Goal: Task Accomplishment & Management: Use online tool/utility

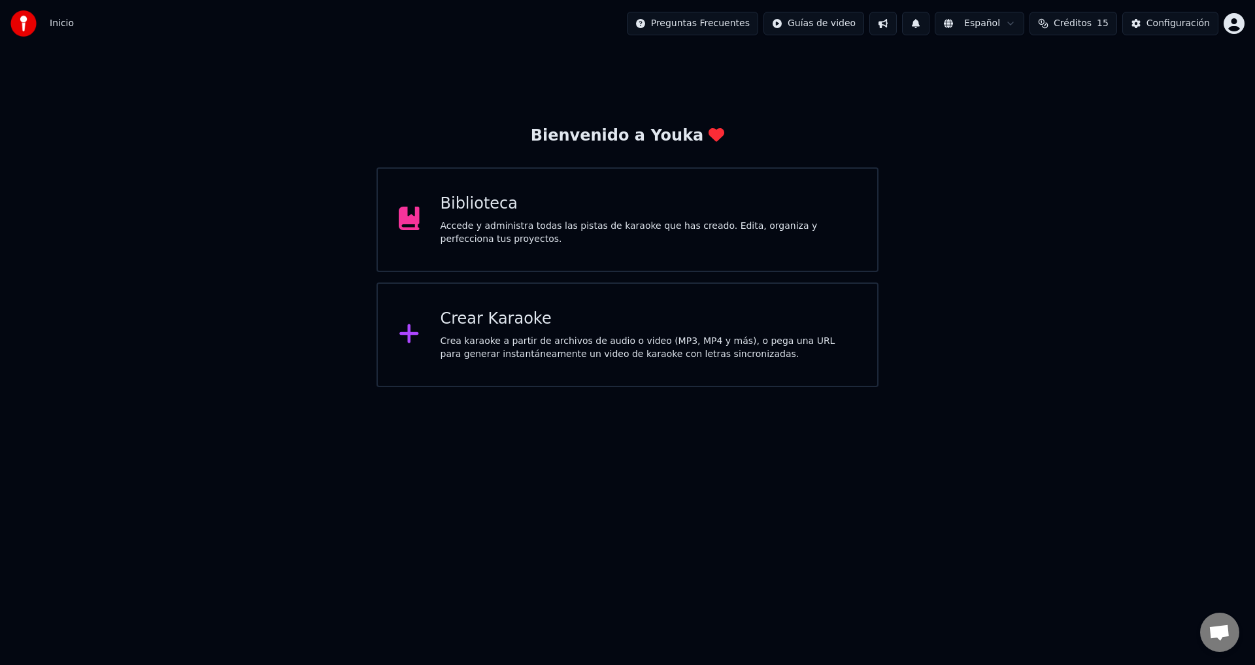
click at [765, 327] on div "Crear Karaoke" at bounding box center [649, 318] width 416 height 21
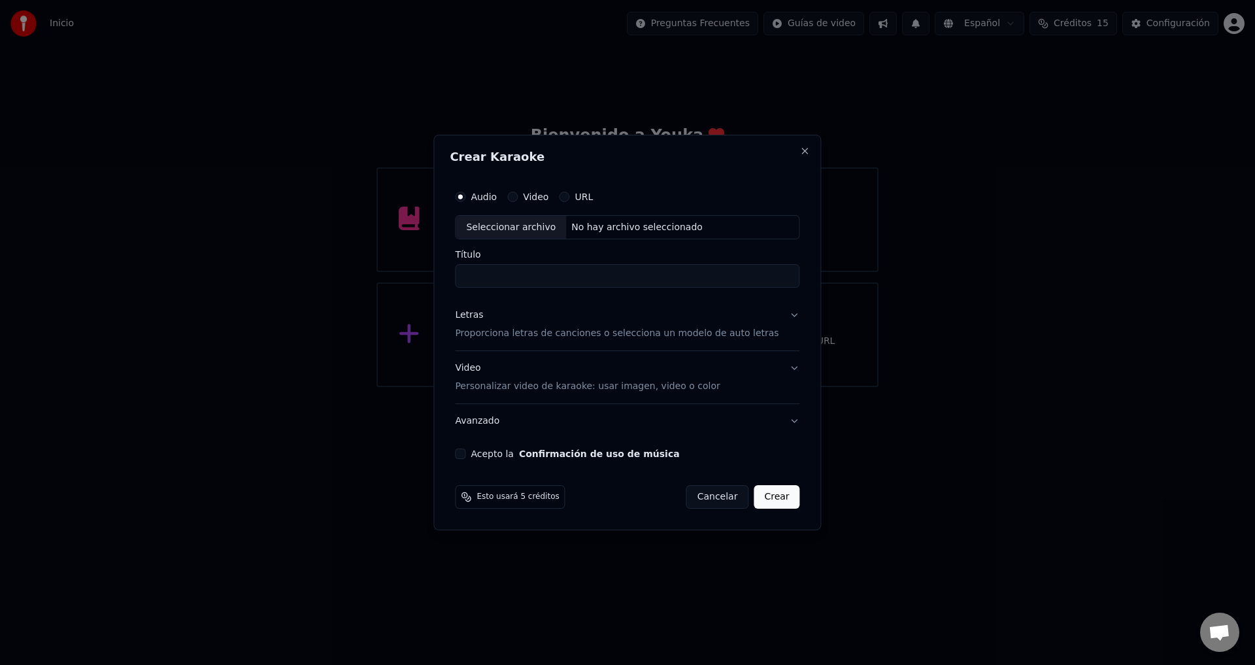
click at [527, 282] on input "Título" at bounding box center [627, 277] width 344 height 24
type input "**********"
click at [721, 314] on div "Letras Proporciona letras de canciones o selecciona un modelo de auto letras" at bounding box center [617, 324] width 324 height 31
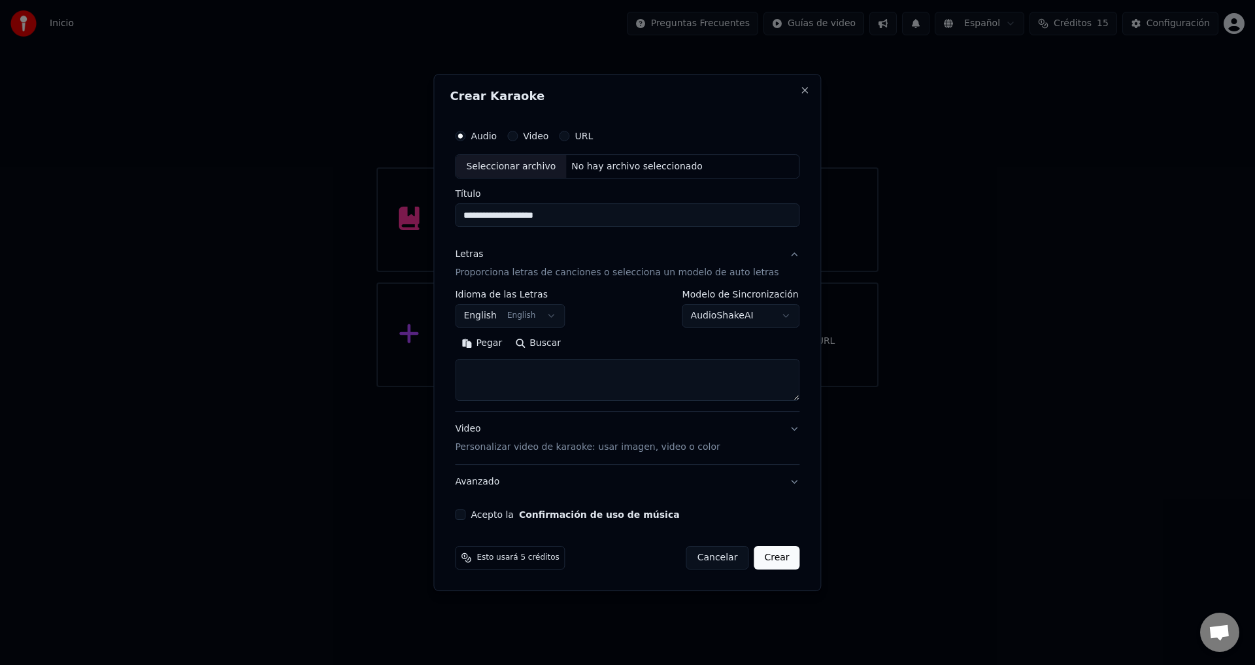
click at [558, 371] on textarea at bounding box center [627, 380] width 344 height 42
paste textarea "**********"
type textarea "**********"
click at [714, 414] on button "Video Personalizar video de karaoke: usar imagen, video o color" at bounding box center [627, 438] width 344 height 52
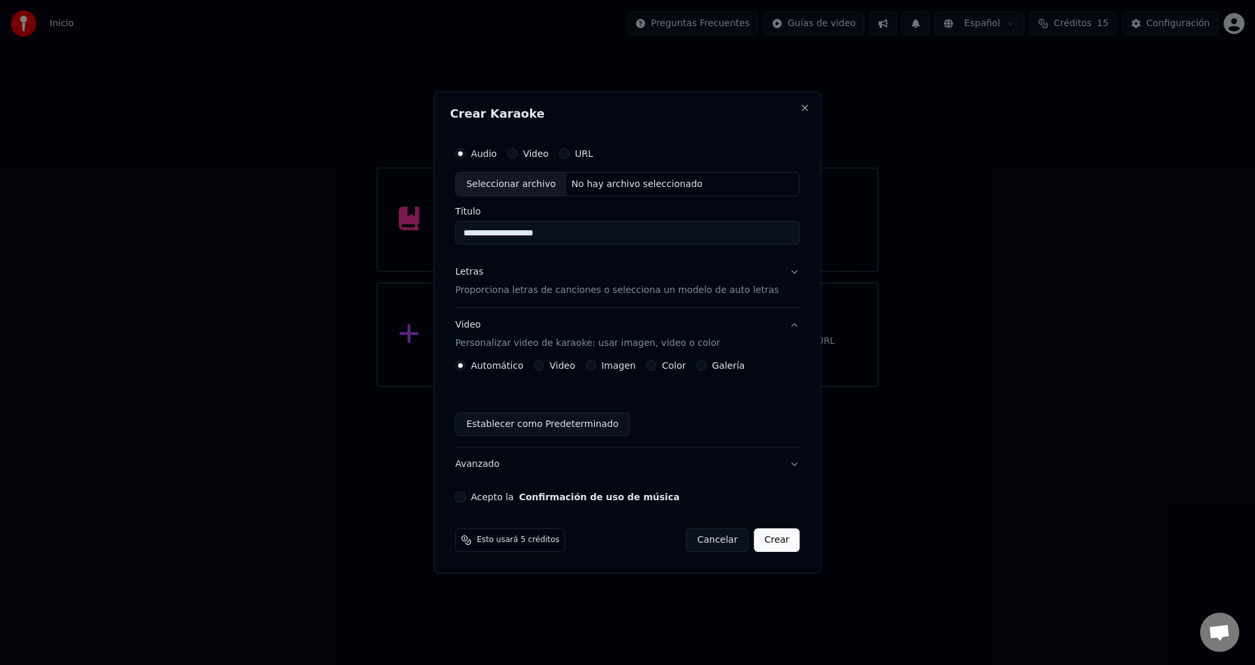
click at [563, 365] on label "Video" at bounding box center [562, 365] width 25 height 9
click at [544, 365] on button "Video" at bounding box center [539, 365] width 10 height 10
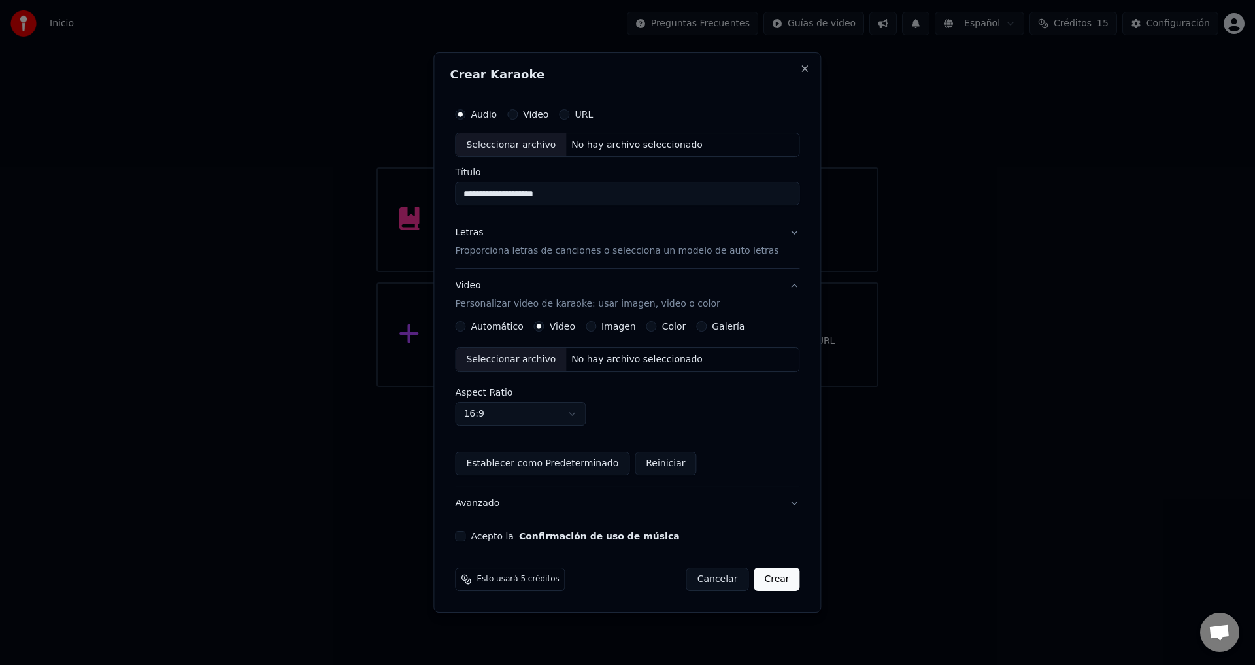
click at [554, 359] on div "Seleccionar archivo" at bounding box center [511, 360] width 110 height 24
click at [557, 145] on div "Seleccionar archivo" at bounding box center [511, 145] width 110 height 24
type input "**********"
click at [771, 580] on button "Crear" at bounding box center [777, 579] width 46 height 24
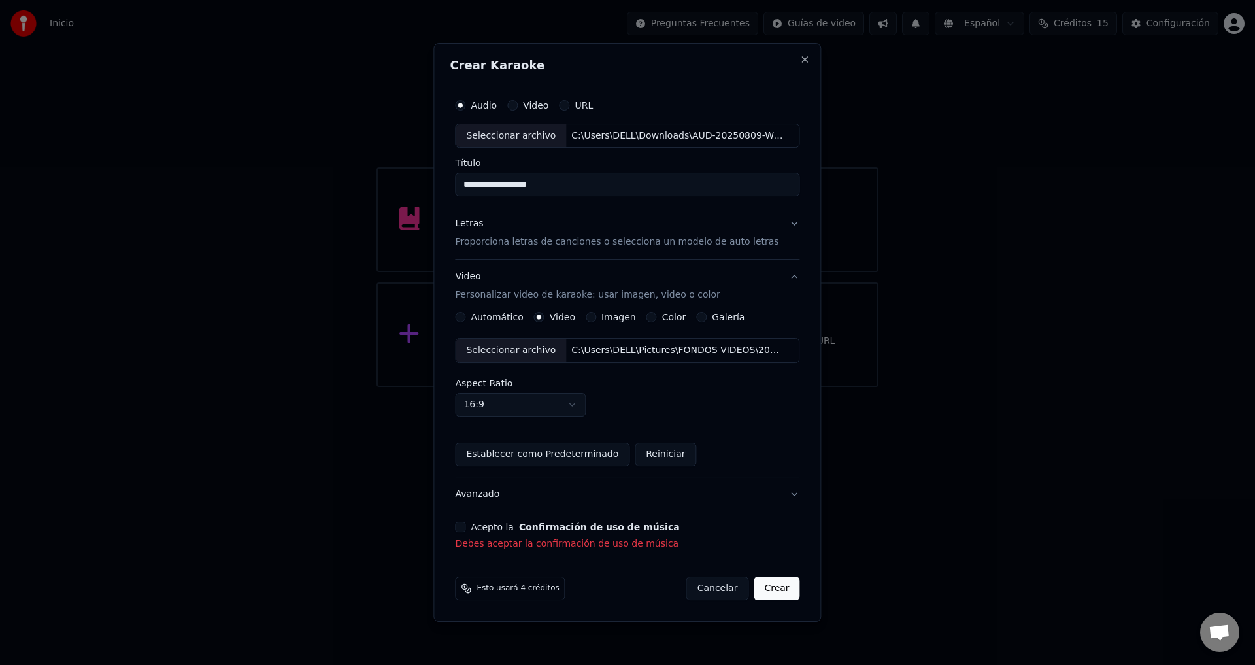
click at [465, 524] on button "Acepto la Confirmación de uso de música" at bounding box center [460, 527] width 10 height 10
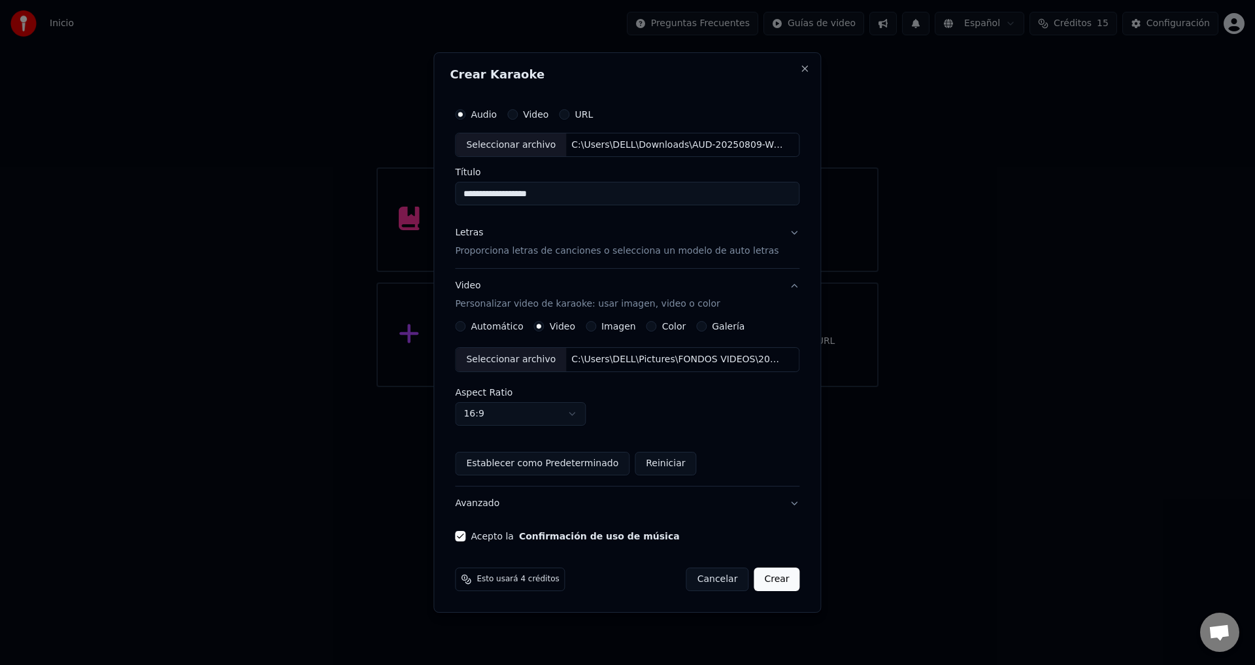
click at [761, 575] on button "Crear" at bounding box center [777, 579] width 46 height 24
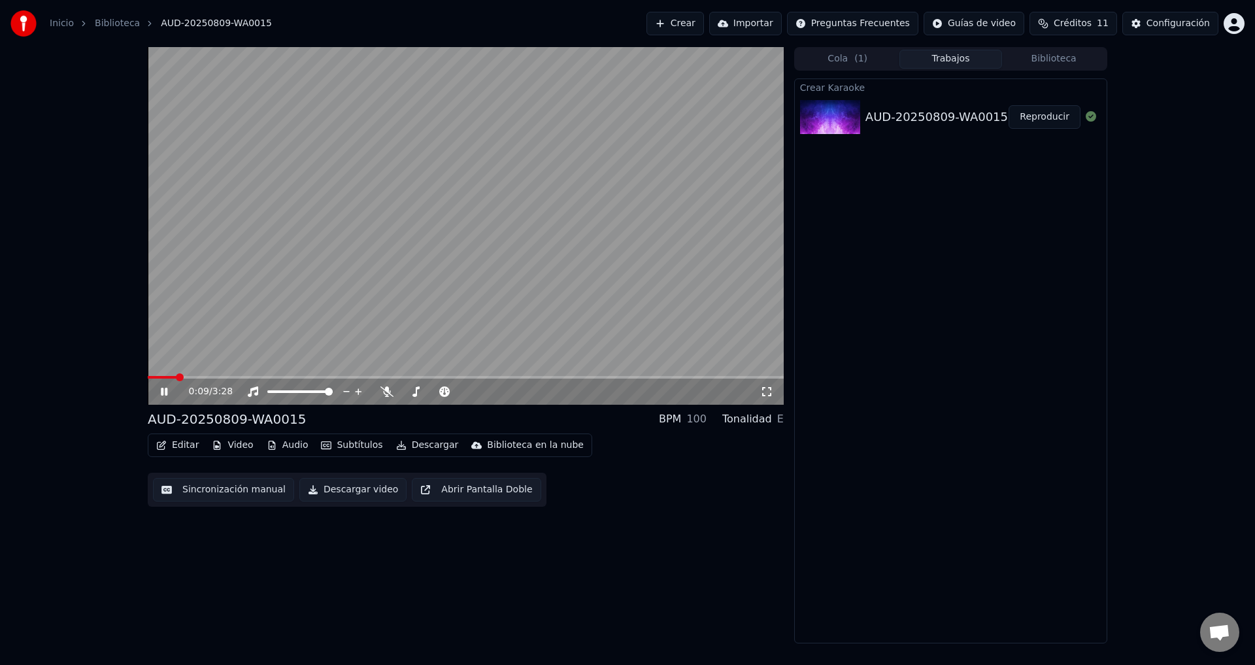
click at [181, 442] on button "Editar" at bounding box center [177, 445] width 53 height 18
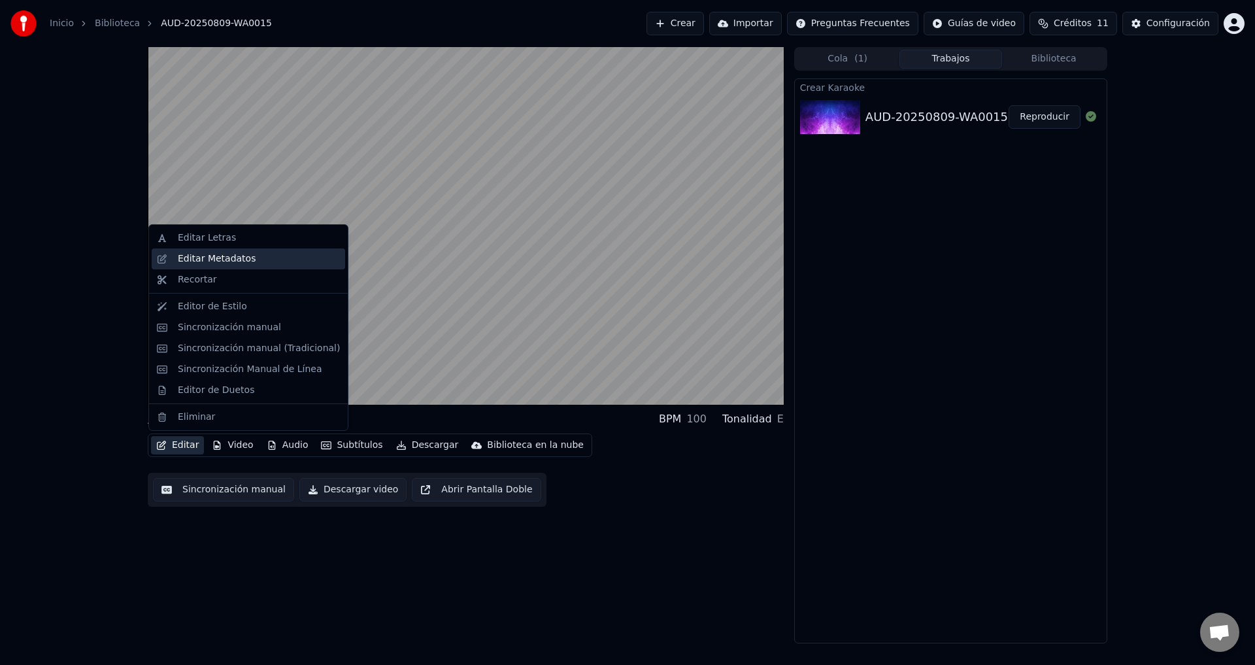
click at [226, 266] on div "Editar Metadatos" at bounding box center [248, 258] width 193 height 21
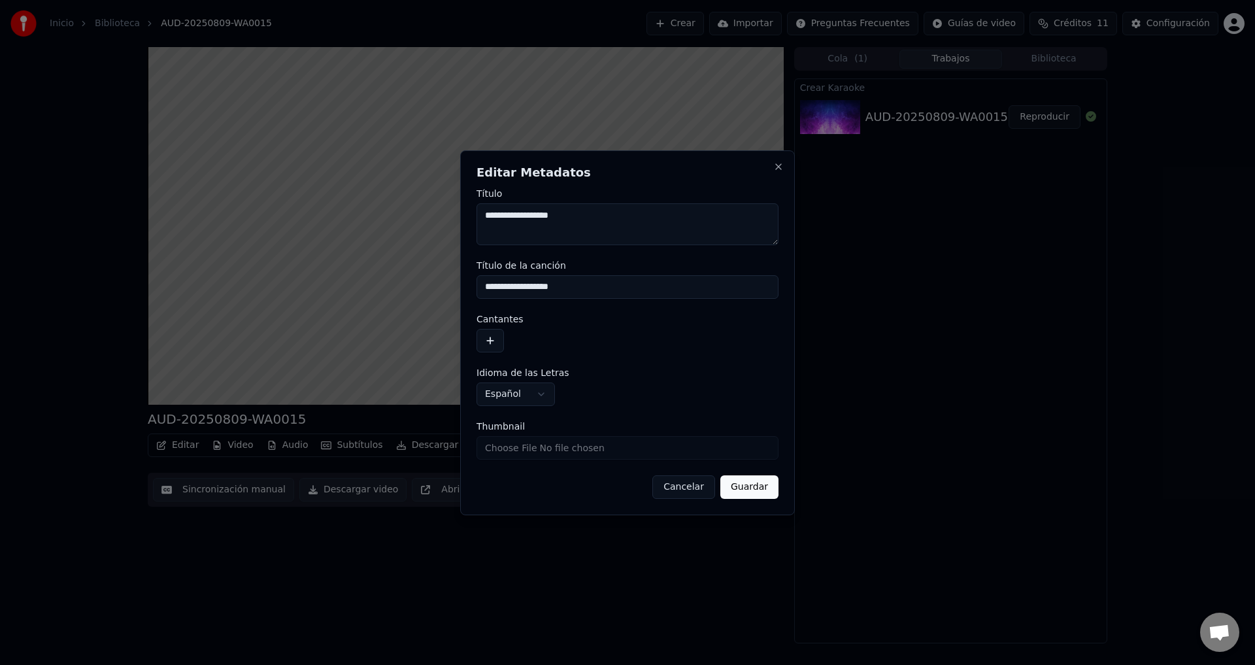
drag, startPoint x: 599, startPoint y: 210, endPoint x: 429, endPoint y: 210, distance: 169.9
click at [429, 210] on body "**********" at bounding box center [627, 332] width 1255 height 665
type textarea "**********"
click at [573, 287] on input "**********" at bounding box center [627, 287] width 302 height 24
drag, startPoint x: 599, startPoint y: 289, endPoint x: 431, endPoint y: 294, distance: 168.7
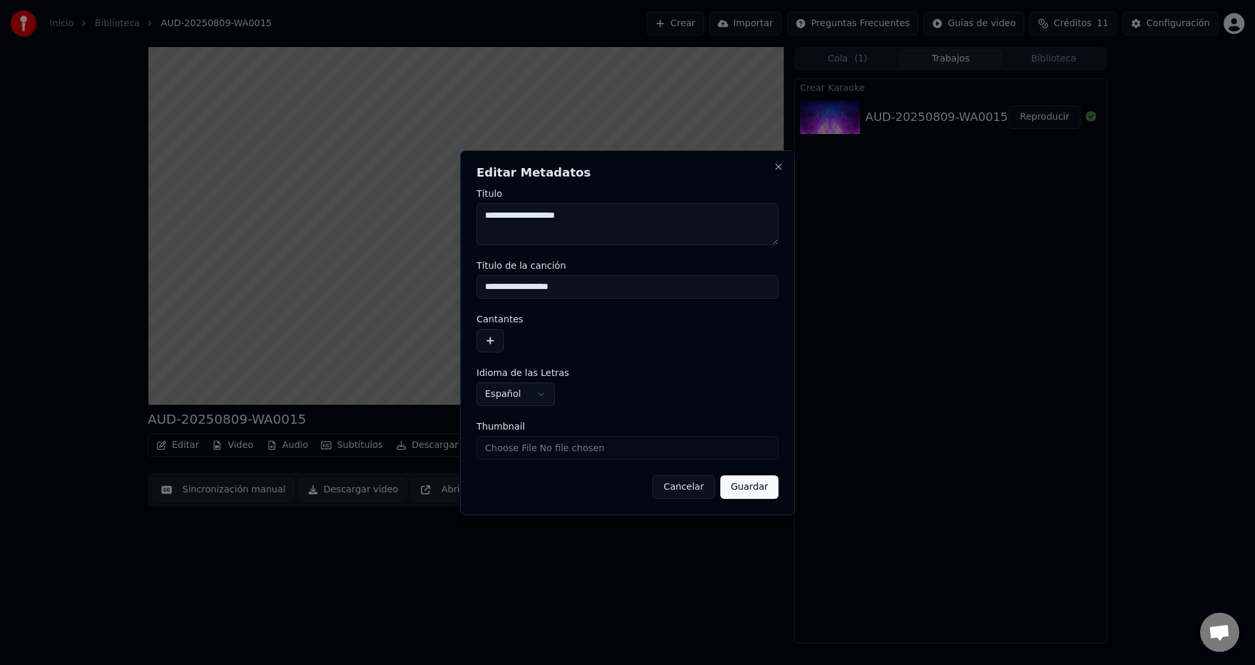
click at [435, 294] on body "**********" at bounding box center [627, 332] width 1255 height 665
type input "**********"
click at [490, 347] on button "button" at bounding box center [489, 341] width 27 height 24
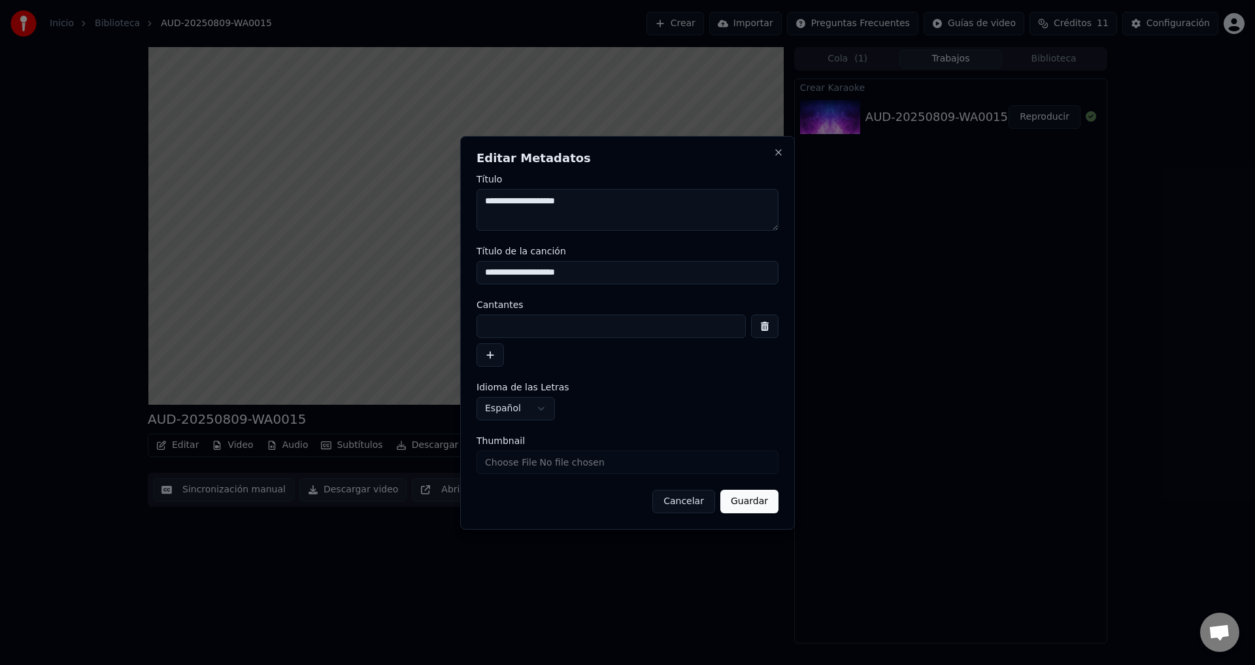
click at [520, 325] on input at bounding box center [610, 326] width 269 height 24
type input "**********"
click at [748, 505] on button "Guardar" at bounding box center [749, 502] width 58 height 24
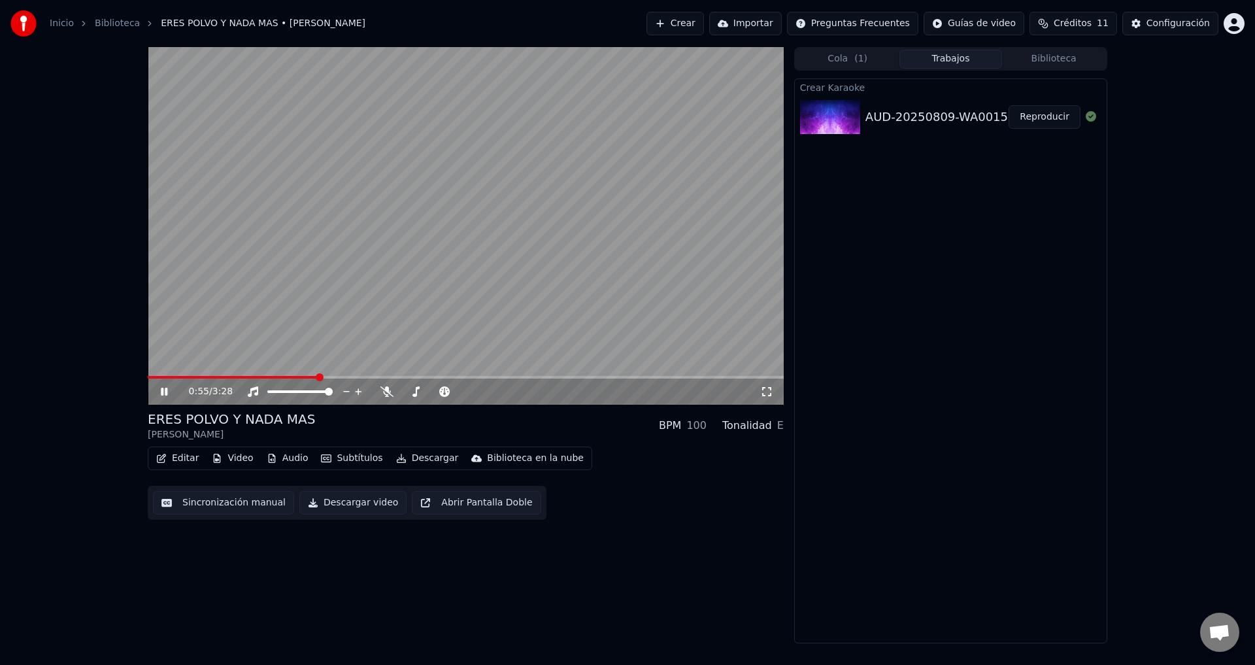
drag, startPoint x: 176, startPoint y: 372, endPoint x: 163, endPoint y: 372, distance: 13.1
click at [163, 372] on video at bounding box center [466, 226] width 636 height 358
click at [154, 377] on span at bounding box center [151, 377] width 6 height 3
click at [148, 379] on span at bounding box center [152, 377] width 8 height 8
click at [158, 391] on icon at bounding box center [173, 391] width 31 height 10
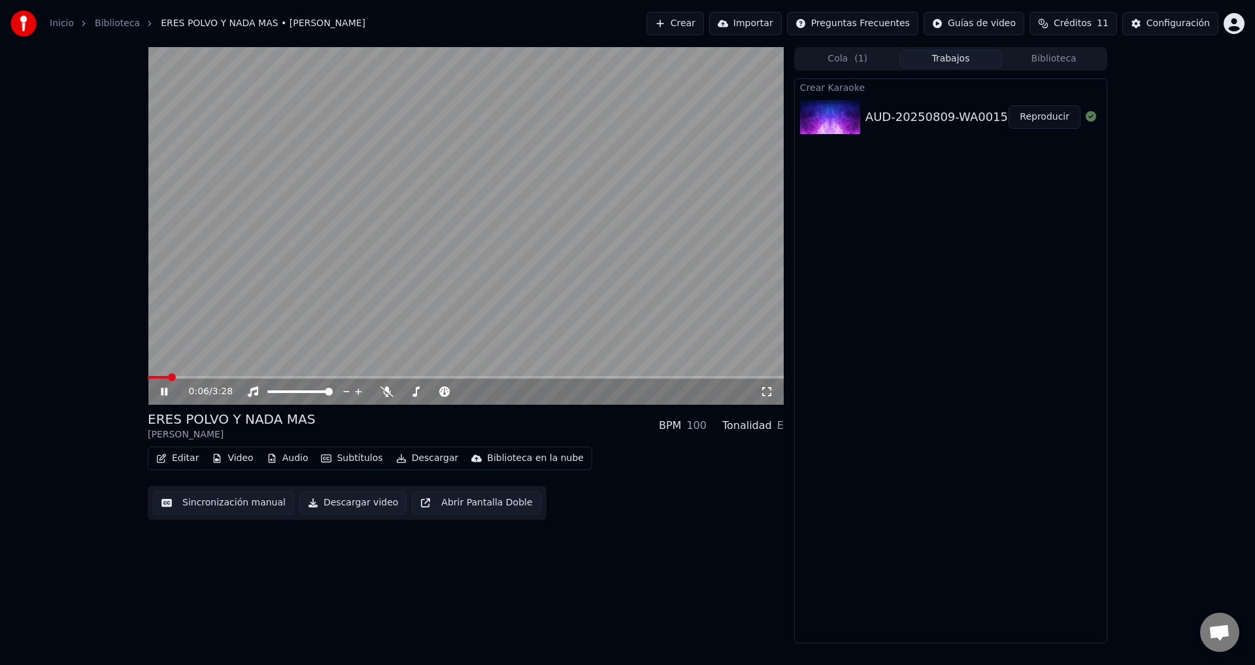
click at [163, 393] on icon at bounding box center [164, 392] width 7 height 8
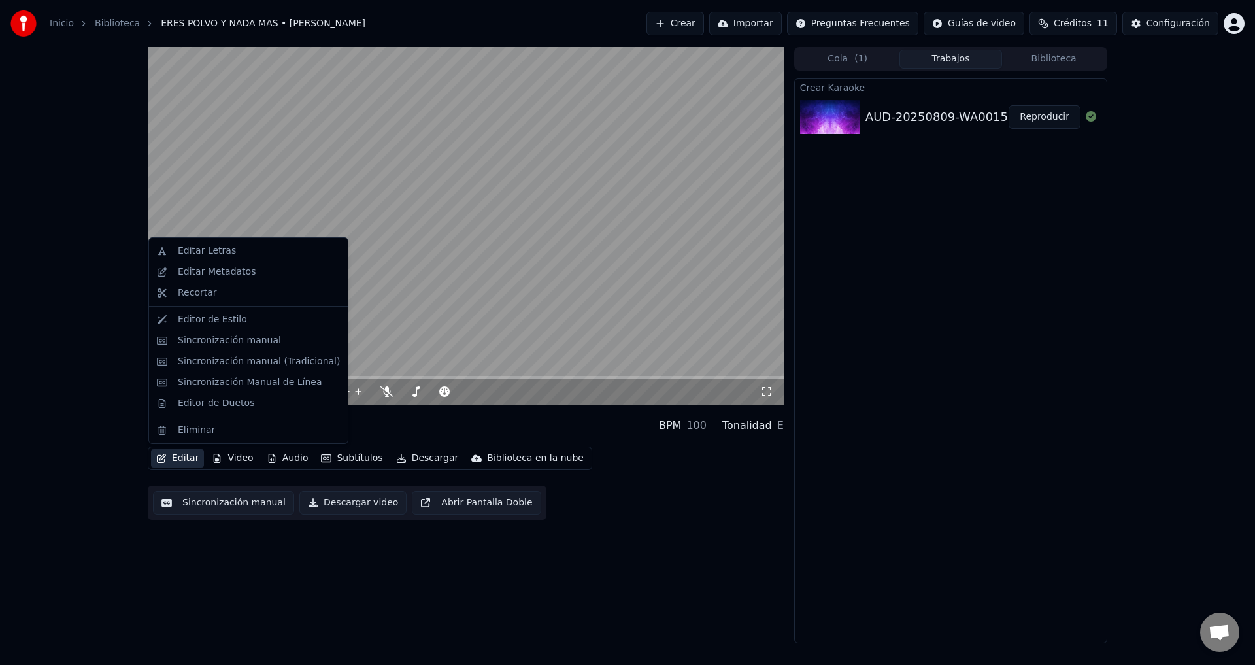
click at [174, 456] on button "Editar" at bounding box center [177, 458] width 53 height 18
click at [215, 278] on div "Editar Metadatos" at bounding box center [248, 271] width 193 height 21
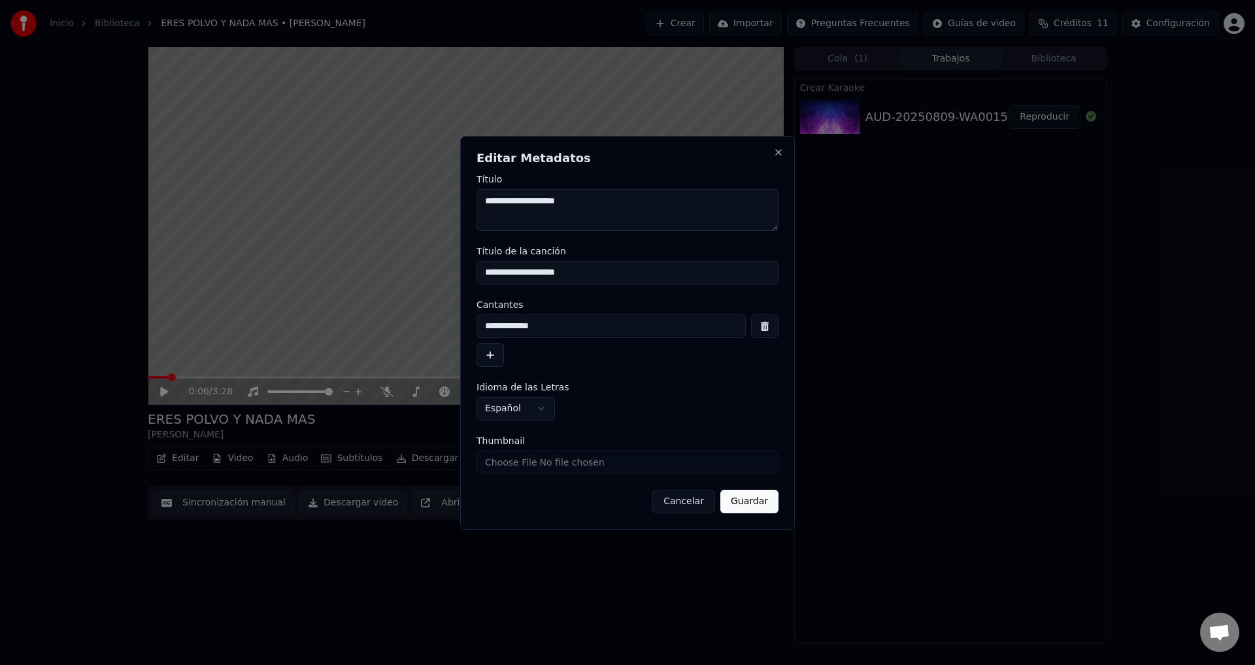
click at [545, 273] on input "**********" at bounding box center [627, 273] width 302 height 24
type input "**********"
click at [546, 203] on textarea "**********" at bounding box center [627, 210] width 302 height 42
type textarea "**********"
click at [764, 499] on button "Guardar" at bounding box center [749, 502] width 58 height 24
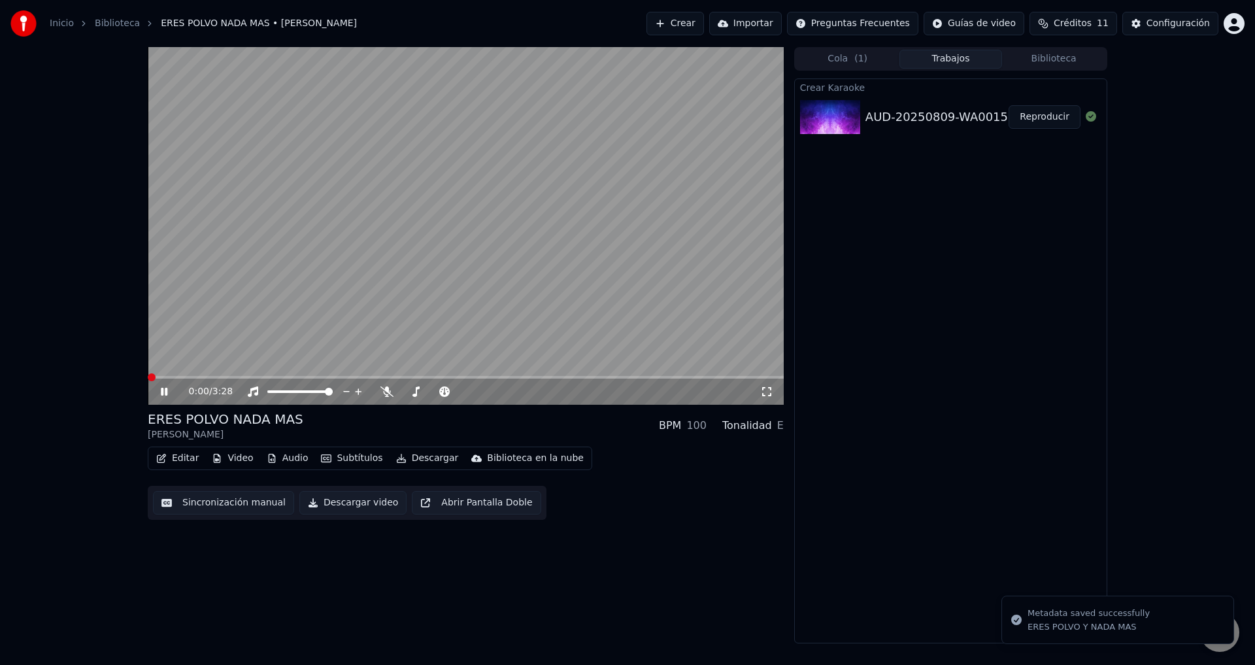
click at [148, 378] on span at bounding box center [148, 377] width 0 height 3
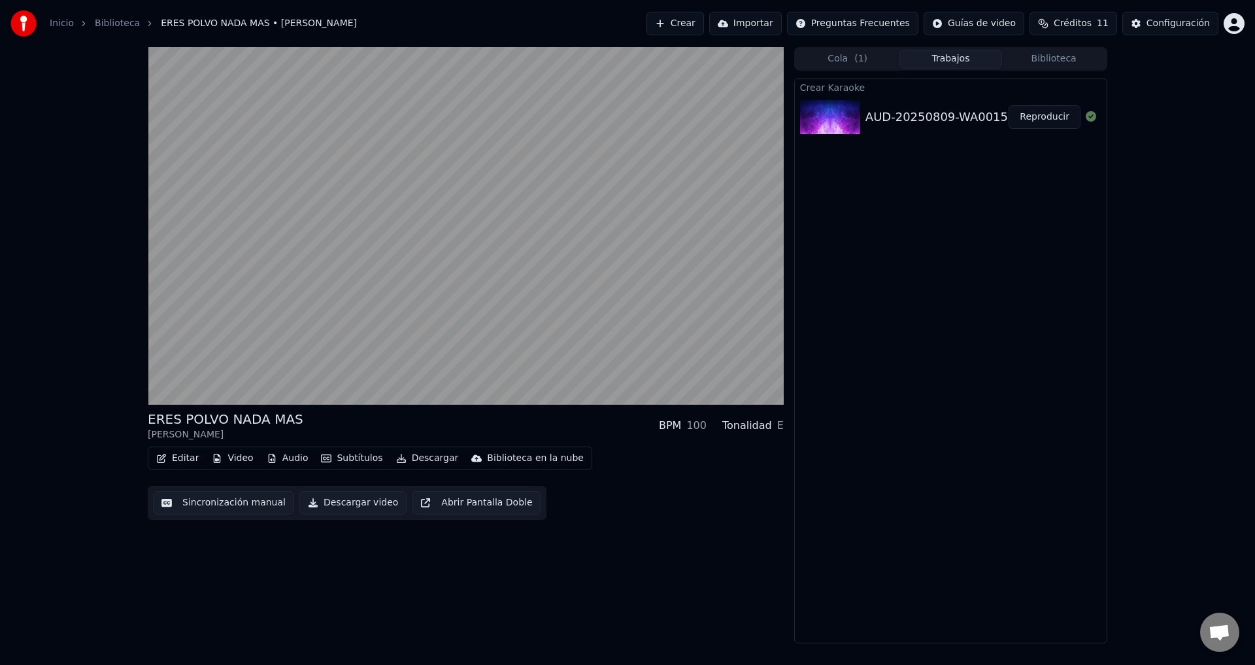
click at [175, 457] on button "Editar" at bounding box center [177, 458] width 53 height 18
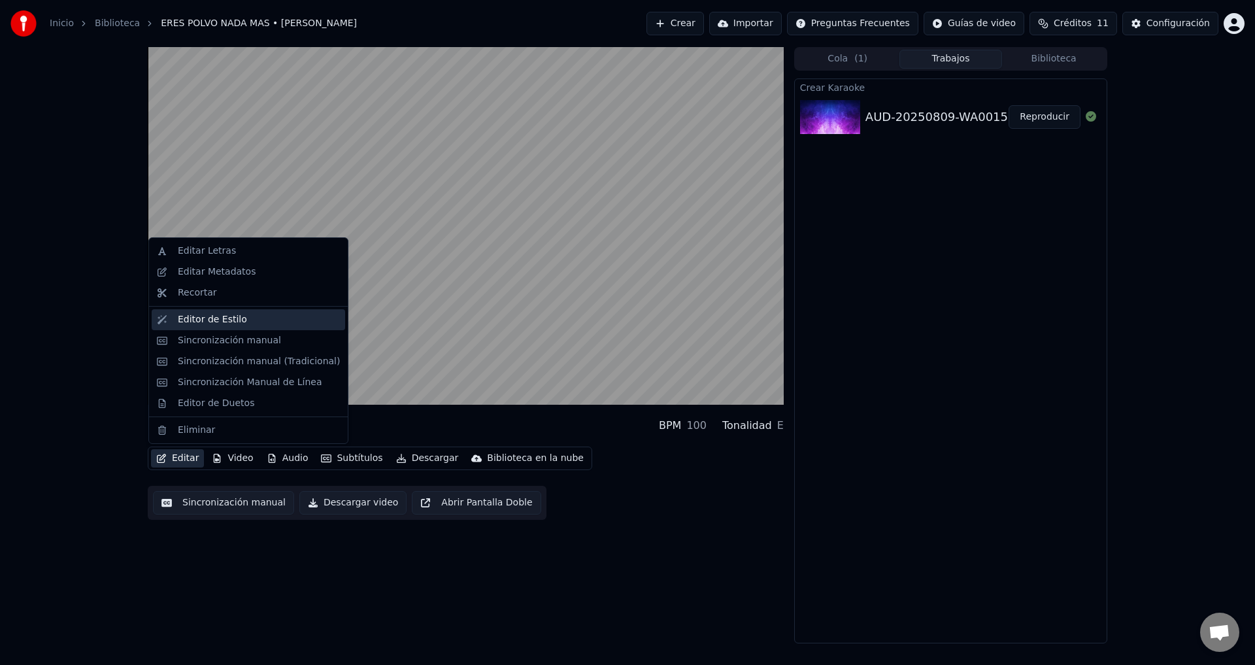
click at [212, 325] on div "Editor de Estilo" at bounding box center [212, 319] width 69 height 13
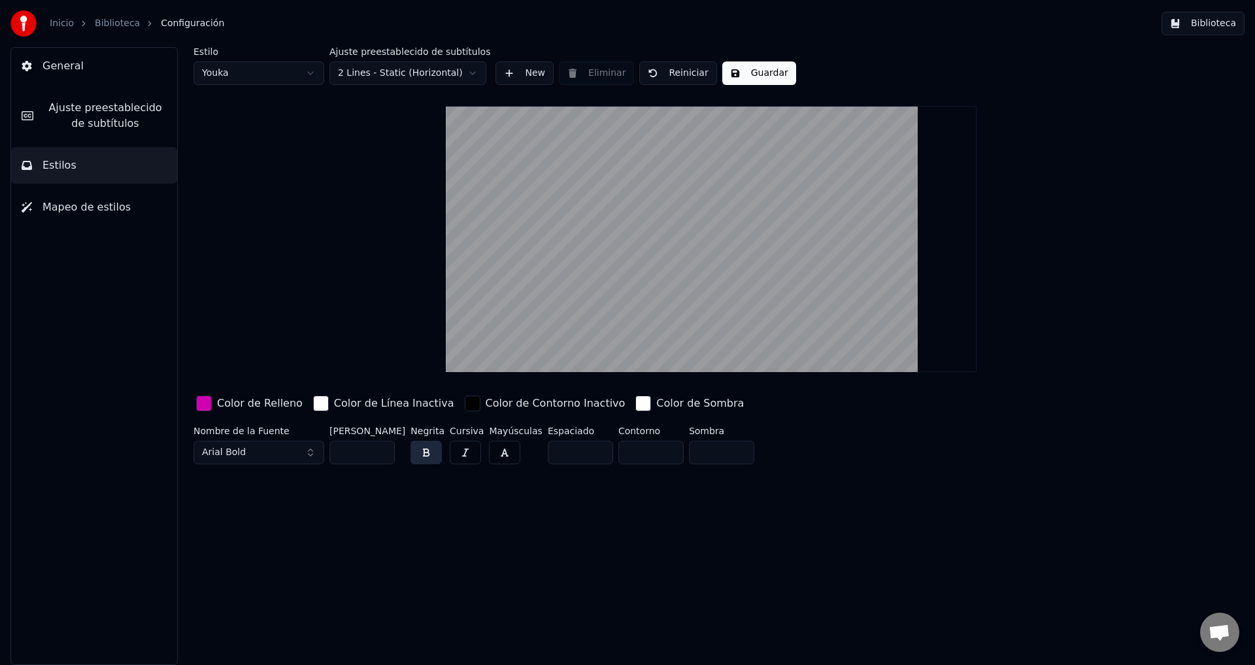
click at [92, 125] on span "Ajuste preestablecido de subtítulos" at bounding box center [105, 115] width 123 height 31
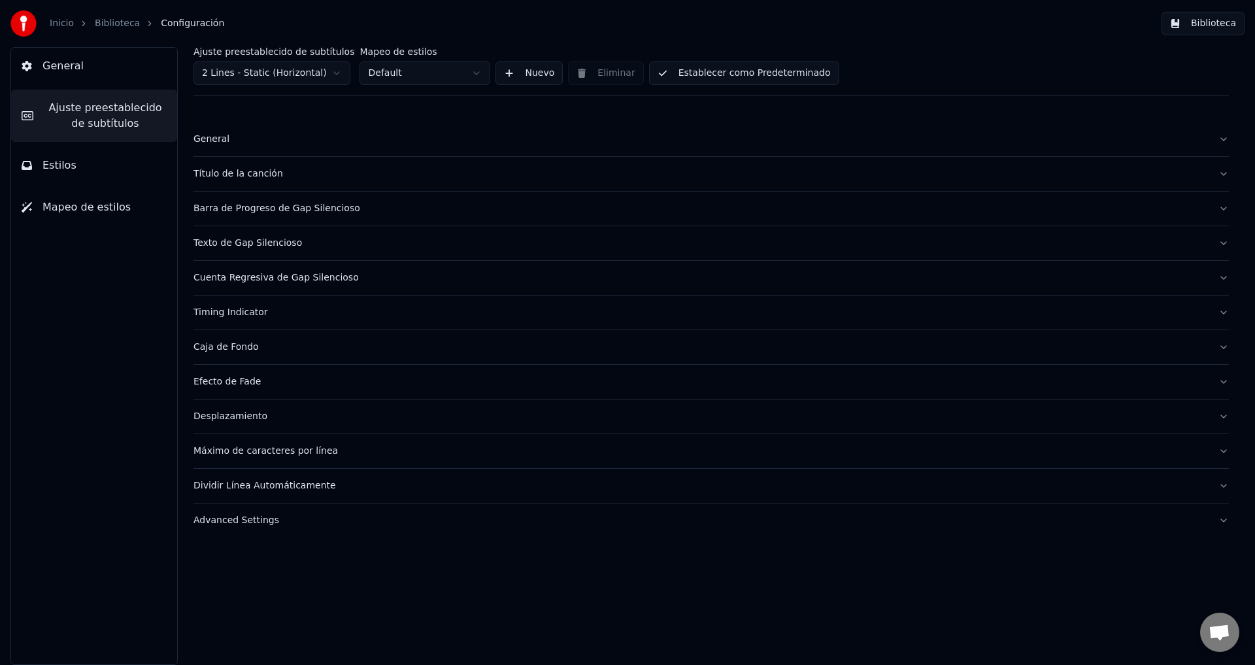
click at [225, 143] on div "General" at bounding box center [700, 139] width 1014 height 13
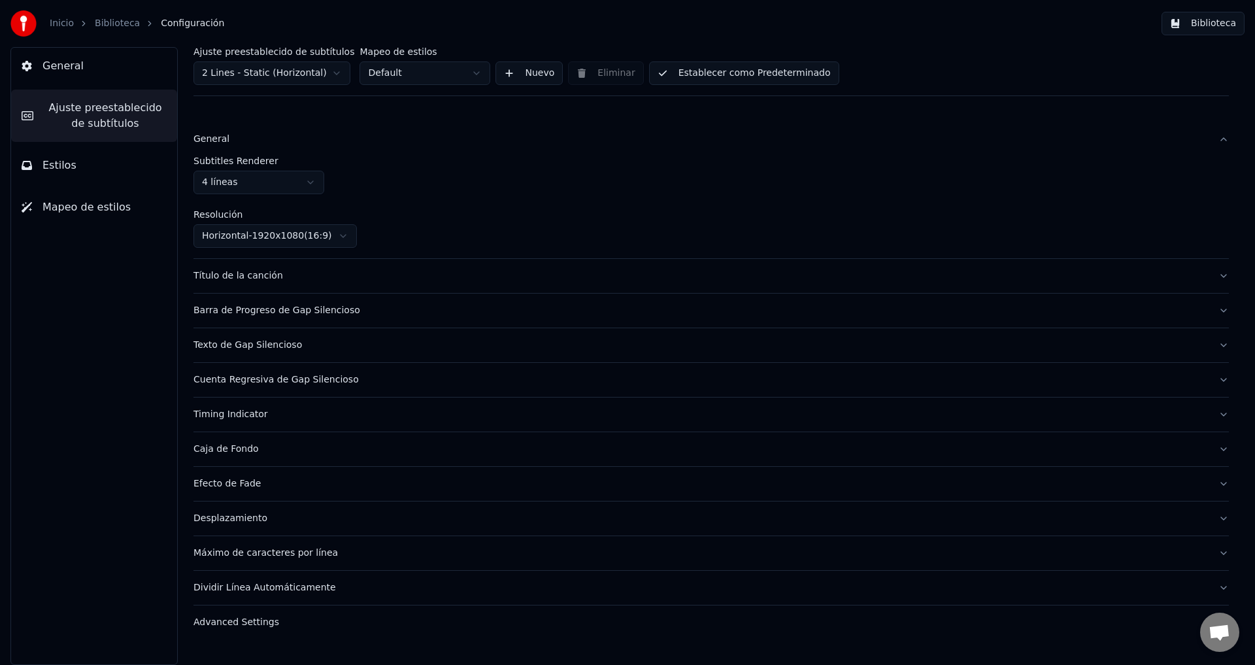
click at [324, 286] on button "Título de la canción" at bounding box center [710, 276] width 1035 height 34
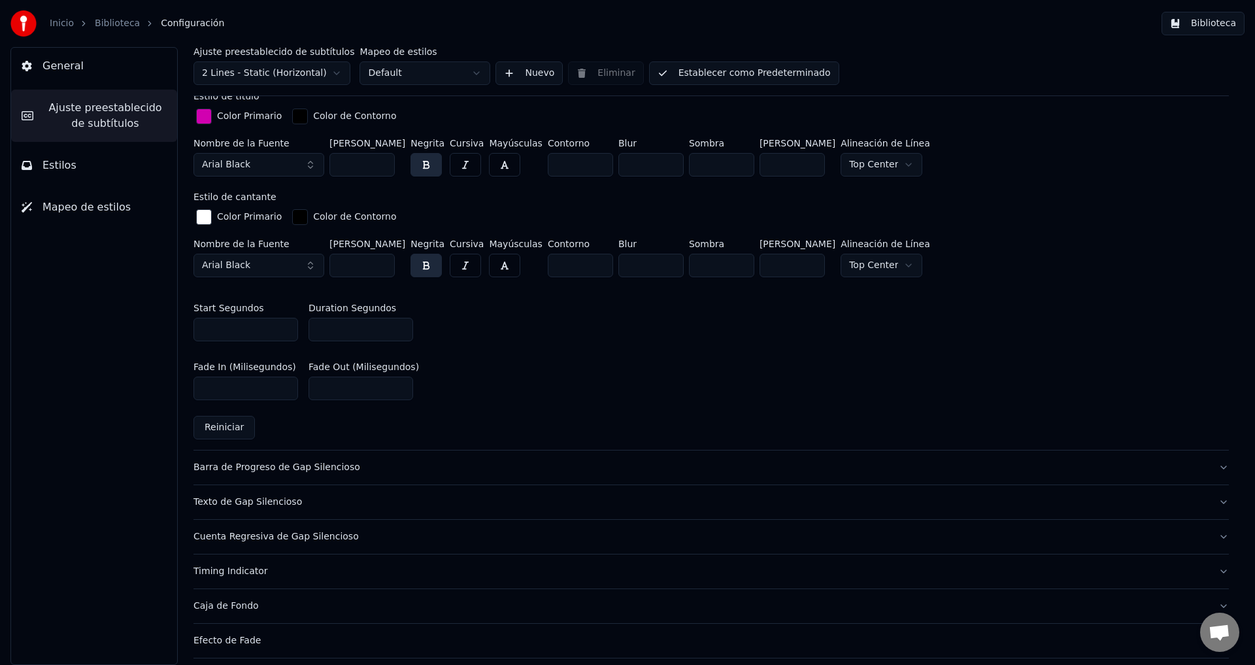
scroll to position [458, 0]
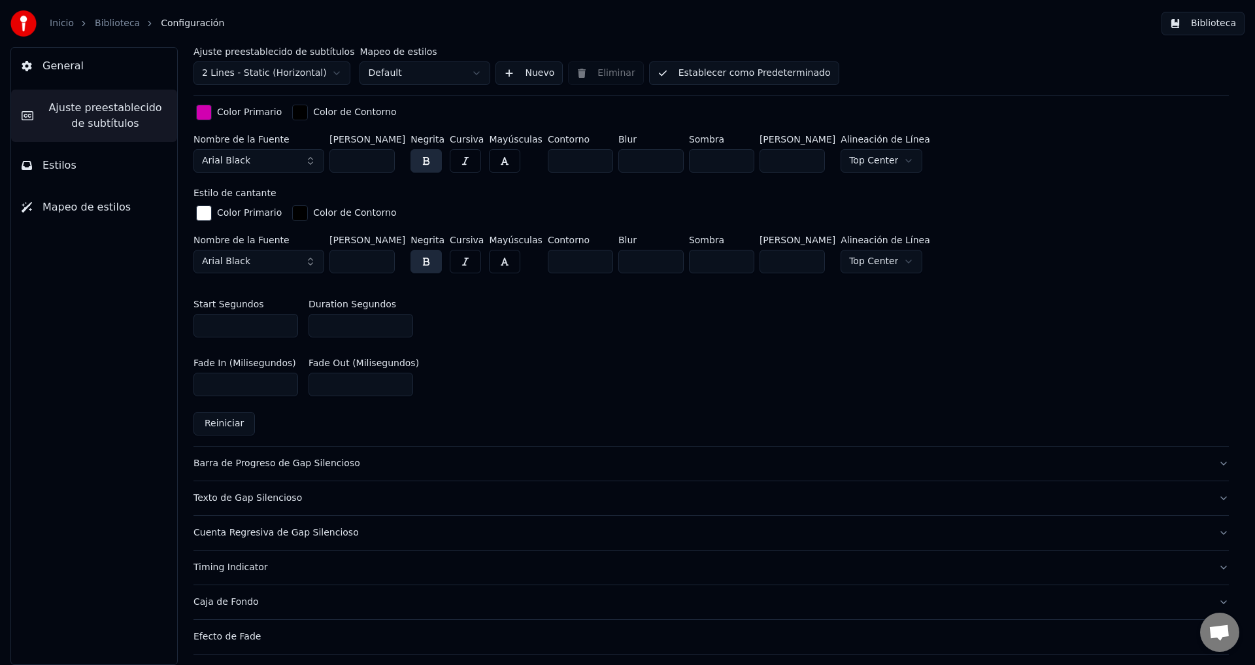
click at [869, 159] on html "Inicio Biblioteca Configuración Biblioteca General Ajuste preestablecido de sub…" at bounding box center [627, 332] width 1255 height 665
click at [857, 259] on html "Inicio Biblioteca Configuración Biblioteca General Ajuste preestablecido de sub…" at bounding box center [627, 332] width 1255 height 665
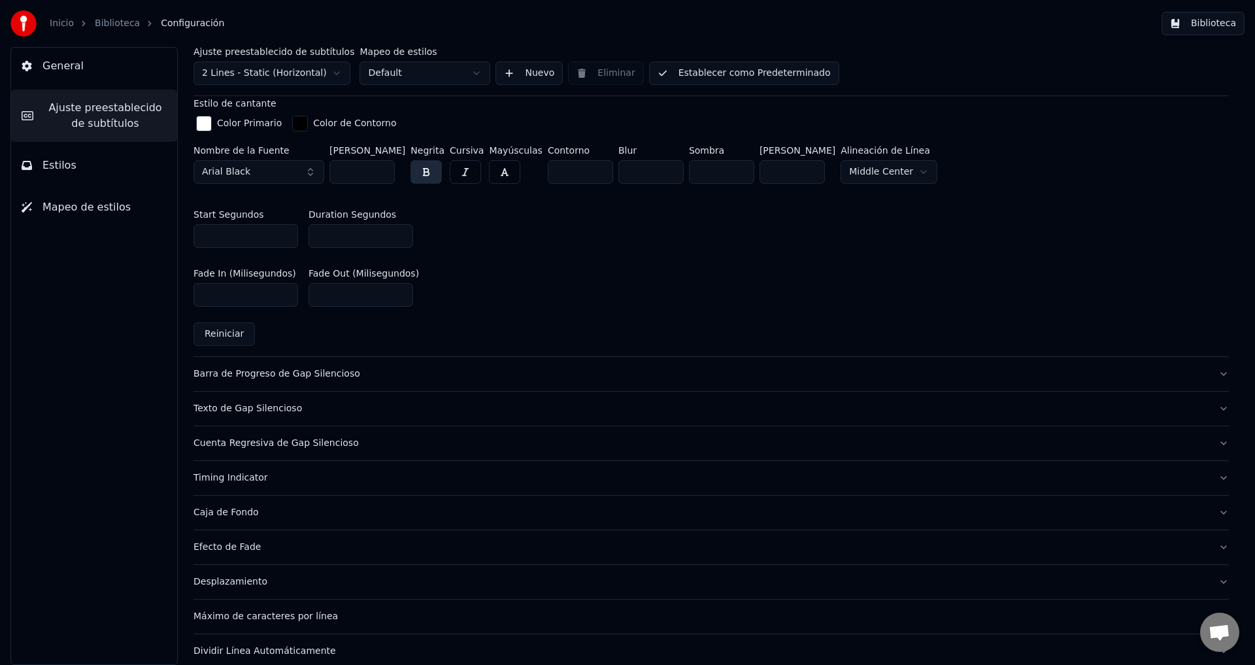
scroll to position [593, 0]
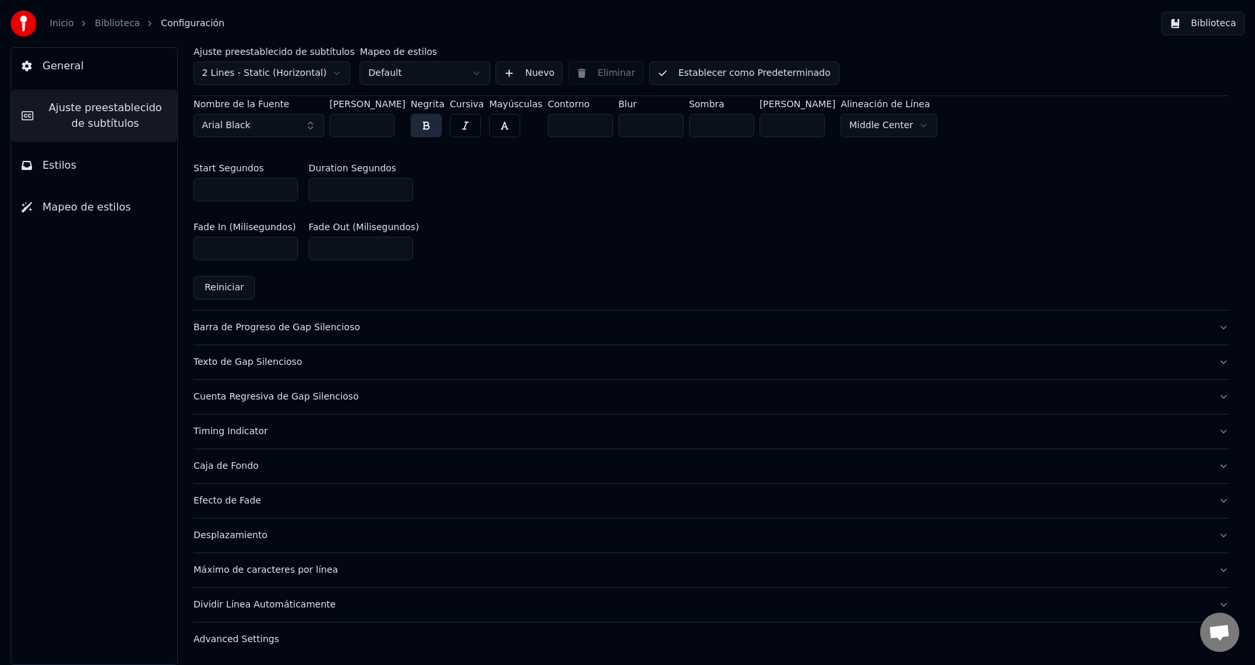
click at [113, 178] on button "Estilos" at bounding box center [94, 165] width 166 height 37
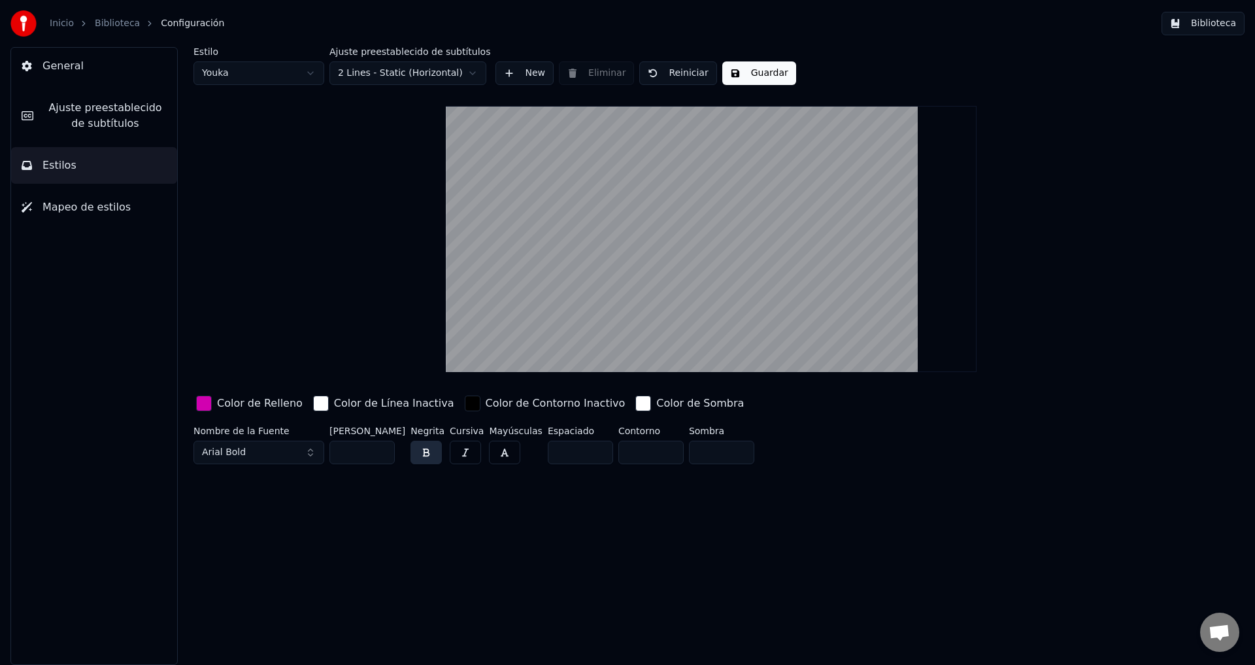
scroll to position [0, 0]
click at [108, 105] on span "Ajuste preestablecido de subtítulos" at bounding box center [105, 115] width 123 height 31
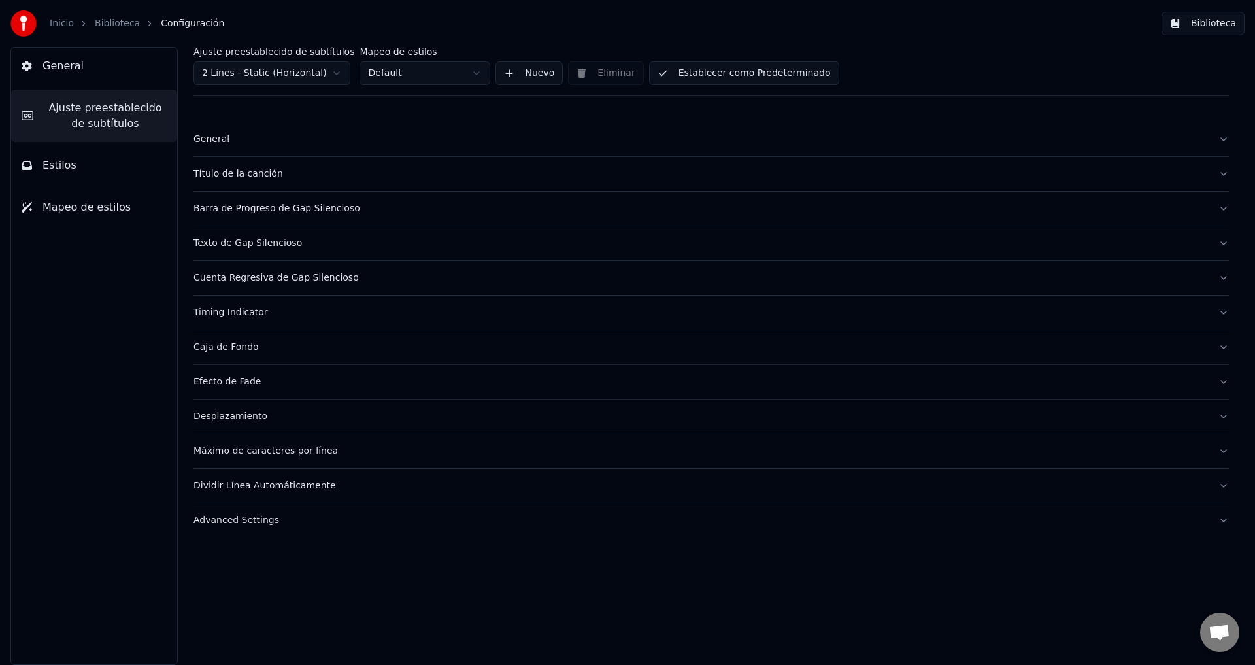
click at [115, 157] on button "Estilos" at bounding box center [94, 165] width 166 height 37
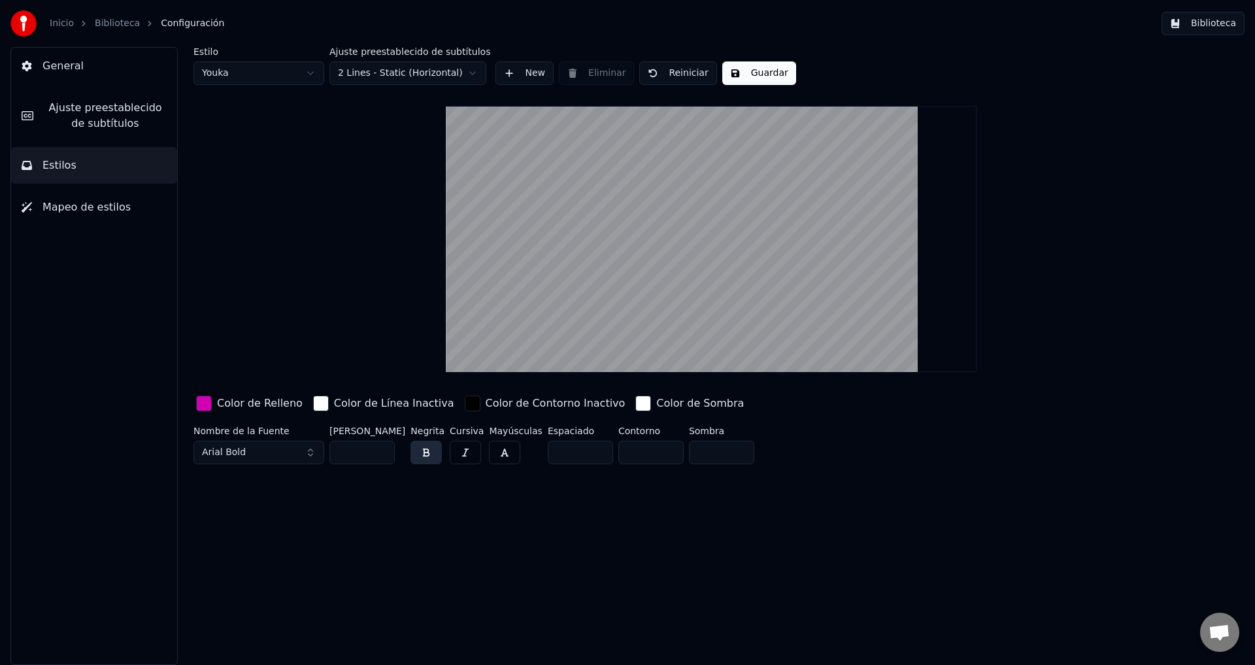
click at [733, 67] on button "Guardar" at bounding box center [759, 73] width 74 height 24
click at [96, 21] on link "Biblioteca" at bounding box center [117, 23] width 45 height 13
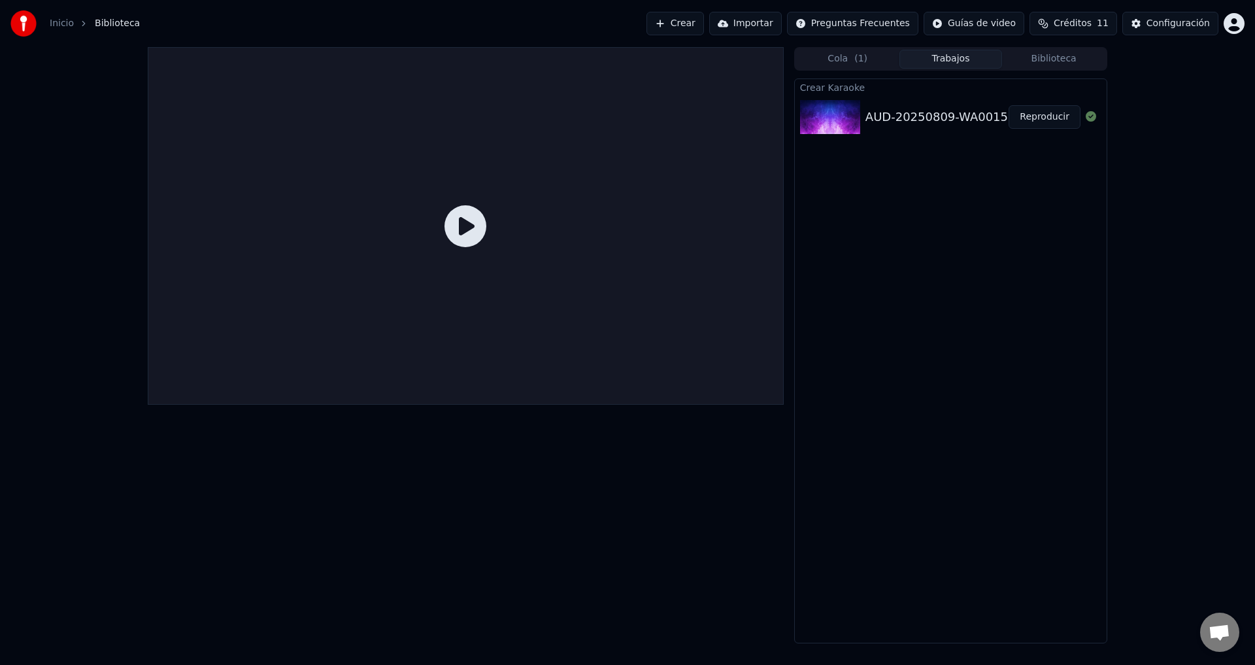
click at [498, 216] on div at bounding box center [466, 226] width 636 height 358
click at [481, 233] on icon at bounding box center [465, 226] width 42 height 42
click at [465, 227] on icon at bounding box center [465, 226] width 42 height 42
click at [997, 122] on div "AUD-20250809-WA0015" at bounding box center [936, 117] width 143 height 18
click at [1029, 114] on button "Reproducir" at bounding box center [1044, 117] width 72 height 24
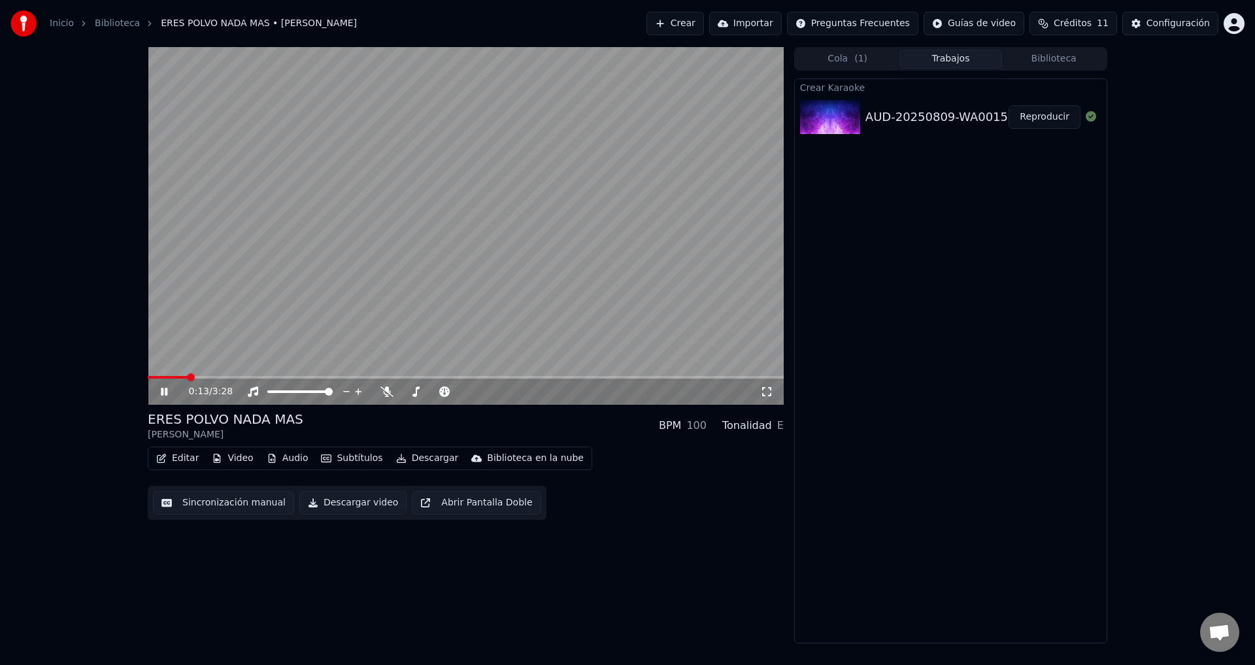
click at [178, 456] on button "Editar" at bounding box center [177, 458] width 53 height 18
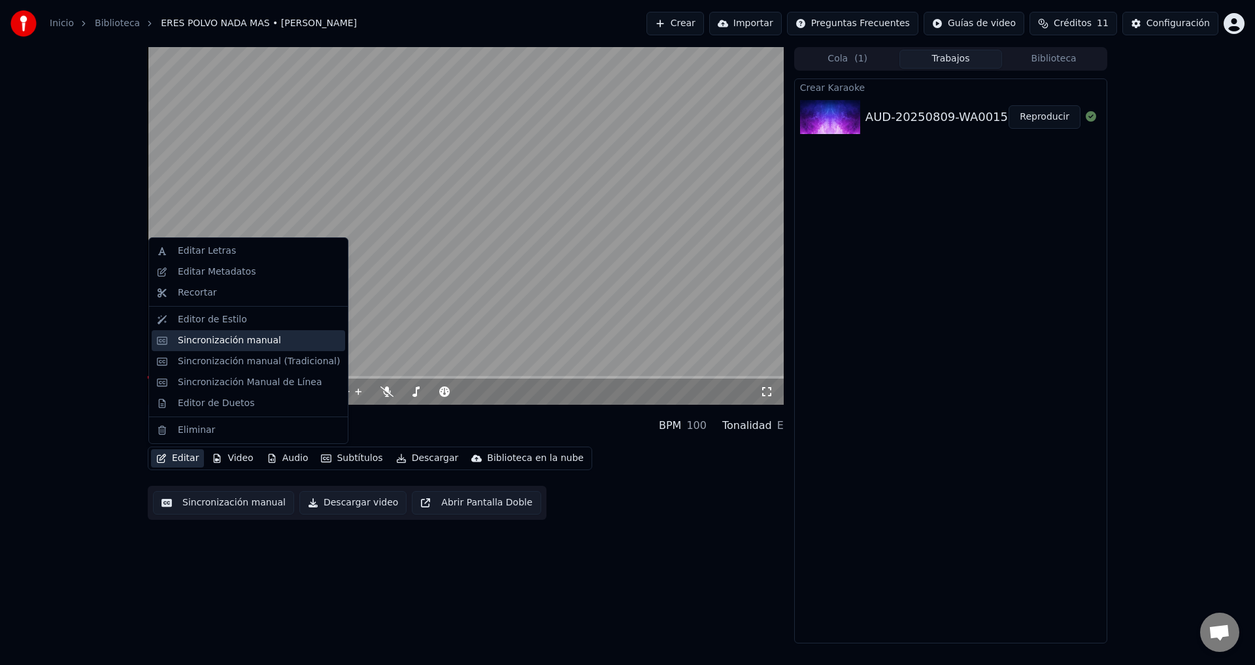
click at [226, 350] on div "Sincronización manual" at bounding box center [248, 340] width 193 height 21
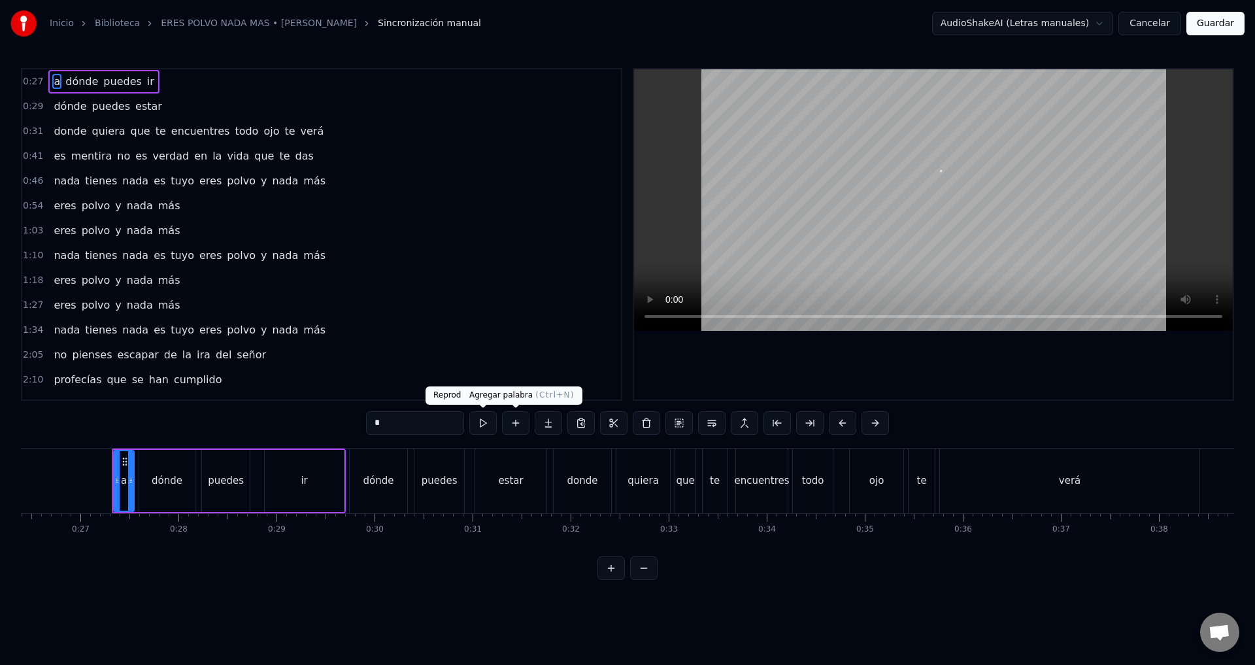
scroll to position [0, 2613]
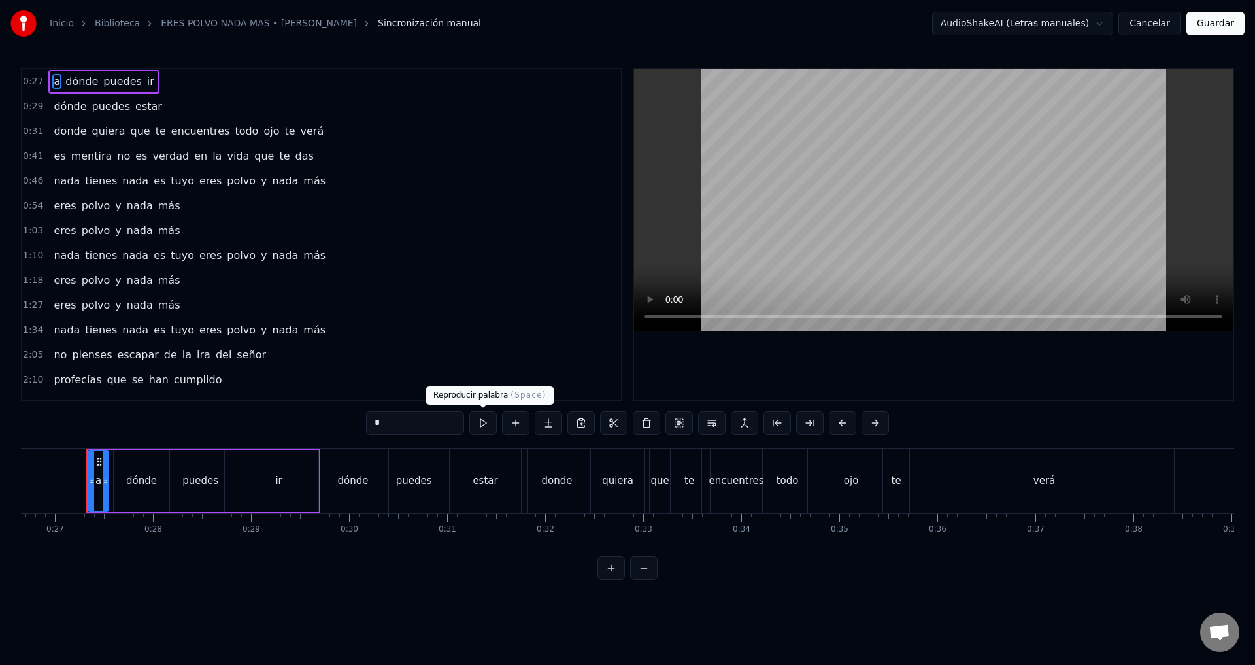
click at [493, 419] on button at bounding box center [482, 423] width 27 height 24
click at [203, 133] on span "encuentres" at bounding box center [200, 131] width 61 height 15
type input "**********"
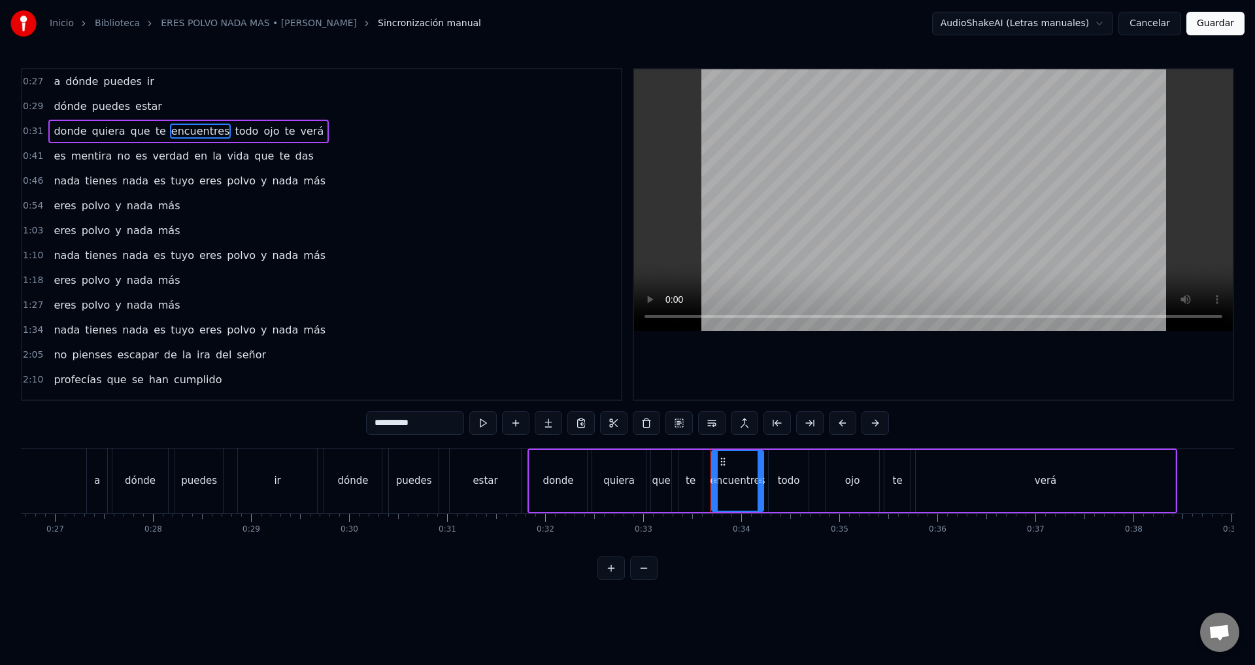
click at [376, 237] on div "1:03 eres polvo y nada más" at bounding box center [321, 230] width 599 height 25
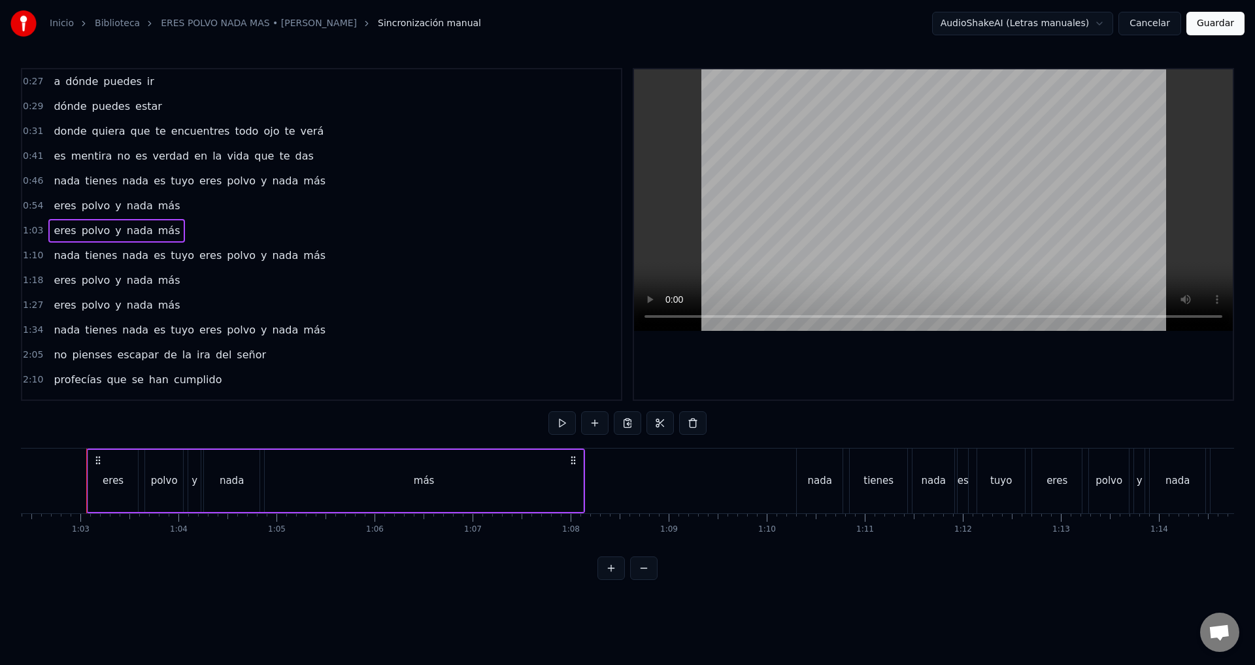
click at [180, 135] on span "encuentres" at bounding box center [200, 131] width 61 height 15
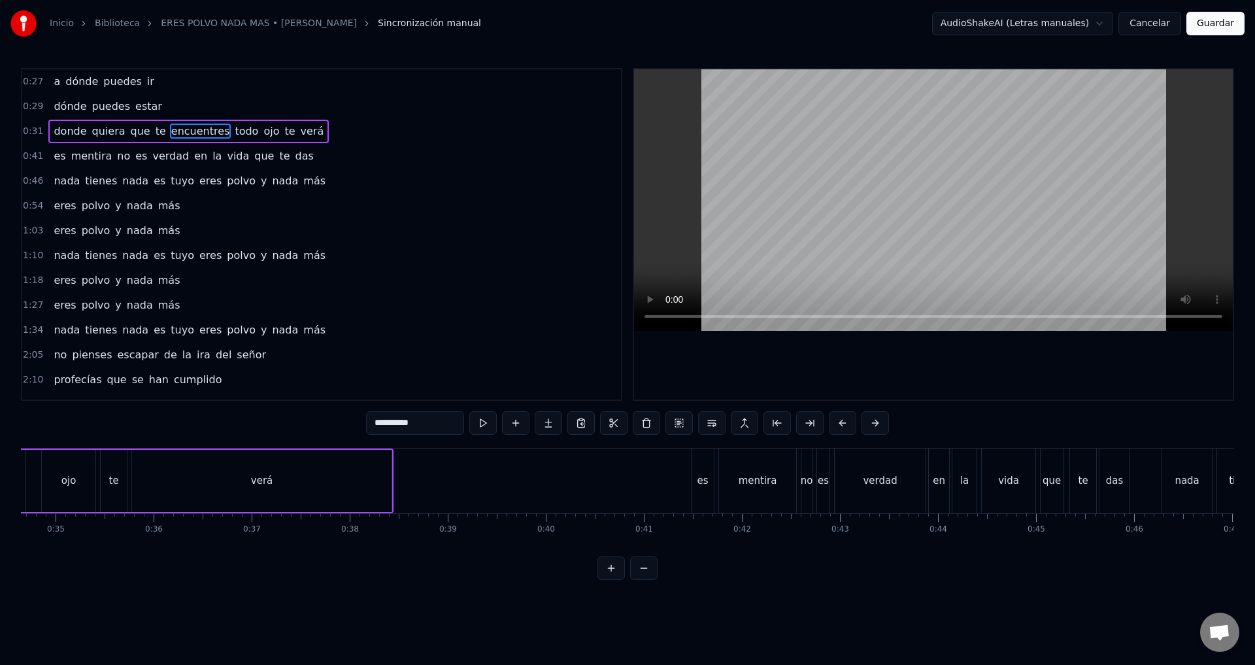
scroll to position [0, 3237]
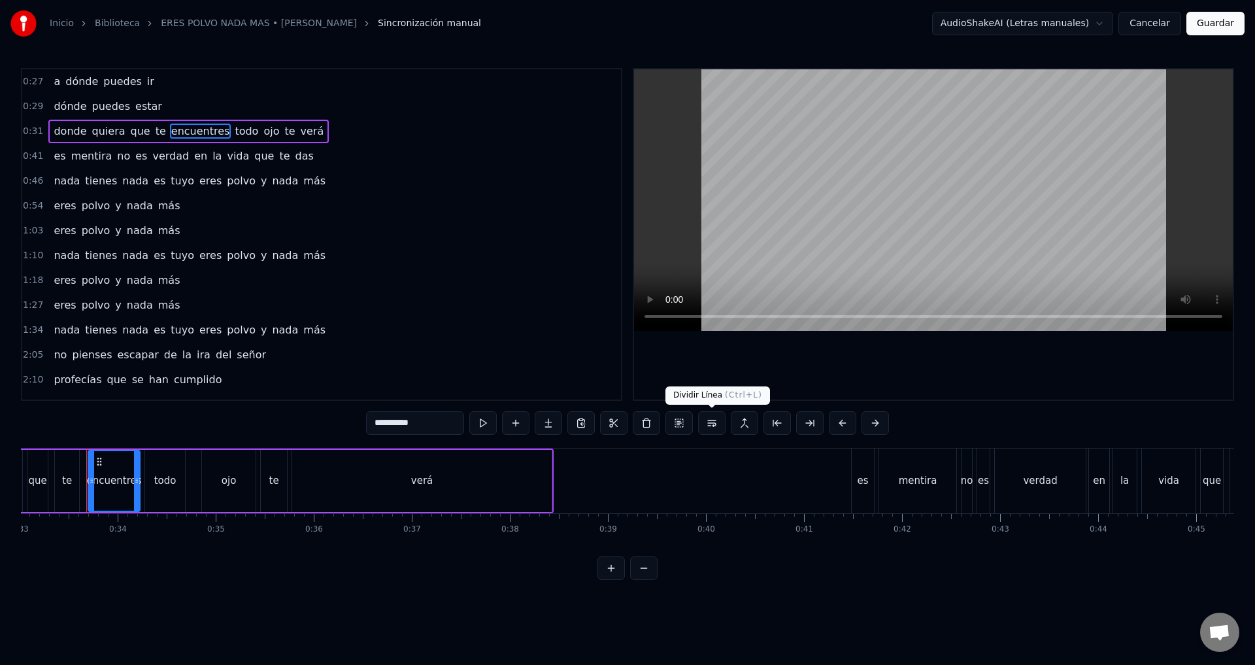
click at [708, 426] on button at bounding box center [711, 423] width 27 height 24
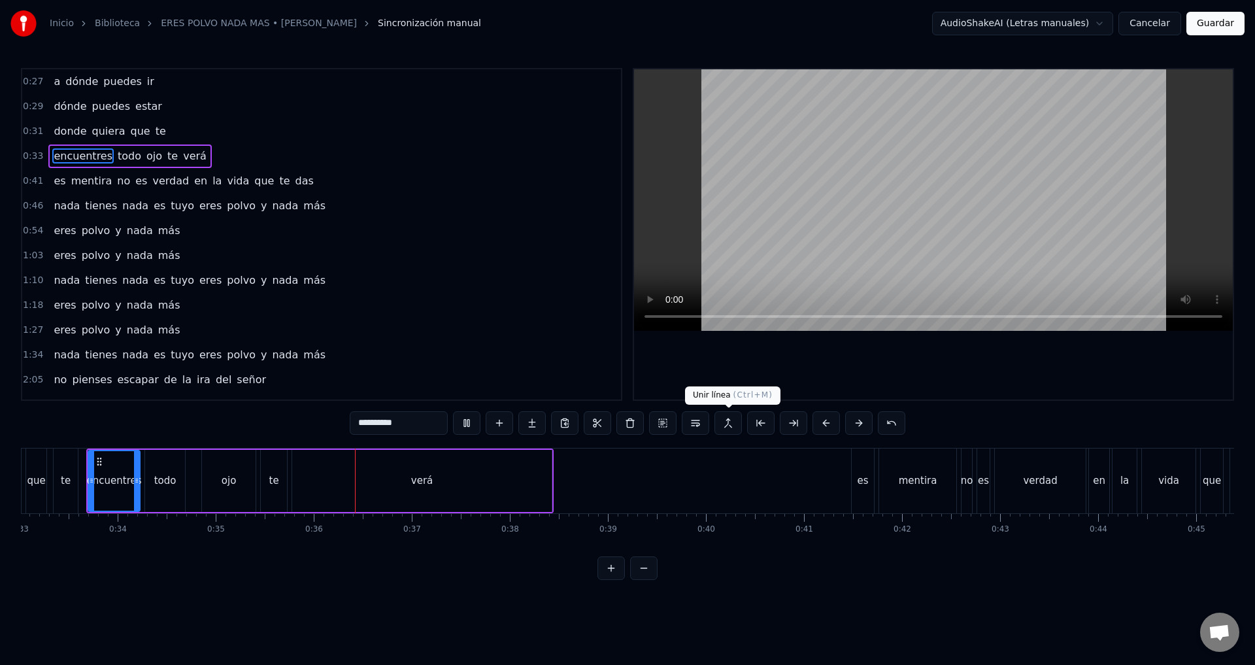
click at [729, 426] on button at bounding box center [727, 423] width 27 height 24
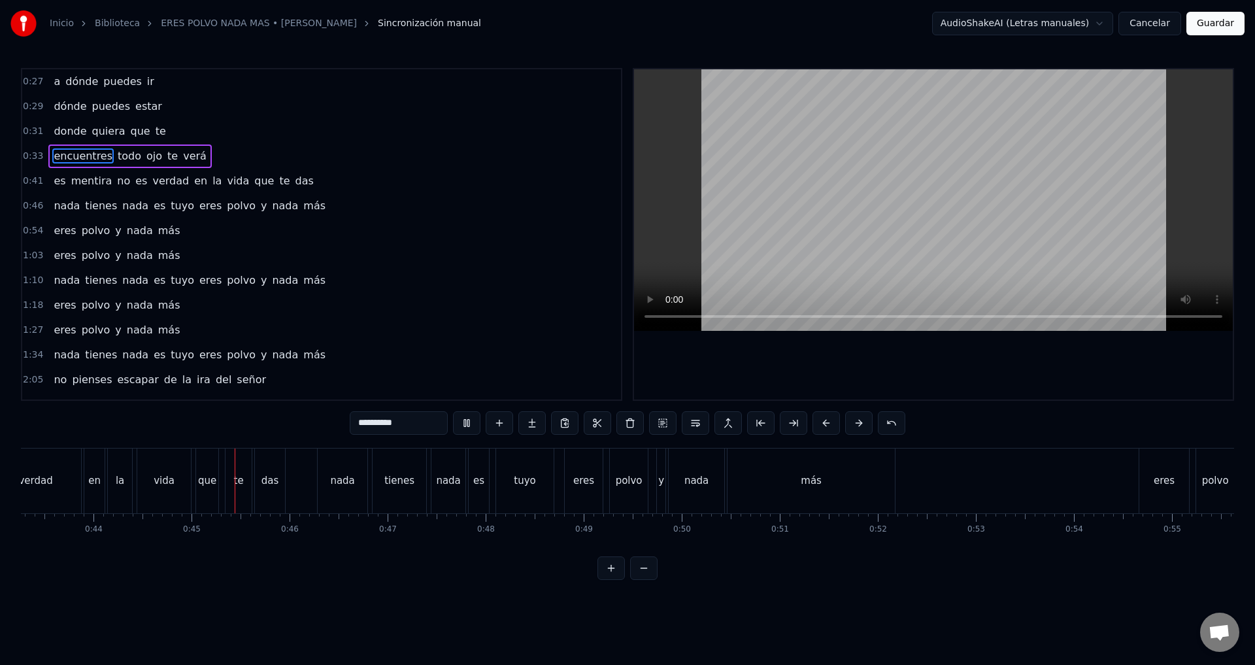
scroll to position [0, 4319]
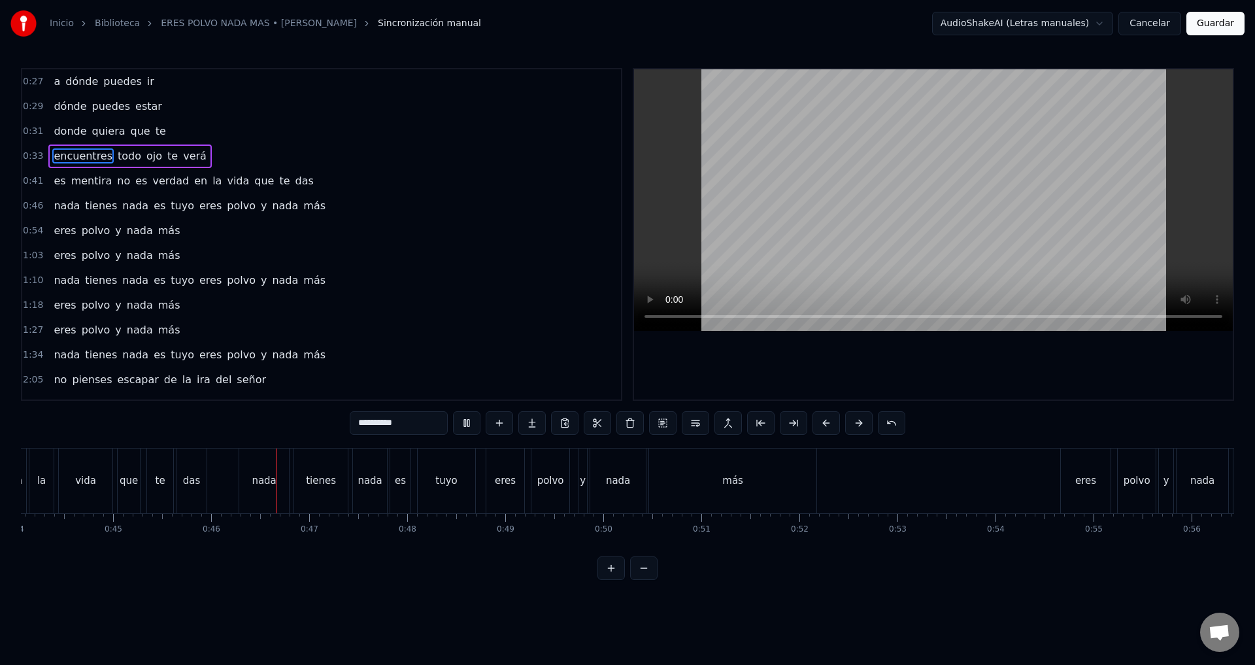
click at [93, 158] on span "encuentres" at bounding box center [82, 155] width 61 height 15
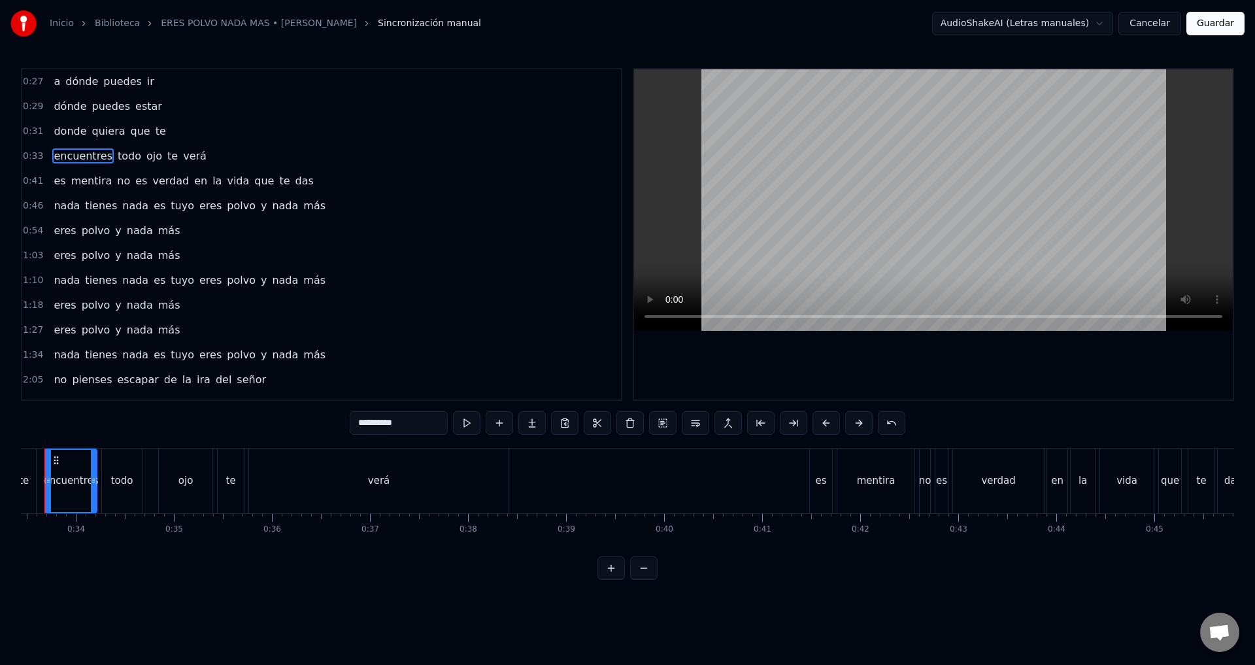
scroll to position [0, 3237]
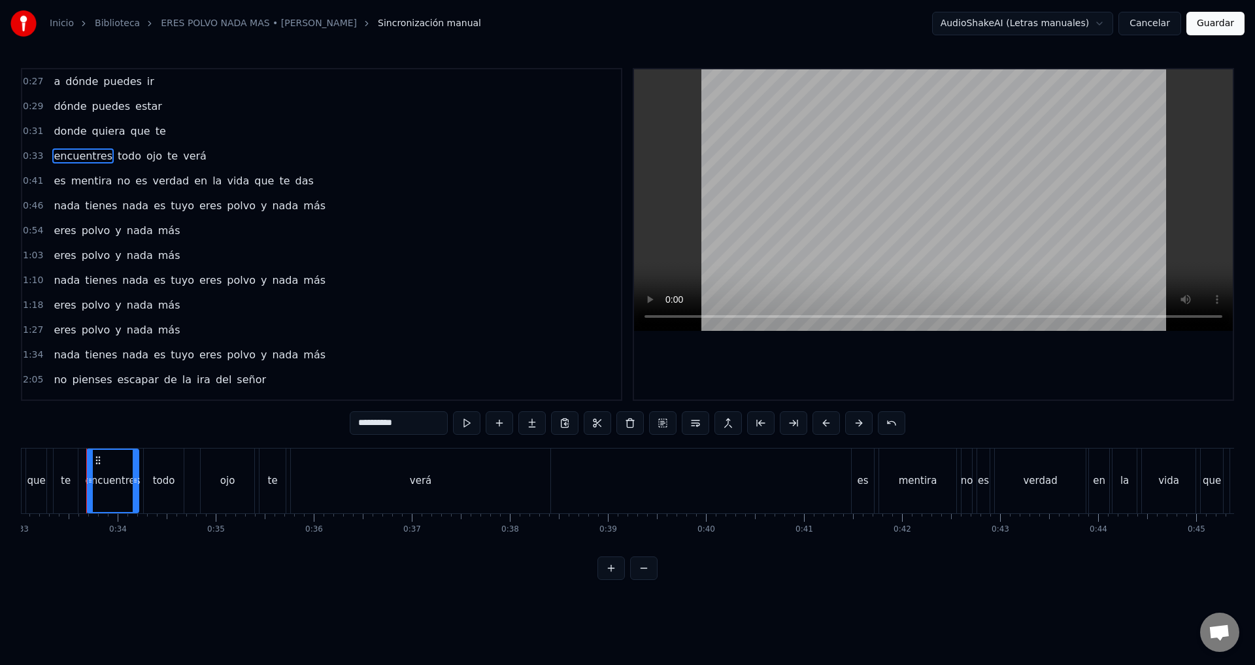
click at [101, 163] on span "encuentres" at bounding box center [82, 155] width 61 height 15
click at [103, 165] on div "encuentres todo ojo te verá" at bounding box center [129, 156] width 163 height 24
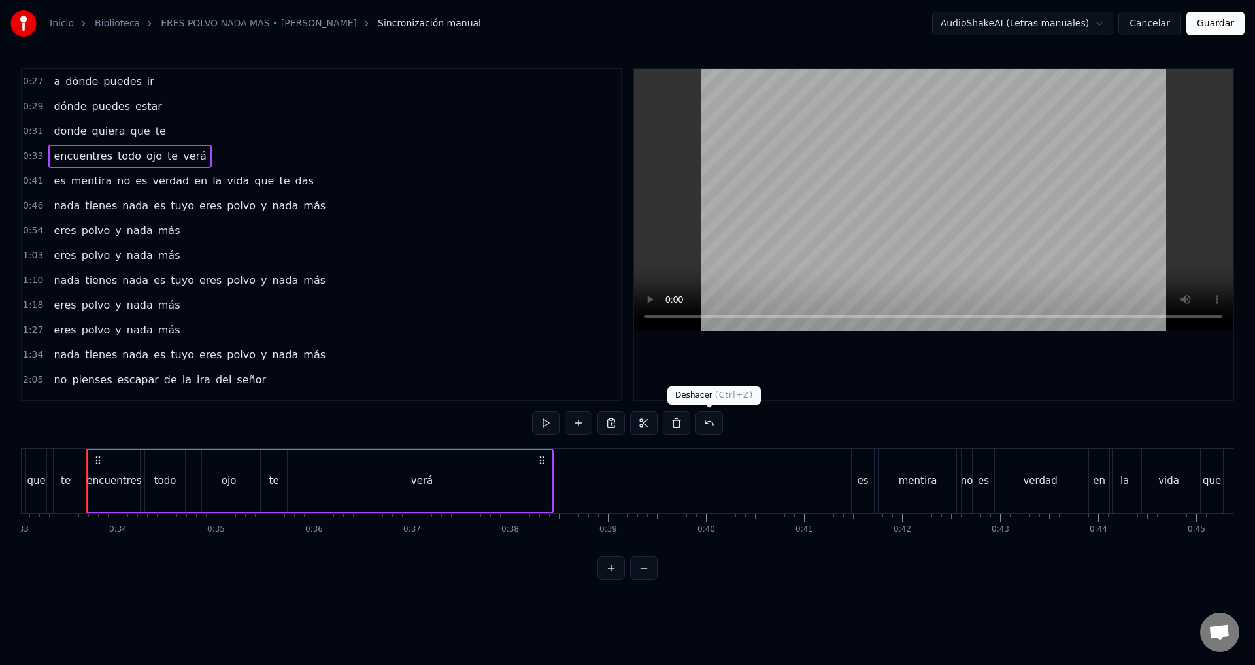
click at [695, 422] on button at bounding box center [708, 423] width 27 height 24
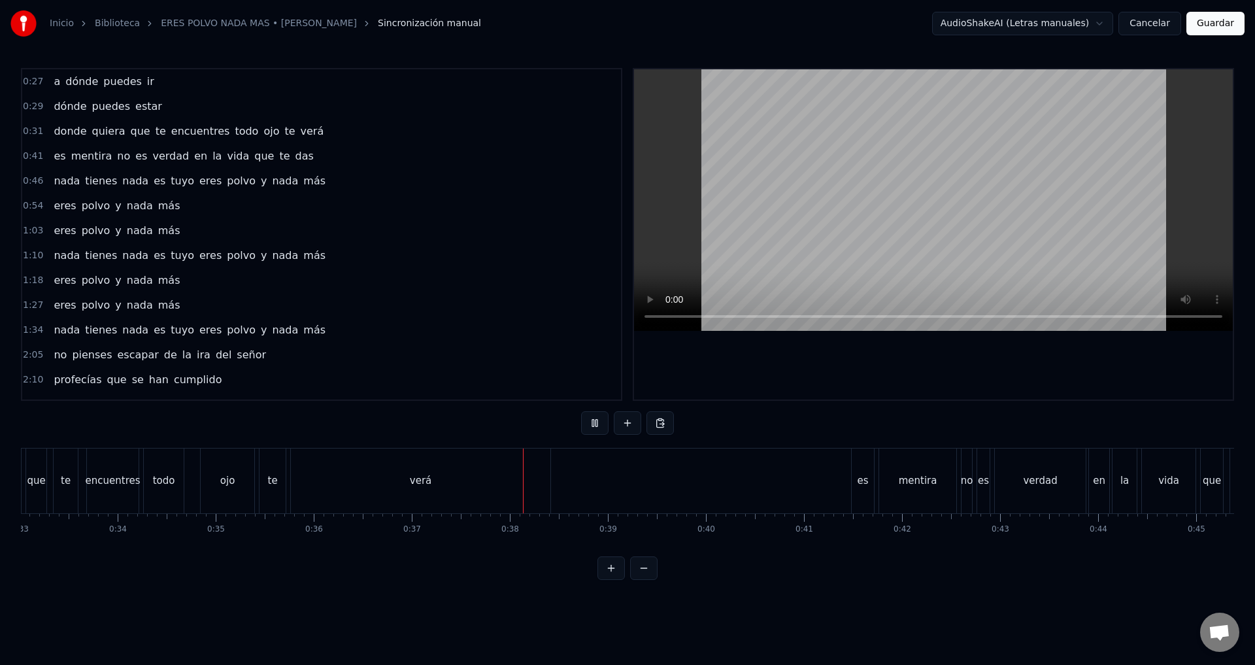
click at [65, 112] on span "dónde" at bounding box center [69, 106] width 35 height 15
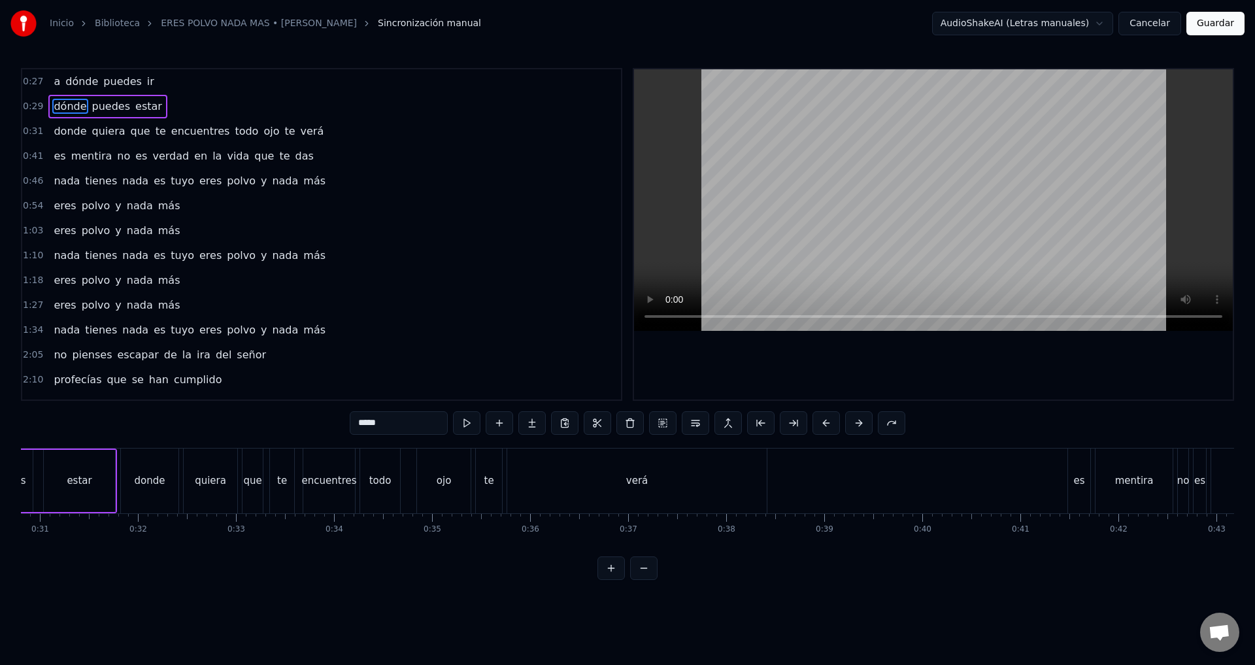
scroll to position [0, 2850]
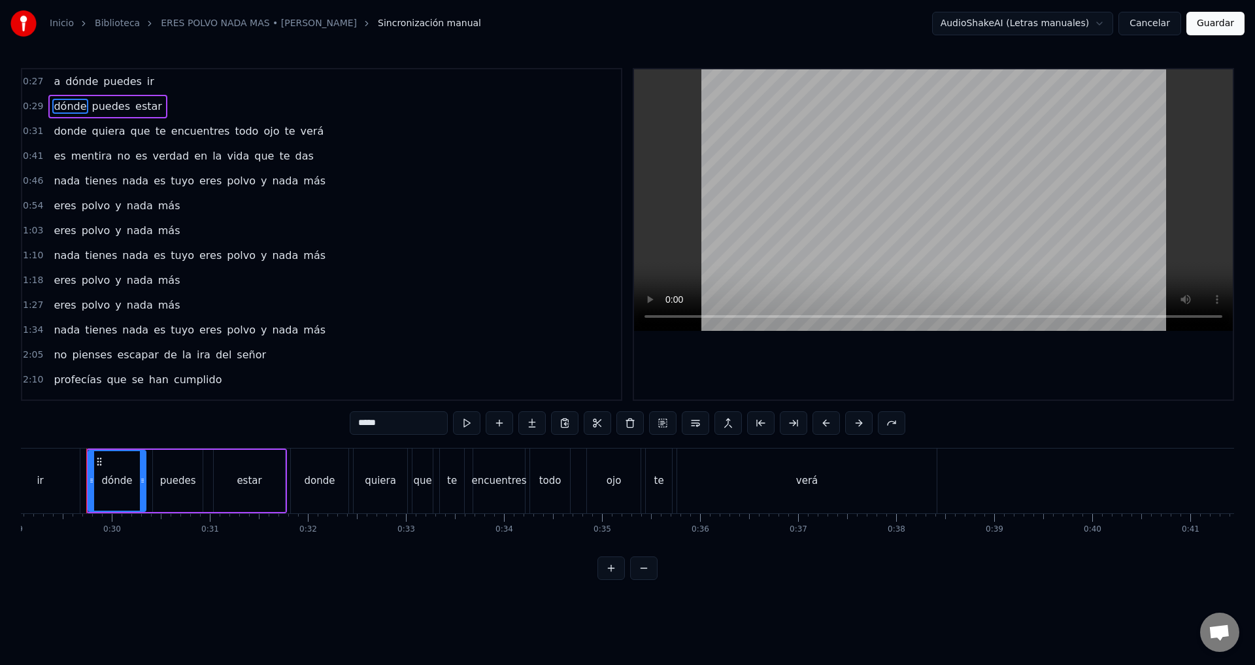
click at [63, 120] on div "donde quiera que te encuentres todo ojo te verá" at bounding box center [188, 132] width 280 height 24
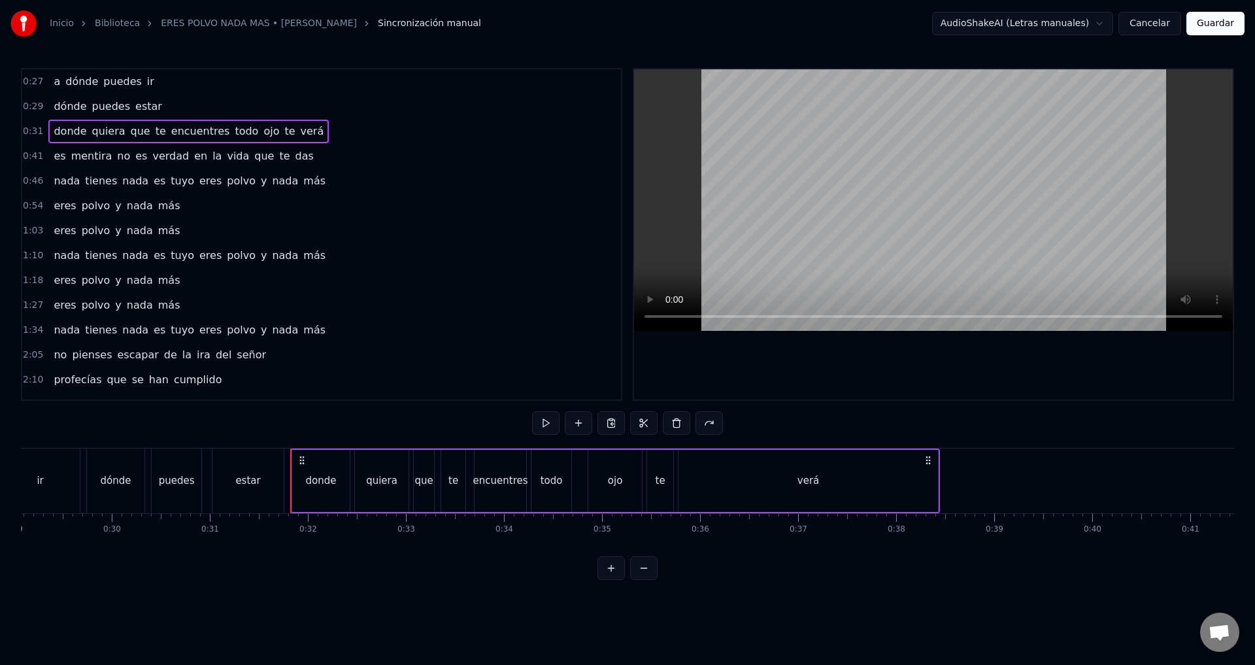
click at [69, 113] on span "dónde" at bounding box center [69, 106] width 35 height 15
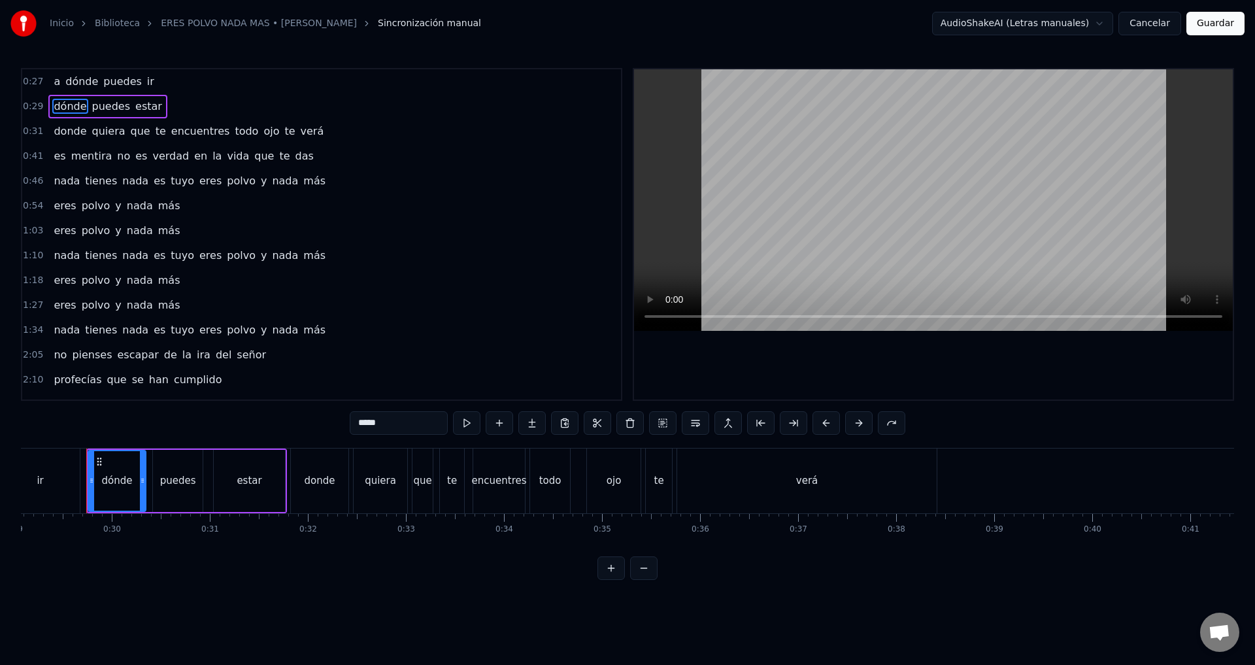
click at [70, 116] on div "dónde puedes estar" at bounding box center [107, 107] width 118 height 24
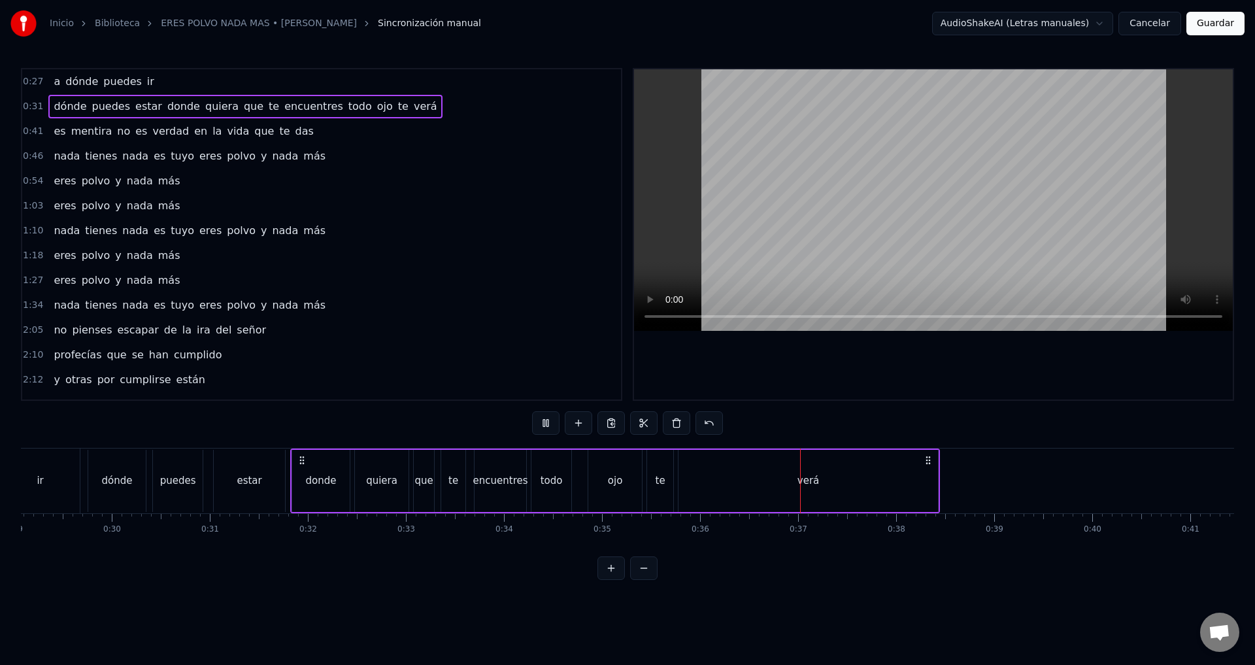
click at [283, 107] on span "encuentres" at bounding box center [313, 106] width 61 height 15
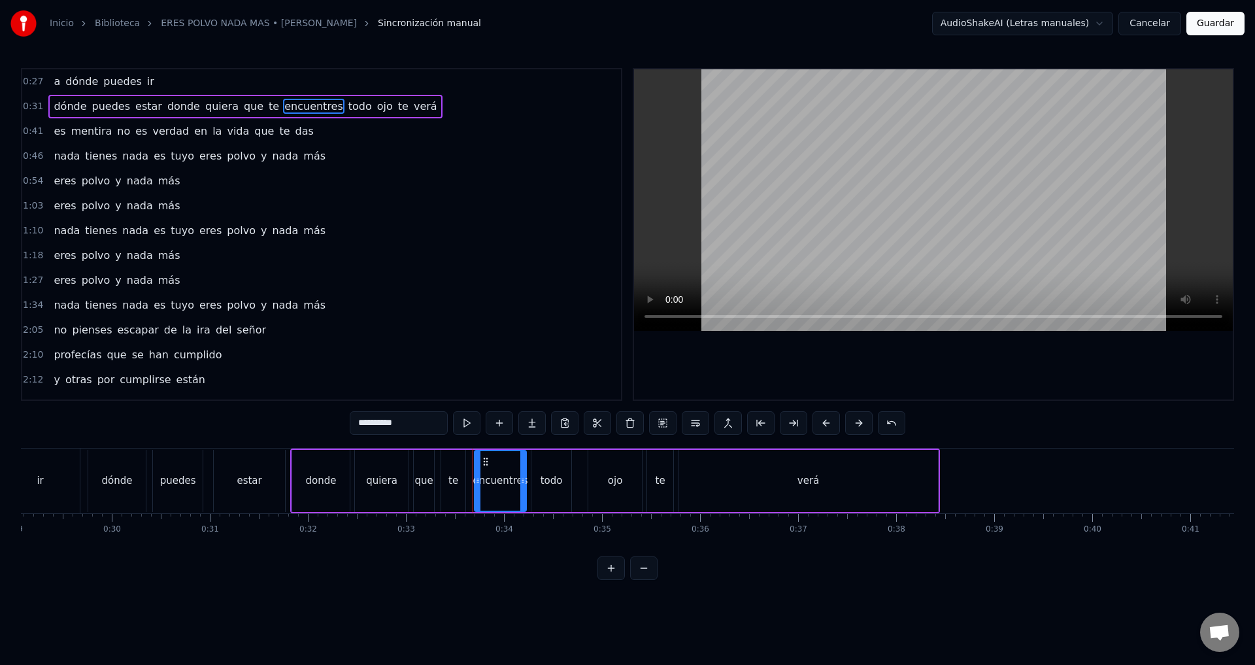
click at [283, 104] on span "encuentres" at bounding box center [313, 106] width 61 height 15
click at [425, 429] on input "**********" at bounding box center [399, 423] width 98 height 24
type input "*"
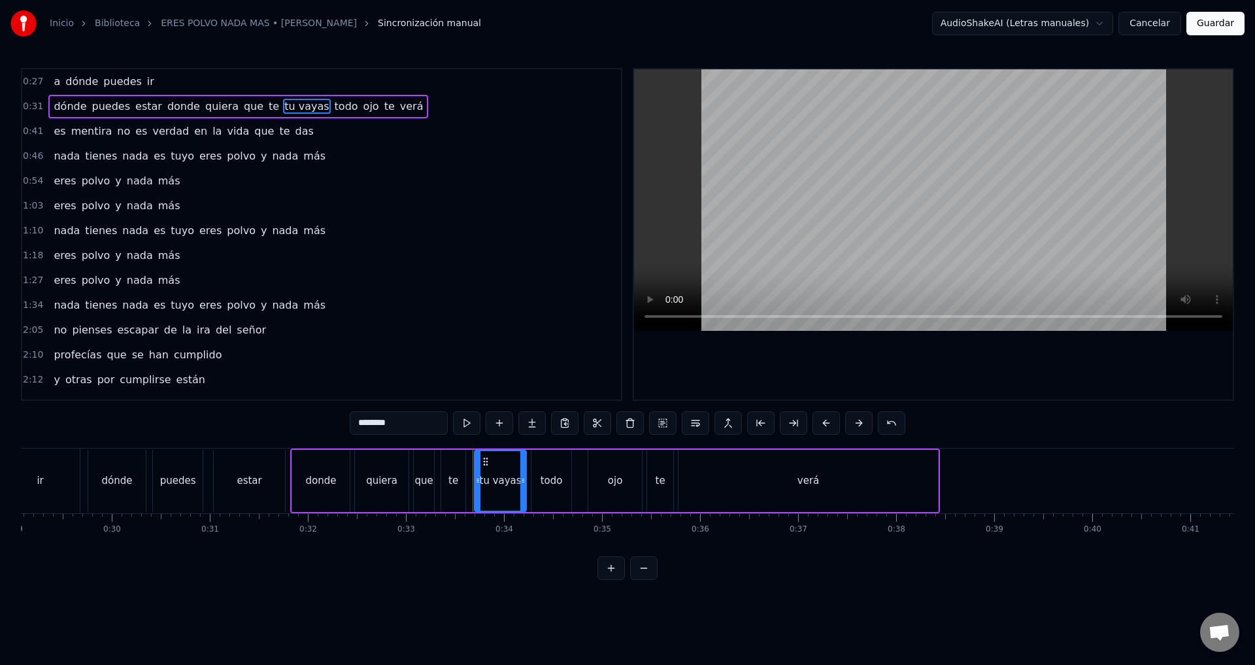
type input "********"
click at [293, 250] on div "1:18 eres polvo y nada más" at bounding box center [321, 255] width 599 height 25
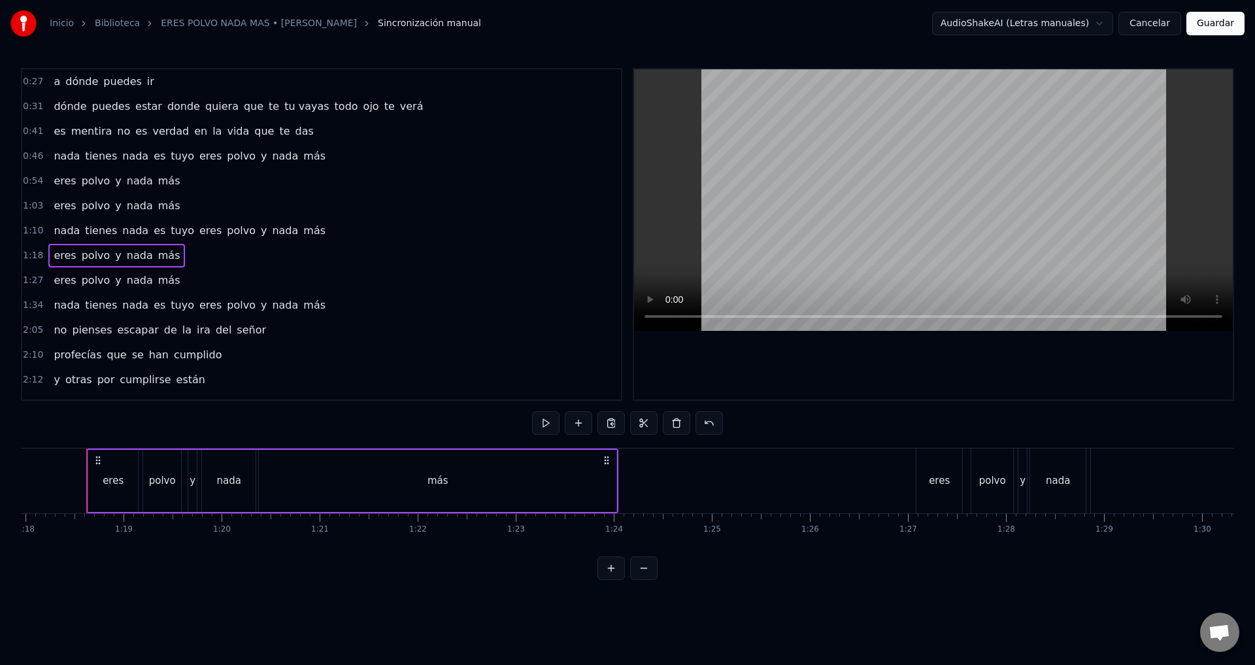
click at [333, 104] on span "todo" at bounding box center [346, 106] width 26 height 15
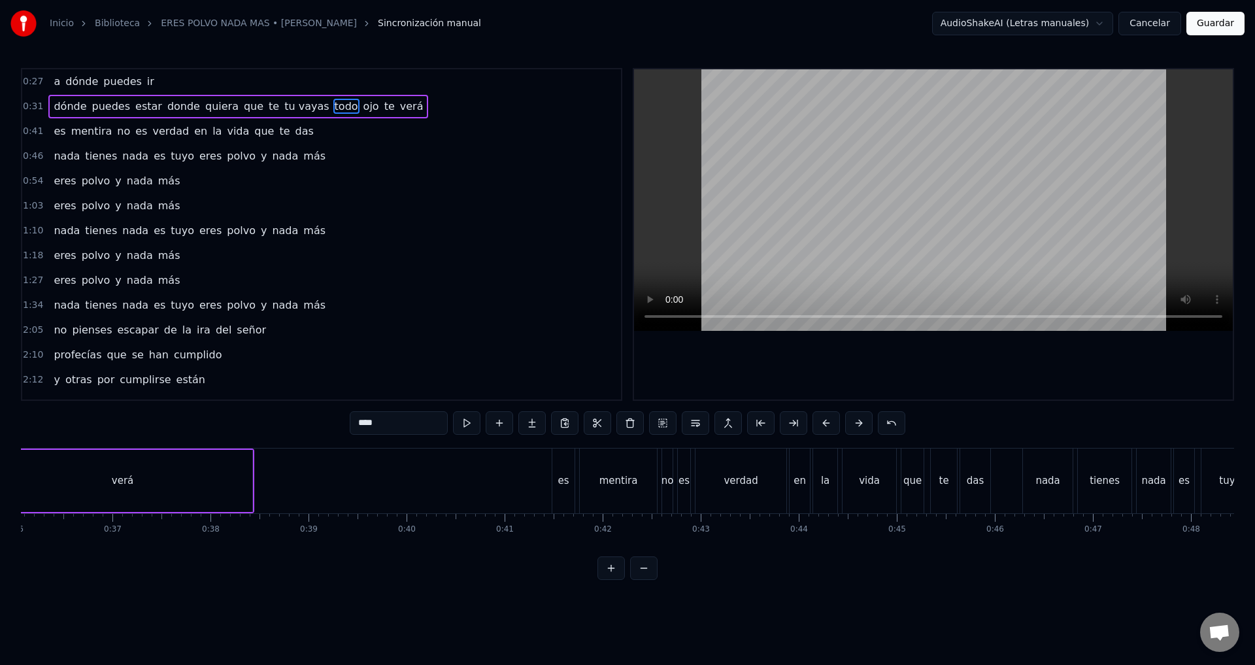
scroll to position [0, 3293]
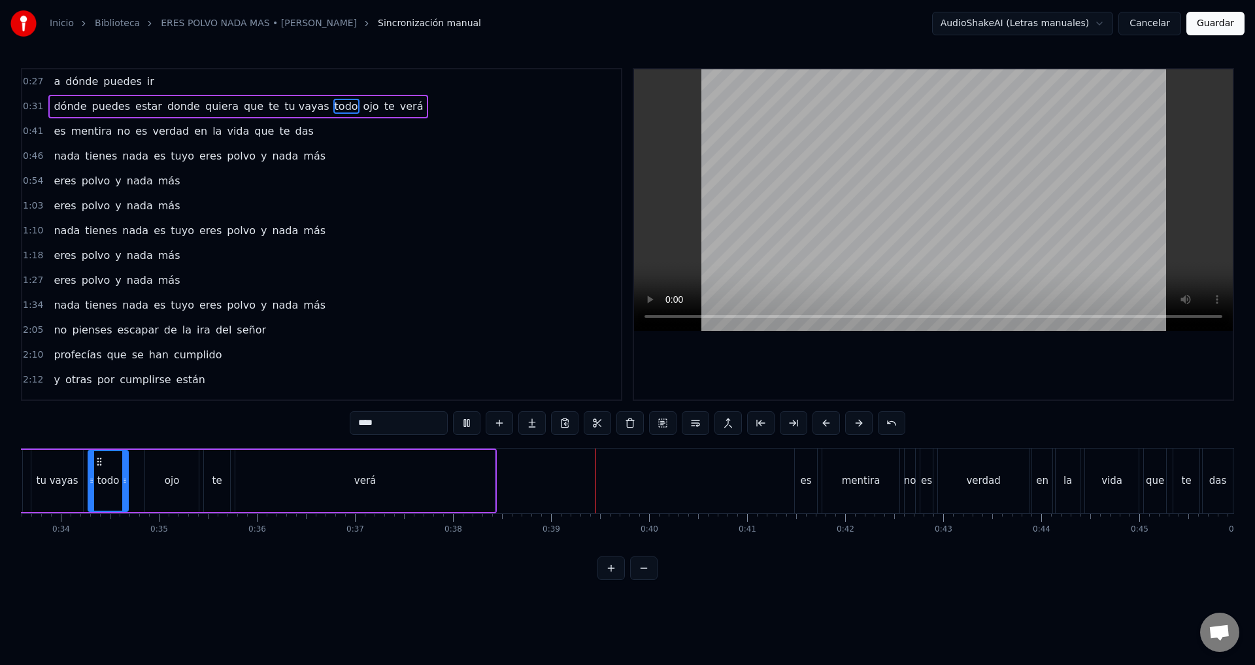
click at [52, 112] on span "dónde" at bounding box center [69, 106] width 35 height 15
type input "*****"
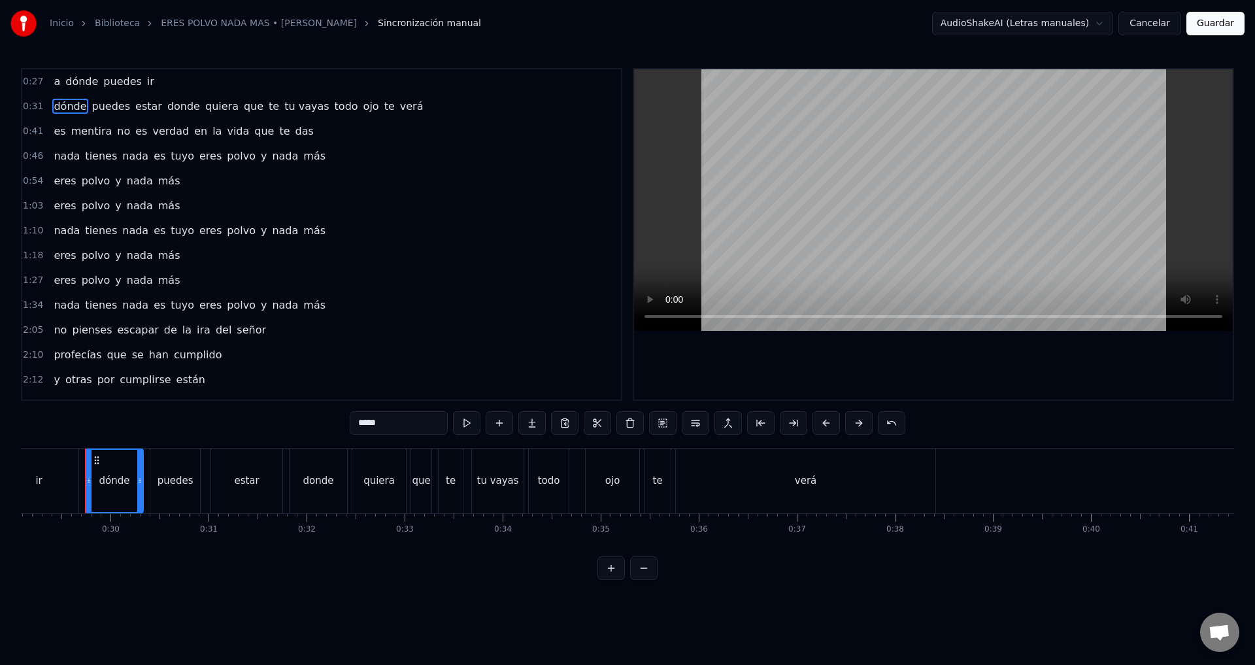
scroll to position [0, 2850]
click at [63, 110] on span "dónde" at bounding box center [69, 106] width 35 height 15
click at [67, 122] on div "es mentira no es verdad en la vida que te das" at bounding box center [183, 132] width 270 height 24
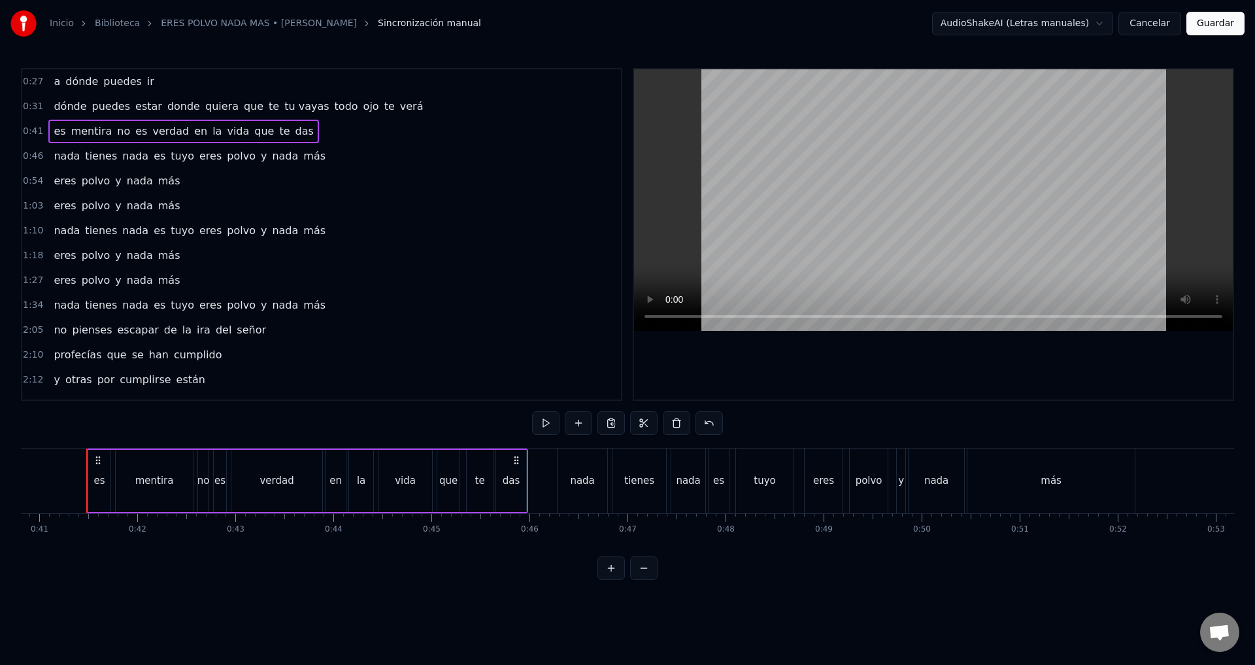
click at [71, 116] on div "dónde puedes estar donde quiera que te tu vayas todo ojo te verá" at bounding box center [238, 107] width 380 height 24
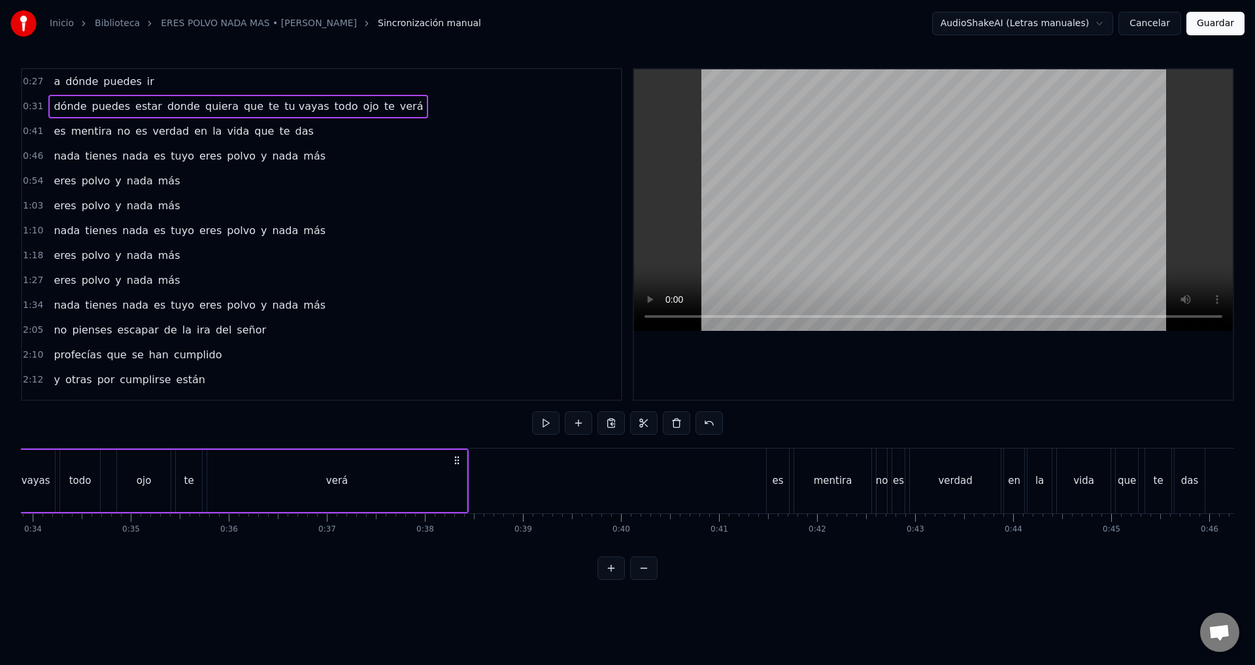
scroll to position [0, 3054]
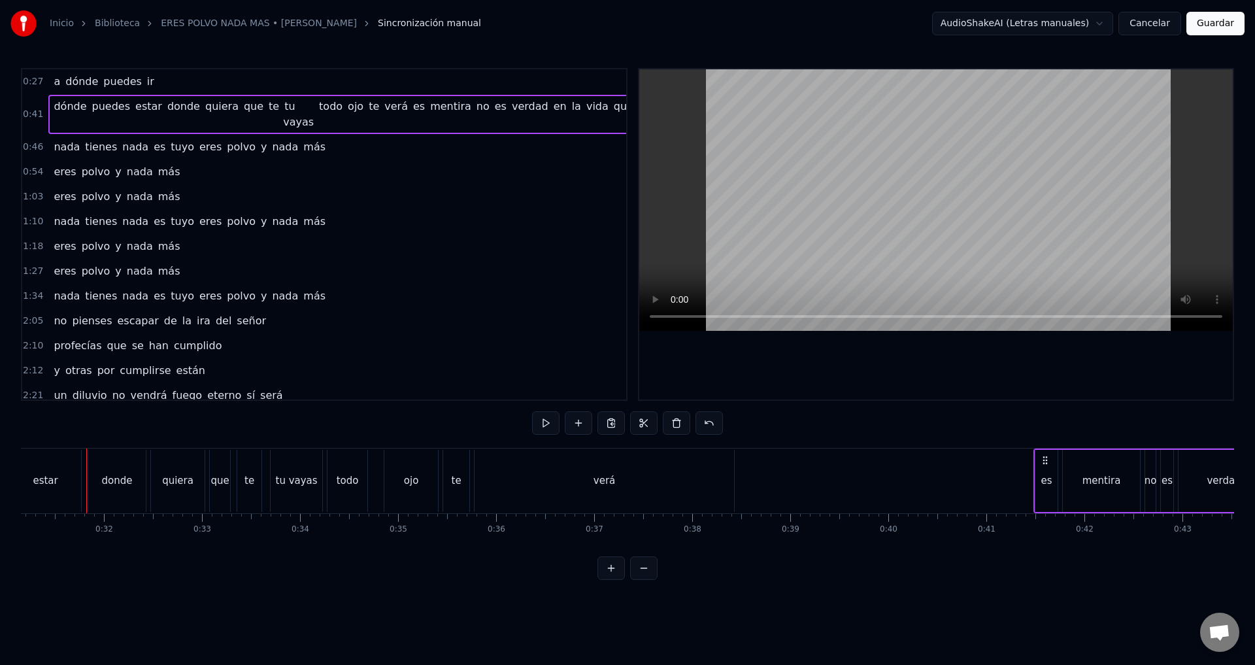
click at [283, 104] on span "tu vayas" at bounding box center [299, 114] width 32 height 31
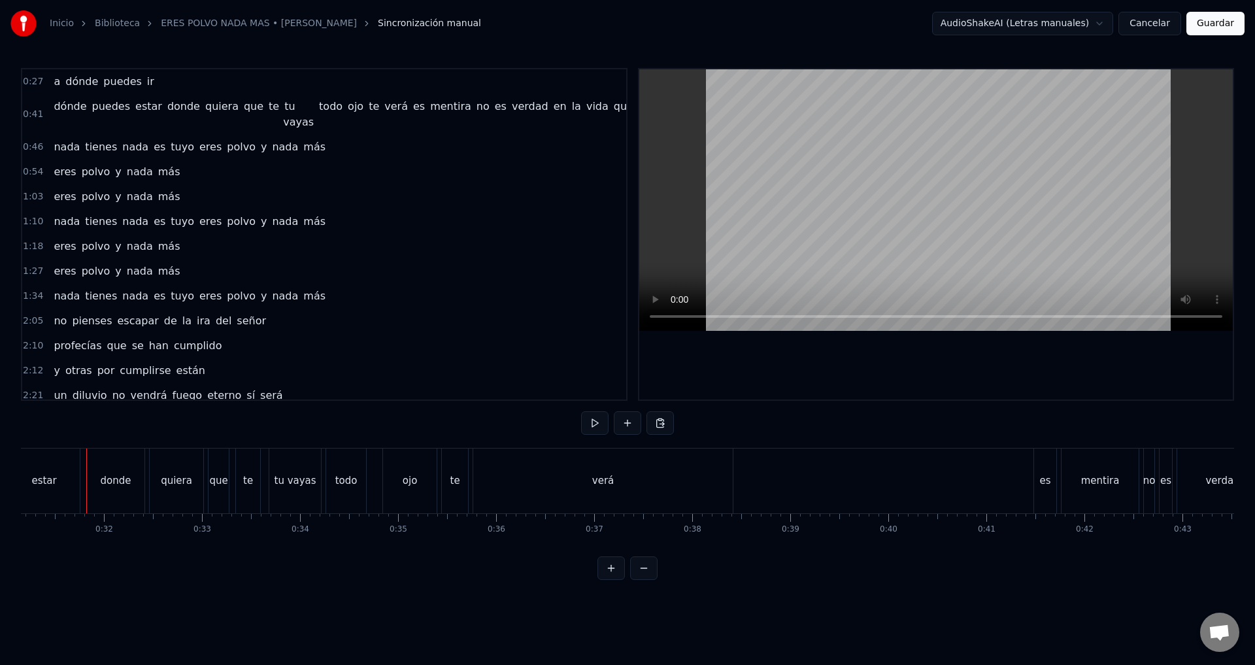
click at [367, 111] on span "te" at bounding box center [373, 106] width 13 height 15
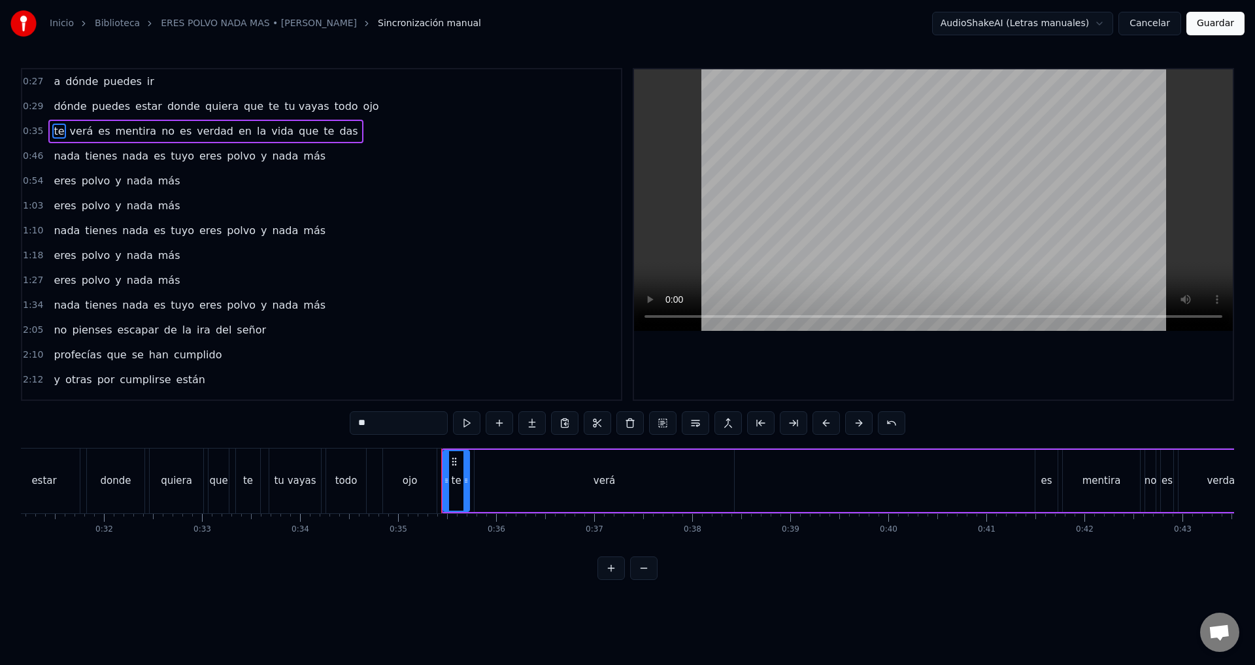
click at [426, 131] on div "0:35 te verá es mentira no es verdad en la vida que te das" at bounding box center [321, 131] width 599 height 25
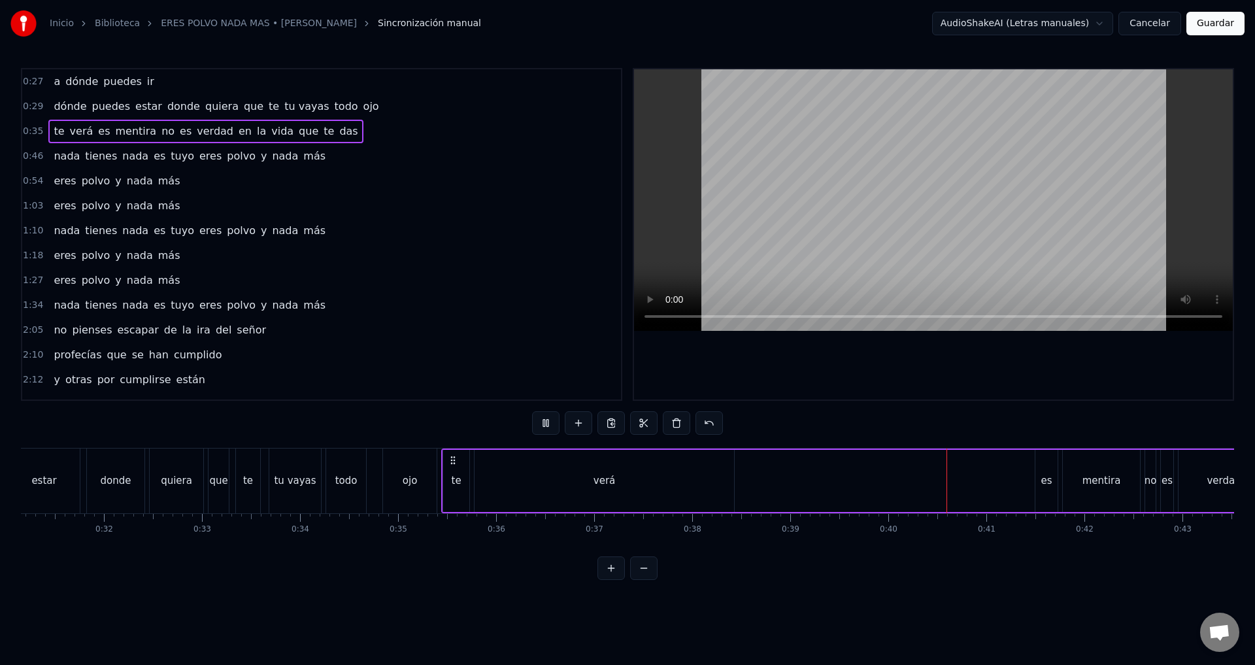
click at [404, 248] on div "1:18 eres polvo y nada más" at bounding box center [321, 255] width 599 height 25
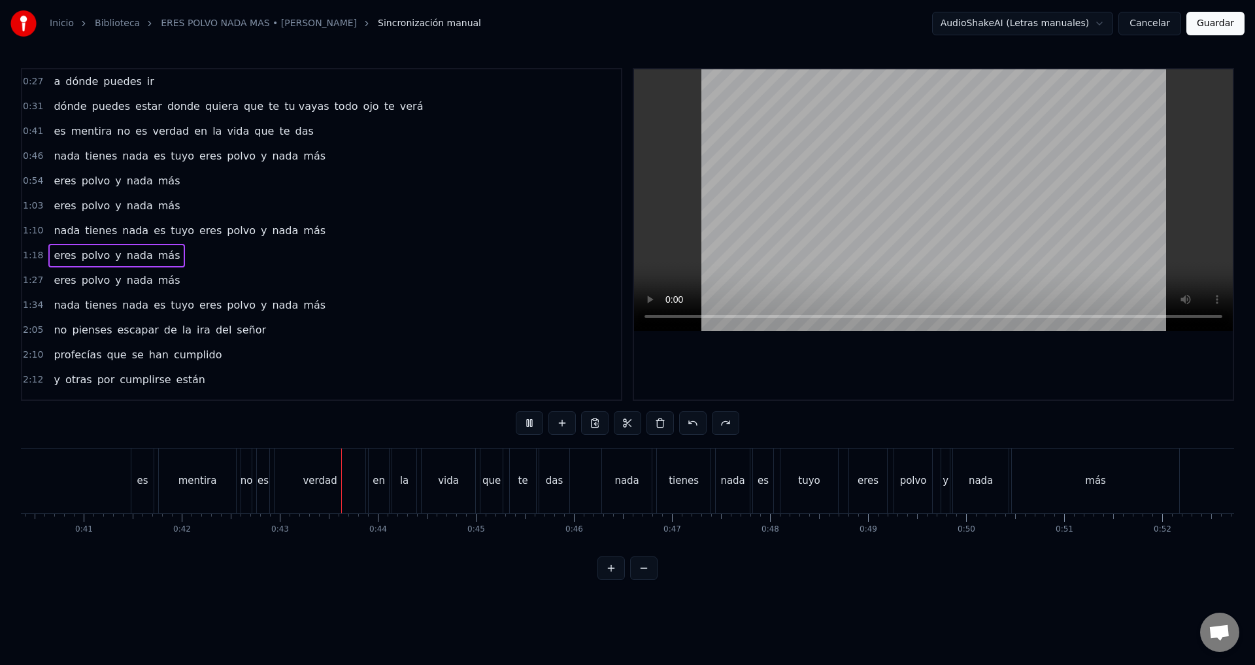
scroll to position [0, 4150]
click at [283, 106] on span "tu vayas" at bounding box center [306, 106] width 47 height 15
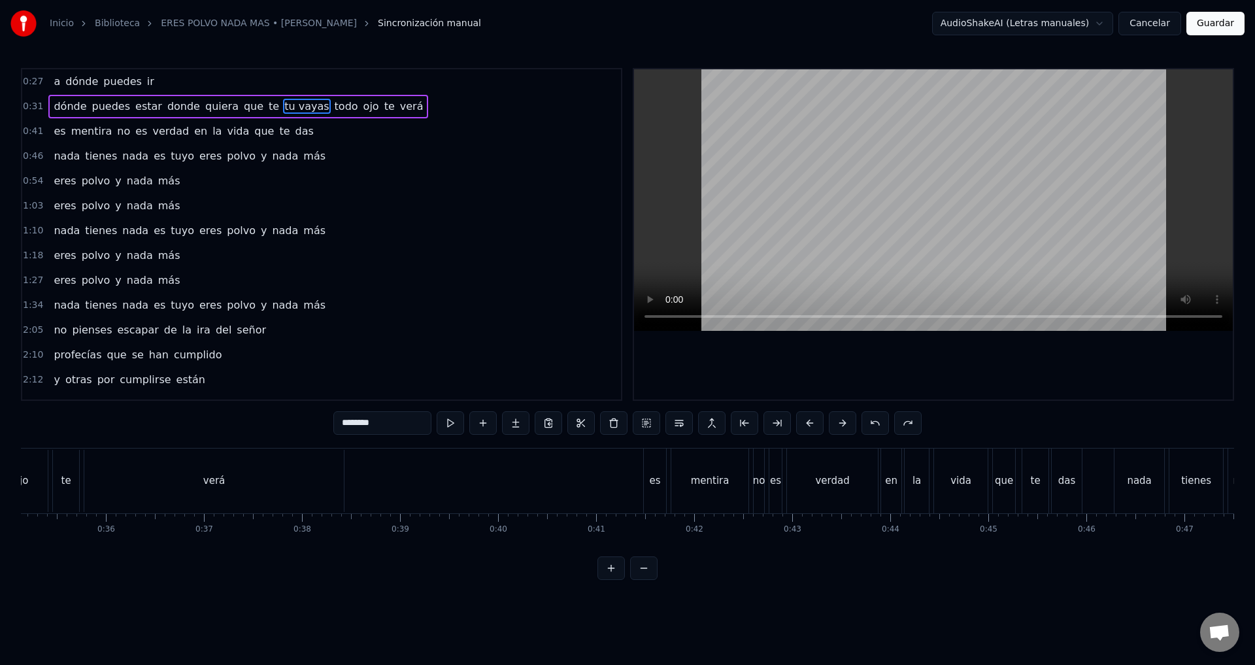
scroll to position [0, 3237]
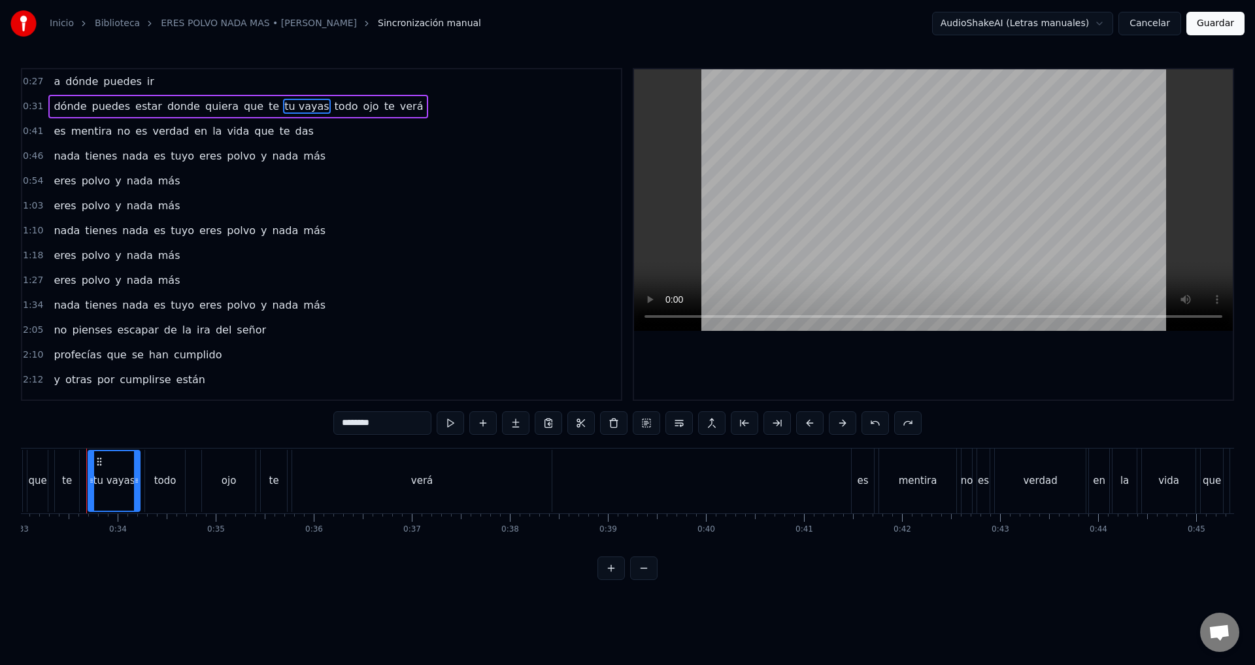
click at [283, 106] on span "tu vayas" at bounding box center [306, 106] width 47 height 15
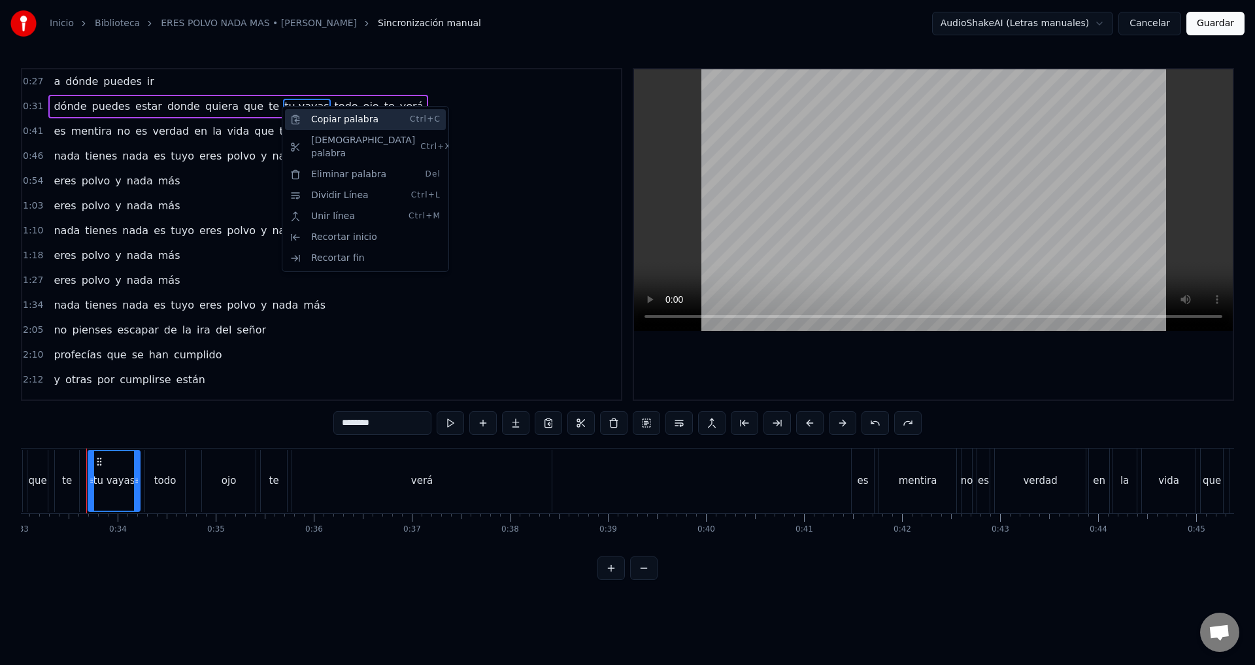
click at [354, 124] on div "Copiar palabra Ctrl+C" at bounding box center [365, 119] width 161 height 21
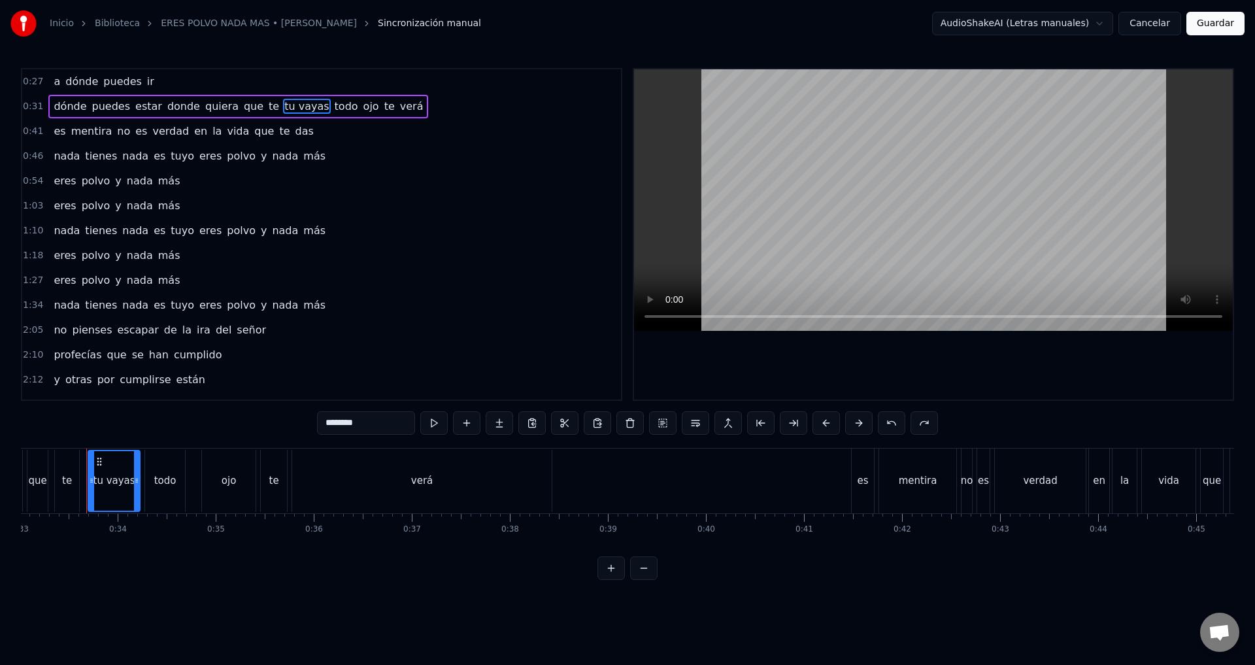
click at [296, 107] on span "tu vayas" at bounding box center [306, 106] width 47 height 15
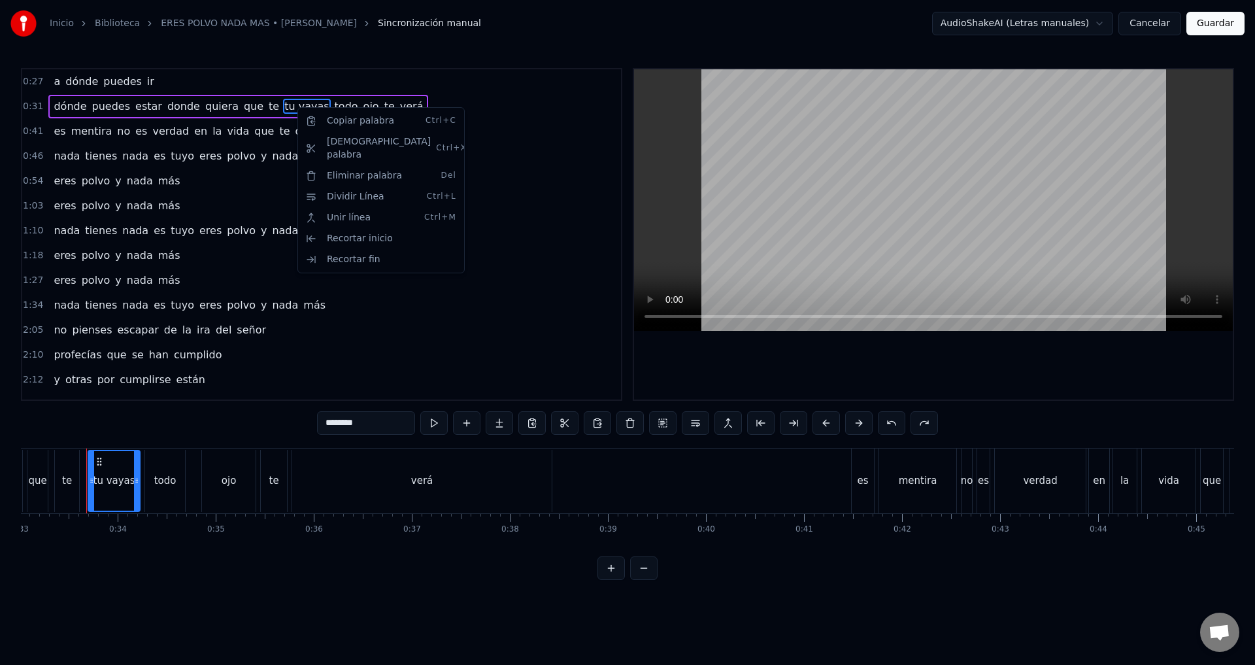
click at [297, 104] on html "Inicio Biblioteca ERES POLVO NADA MAS • [PERSON_NAME] Sincronización manual Aud…" at bounding box center [627, 300] width 1255 height 601
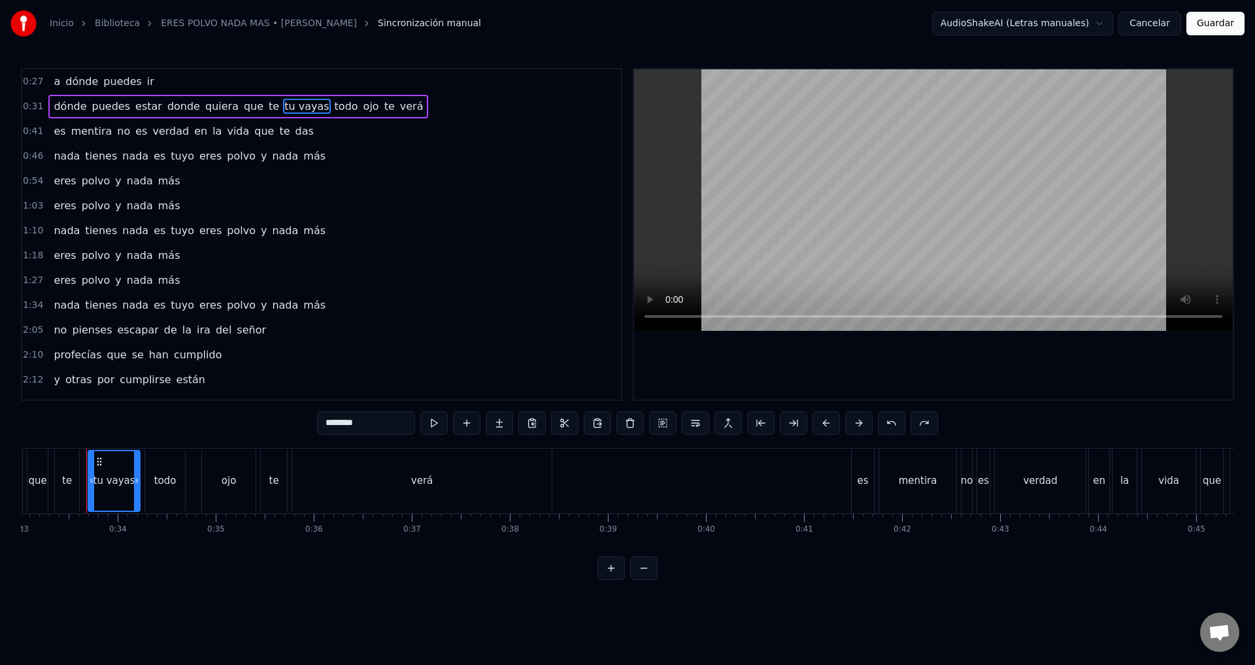
click at [315, 118] on div "dónde puedes estar donde quiera que te tu vayas todo ojo te verá" at bounding box center [238, 107] width 380 height 24
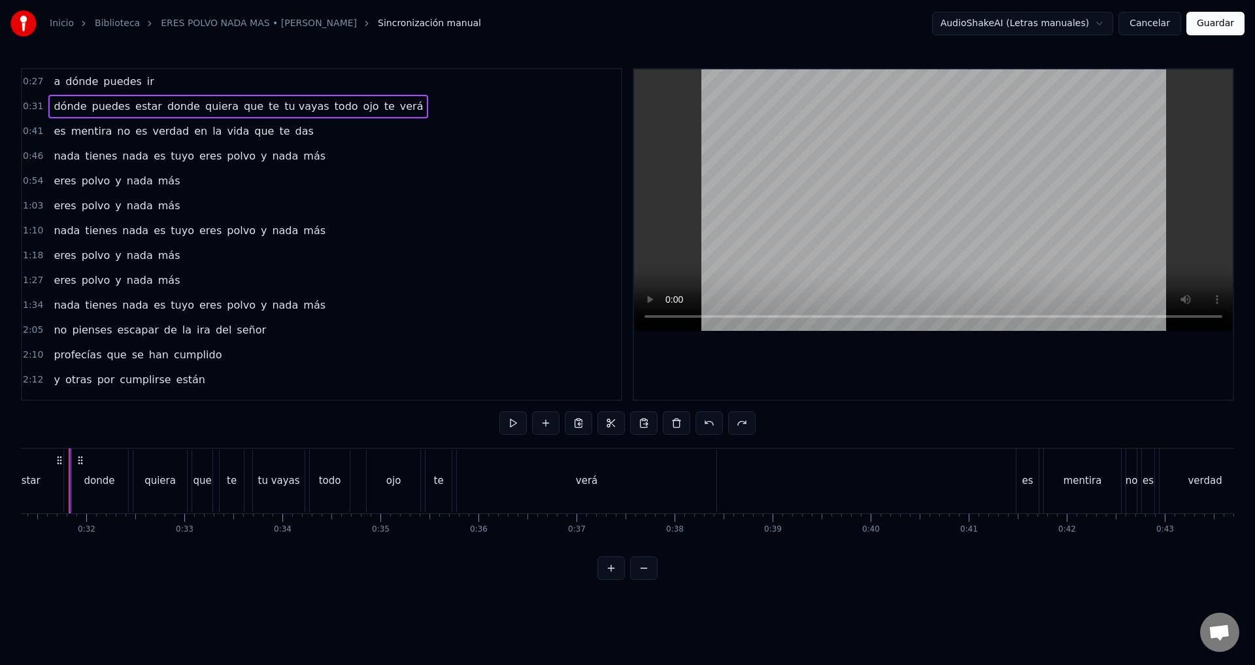
scroll to position [0, 3054]
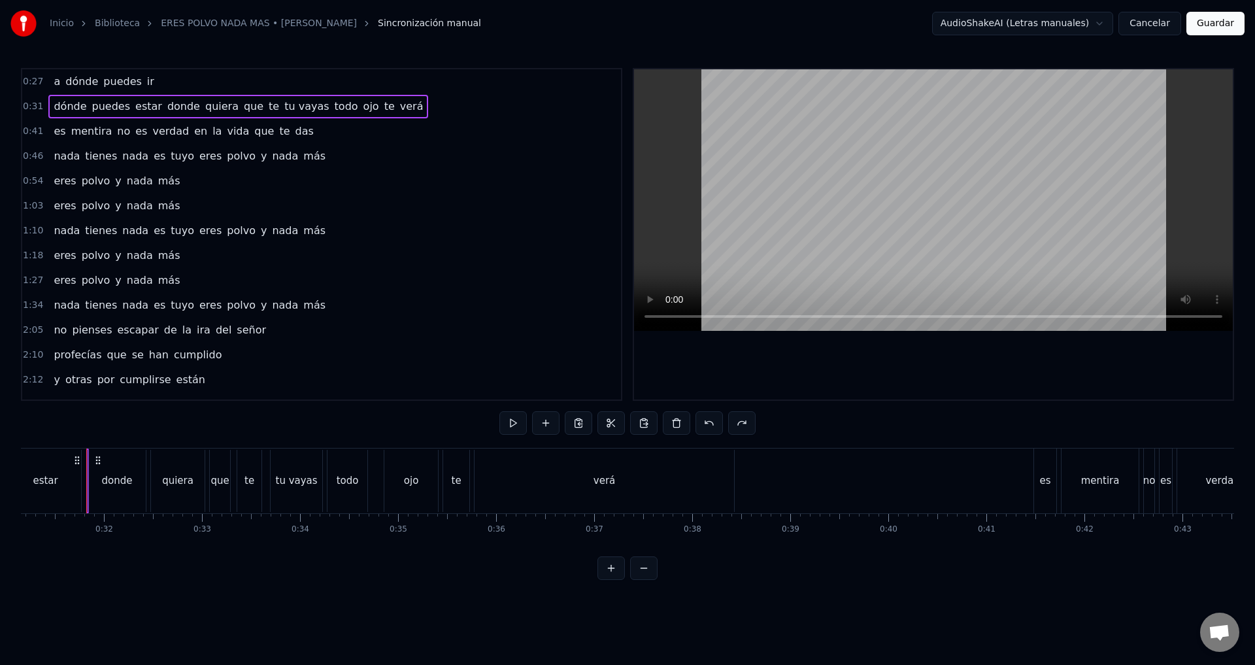
click at [290, 494] on div "tu vayas" at bounding box center [297, 481] width 52 height 62
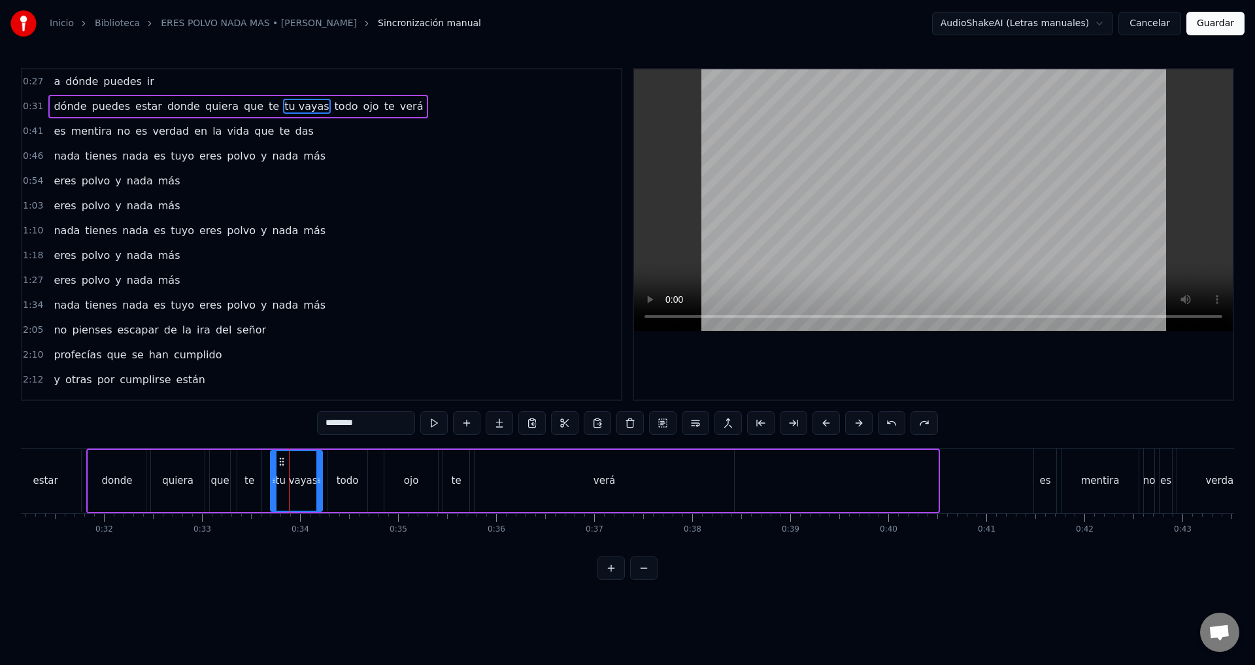
click at [334, 121] on div "0:41 es mentira no es verdad en la vida que te das" at bounding box center [321, 131] width 599 height 25
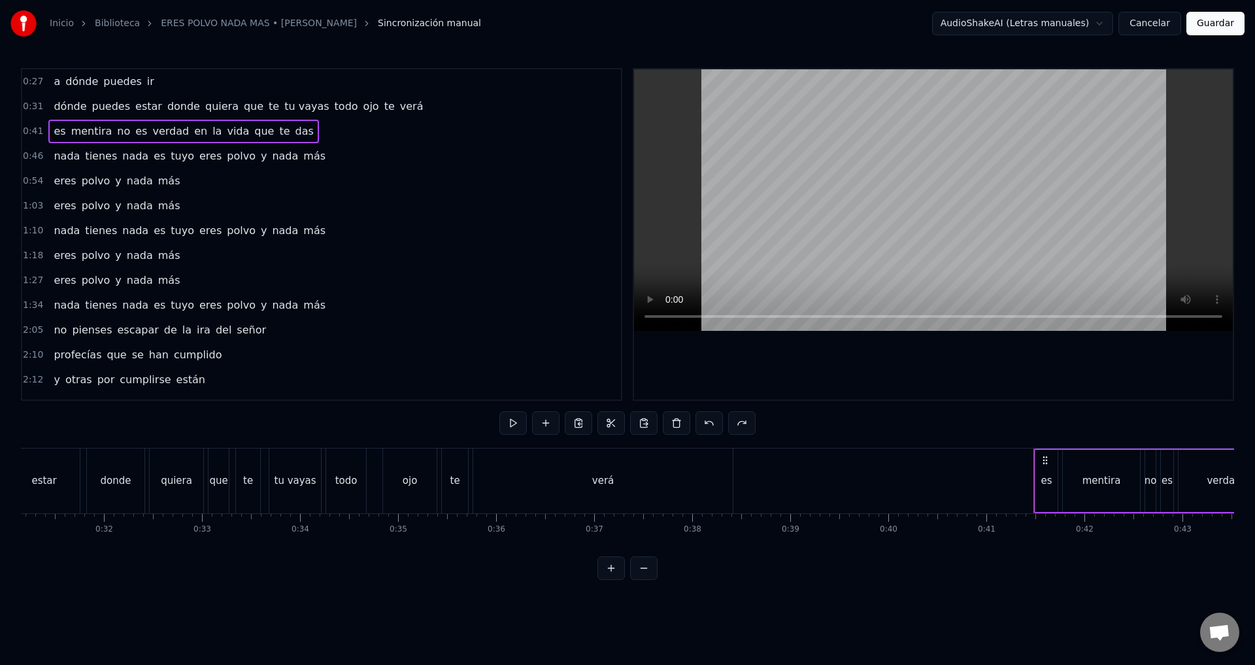
click at [333, 108] on span "todo" at bounding box center [346, 106] width 26 height 15
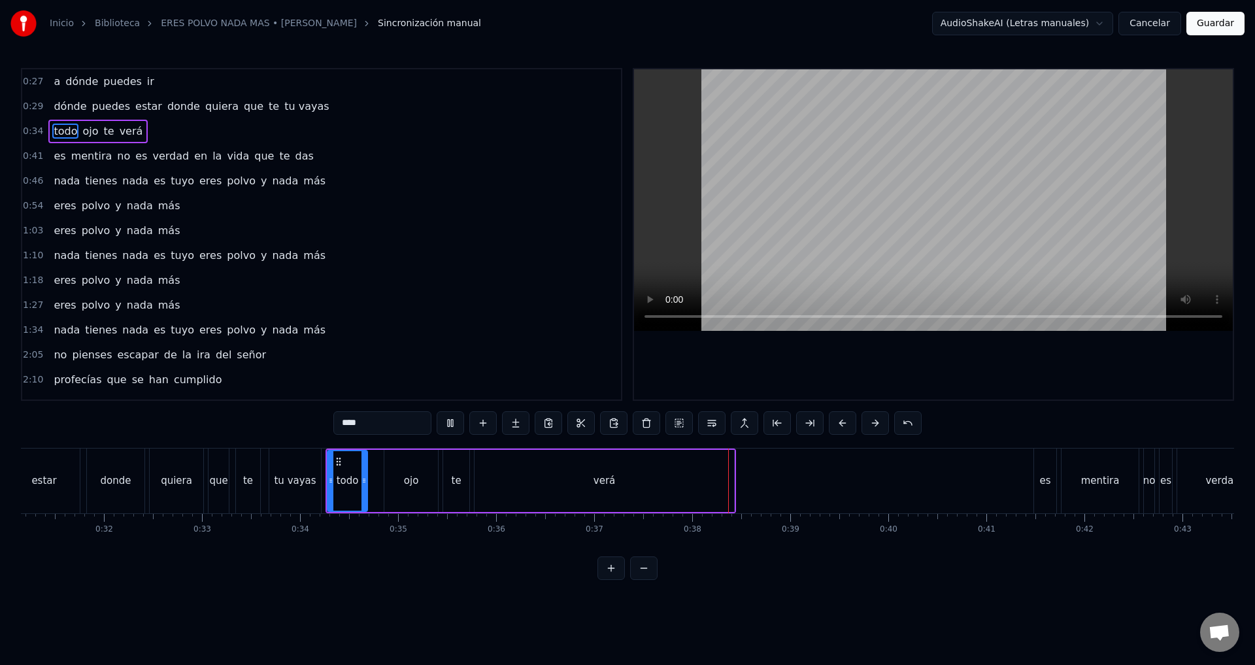
click at [204, 109] on span "quiera" at bounding box center [222, 106] width 36 height 15
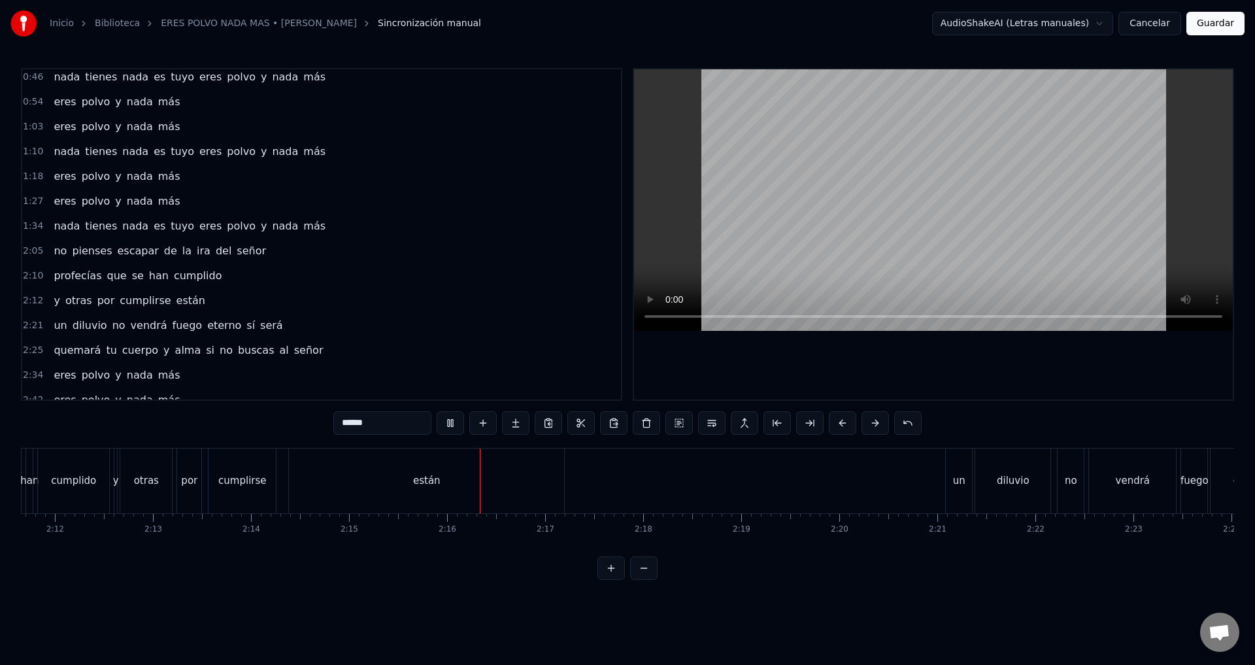
scroll to position [131, 0]
click at [54, 303] on span "y" at bounding box center [56, 298] width 8 height 15
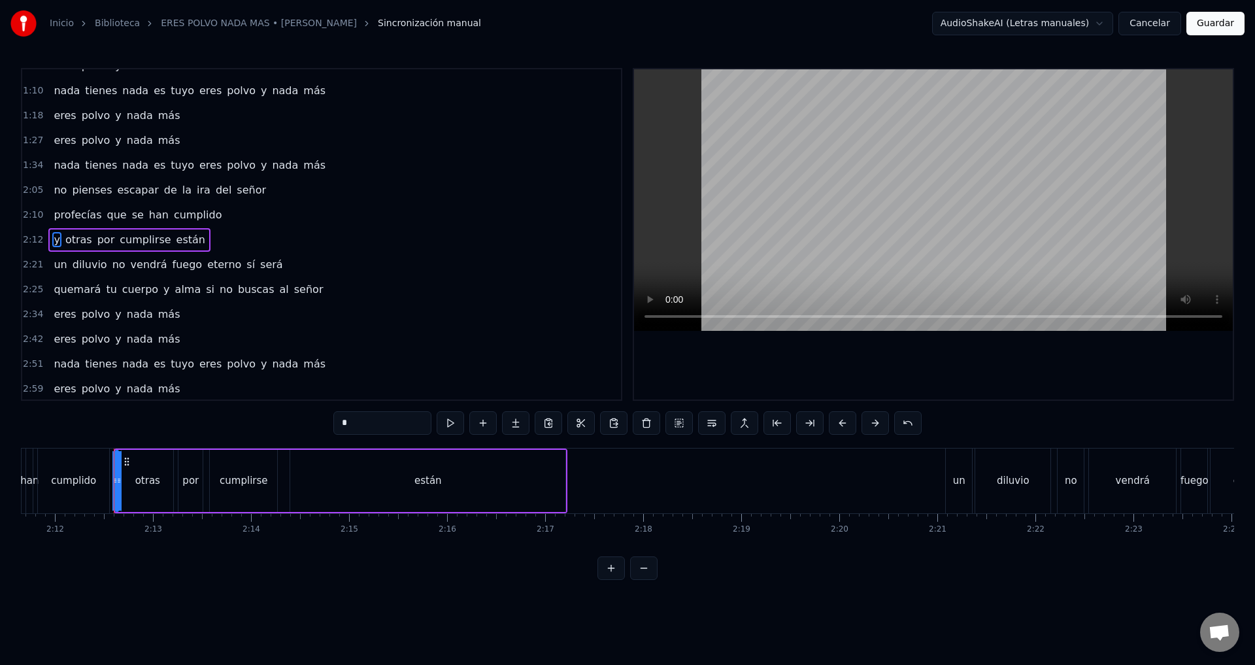
scroll to position [195, 0]
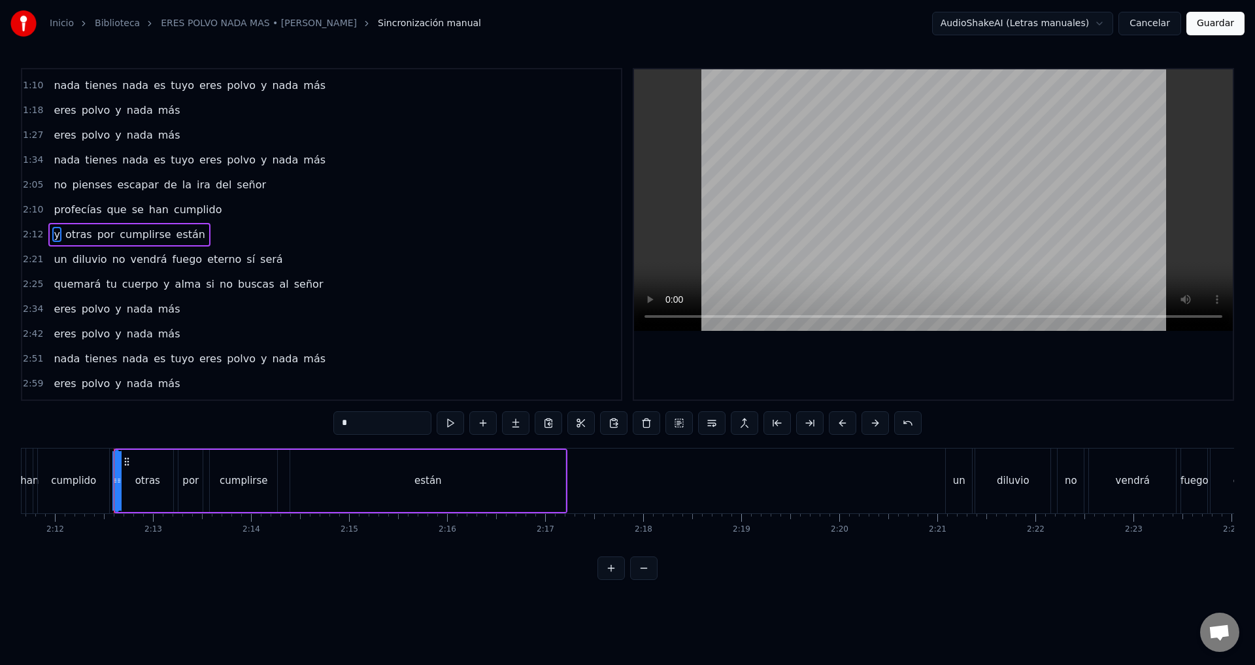
click at [54, 303] on span "eres" at bounding box center [64, 308] width 25 height 15
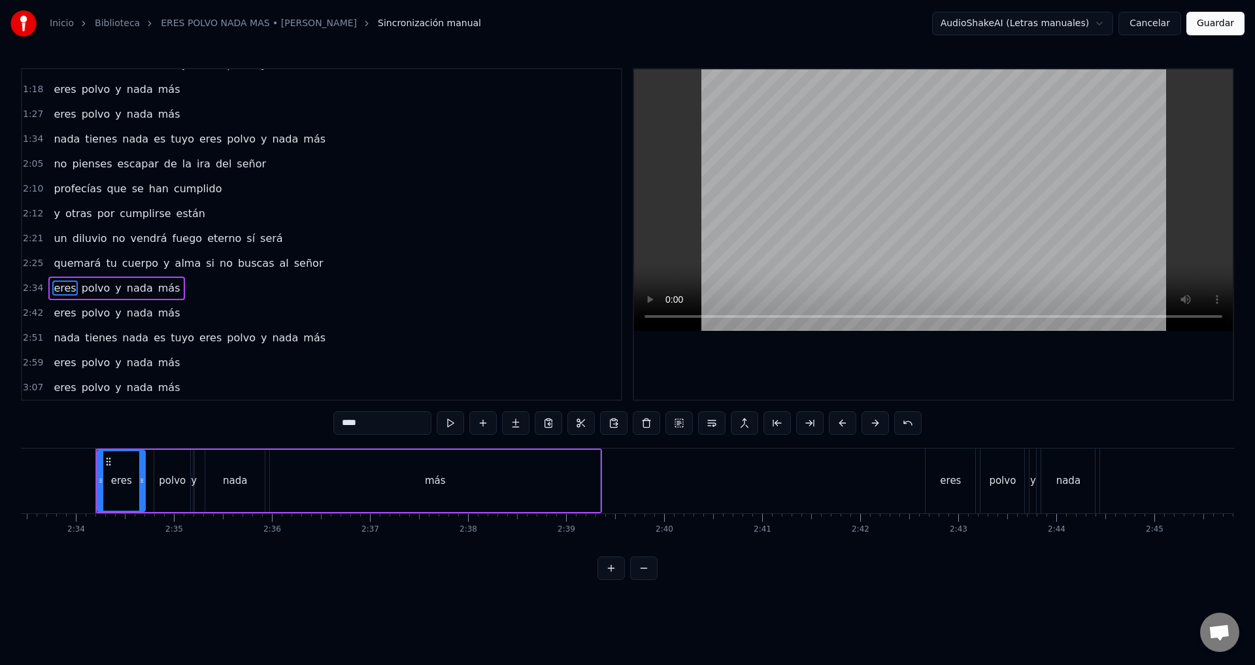
scroll to position [0, 15052]
click at [55, 290] on span "eres" at bounding box center [64, 287] width 25 height 15
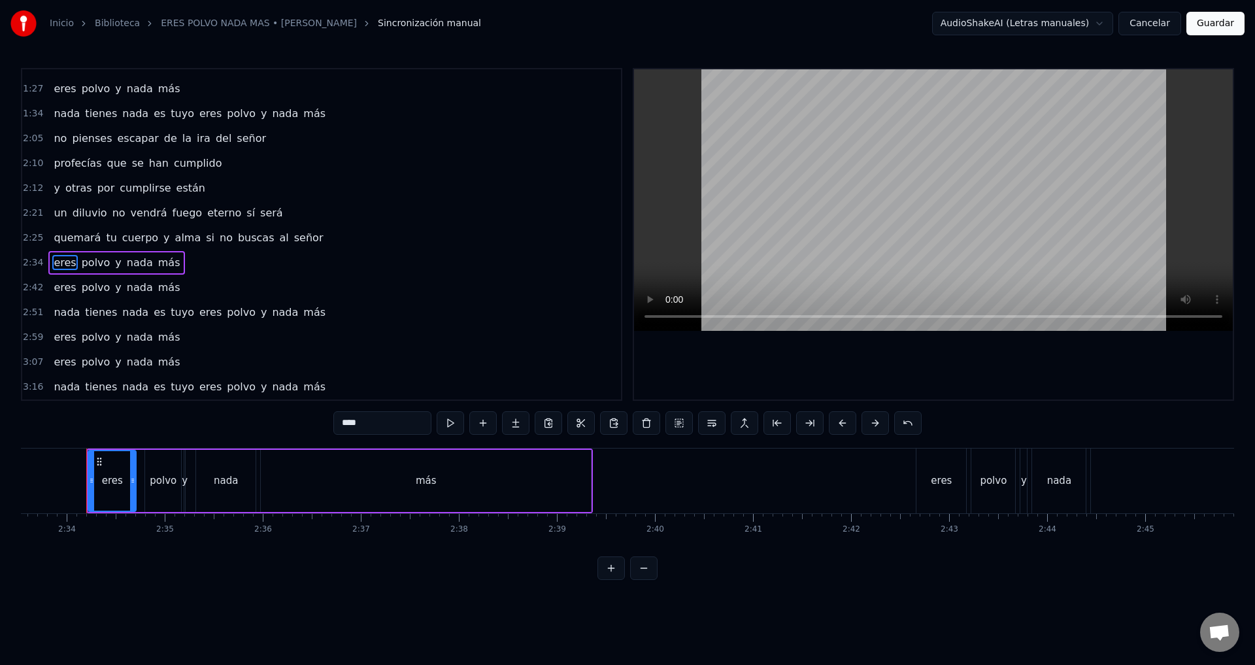
click at [293, 244] on span "señor" at bounding box center [309, 237] width 32 height 15
type input "*****"
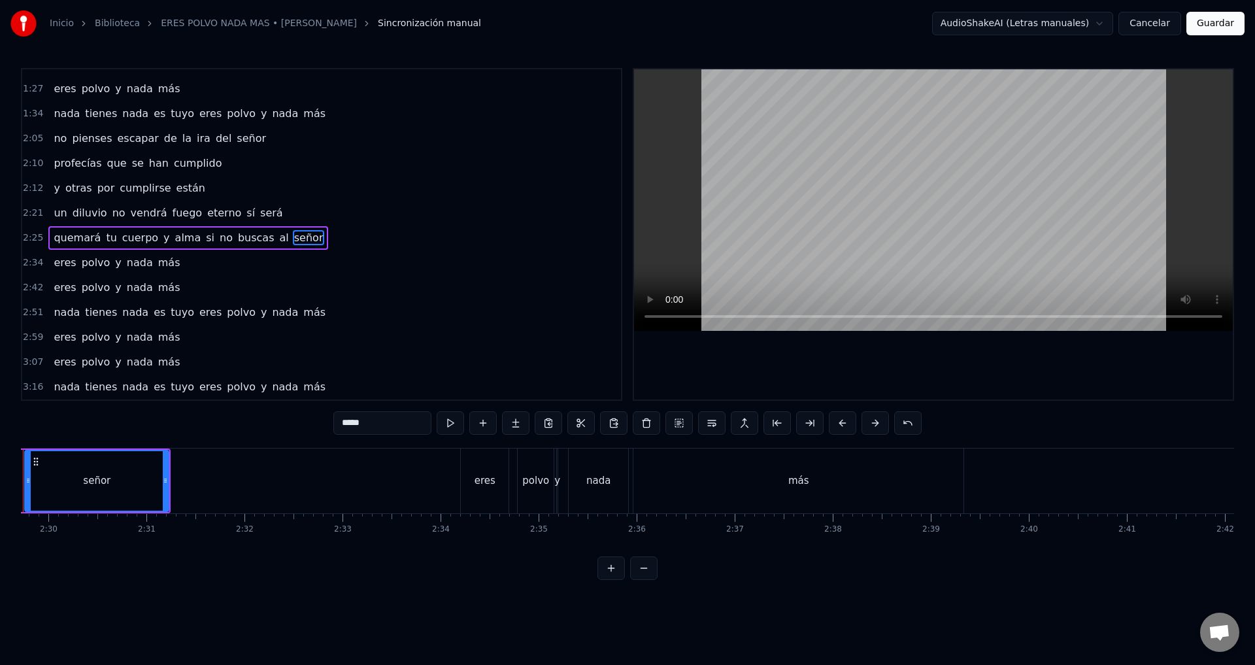
scroll to position [0, 14615]
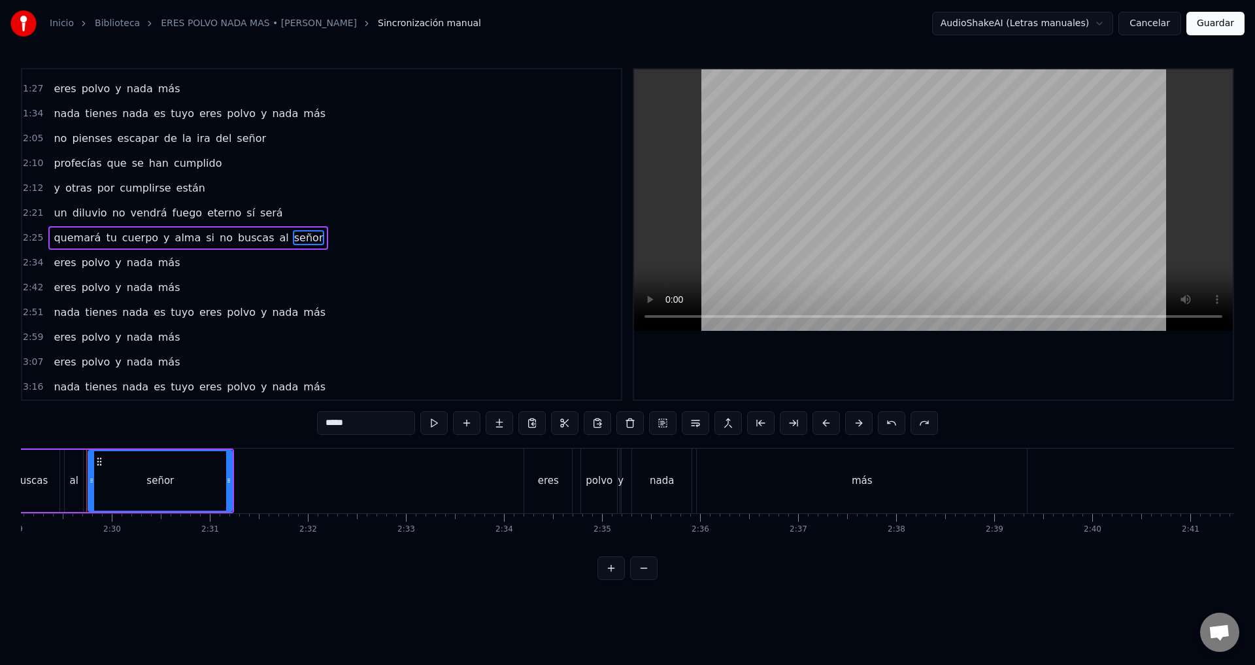
click at [346, 243] on div "2:25 quemará tu cuerpo y alma si no buscas al señor" at bounding box center [321, 237] width 599 height 25
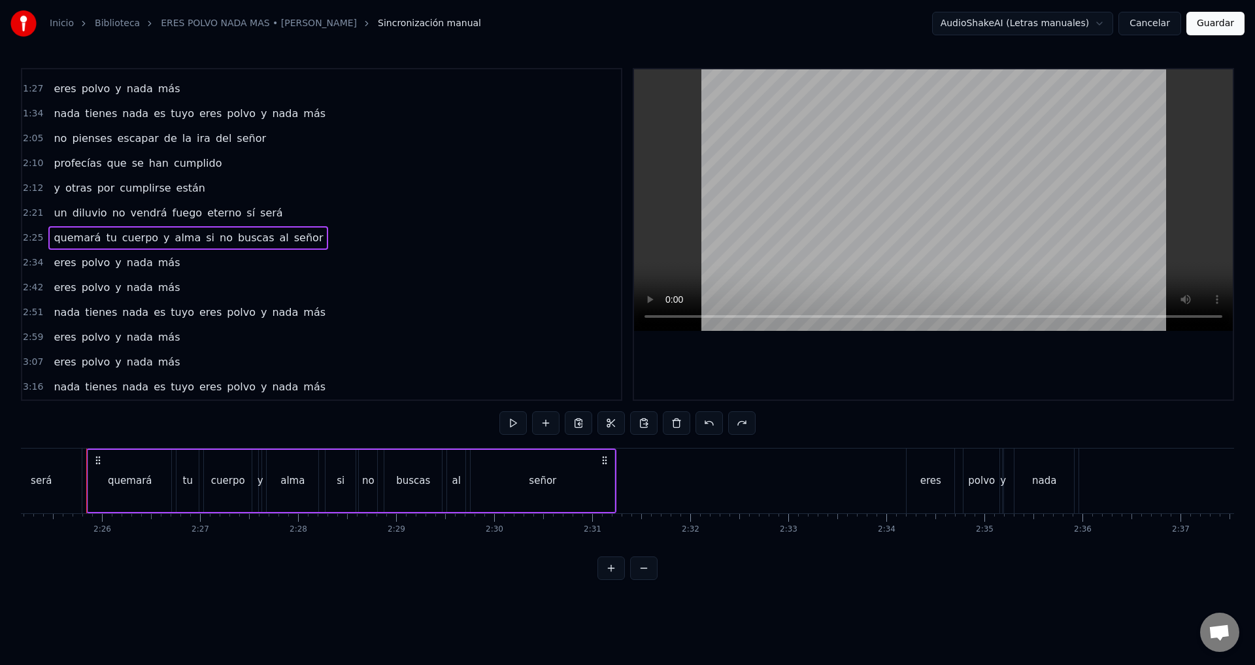
click at [208, 162] on div "2:10 profecías que se han cumplido" at bounding box center [321, 163] width 599 height 25
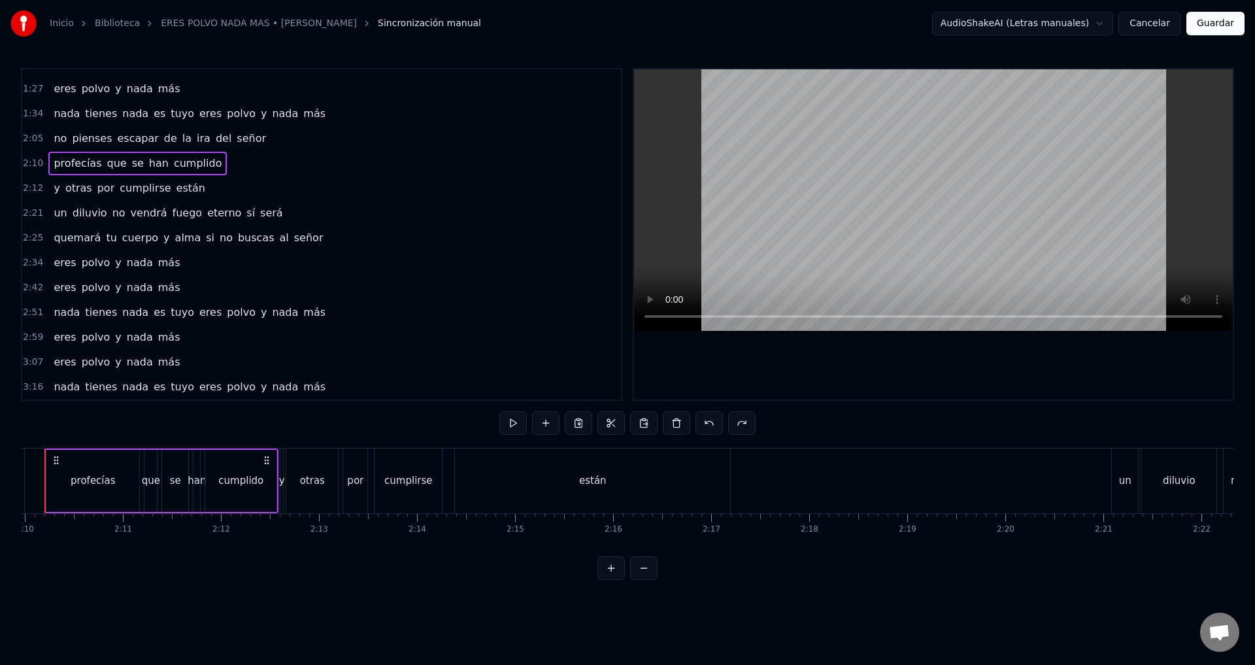
scroll to position [0, 12699]
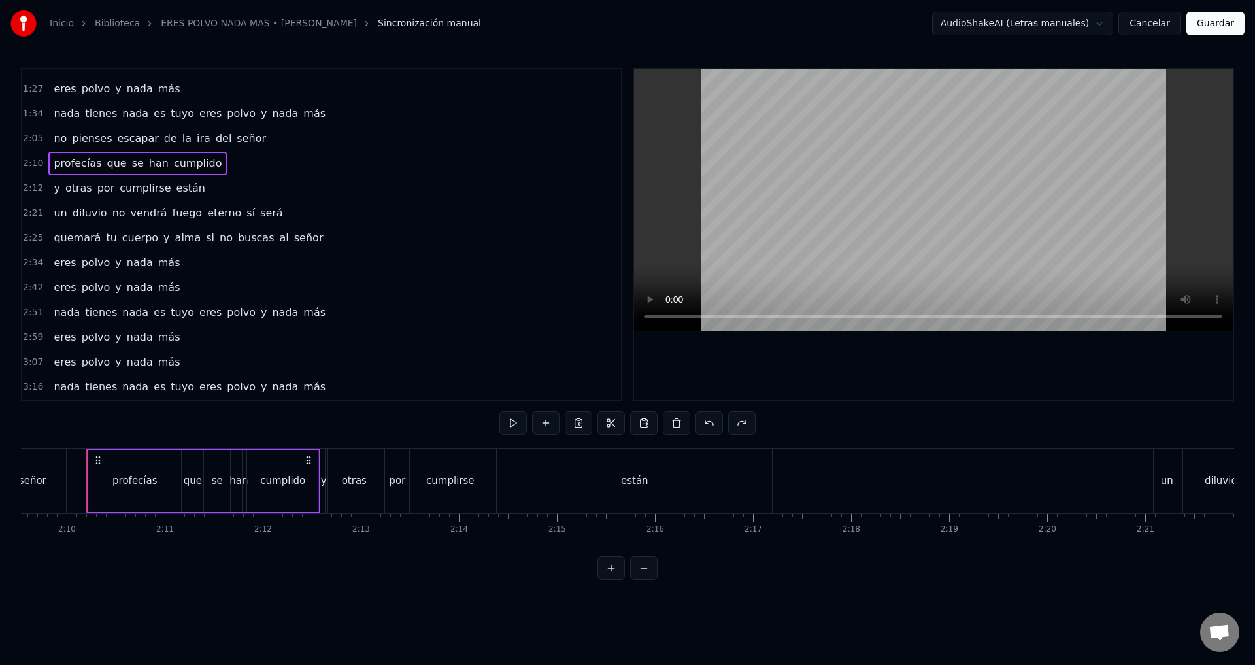
click at [48, 167] on div "profecías que se han cumplido" at bounding box center [137, 164] width 178 height 24
click at [87, 202] on div "un diluvio no vendrá fuego eterno sí será" at bounding box center [167, 213] width 239 height 24
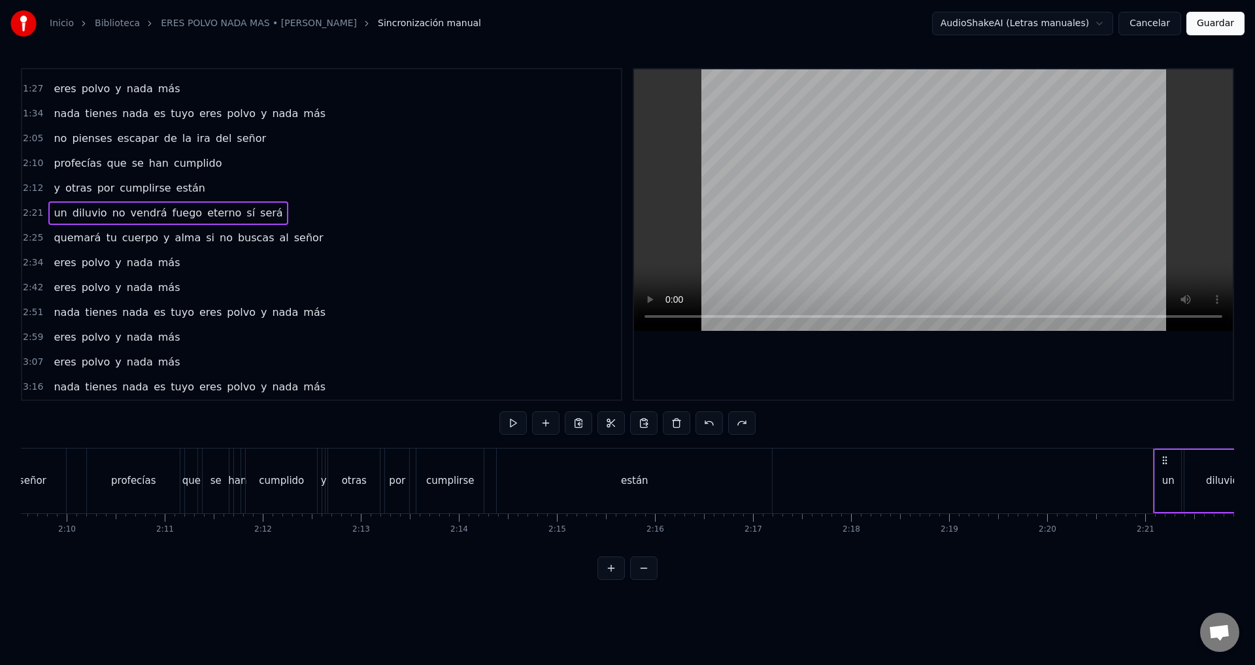
click at [56, 192] on span "y" at bounding box center [56, 188] width 8 height 16
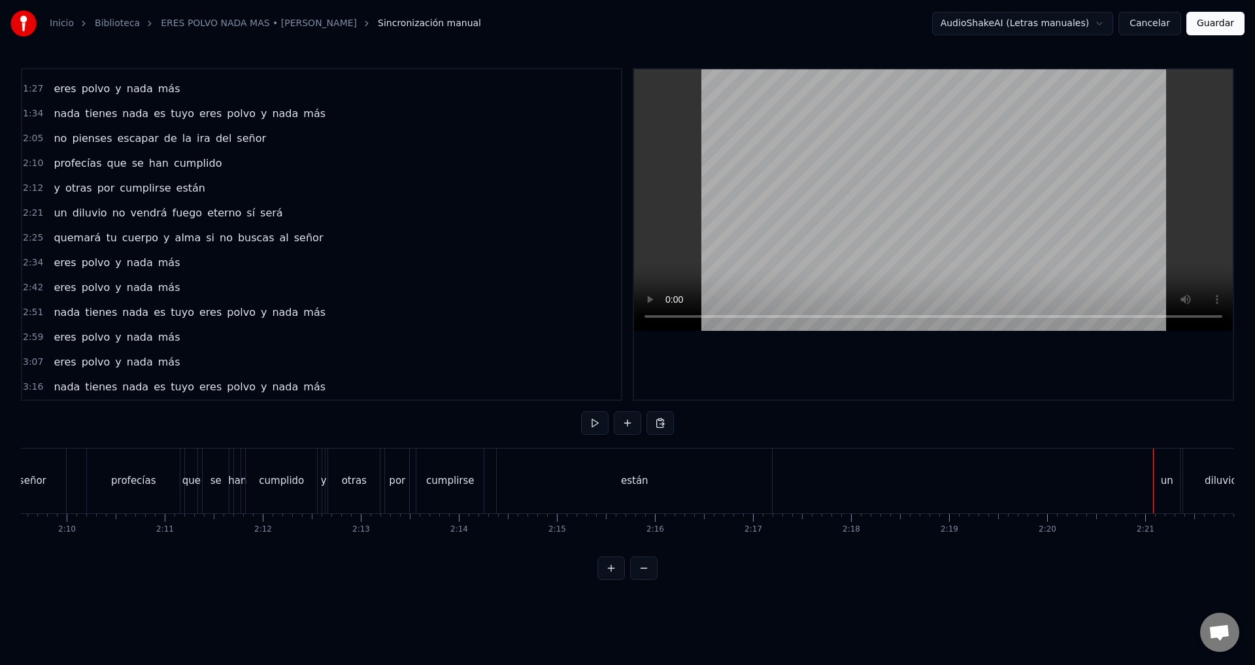
click at [54, 190] on span "y" at bounding box center [56, 187] width 8 height 15
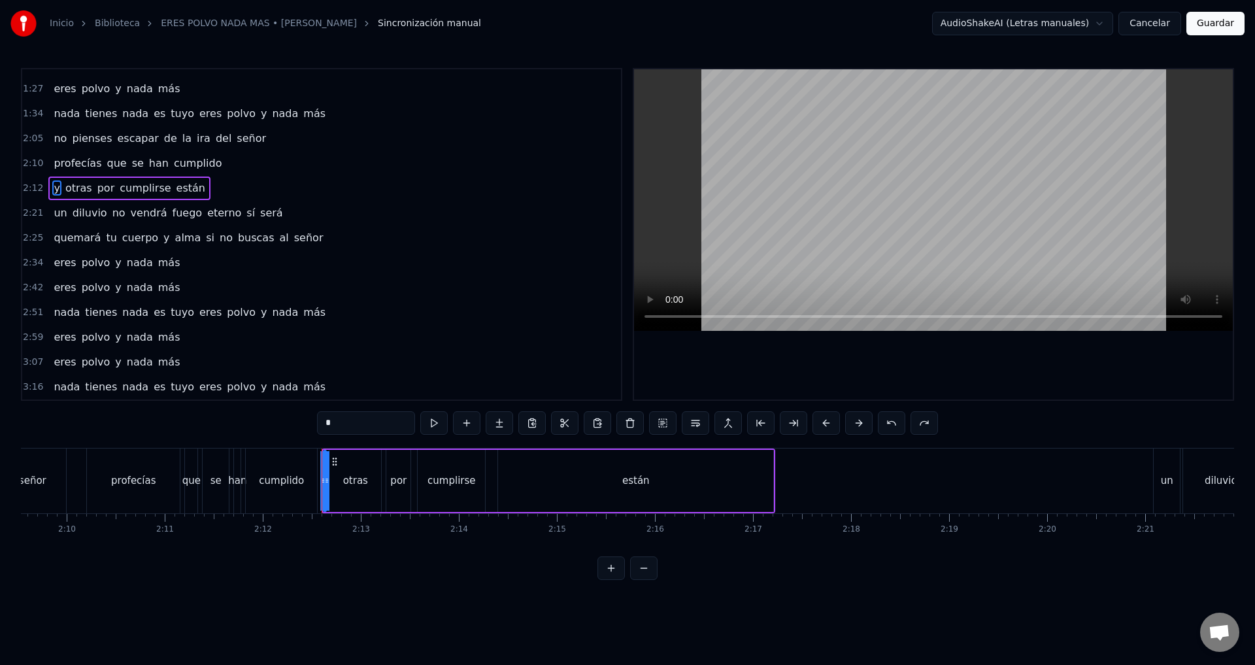
scroll to position [195, 0]
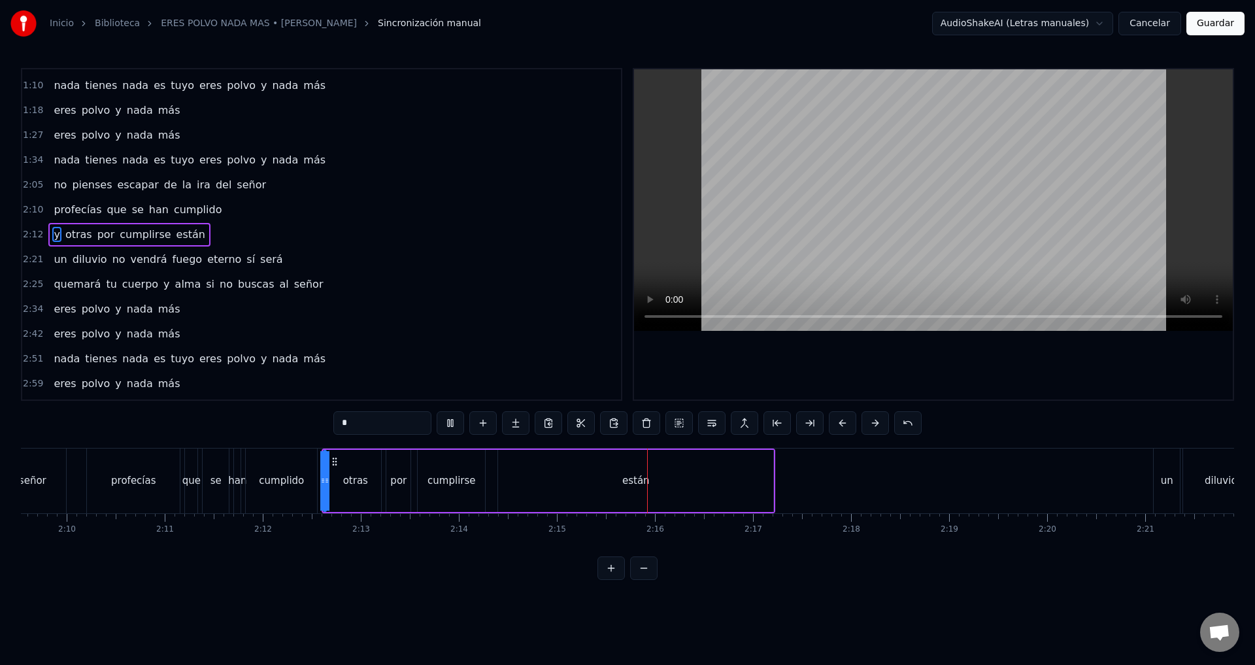
click at [56, 242] on span "y" at bounding box center [56, 235] width 8 height 16
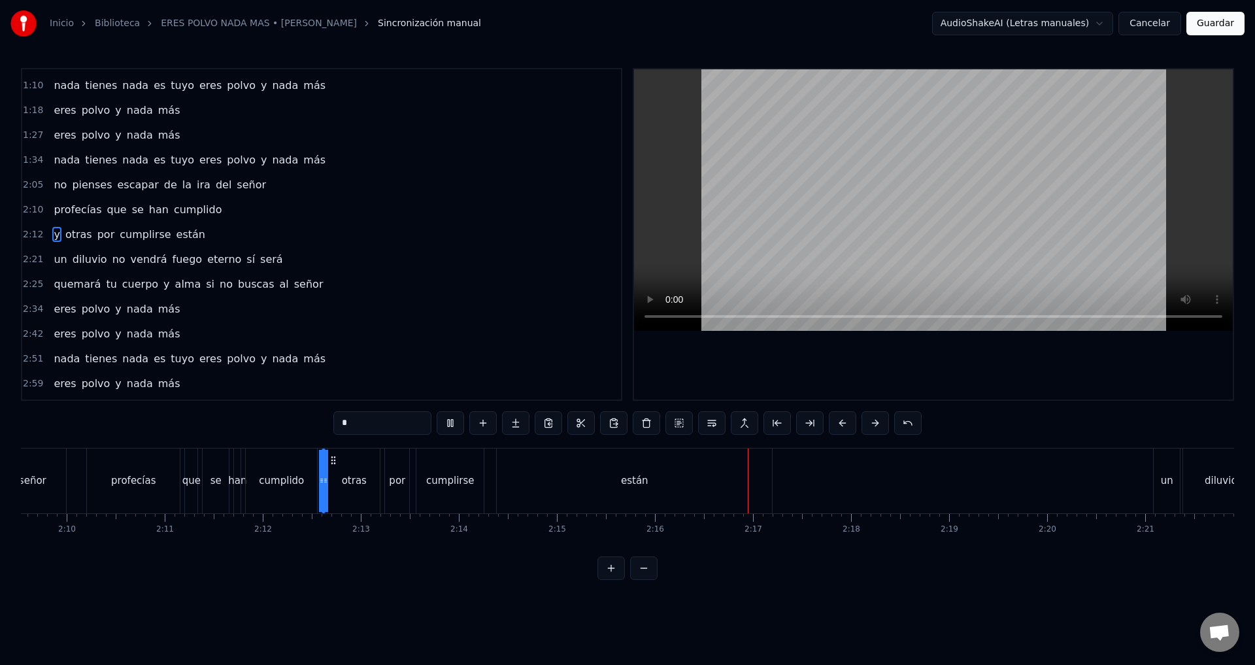
click at [242, 226] on div "2:12 y otras por cumplirse están" at bounding box center [321, 234] width 599 height 25
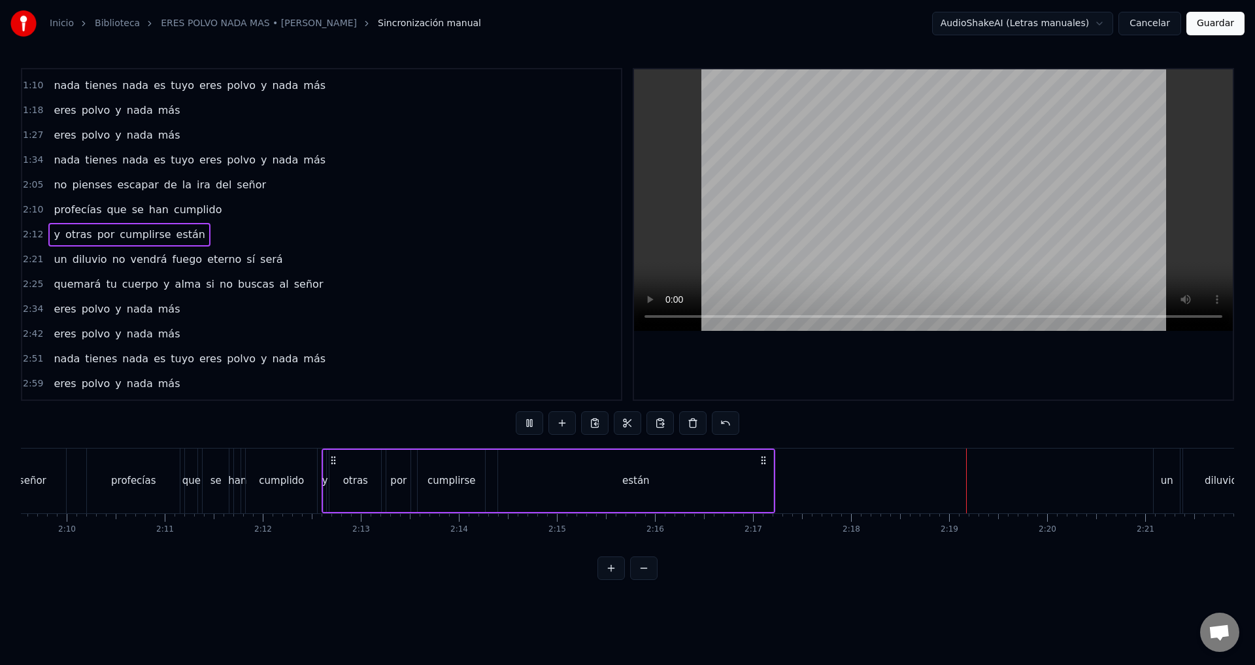
click at [156, 242] on span "cumplirse" at bounding box center [145, 235] width 54 height 16
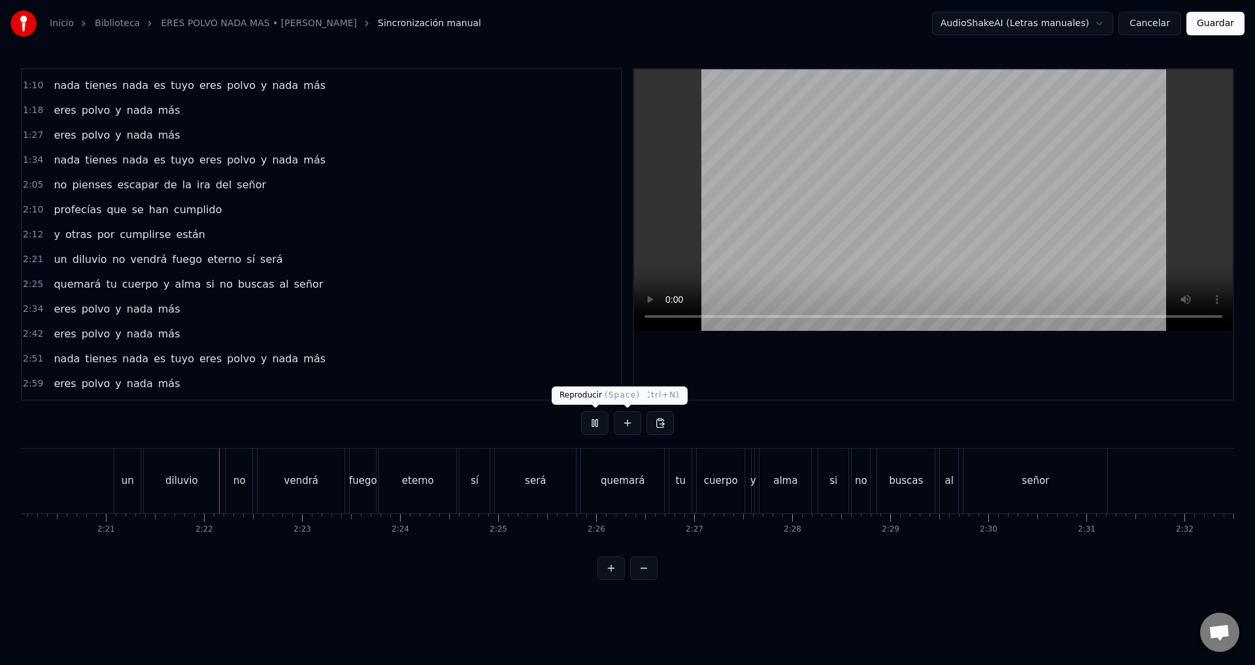
scroll to position [0, 13805]
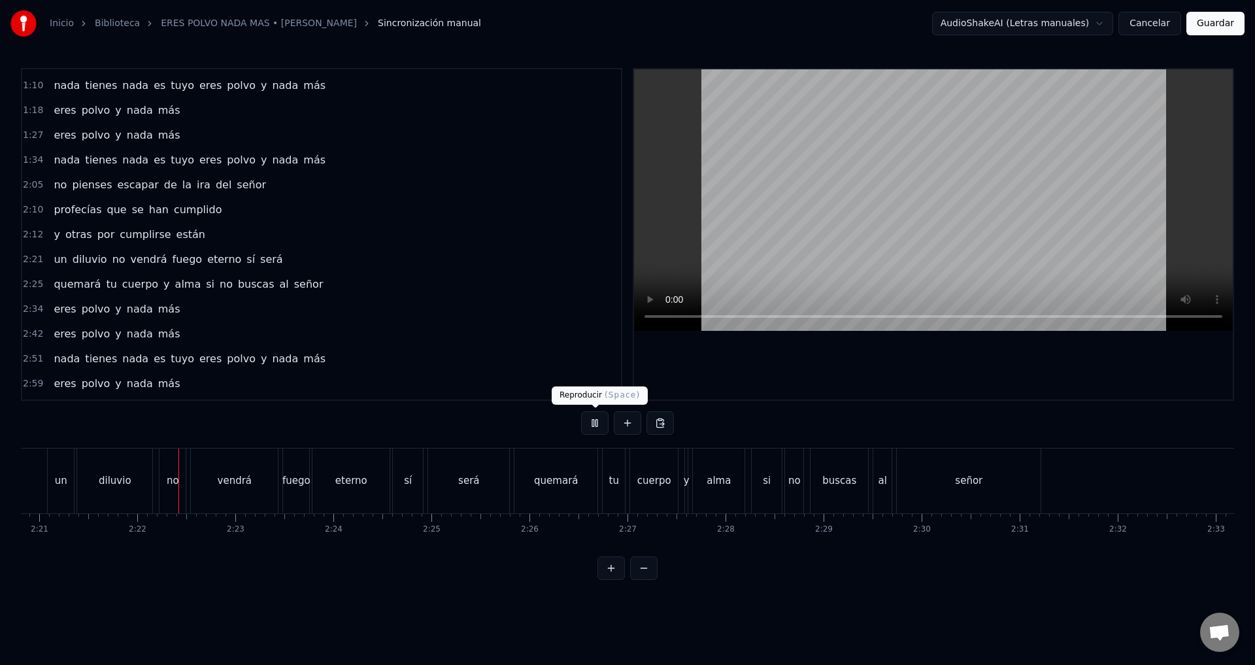
click at [590, 426] on button at bounding box center [594, 423] width 27 height 24
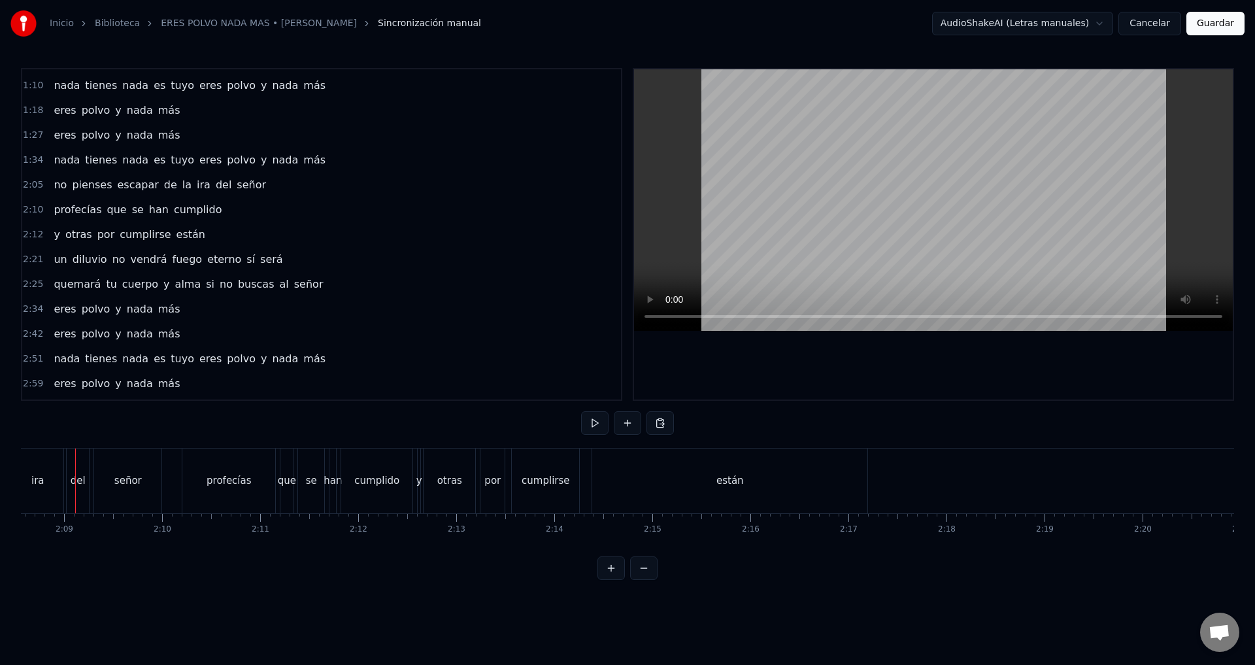
scroll to position [0, 12592]
click at [52, 254] on span "un" at bounding box center [60, 259] width 16 height 15
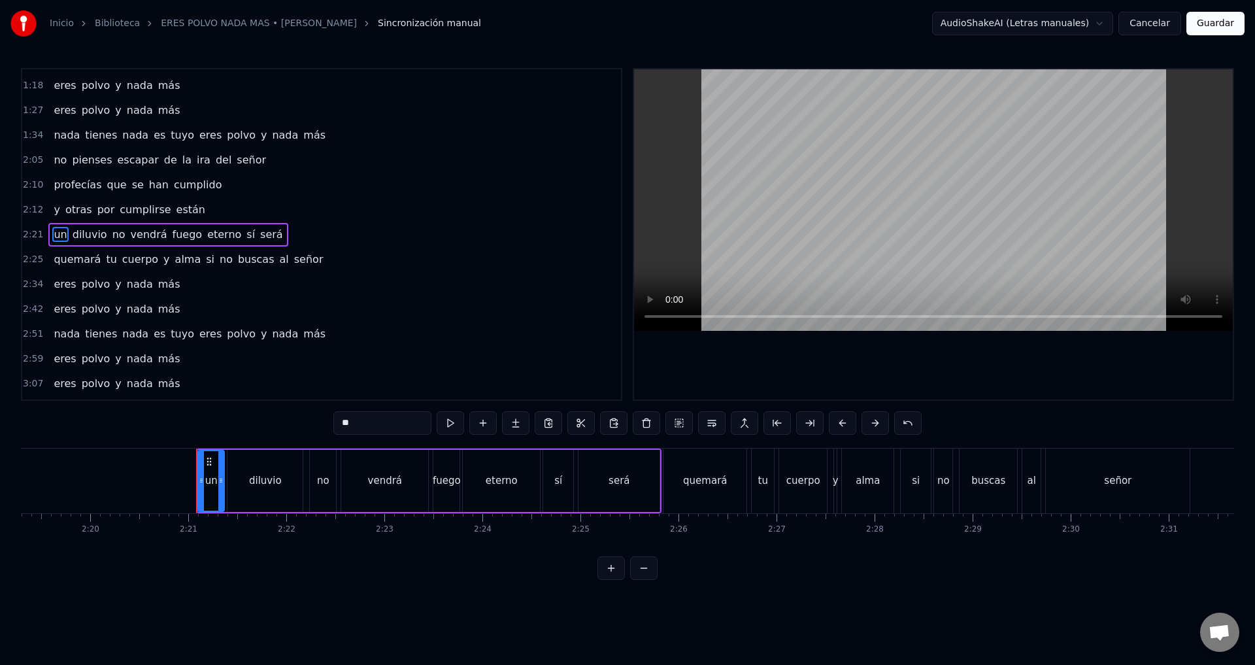
scroll to position [0, 13766]
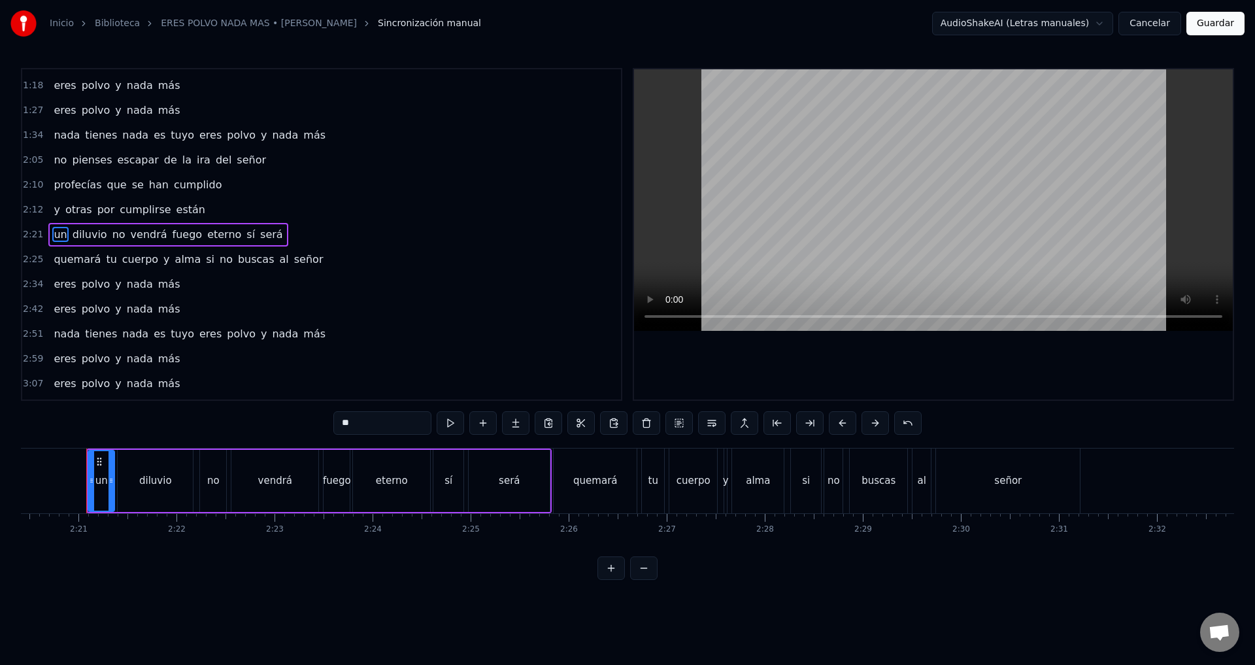
click at [57, 233] on span "un" at bounding box center [60, 234] width 16 height 15
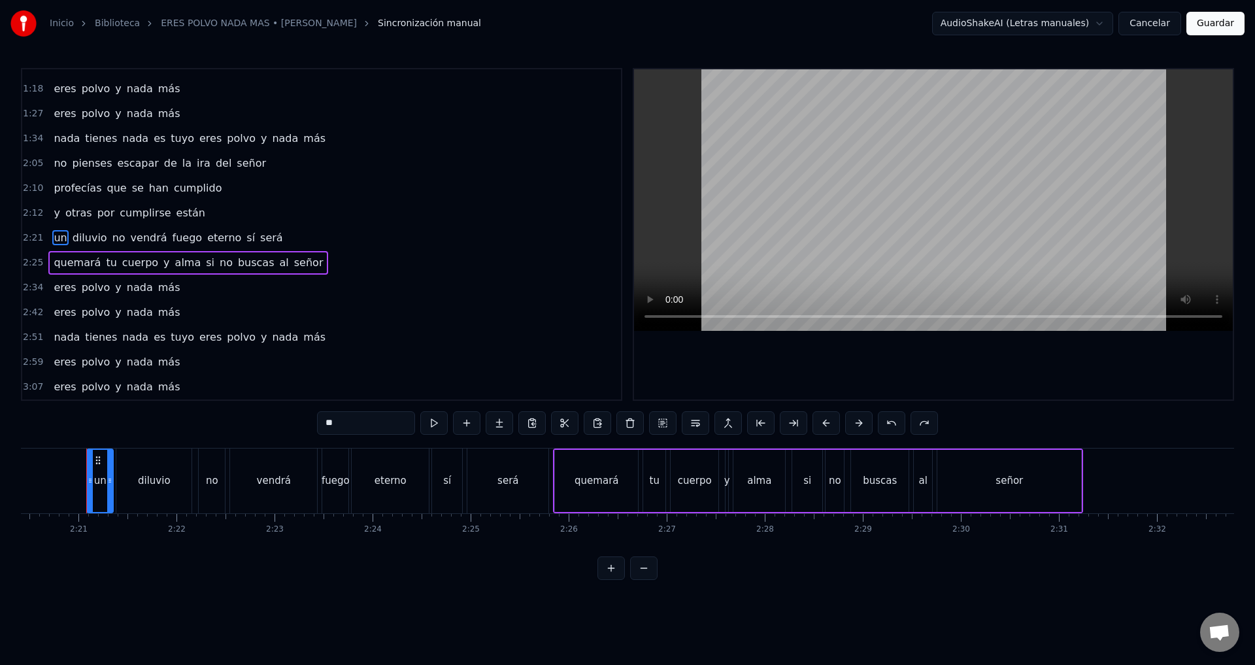
scroll to position [220, 0]
click at [54, 212] on span "y" at bounding box center [56, 209] width 8 height 15
type input "*"
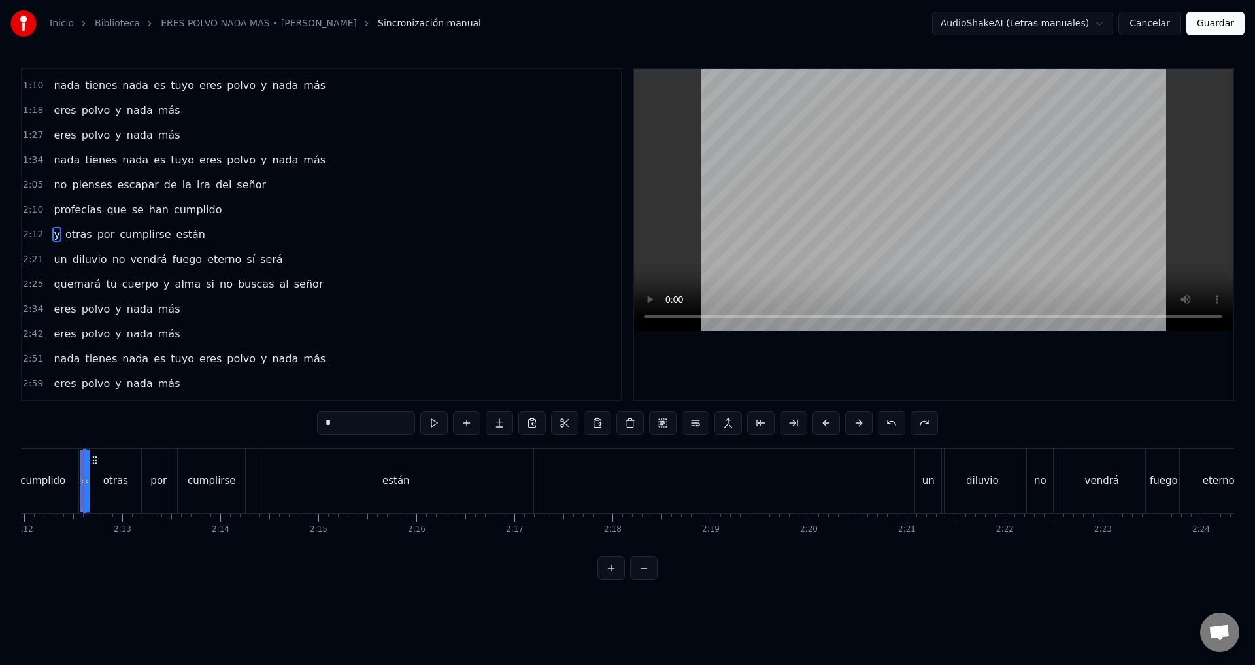
scroll to position [0, 12934]
click at [106, 240] on span "por" at bounding box center [106, 235] width 20 height 16
click at [106, 241] on span "por" at bounding box center [106, 235] width 20 height 16
click at [108, 244] on div "y otras por cumplirse están" at bounding box center [129, 235] width 162 height 24
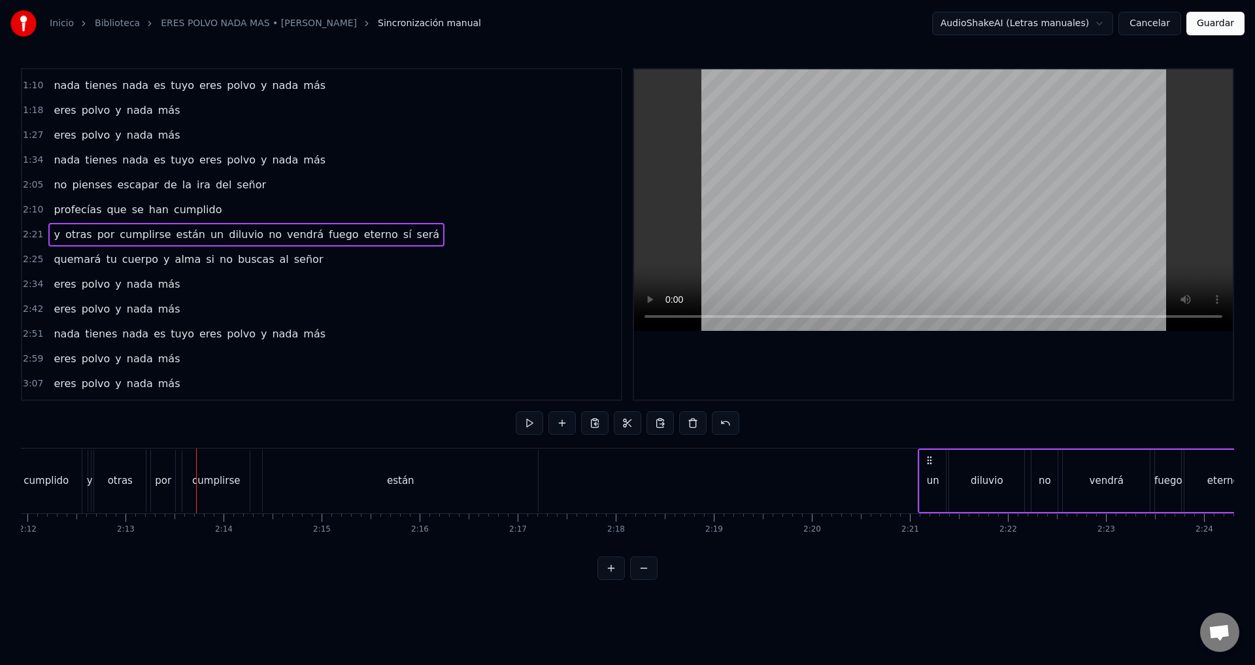
click at [209, 239] on span "un" at bounding box center [217, 234] width 16 height 15
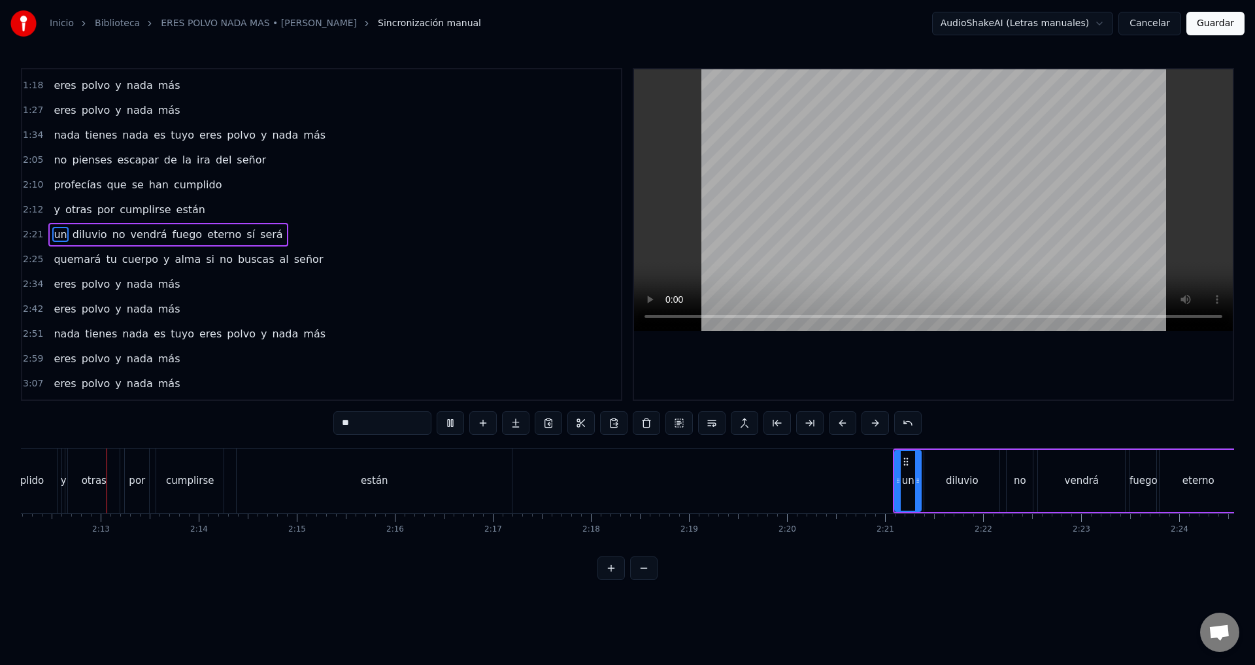
scroll to position [0, 12948]
click at [52, 215] on span "y" at bounding box center [56, 209] width 8 height 15
type input "*"
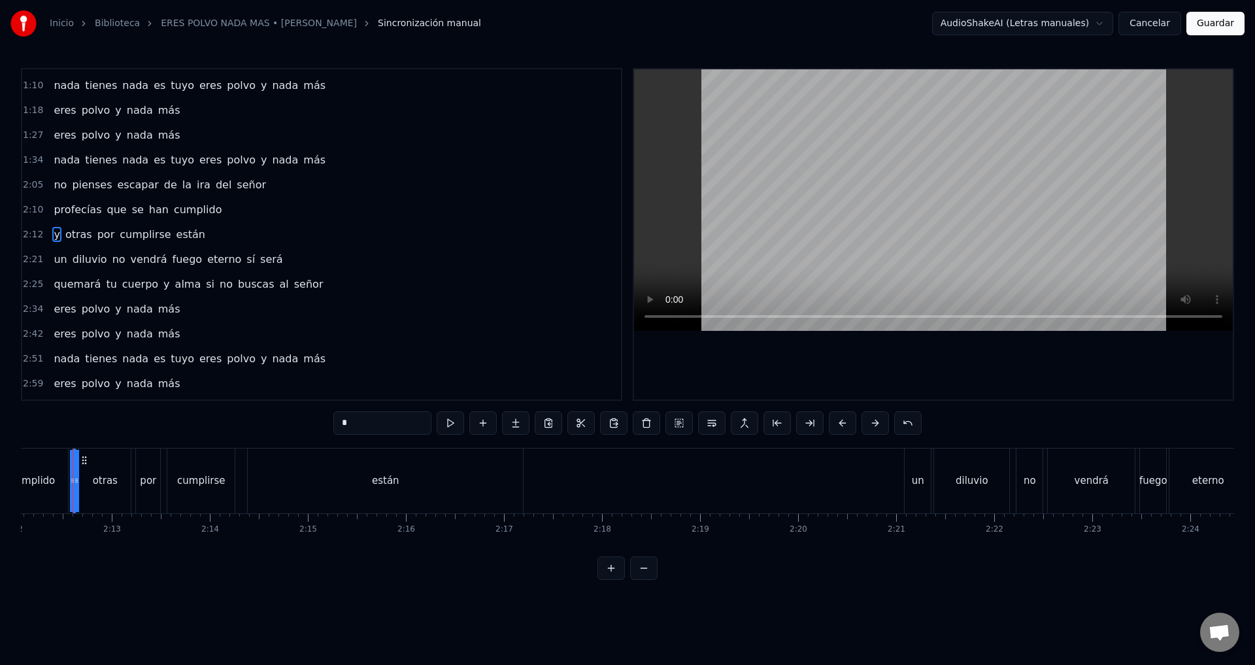
scroll to position [0, 12934]
click at [52, 241] on span "y" at bounding box center [56, 235] width 8 height 16
click at [64, 218] on div "profecías que se han cumplido" at bounding box center [137, 210] width 178 height 24
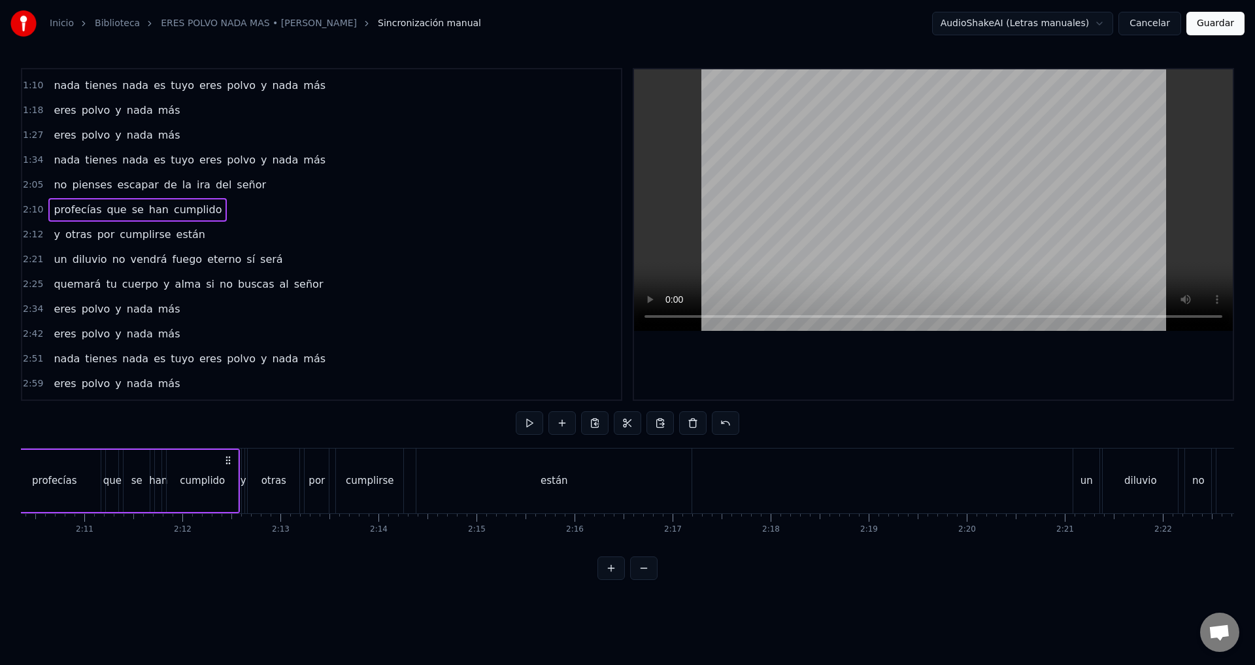
scroll to position [0, 12699]
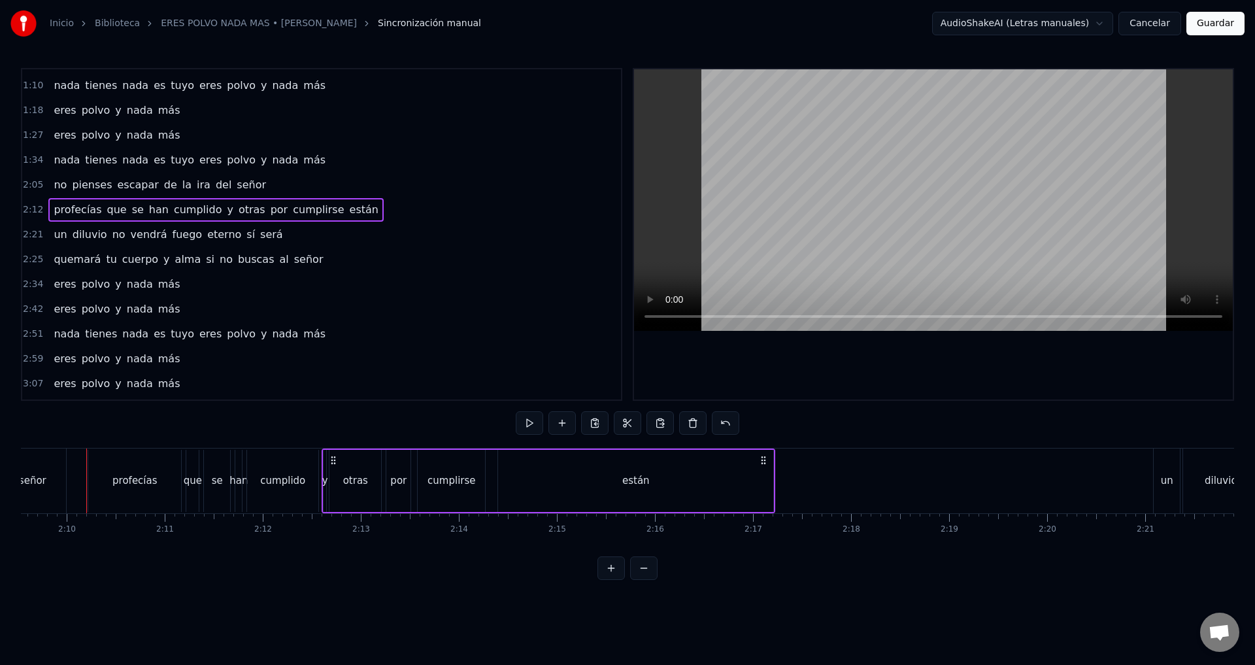
click at [173, 210] on span "cumplido" at bounding box center [198, 209] width 51 height 15
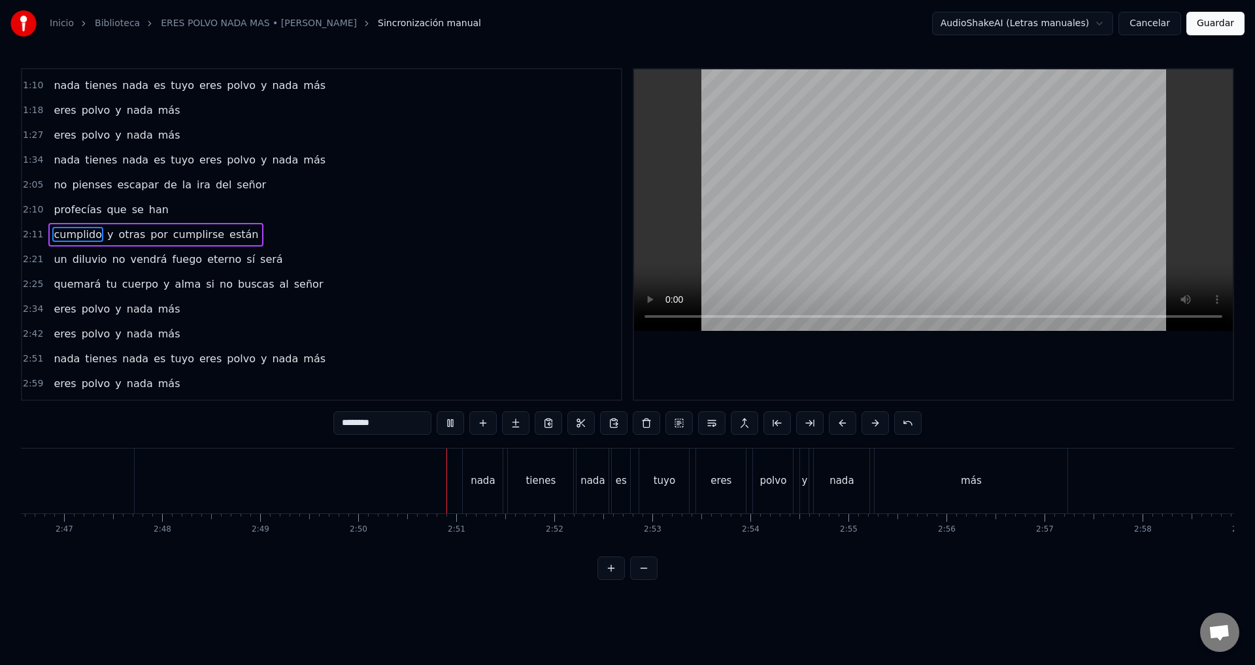
scroll to position [0, 16634]
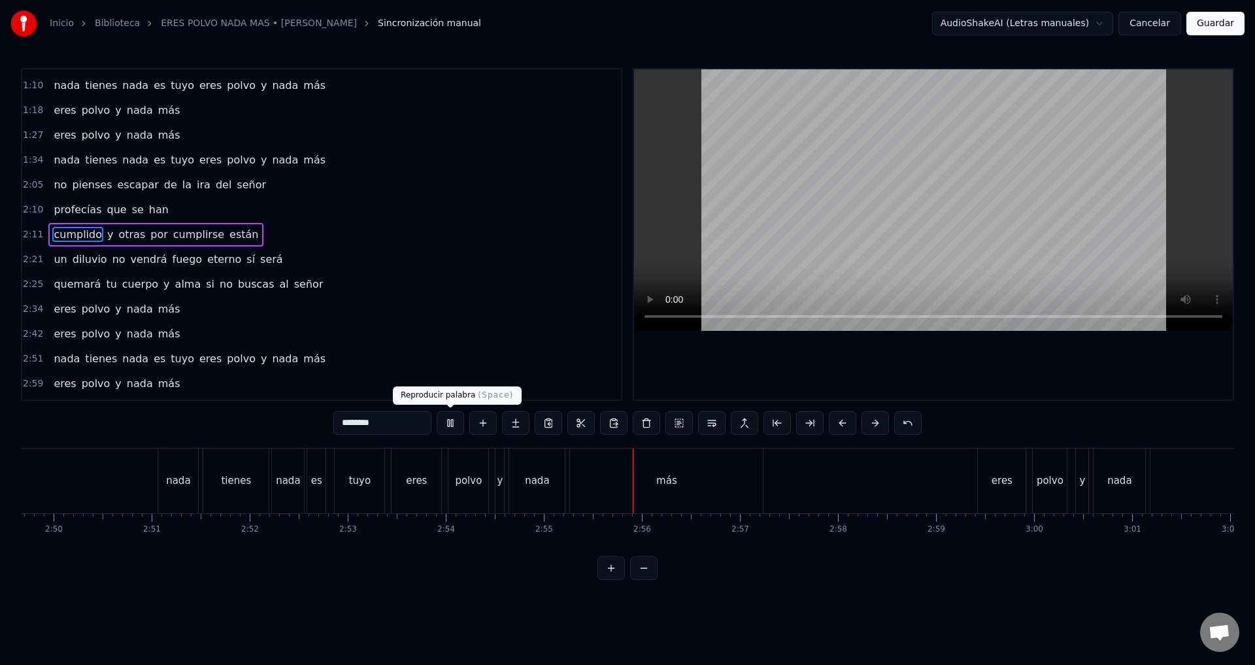
click at [444, 420] on button at bounding box center [450, 423] width 27 height 24
click at [159, 475] on div "nada" at bounding box center [178, 480] width 40 height 65
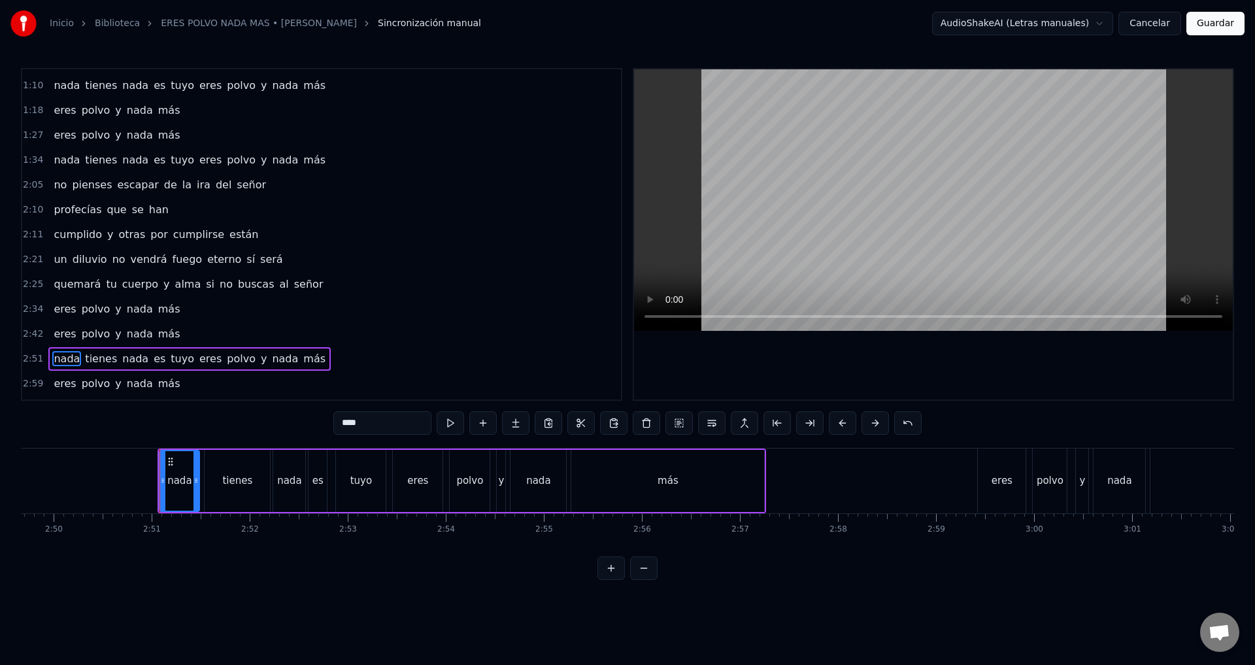
scroll to position [241, 0]
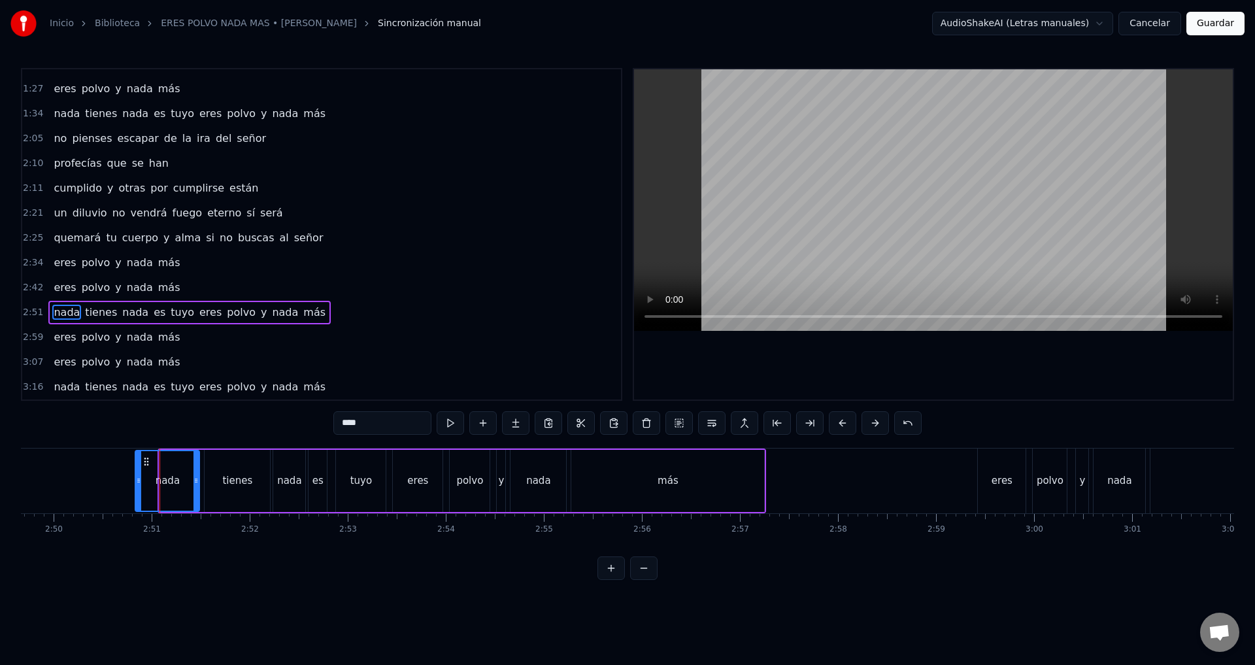
drag, startPoint x: 161, startPoint y: 480, endPoint x: 137, endPoint y: 478, distance: 24.3
click at [137, 478] on icon at bounding box center [138, 480] width 5 height 10
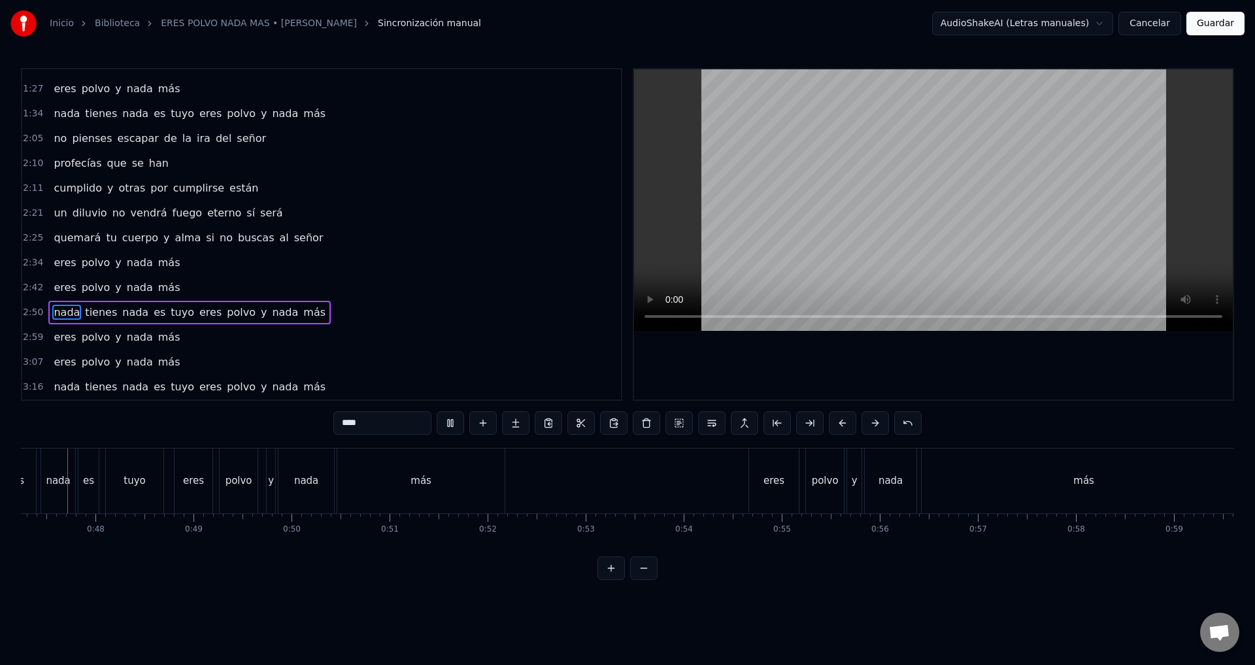
scroll to position [0, 4609]
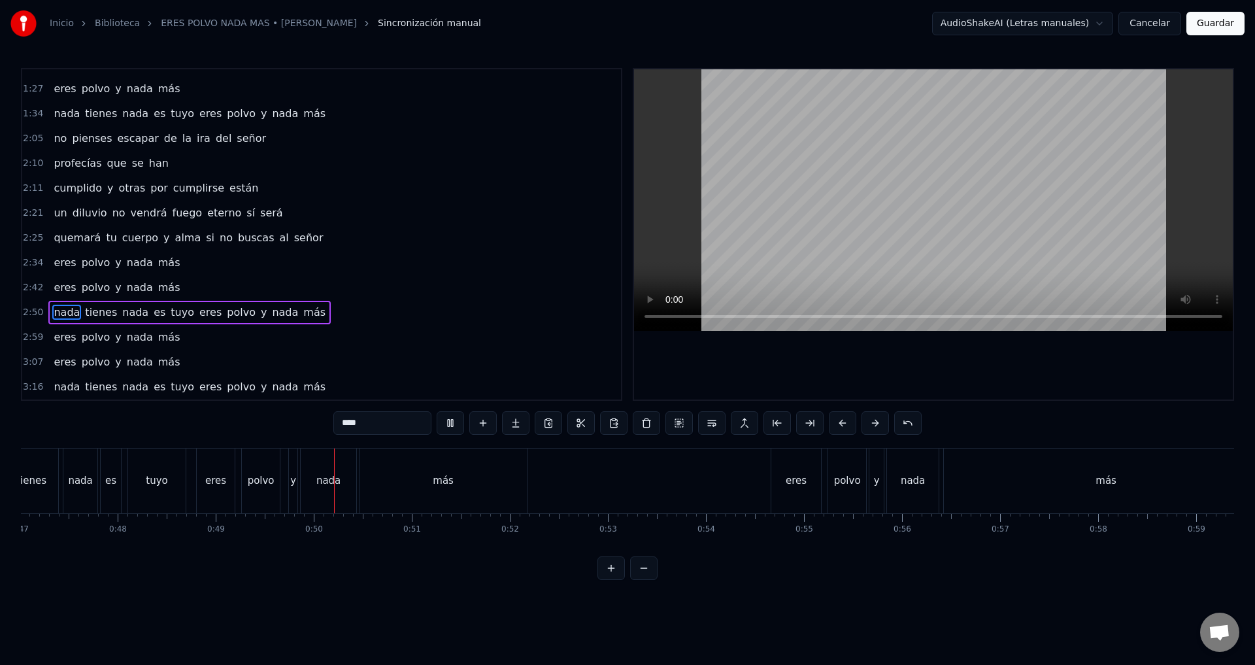
click at [803, 486] on div "eres" at bounding box center [796, 480] width 21 height 15
type input "****"
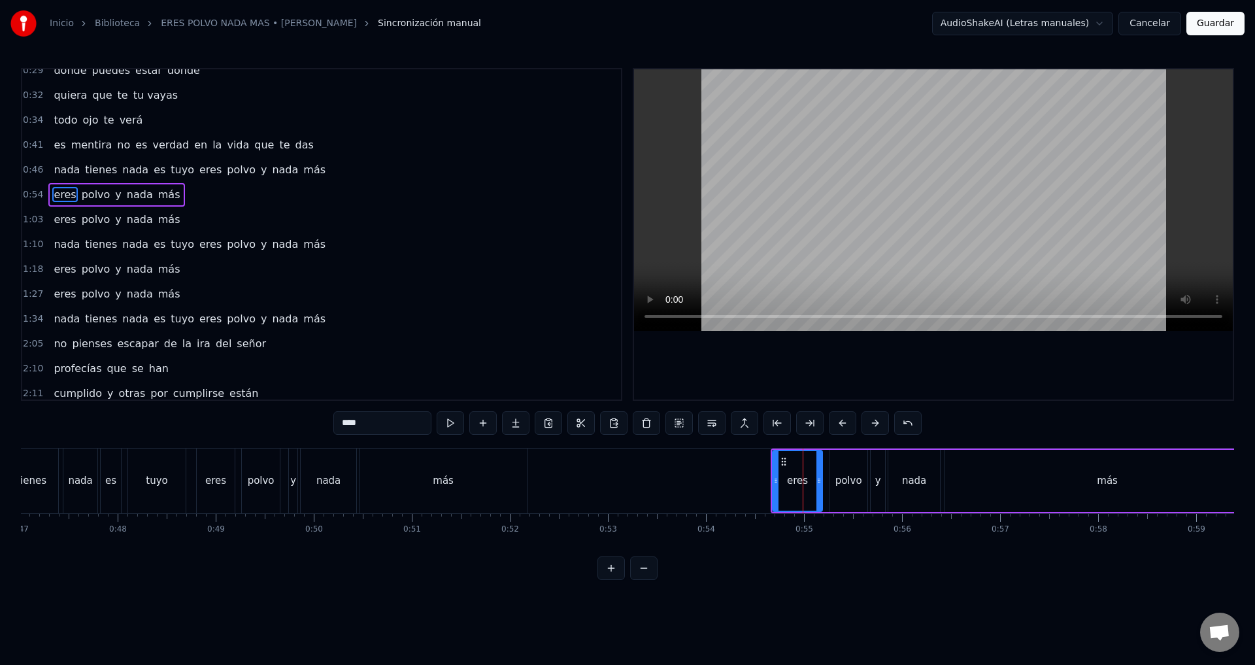
scroll to position [0, 0]
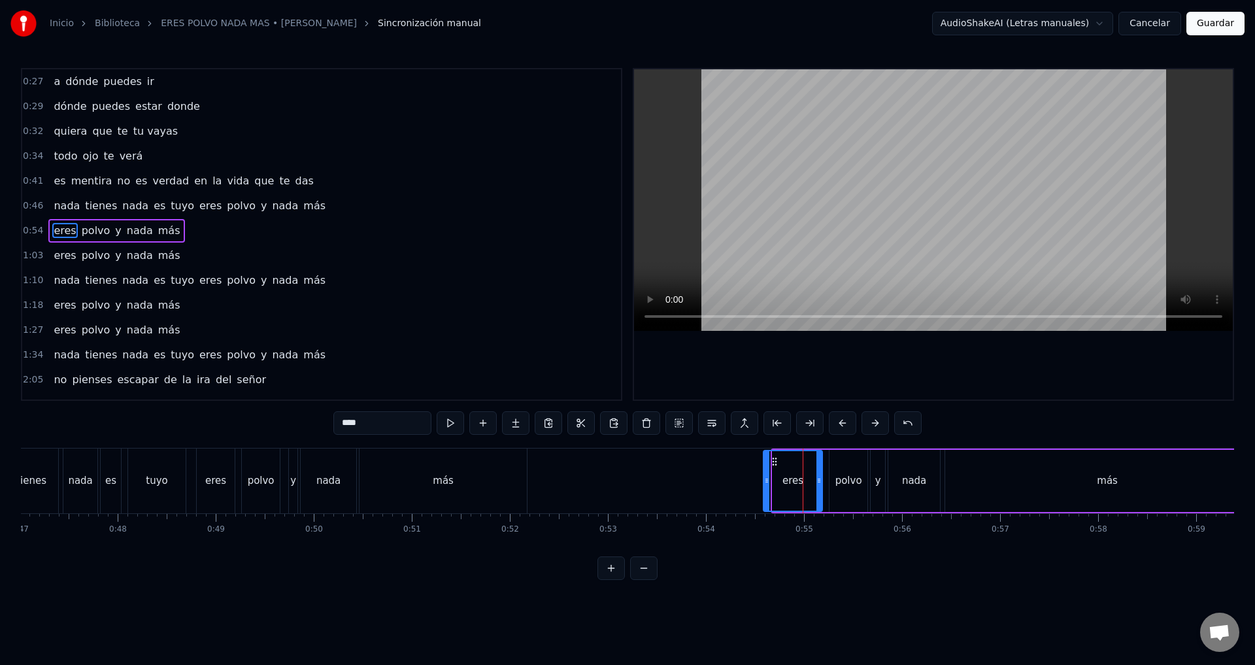
drag, startPoint x: 773, startPoint y: 484, endPoint x: 764, endPoint y: 486, distance: 9.2
click at [764, 486] on div at bounding box center [766, 480] width 5 height 59
click at [652, 577] on button at bounding box center [643, 568] width 27 height 24
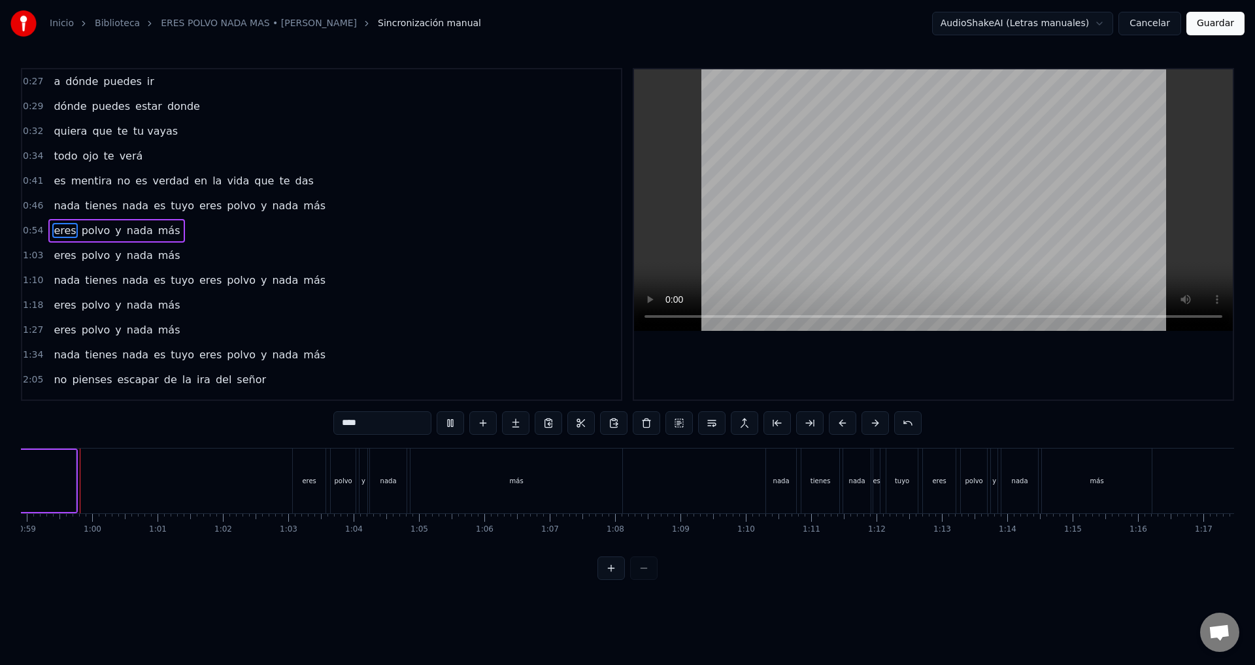
scroll to position [0, 3838]
click at [314, 486] on div "eres" at bounding box center [321, 480] width 33 height 65
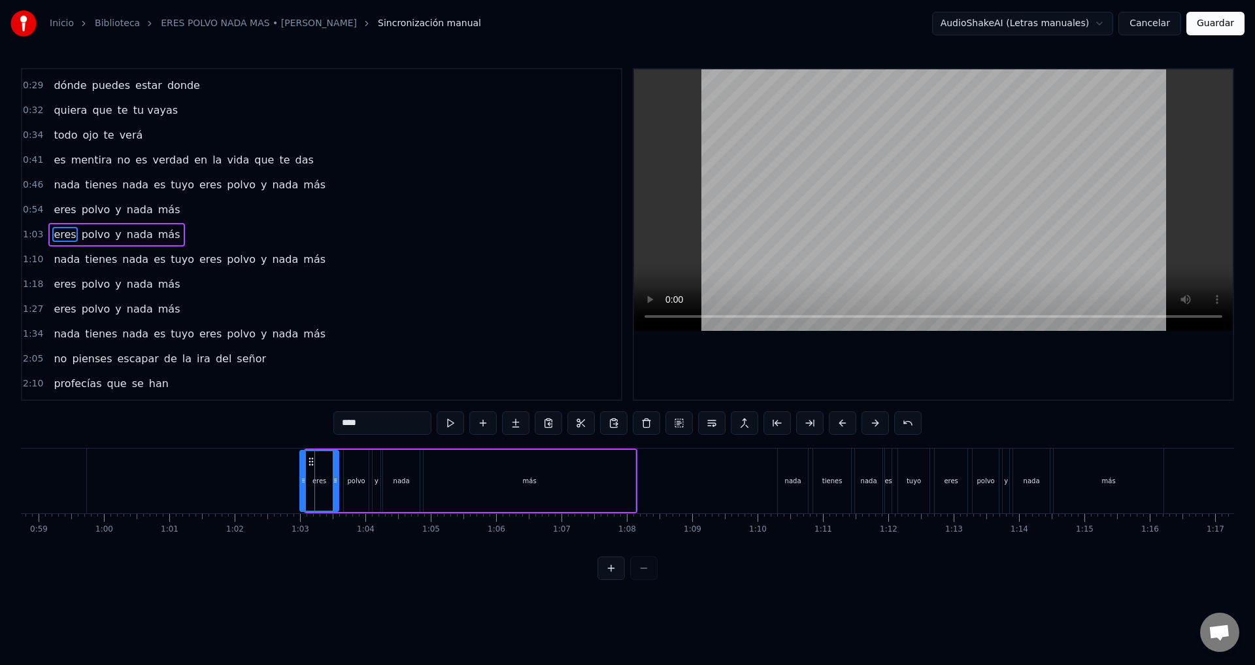
click at [302, 486] on div at bounding box center [303, 480] width 5 height 59
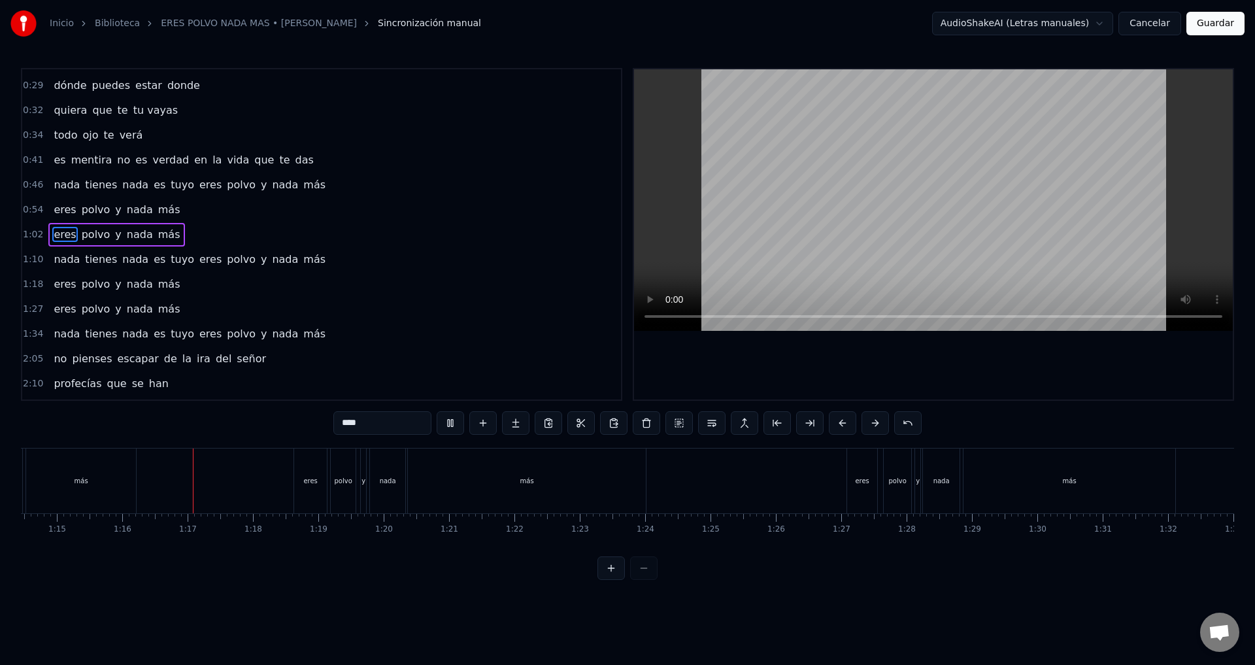
scroll to position [0, 4926]
click at [797, 490] on div "eres" at bounding box center [802, 480] width 30 height 65
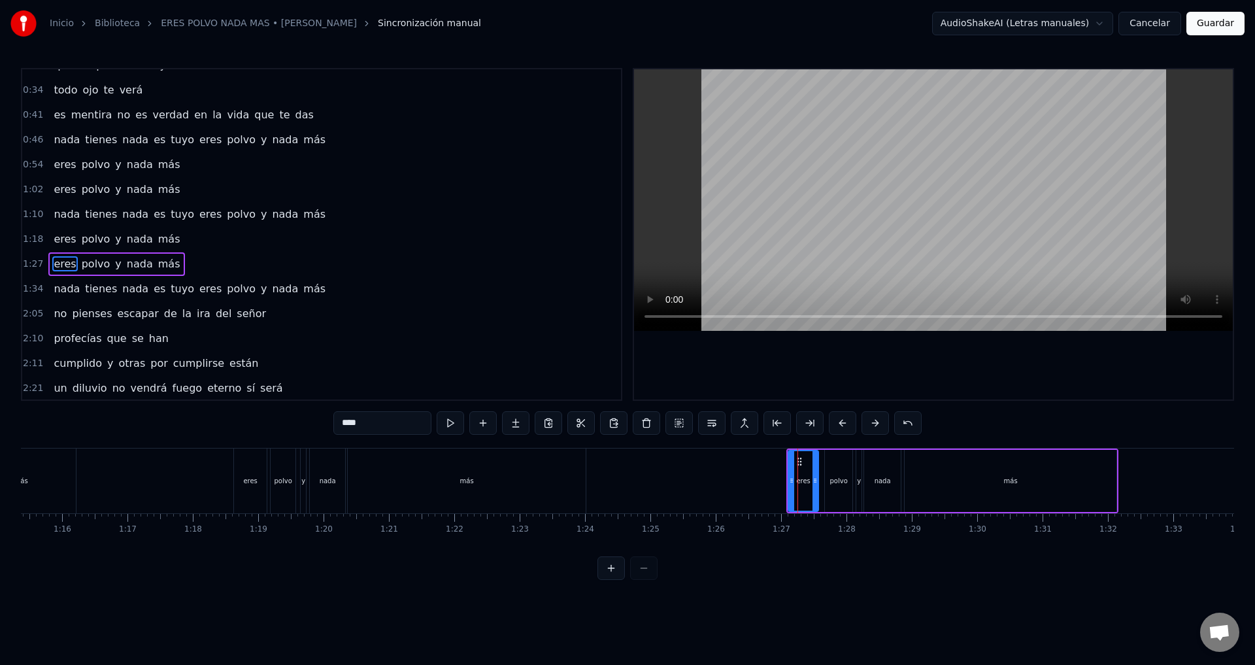
scroll to position [95, 0]
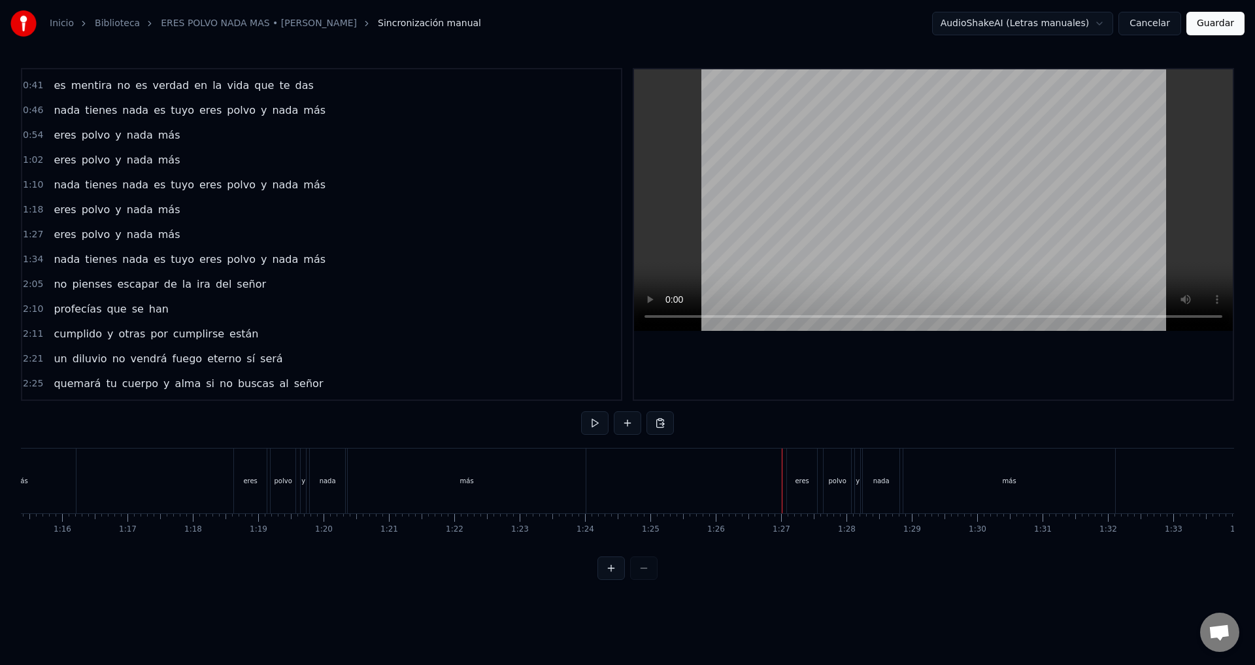
click at [793, 485] on div "eres" at bounding box center [802, 480] width 30 height 65
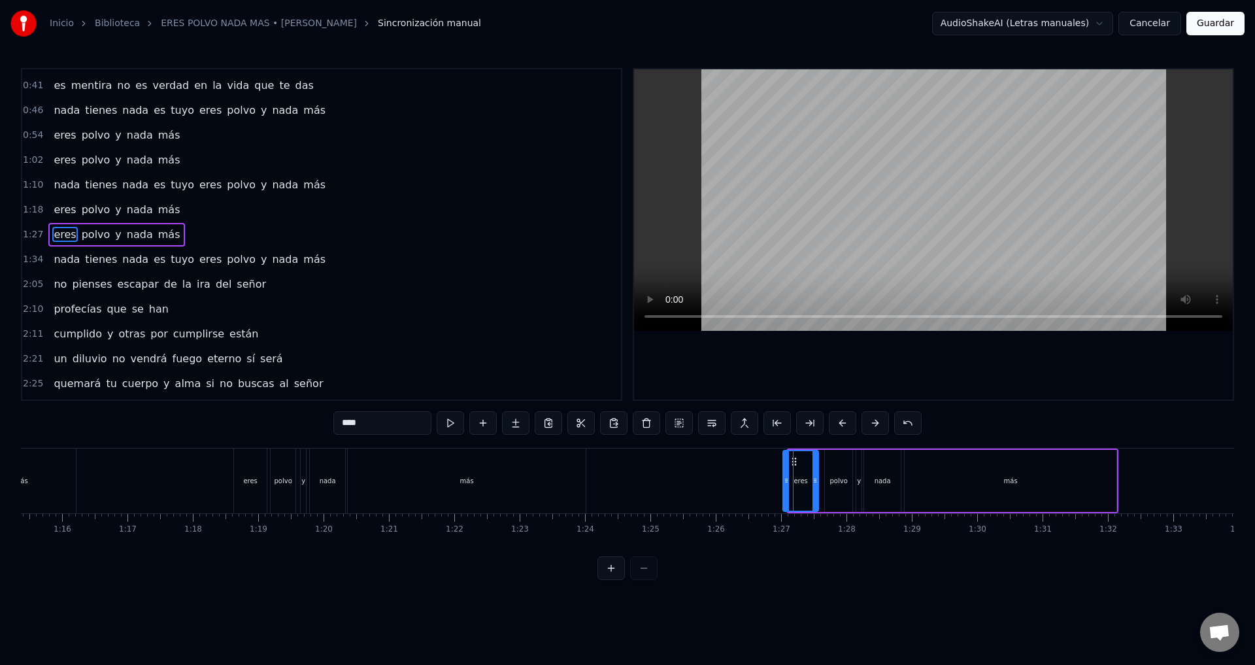
click at [785, 484] on icon at bounding box center [786, 480] width 5 height 10
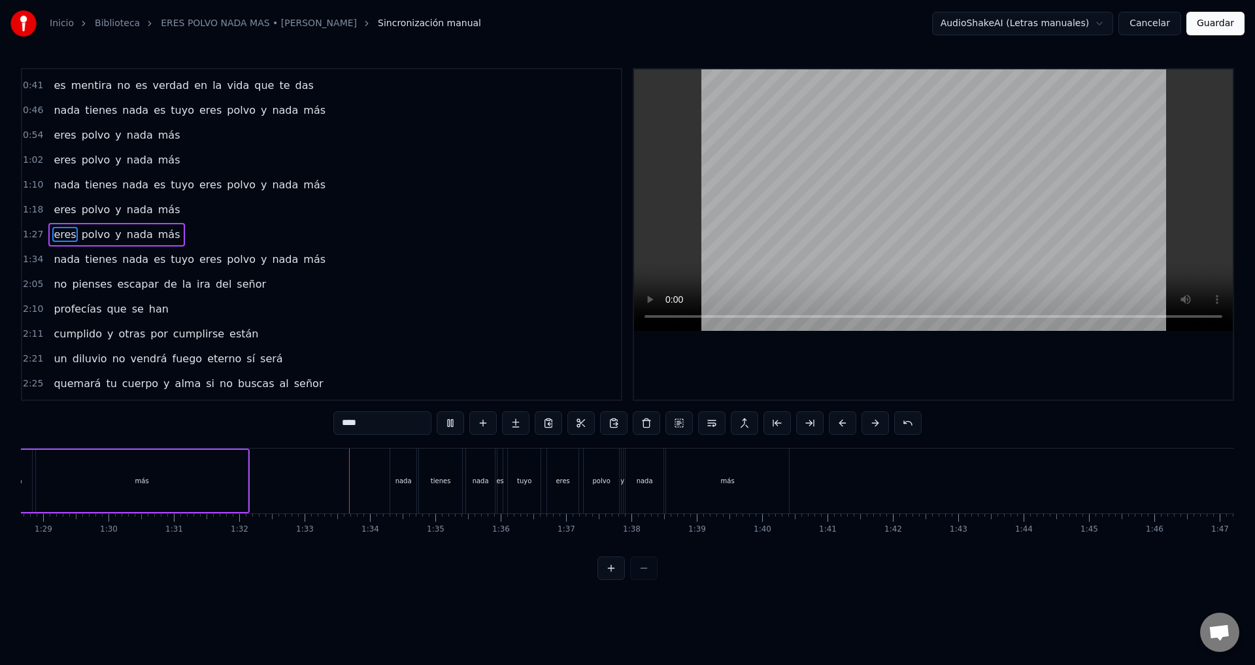
scroll to position [0, 6023]
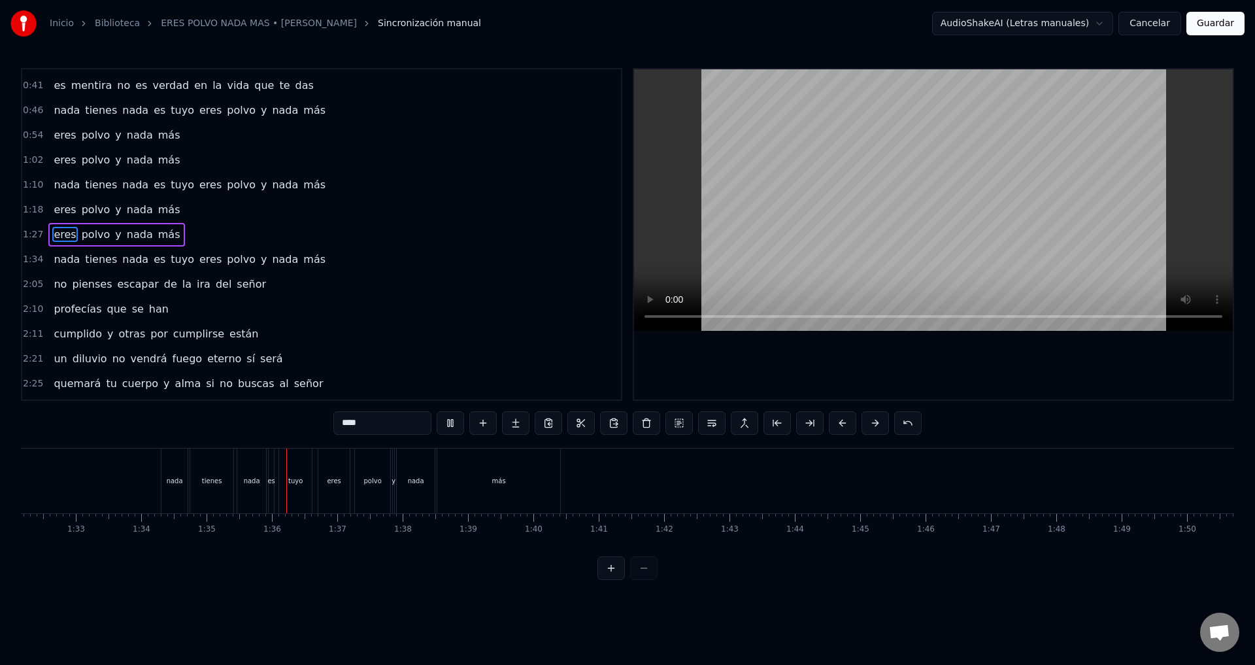
click at [177, 463] on div "nada" at bounding box center [174, 480] width 26 height 65
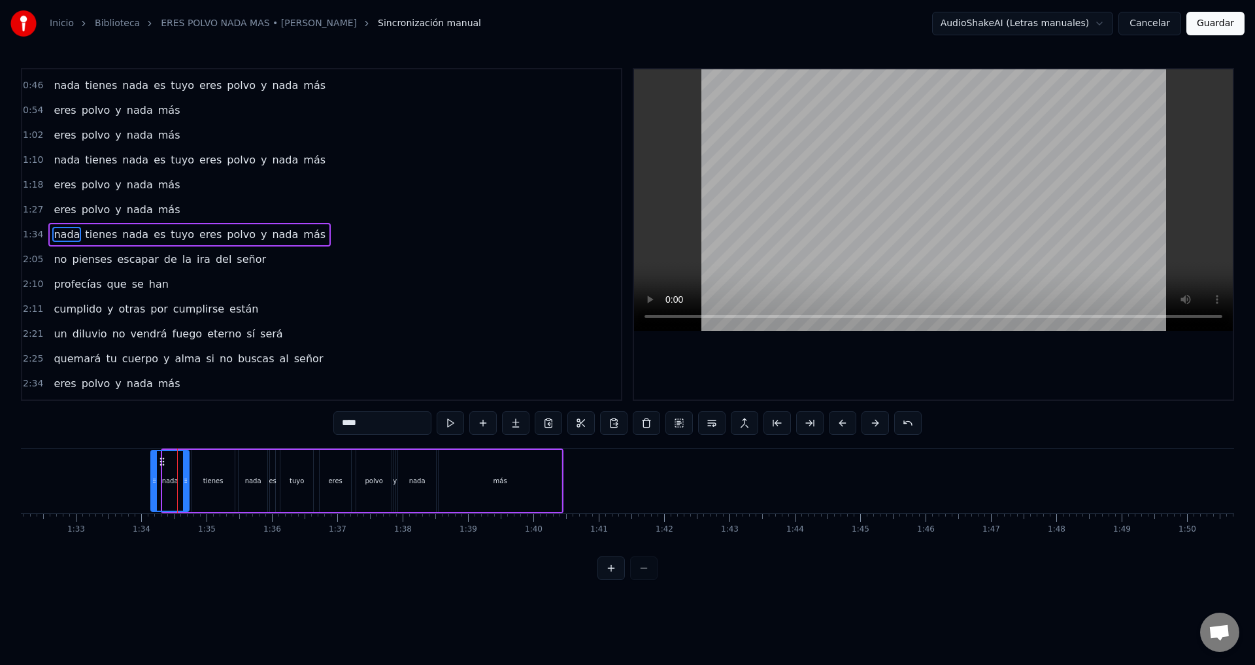
drag, startPoint x: 165, startPoint y: 479, endPoint x: 153, endPoint y: 480, distance: 11.8
click at [153, 480] on icon at bounding box center [154, 480] width 5 height 10
click at [337, 482] on div "eres" at bounding box center [335, 481] width 14 height 10
type input "****"
click at [320, 486] on div at bounding box center [318, 480] width 5 height 59
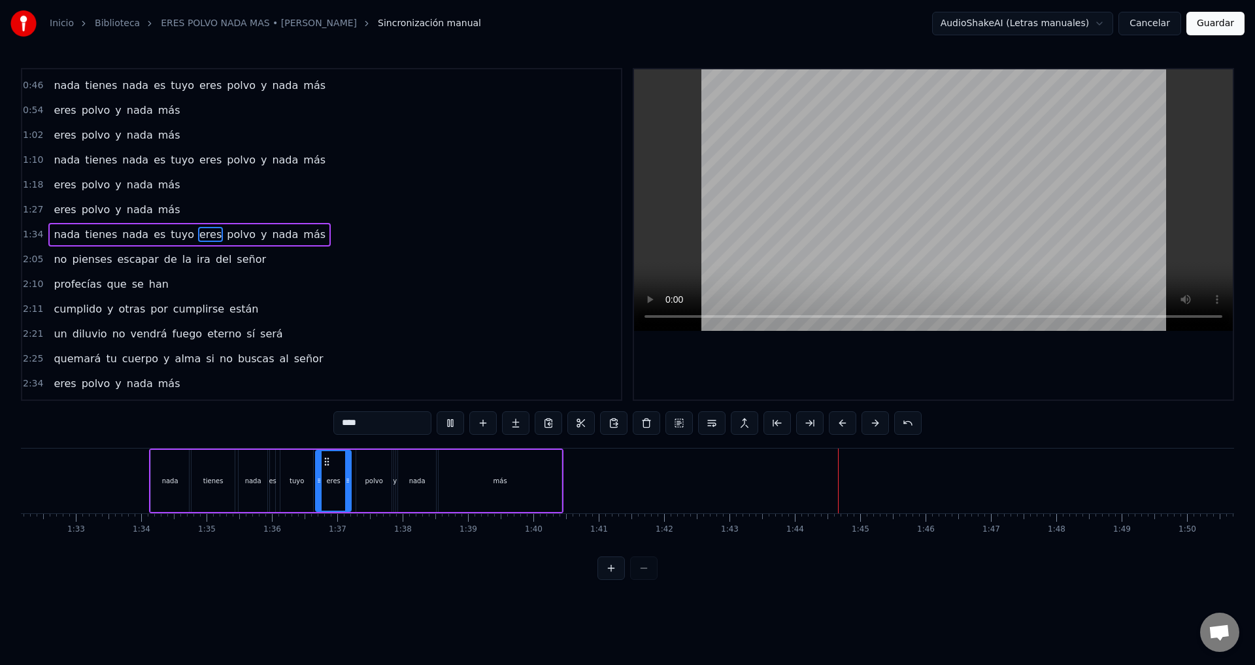
drag, startPoint x: 624, startPoint y: 556, endPoint x: 646, endPoint y: 550, distance: 23.6
click at [646, 546] on div "a dónde puedes ir dónde puedes estar donde quiera que te tu vayas todo ojo te v…" at bounding box center [627, 497] width 1213 height 98
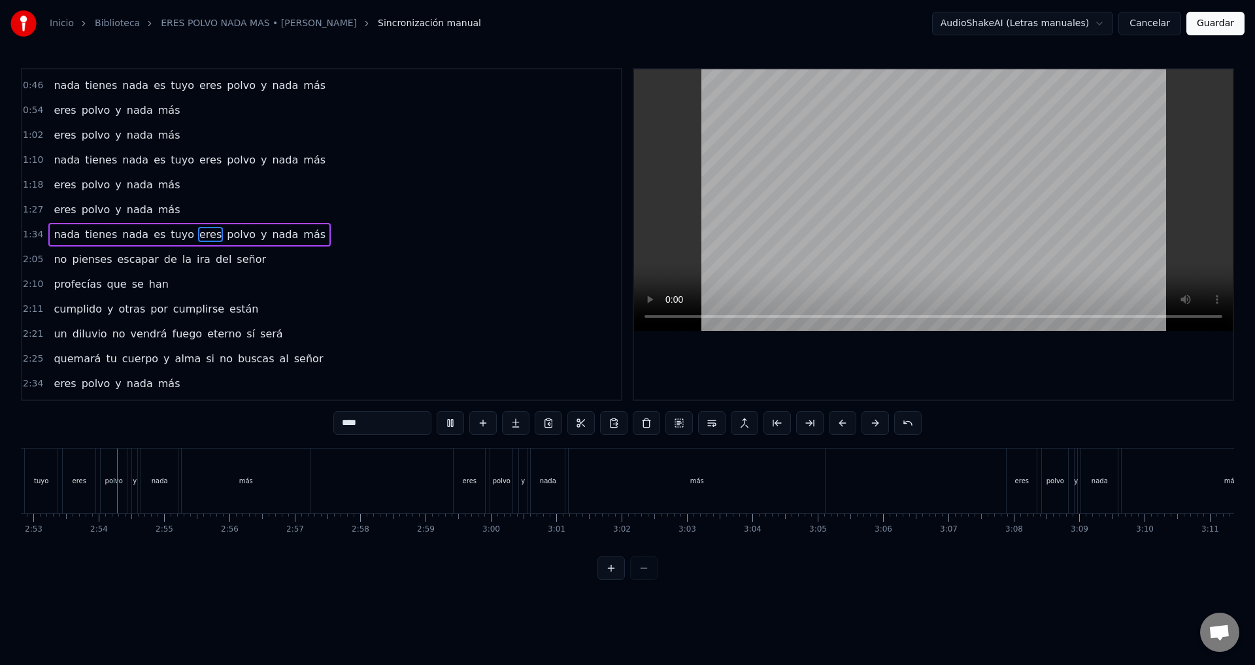
scroll to position [0, 11300]
click at [78, 488] on div "eres" at bounding box center [73, 480] width 33 height 65
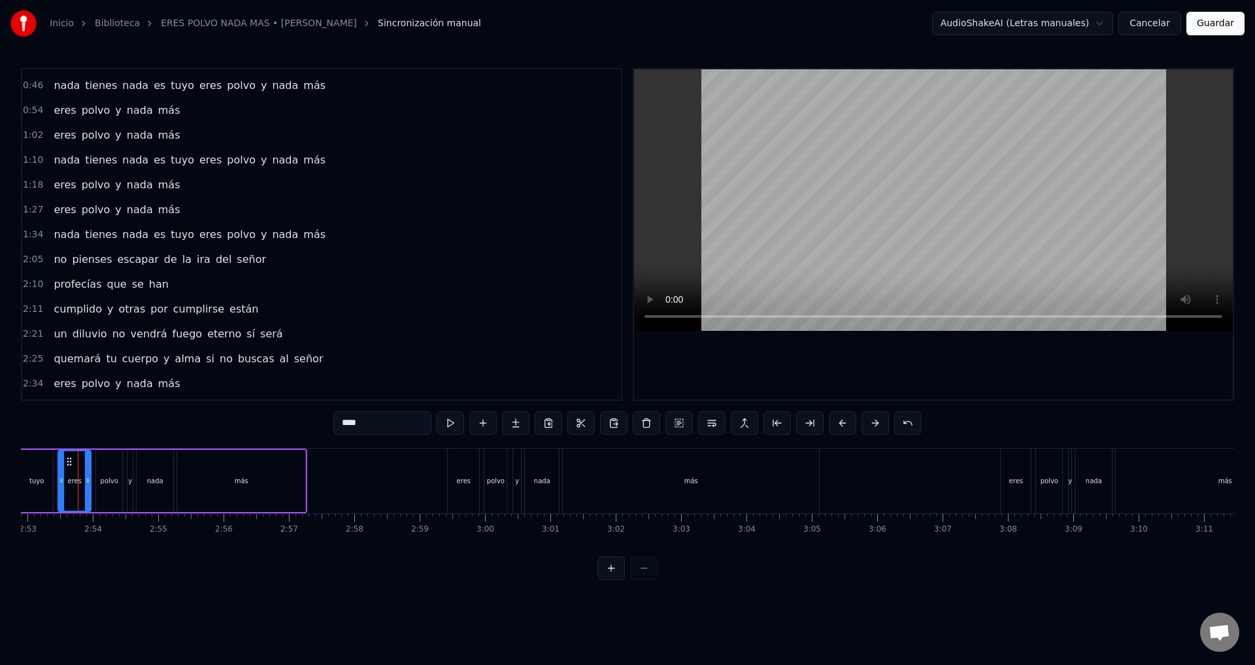
scroll to position [0, 11292]
click at [69, 490] on div at bounding box center [67, 480] width 5 height 59
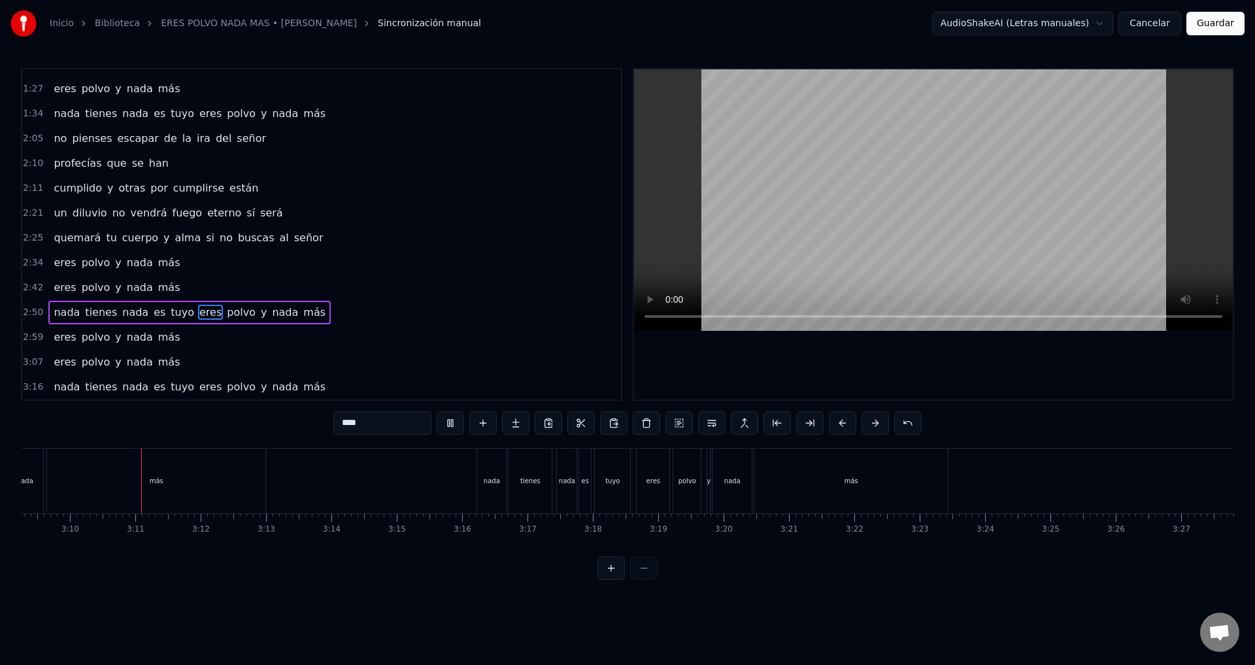
scroll to position [0, 12370]
click at [1217, 24] on button "Guardar" at bounding box center [1215, 24] width 58 height 24
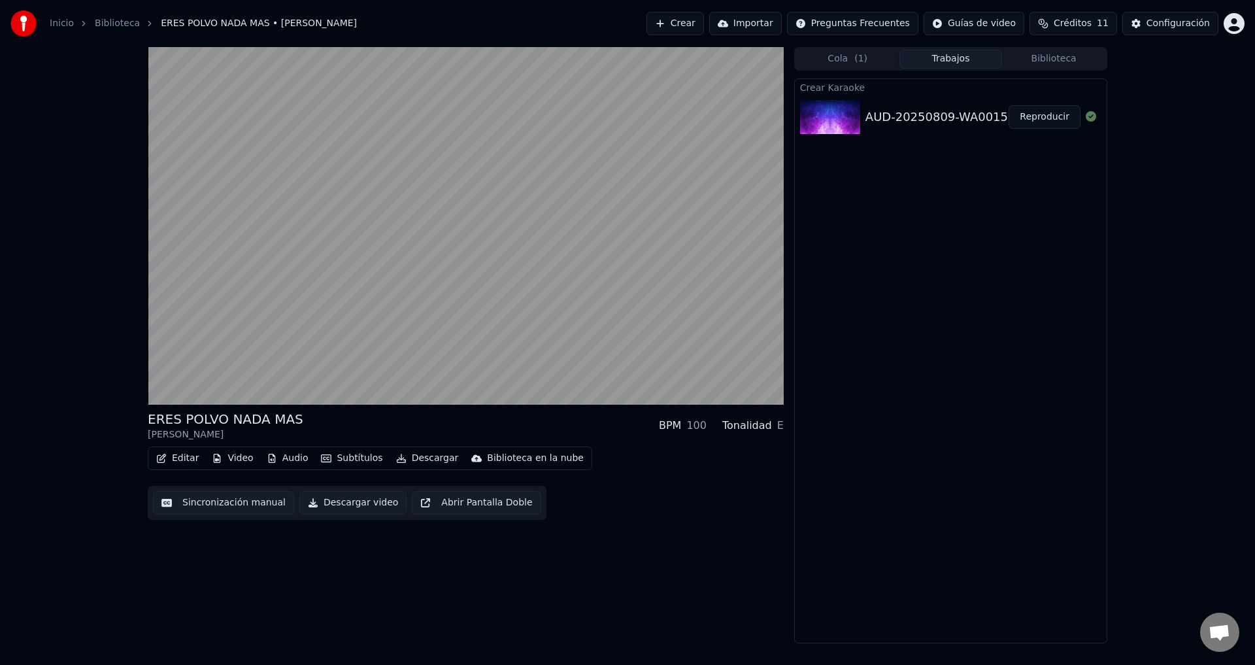
click at [173, 456] on button "Editar" at bounding box center [177, 458] width 53 height 18
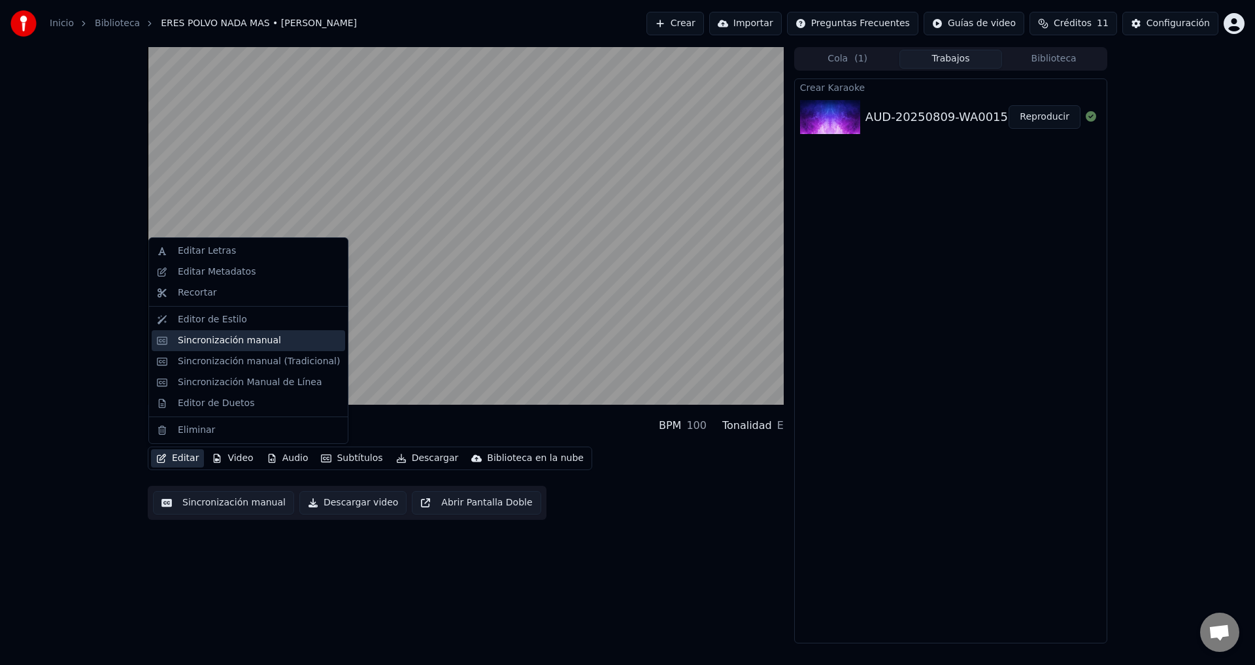
click at [195, 331] on div "Sincronización manual" at bounding box center [248, 340] width 193 height 21
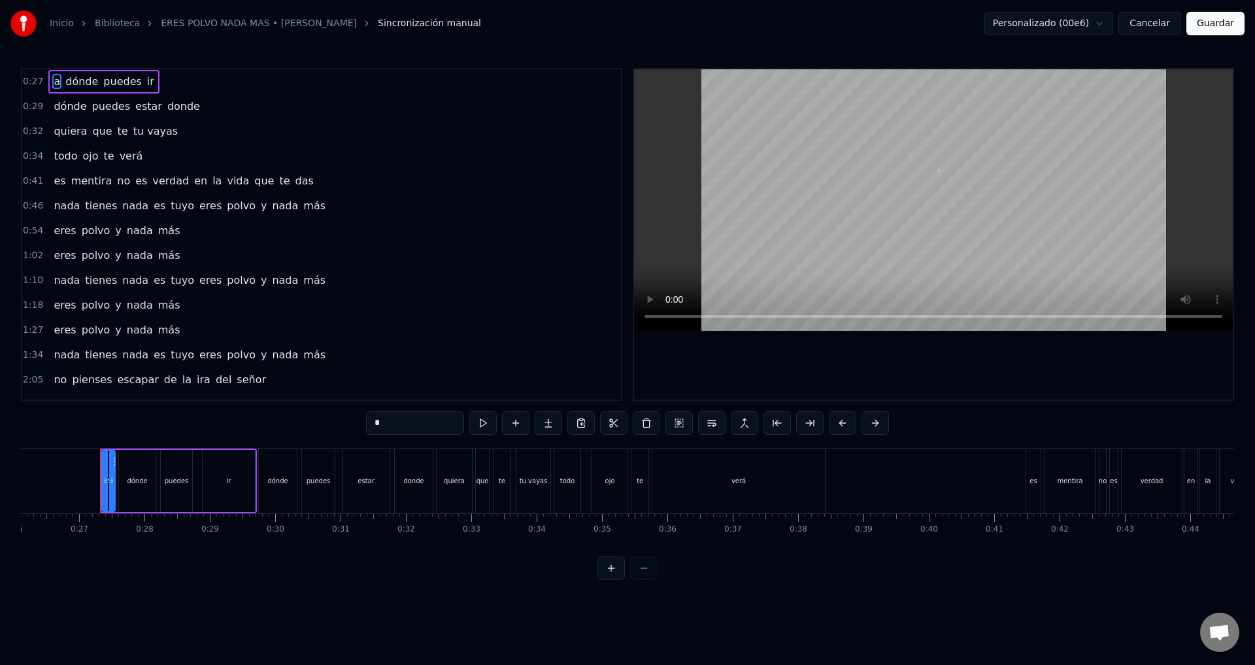
scroll to position [0, 1720]
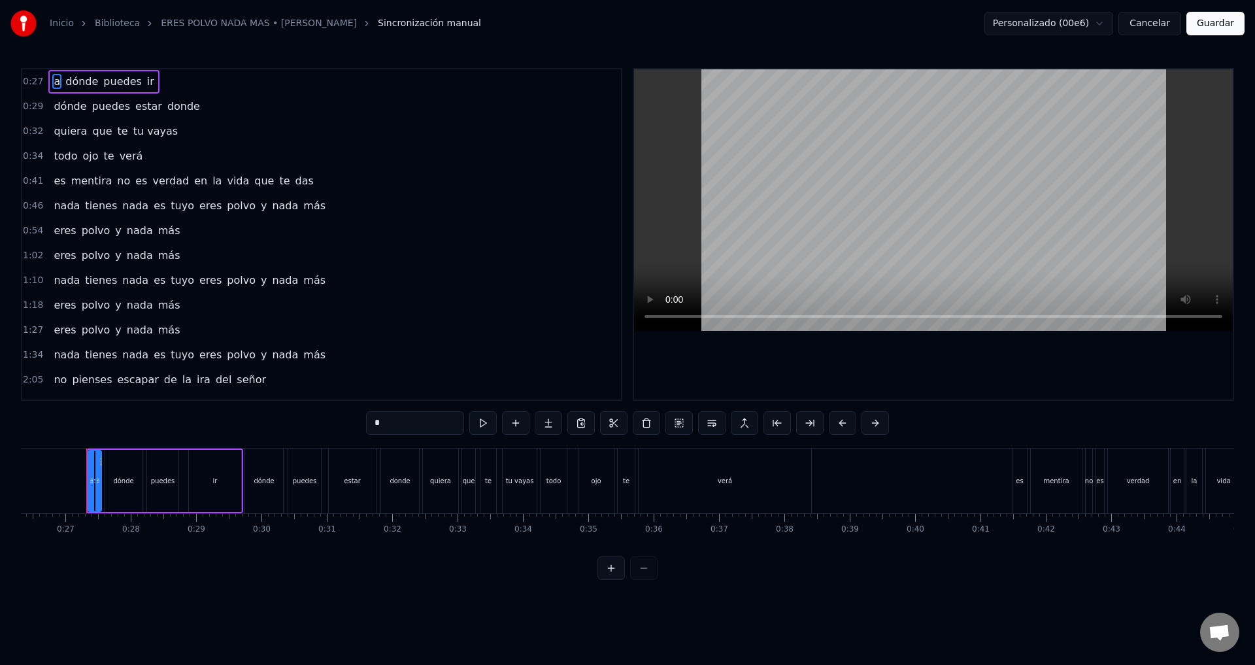
click at [148, 135] on span "tu vayas" at bounding box center [155, 131] width 47 height 15
type input "********"
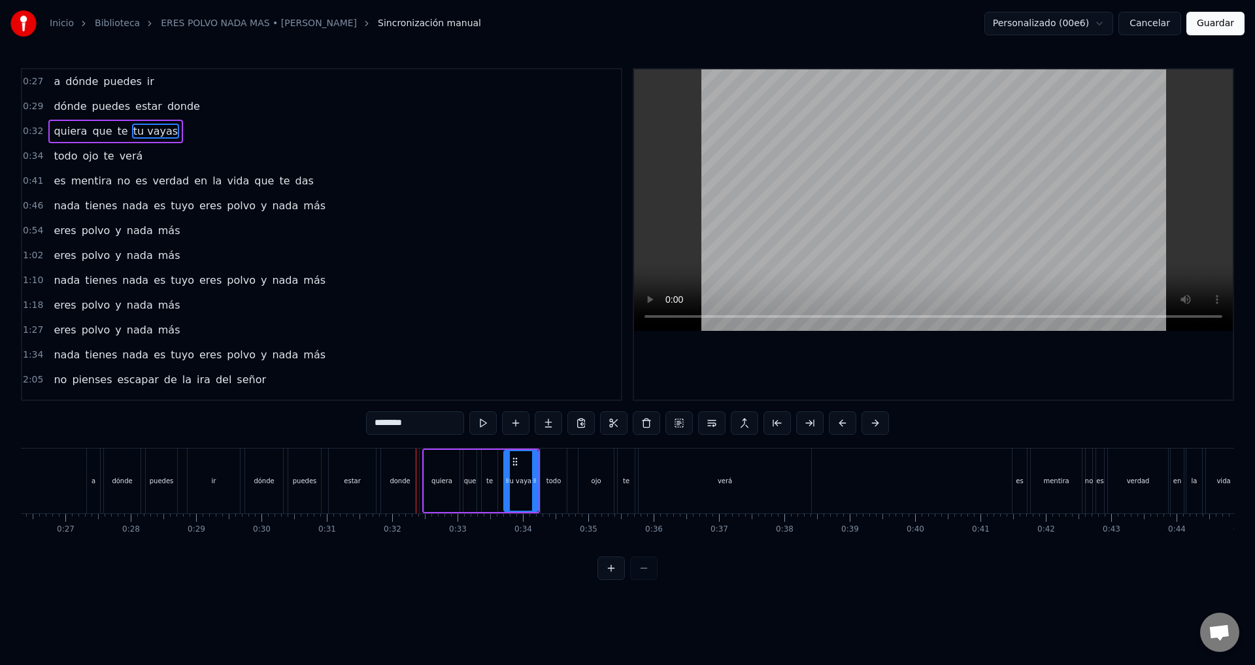
click at [246, 159] on div "0:34 todo ojo te verá" at bounding box center [321, 156] width 599 height 25
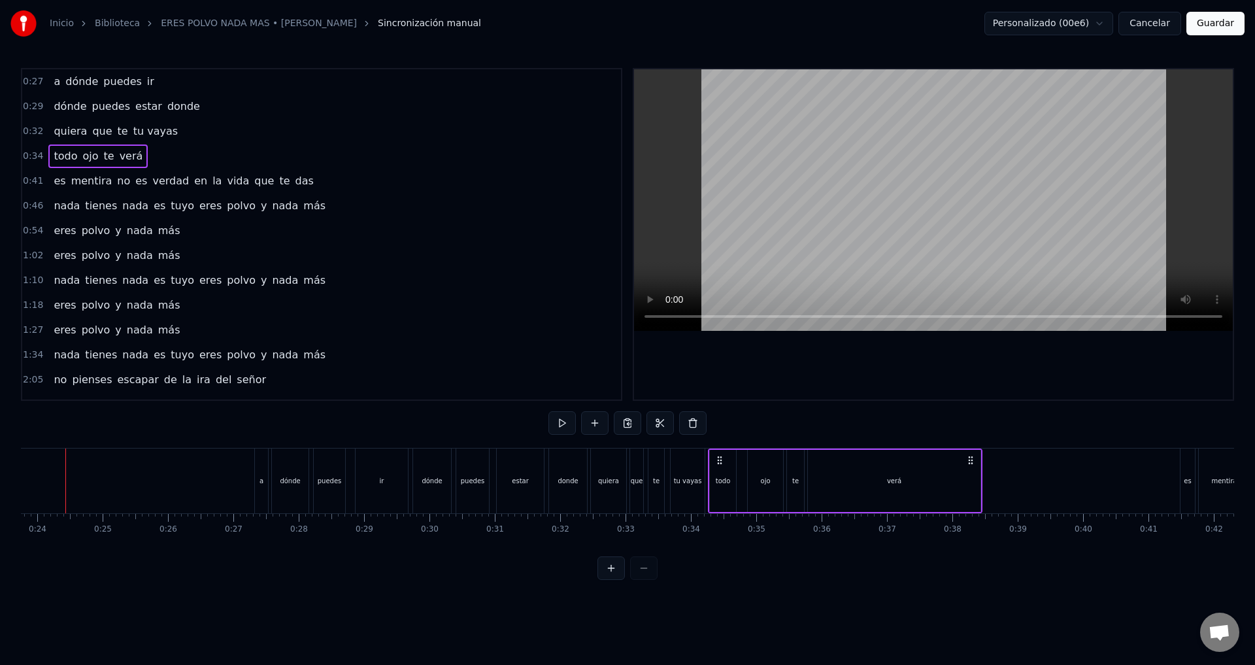
scroll to position [0, 1531]
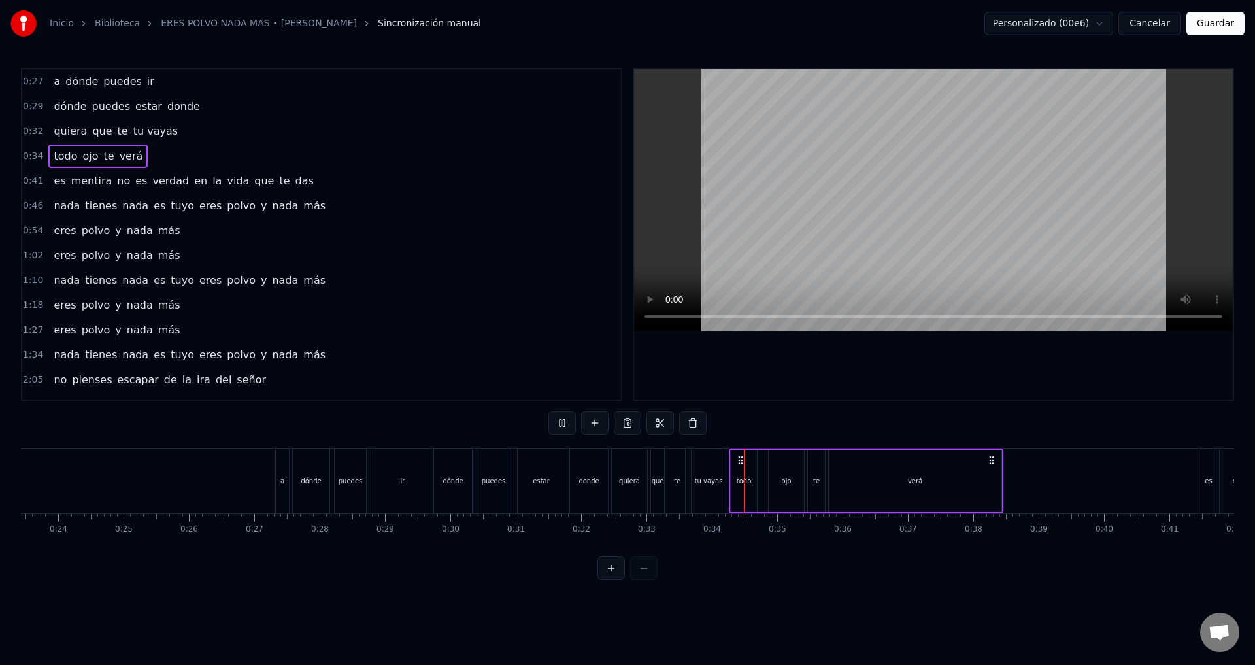
click at [624, 478] on div "quiera" at bounding box center [629, 481] width 21 height 10
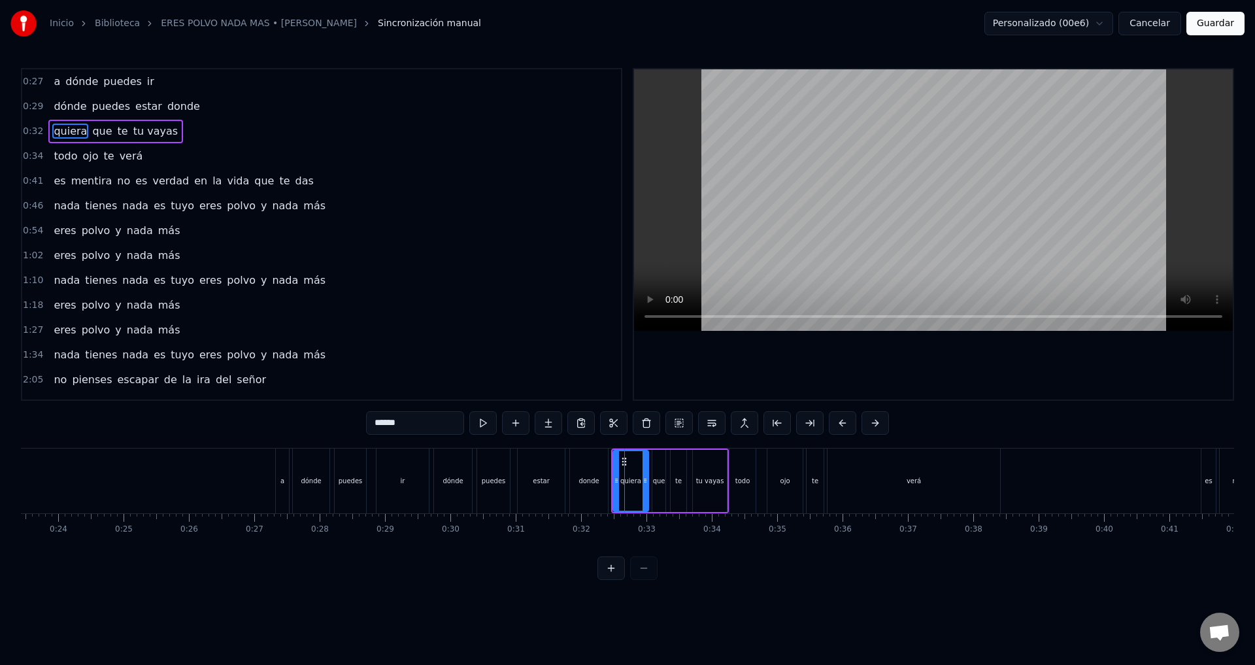
click at [91, 139] on span "que" at bounding box center [102, 131] width 22 height 15
type input "***"
click at [84, 144] on div "0:34 todo ojo te verá" at bounding box center [321, 156] width 599 height 25
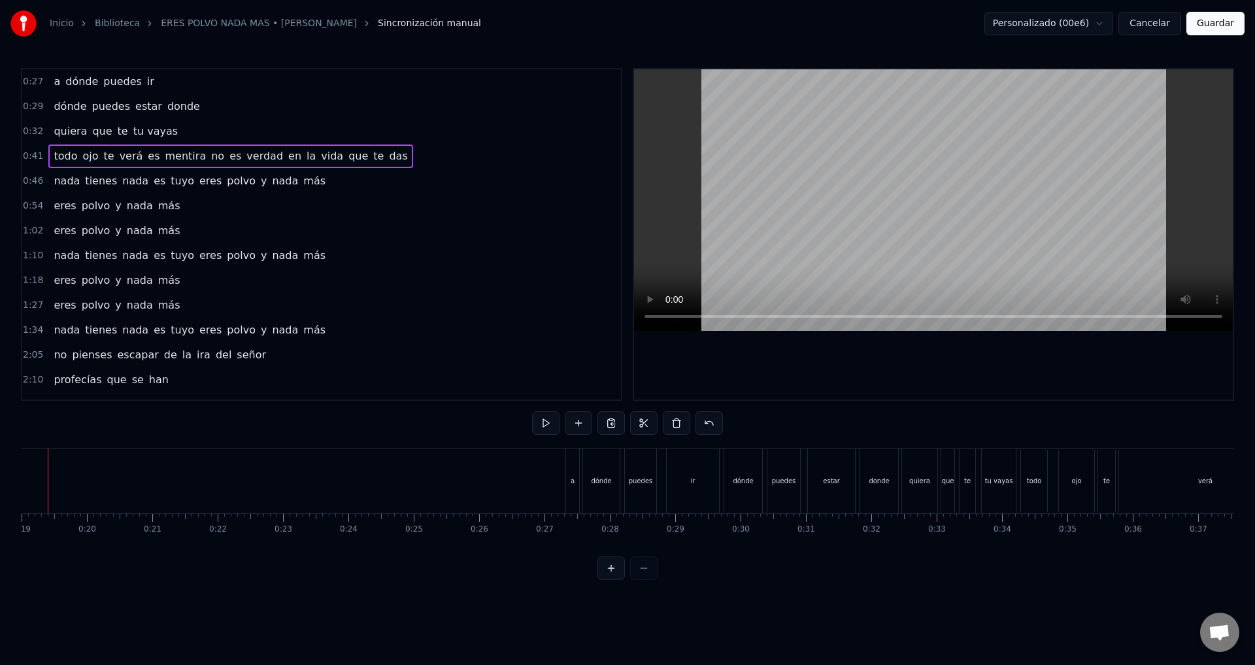
scroll to position [0, 1203]
click at [228, 159] on span "es" at bounding box center [235, 155] width 14 height 15
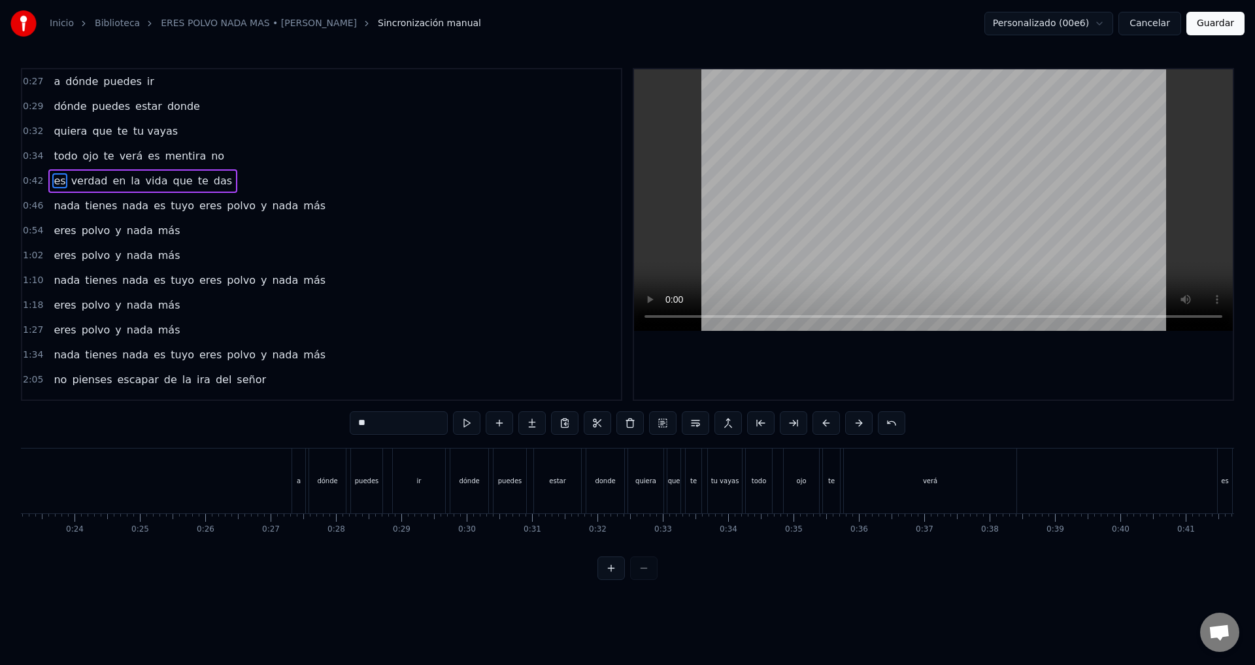
scroll to position [0, 1390]
click at [171, 187] on span "que" at bounding box center [182, 180] width 22 height 15
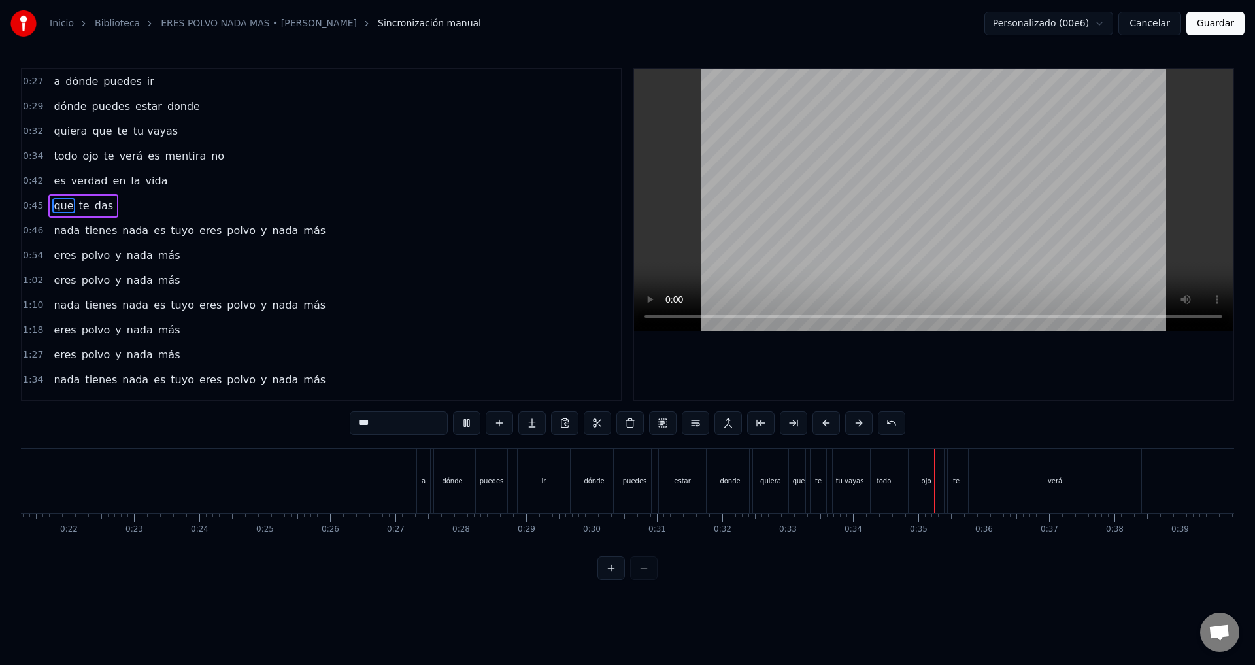
click at [123, 161] on span "verá" at bounding box center [131, 155] width 26 height 15
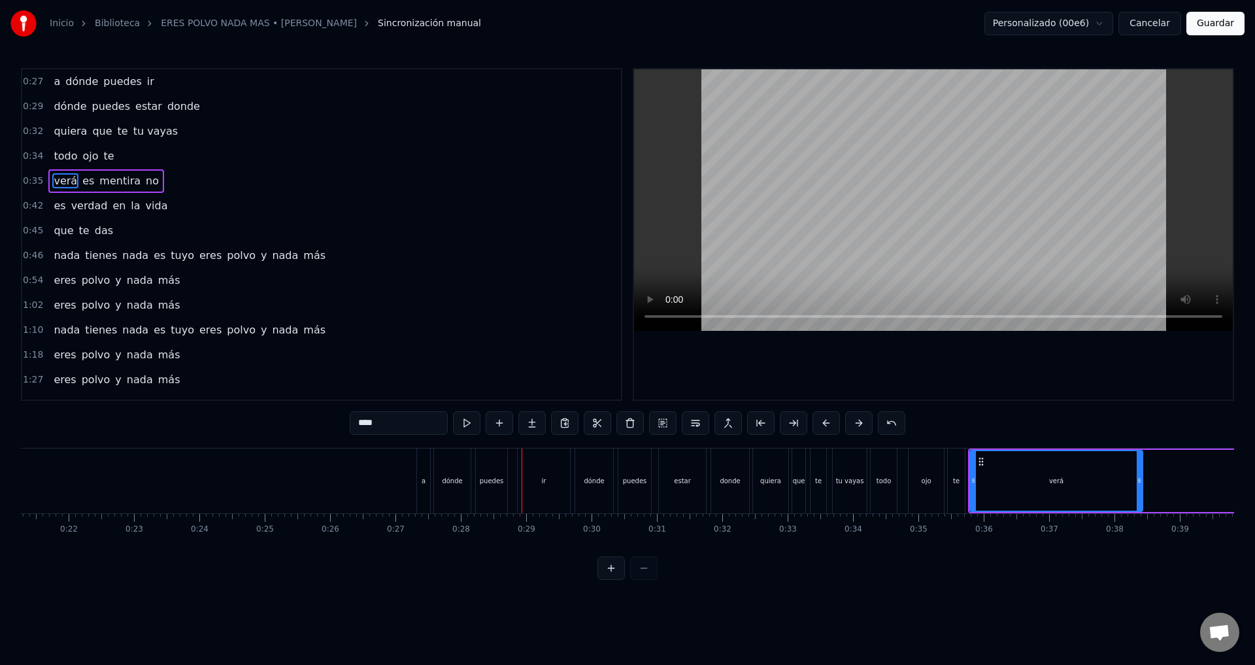
click at [78, 227] on span "te" at bounding box center [84, 230] width 13 height 15
type input "**"
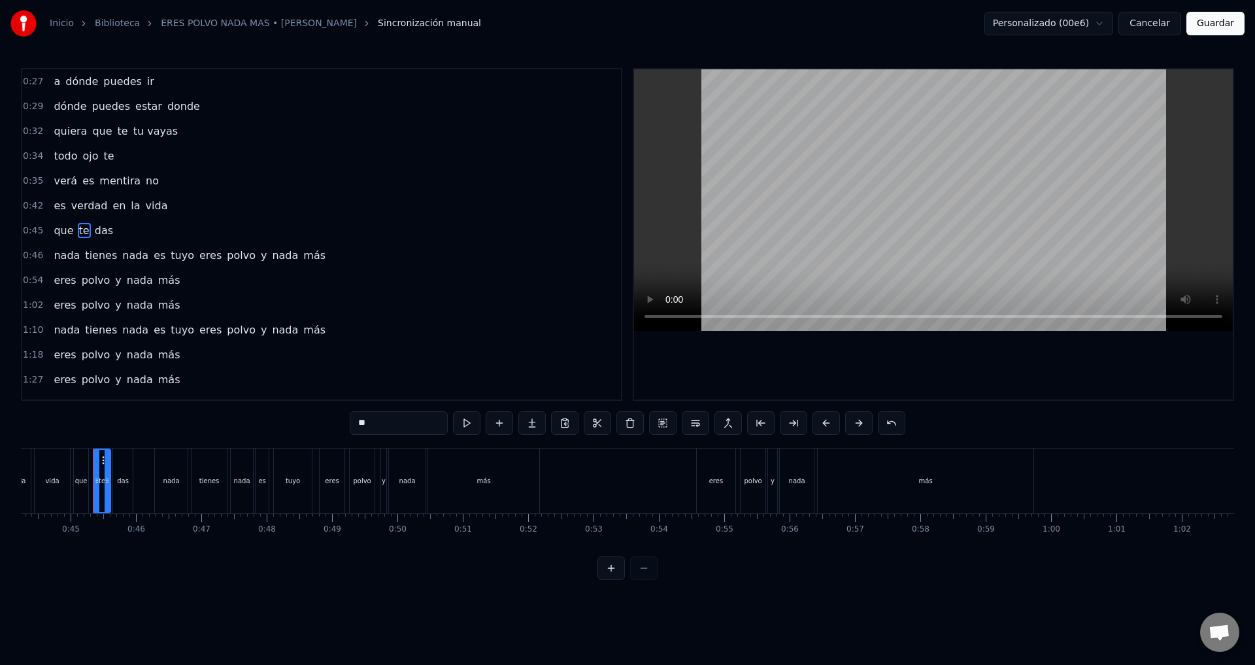
scroll to position [0, 2898]
click at [80, 239] on div "que te das" at bounding box center [83, 231] width 70 height 24
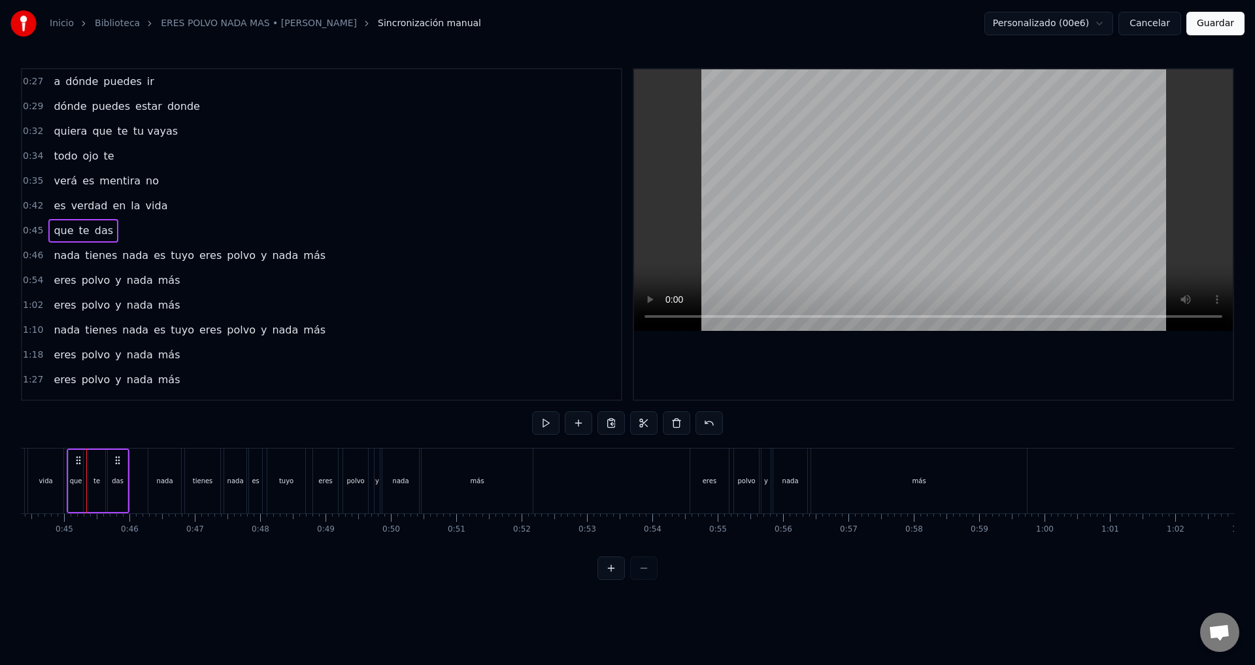
scroll to position [0, 2878]
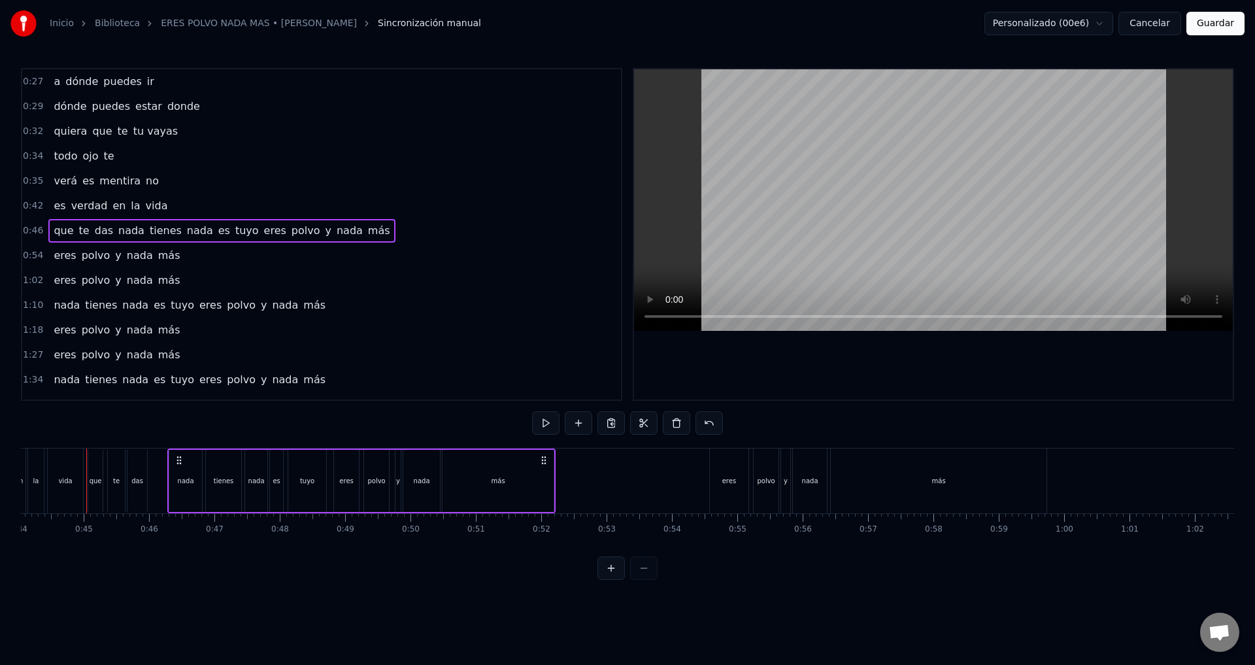
click at [217, 235] on span "es" at bounding box center [224, 230] width 14 height 15
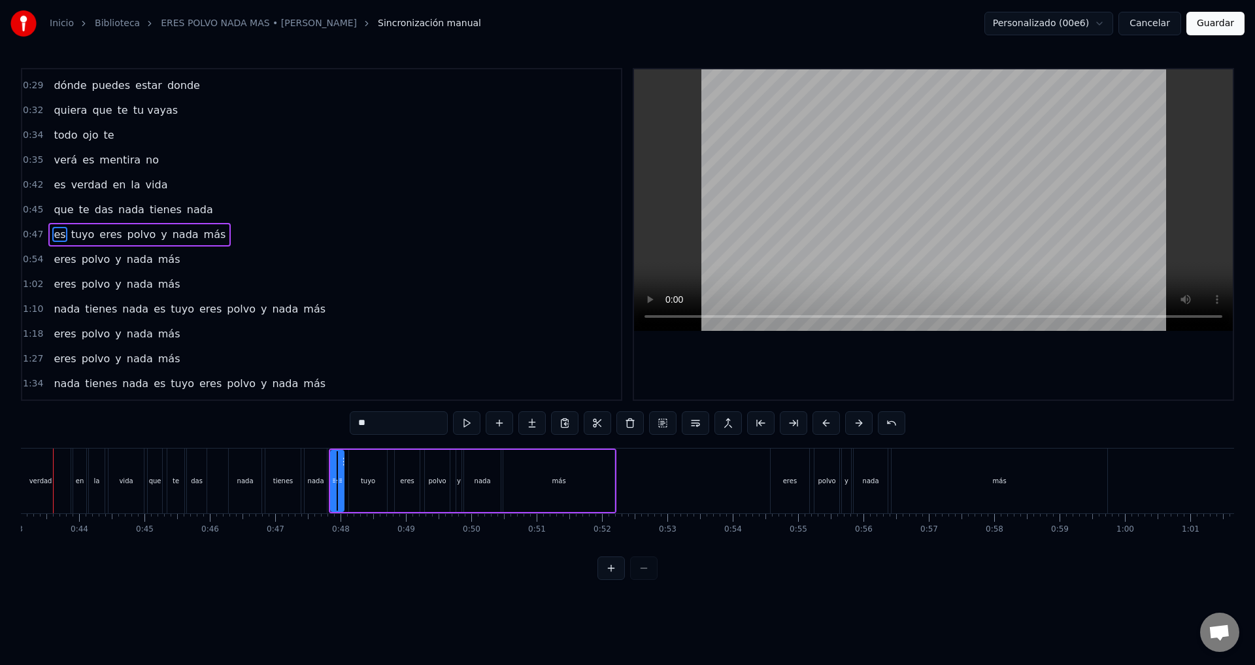
scroll to position [0, 2784]
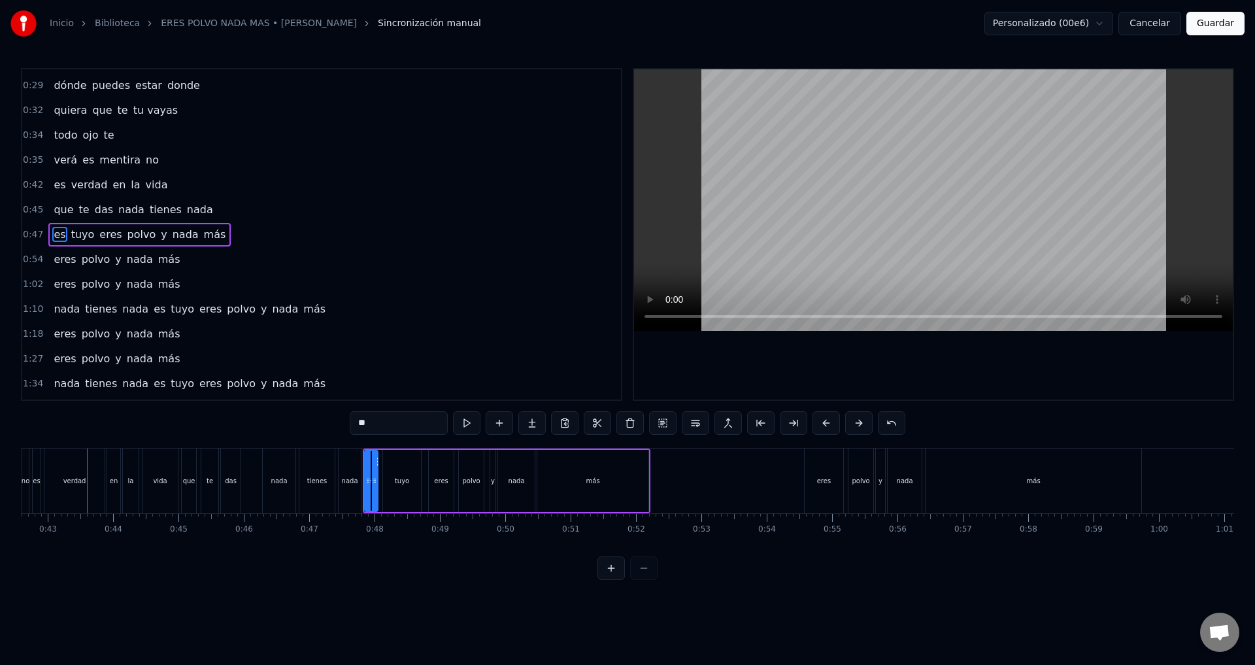
click at [159, 237] on span "y" at bounding box center [163, 234] width 8 height 15
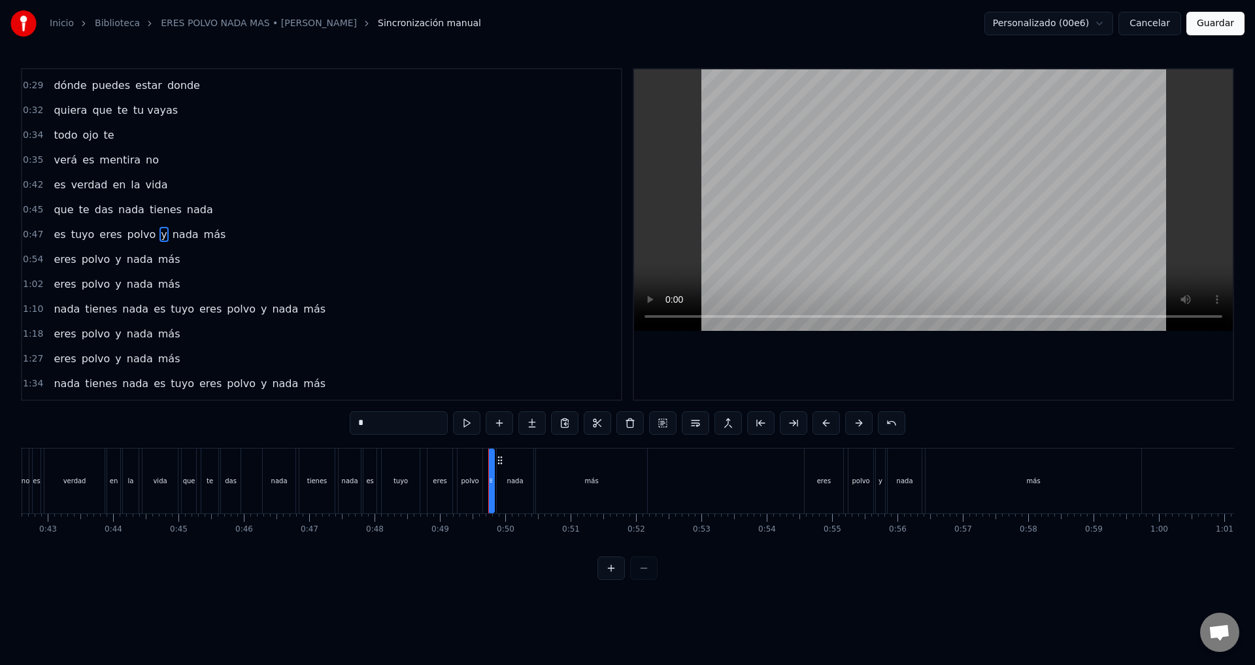
click at [99, 239] on span "eres" at bounding box center [110, 234] width 25 height 15
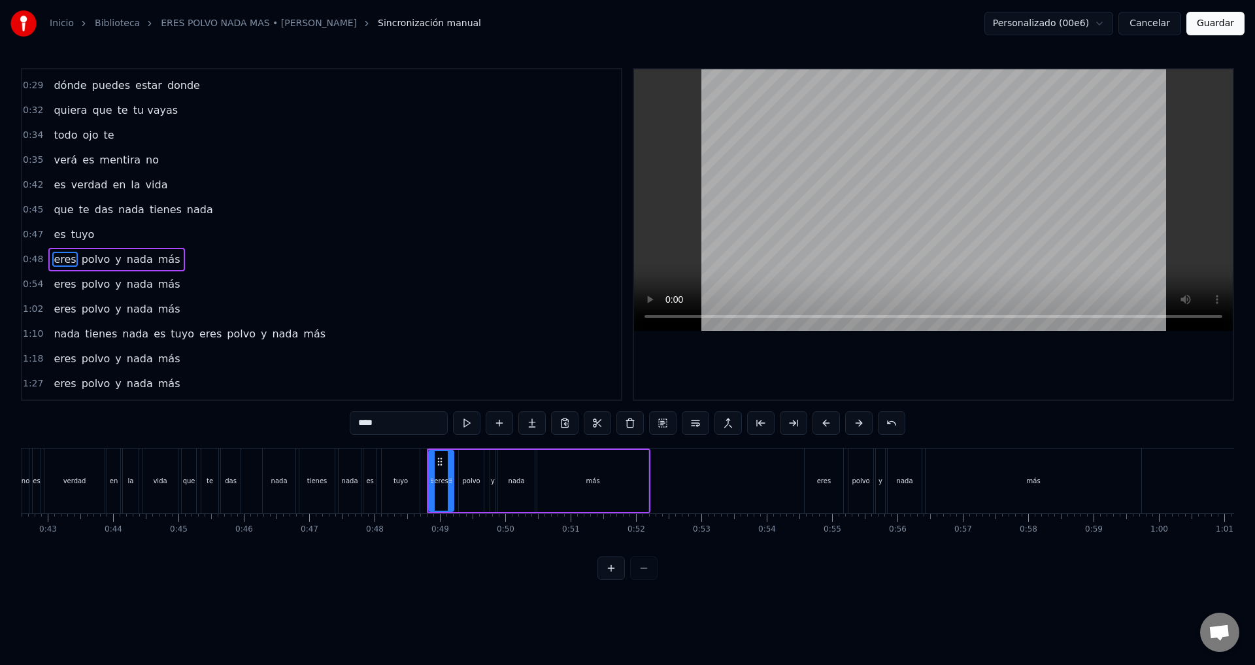
scroll to position [46, 0]
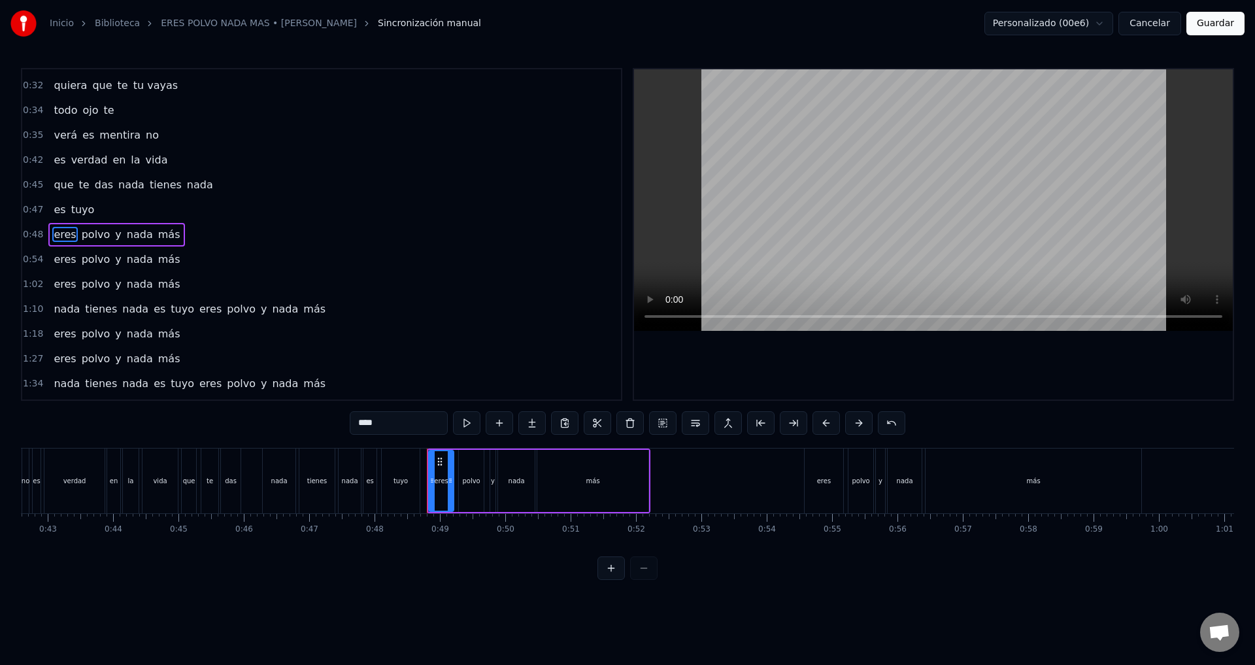
click at [82, 208] on span "tuyo" at bounding box center [83, 209] width 26 height 15
type input "****"
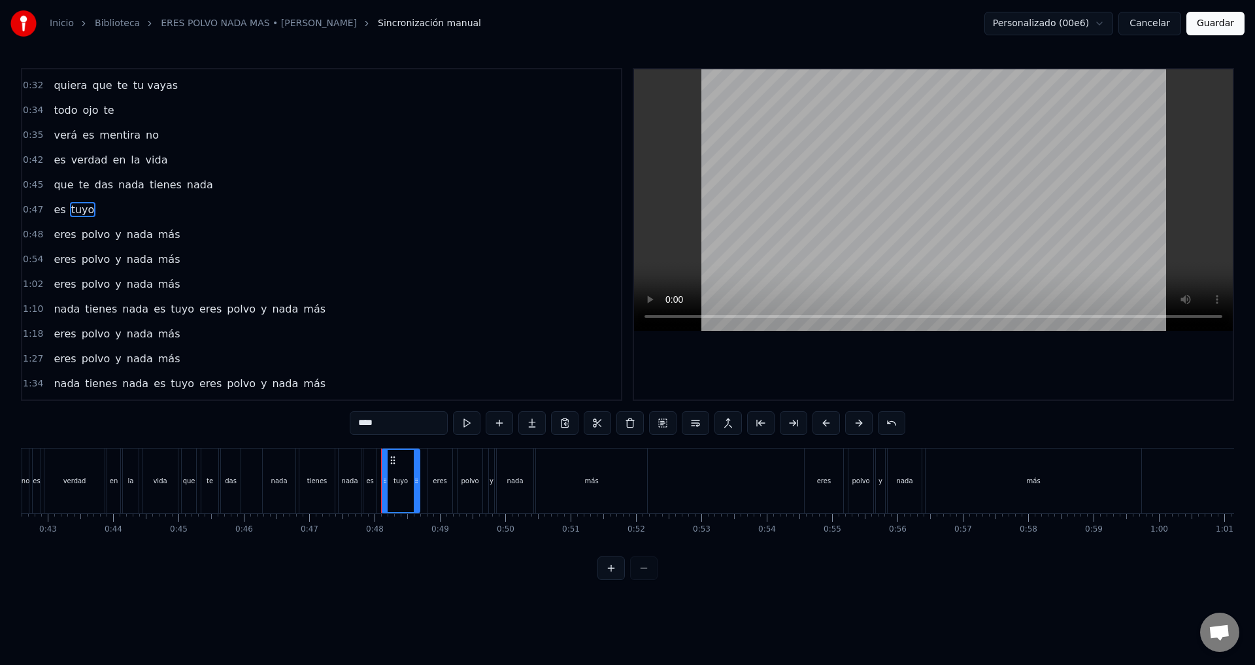
scroll to position [21, 0]
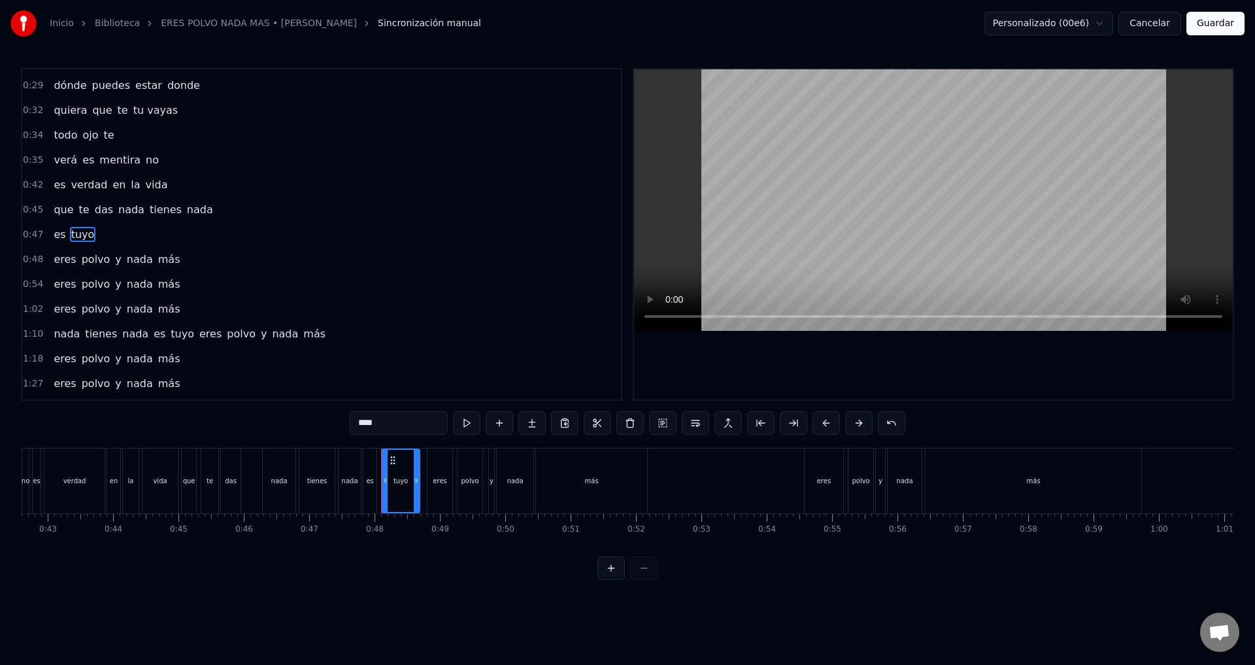
click at [90, 231] on div "es tuyo" at bounding box center [73, 235] width 51 height 24
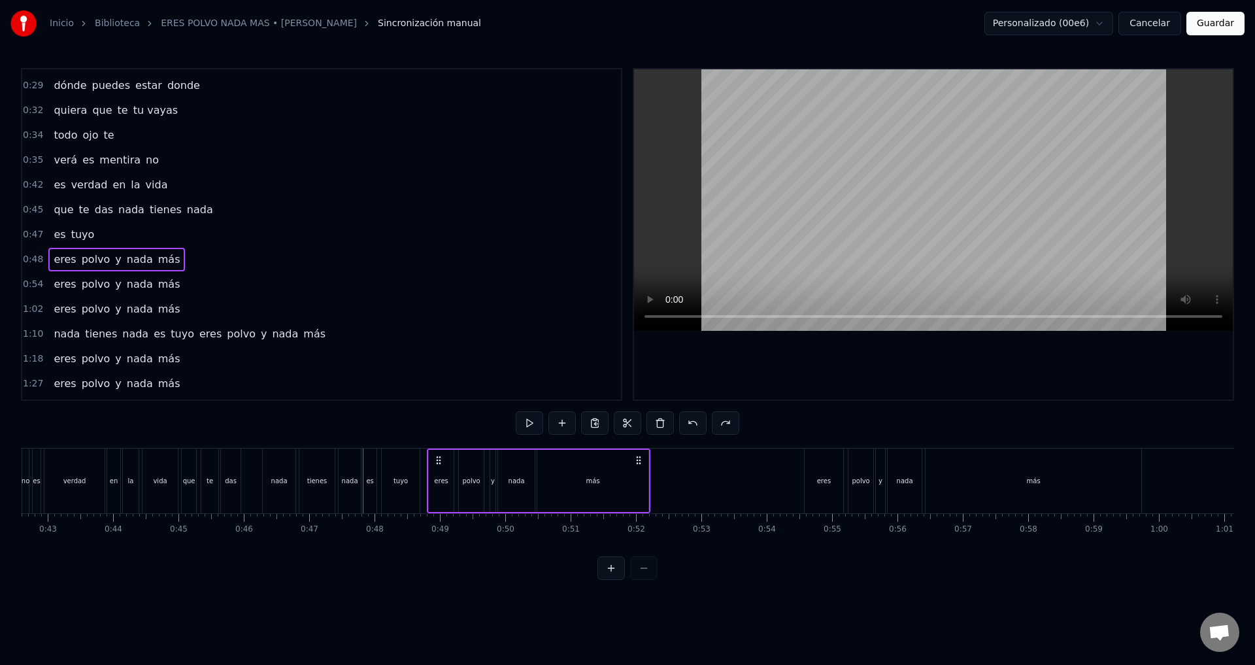
click at [117, 216] on span "nada" at bounding box center [131, 209] width 29 height 15
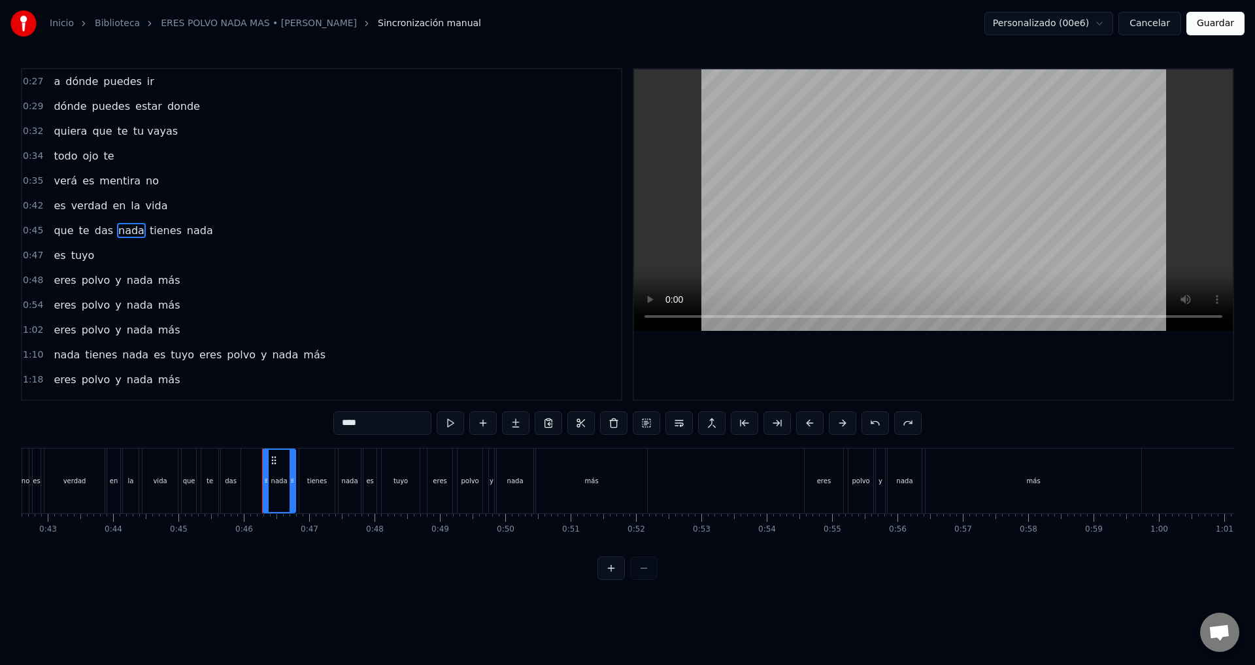
click at [117, 240] on div "que te das nada tienes nada" at bounding box center [132, 231] width 169 height 24
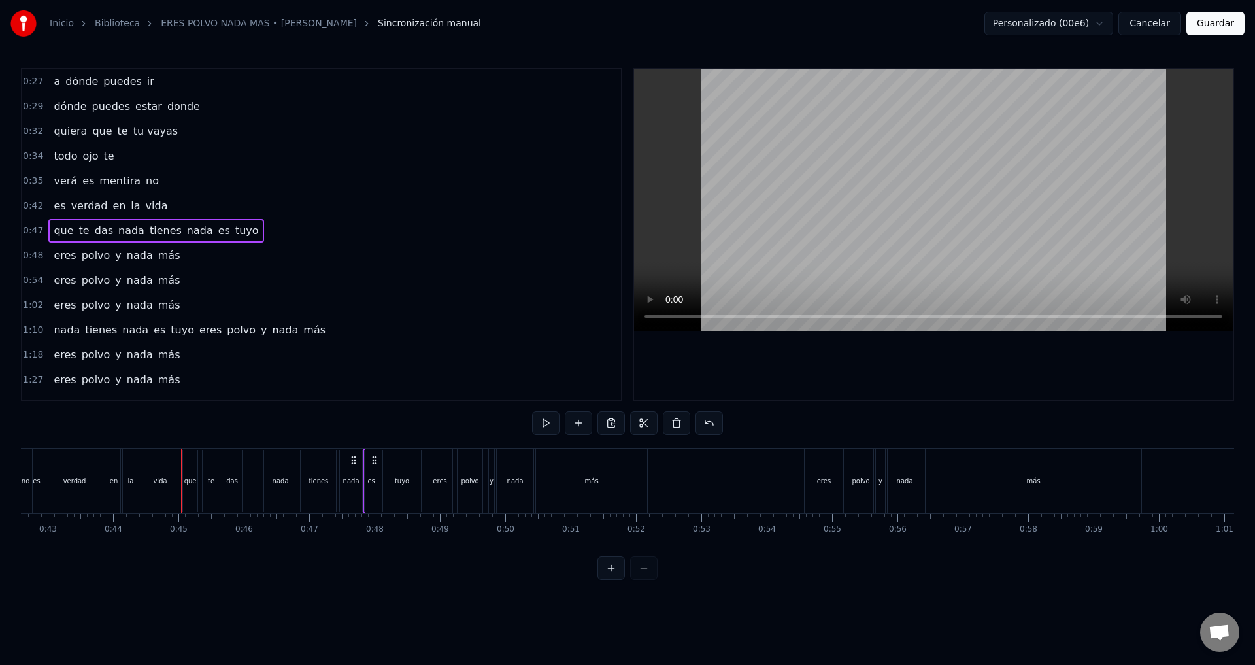
click at [263, 285] on div "0:54 eres polvo y nada más" at bounding box center [321, 280] width 599 height 25
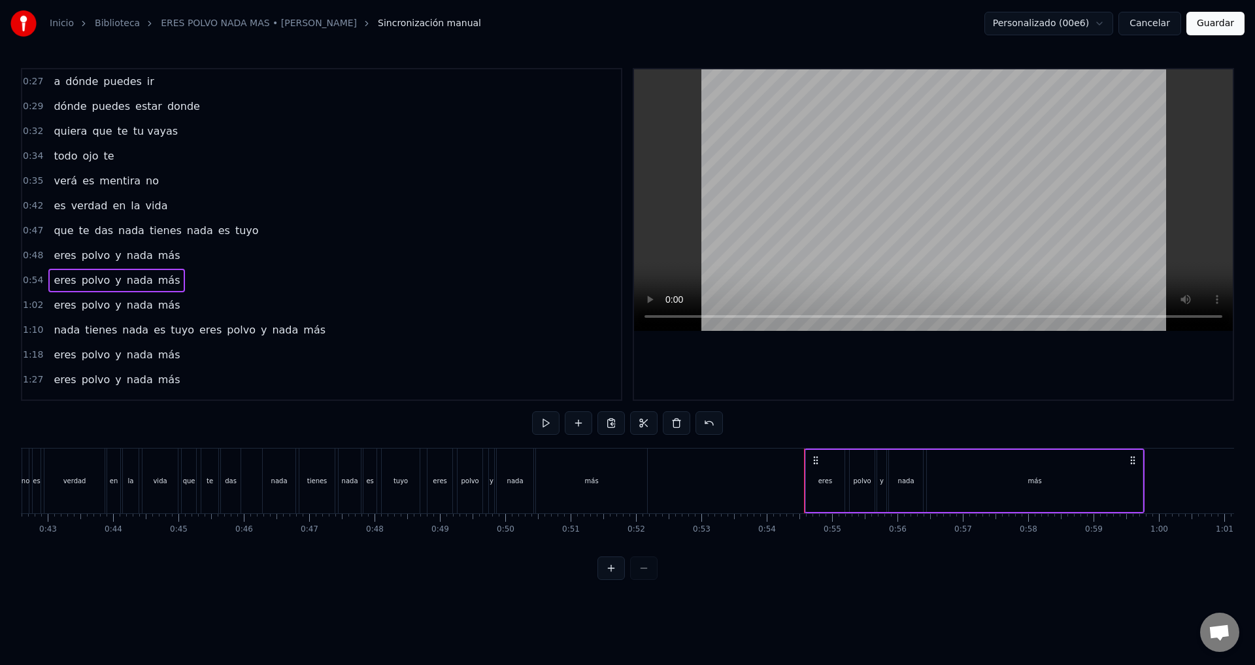
click at [144, 203] on span "vida" at bounding box center [156, 205] width 25 height 15
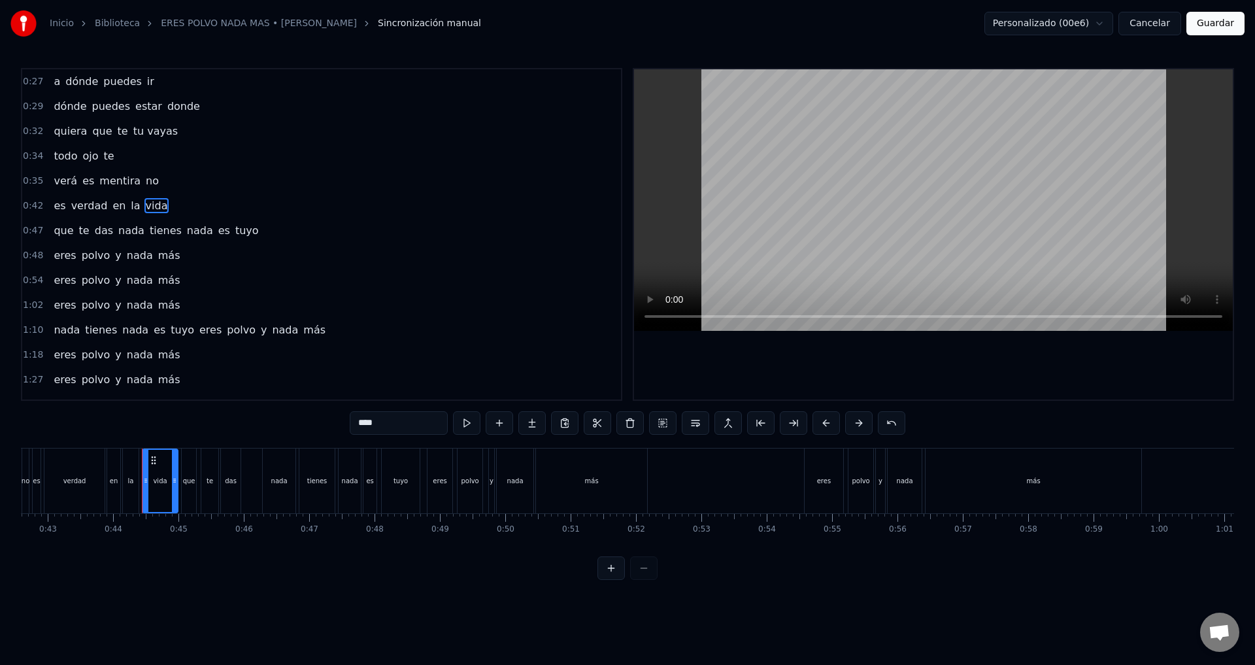
click at [118, 173] on span "mentira" at bounding box center [120, 180] width 44 height 15
type input "*******"
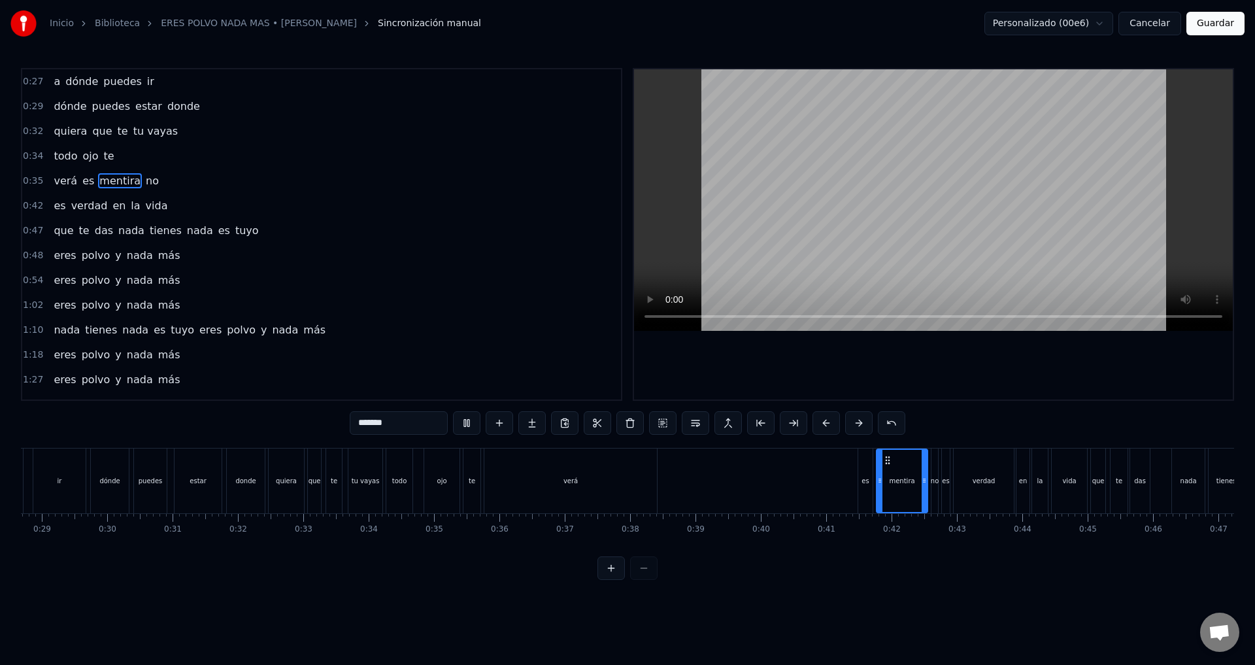
scroll to position [0, 1750]
click at [93, 139] on div "quiera que te tu vayas" at bounding box center [115, 132] width 135 height 24
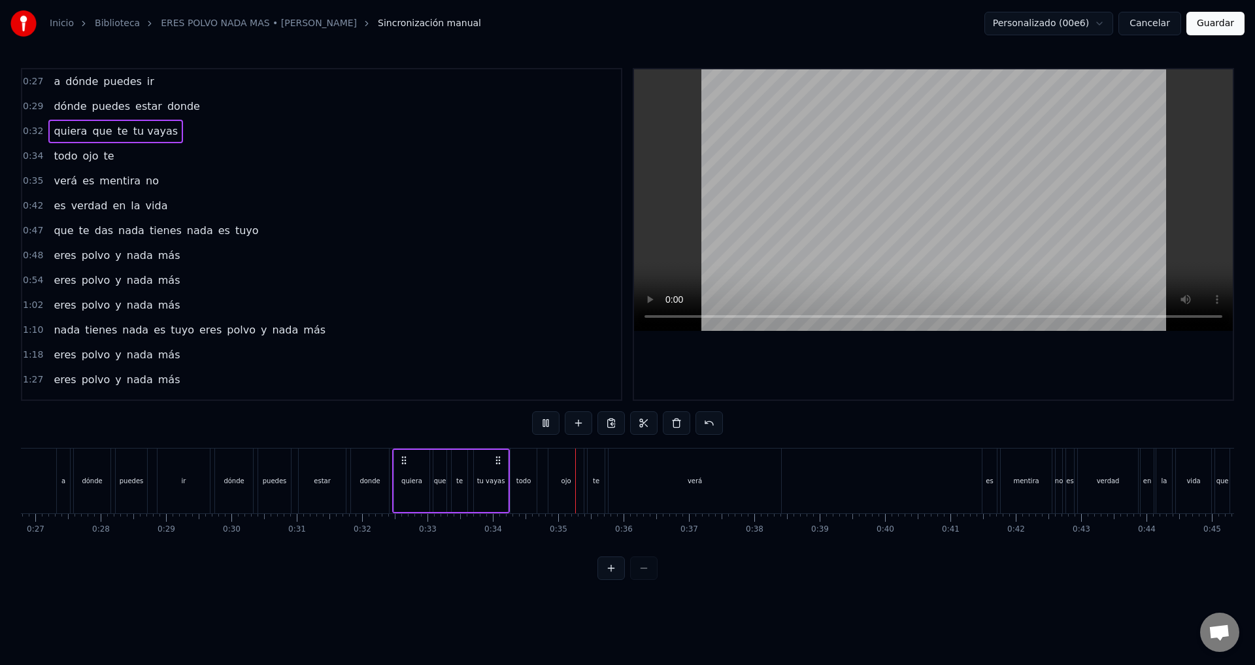
click at [91, 135] on span "que" at bounding box center [102, 131] width 22 height 15
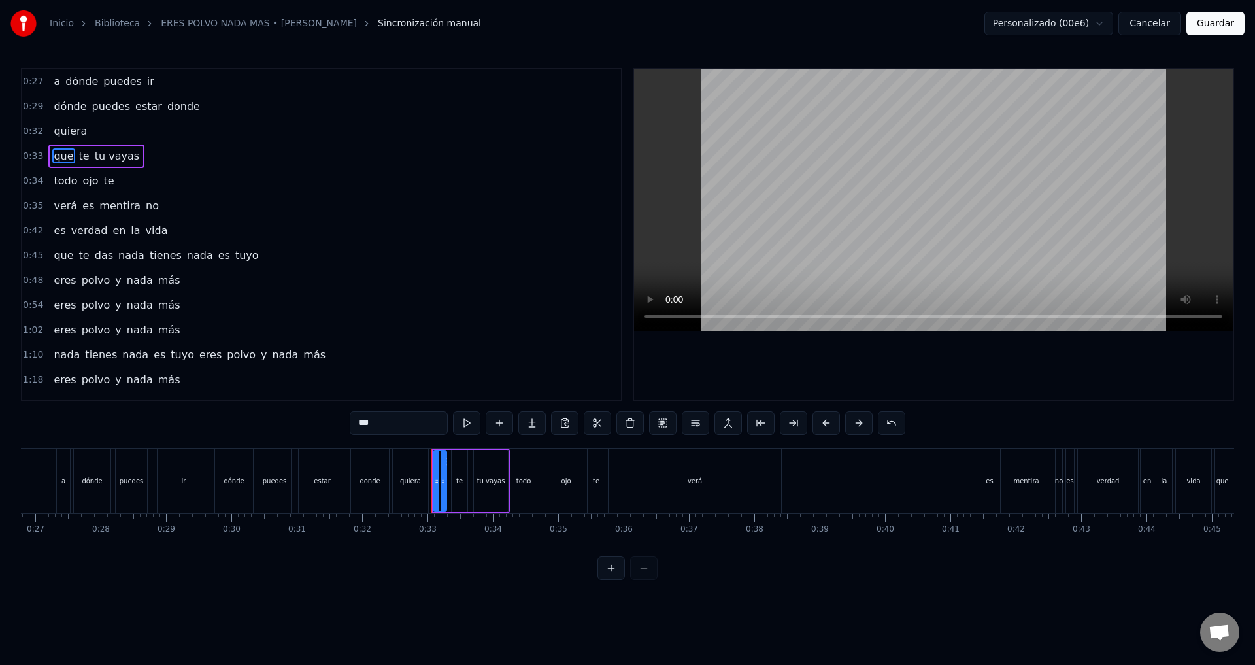
click at [75, 140] on div "quiera" at bounding box center [70, 132] width 44 height 24
click at [87, 117] on div "dónde puedes estar donde" at bounding box center [126, 107] width 157 height 24
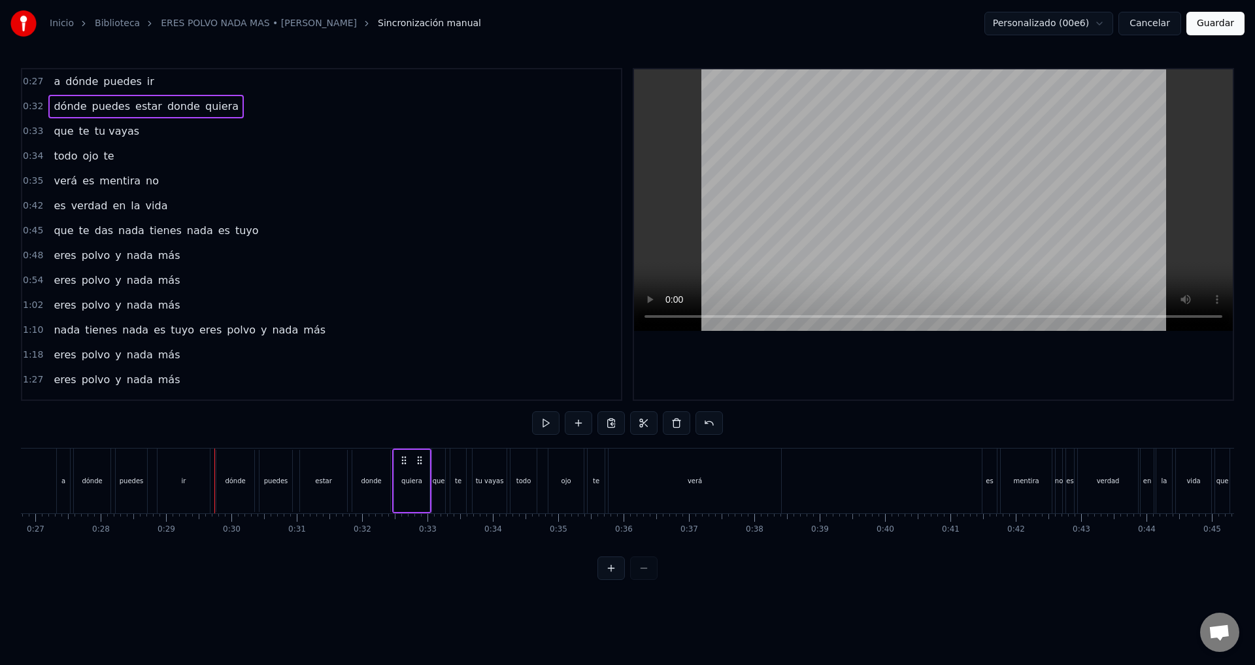
click at [72, 167] on div "todo ojo te" at bounding box center [83, 156] width 71 height 24
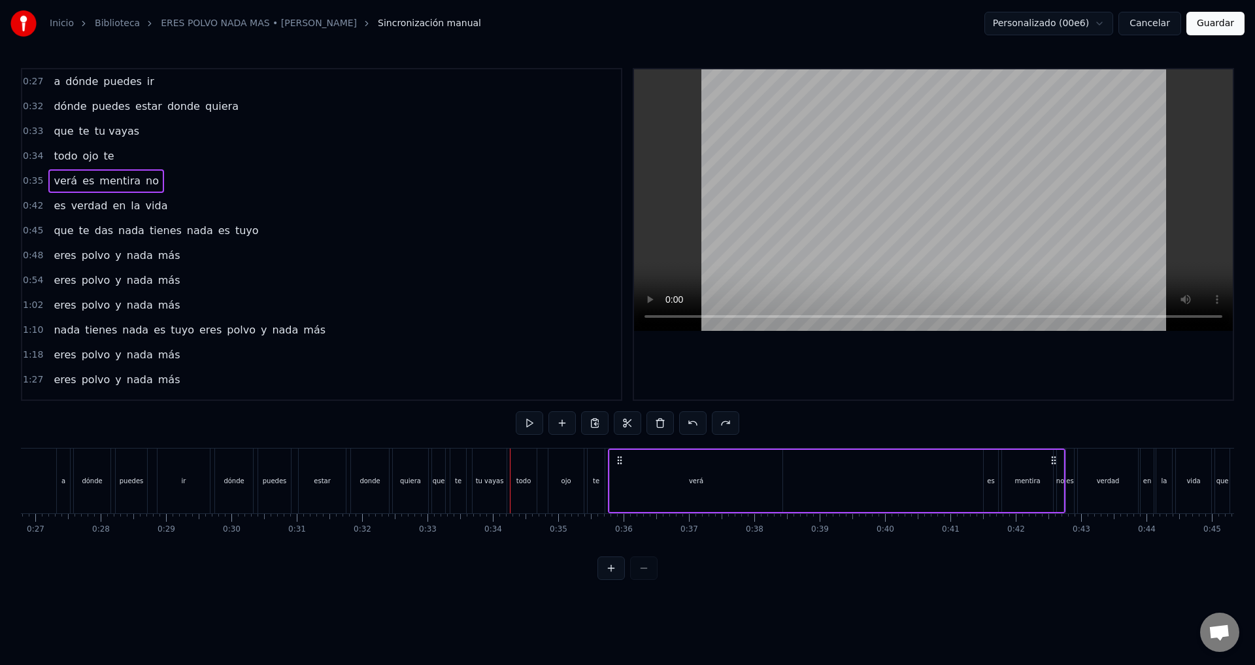
click at [99, 143] on div "0:33 que te tu vayas" at bounding box center [321, 131] width 599 height 25
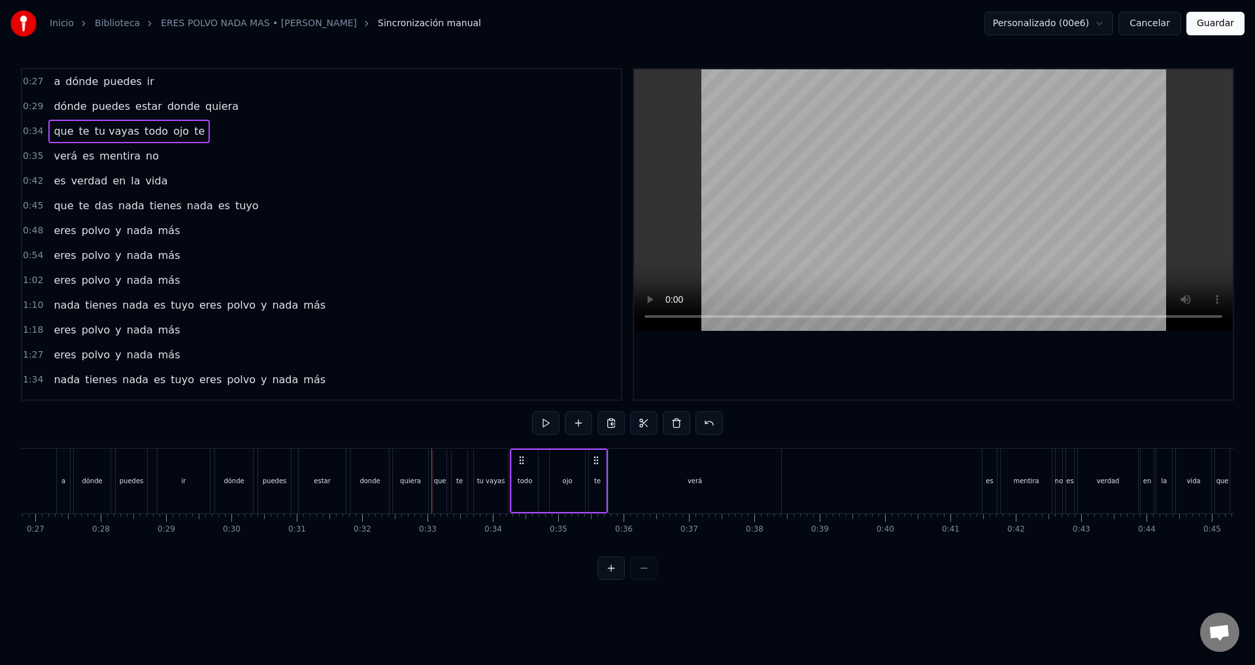
click at [89, 116] on div "dónde puedes estar donde quiera" at bounding box center [145, 107] width 195 height 24
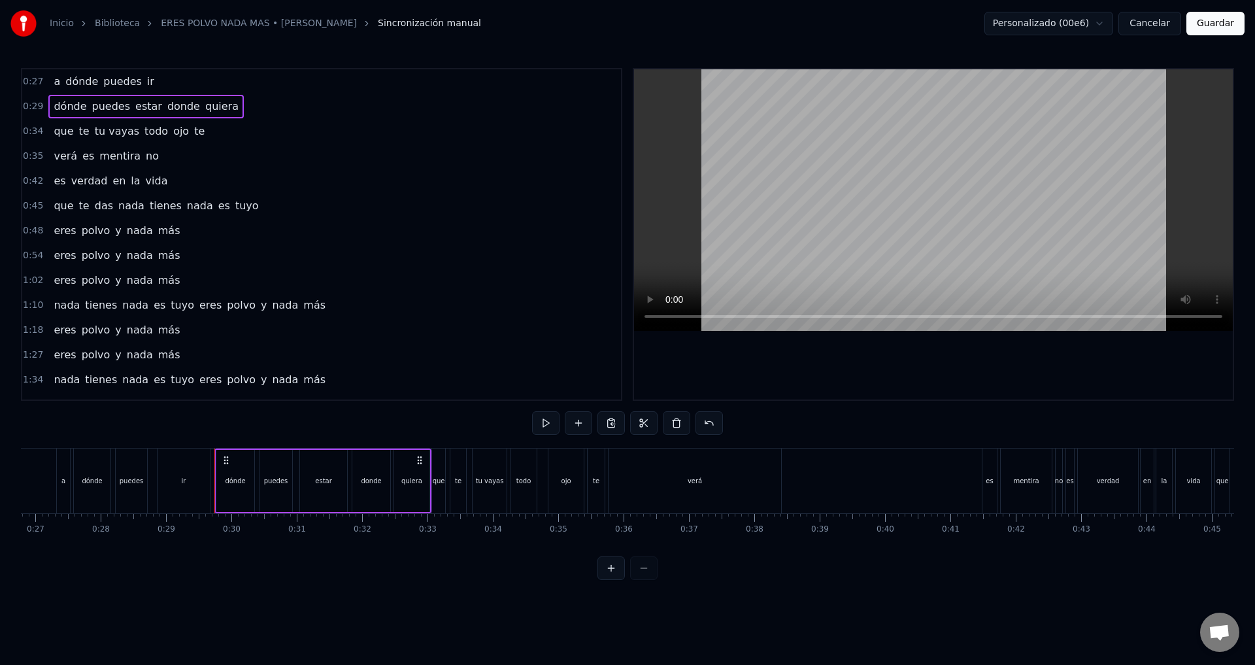
click at [93, 138] on span "tu vayas" at bounding box center [116, 131] width 47 height 15
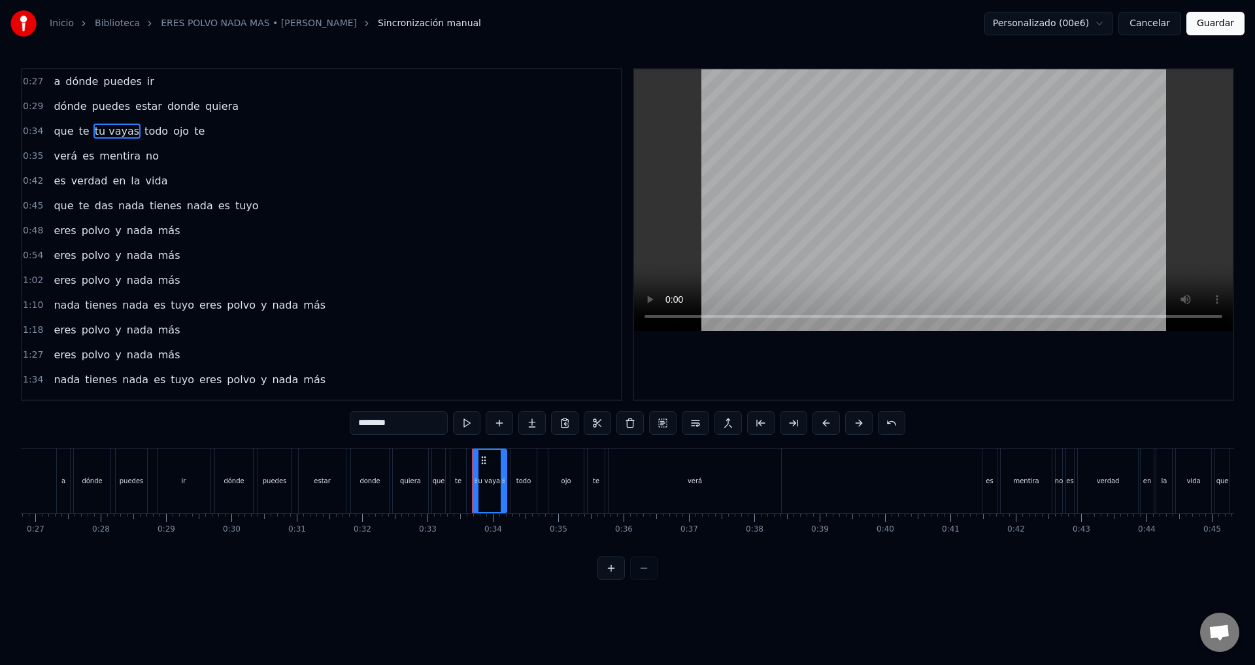
click at [166, 111] on span "donde" at bounding box center [183, 106] width 35 height 15
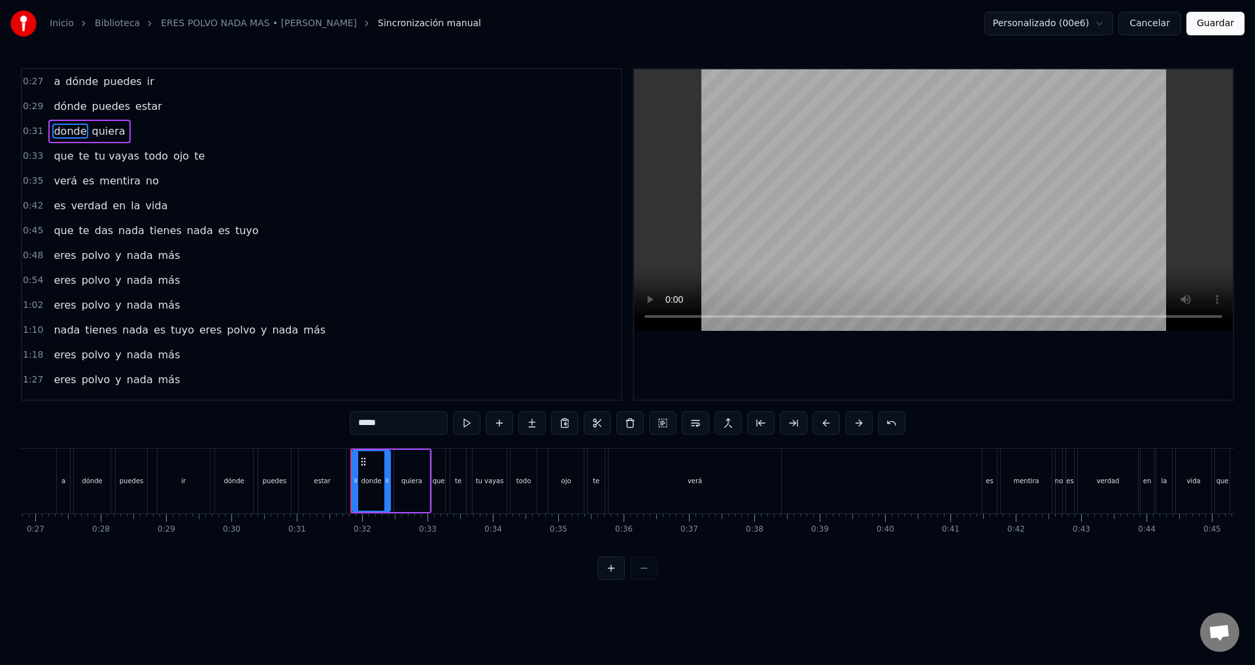
click at [144, 156] on span "todo" at bounding box center [156, 155] width 26 height 15
type input "****"
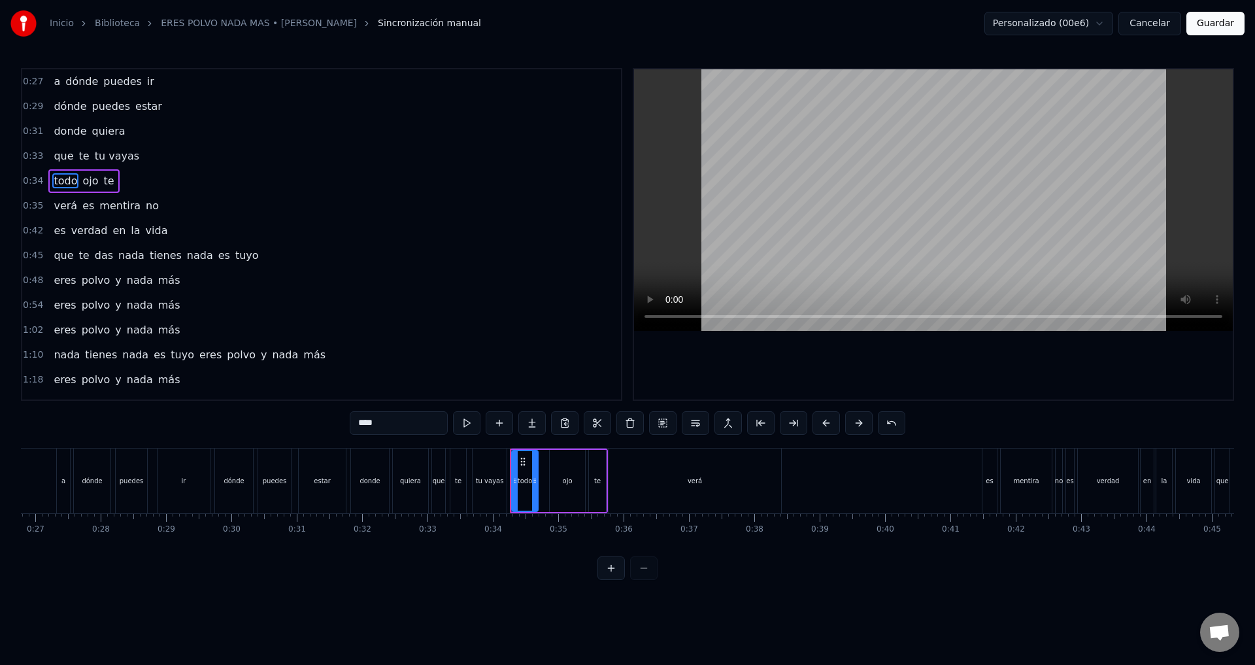
click at [120, 131] on div "0:31 donde quiera" at bounding box center [321, 131] width 599 height 25
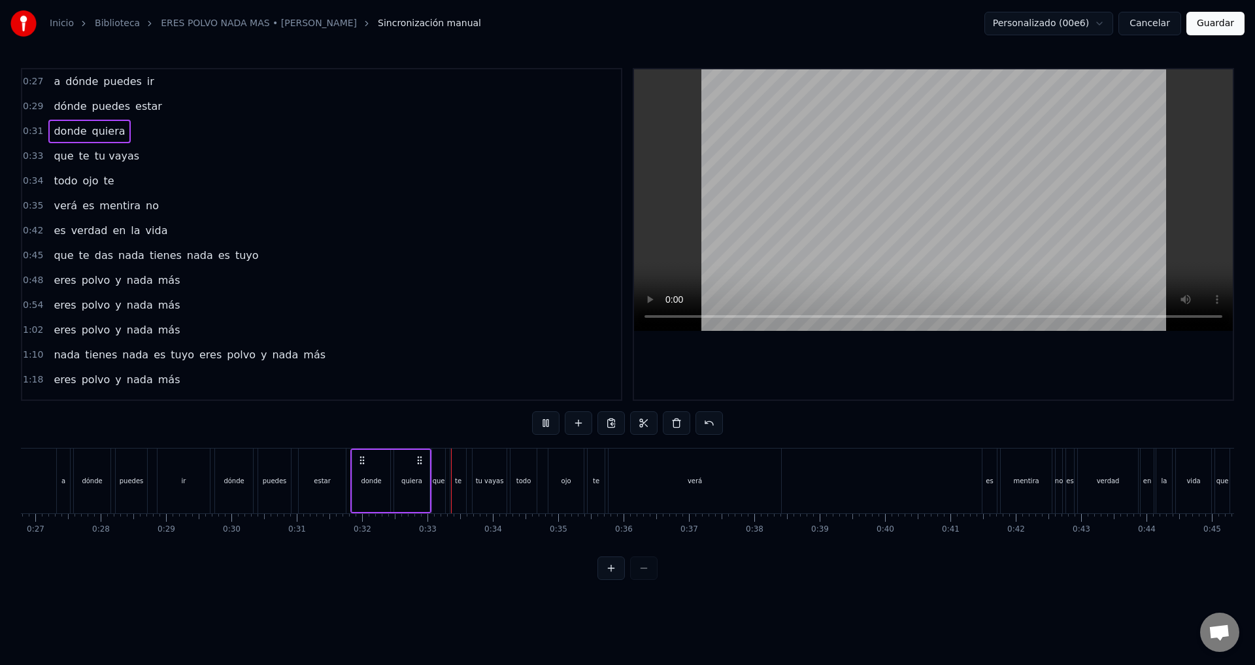
click at [120, 80] on span "puedes" at bounding box center [122, 81] width 41 height 15
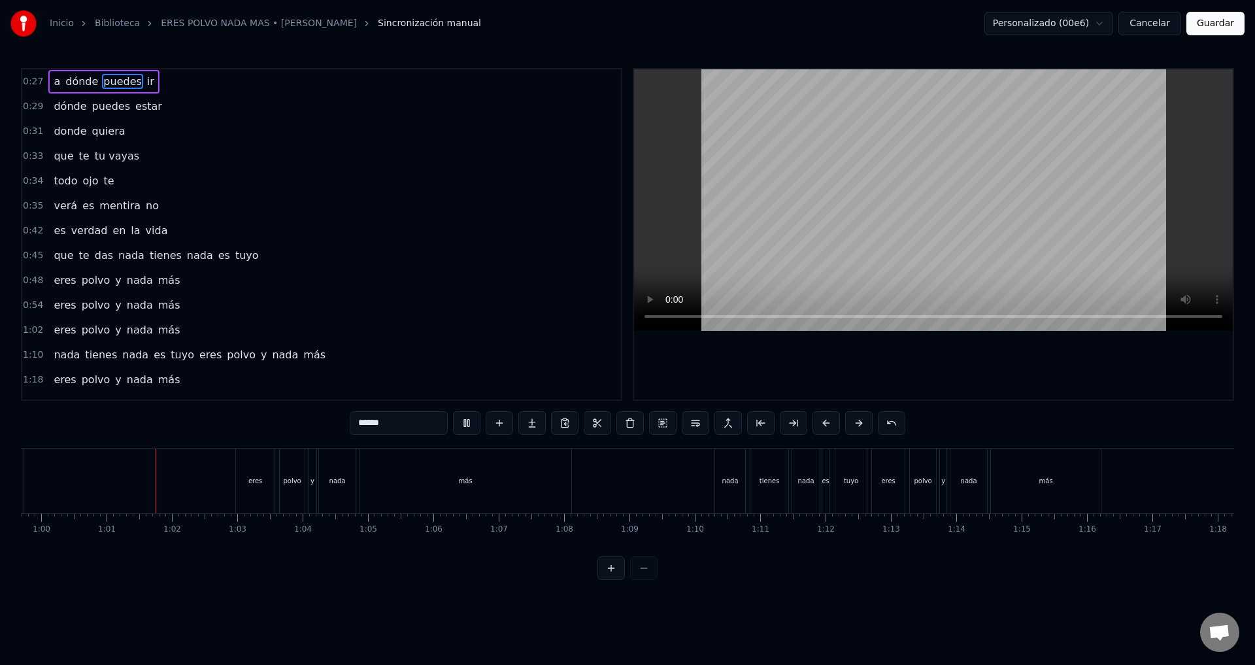
scroll to position [0, 3931]
click at [1208, 27] on button "Guardar" at bounding box center [1215, 24] width 58 height 24
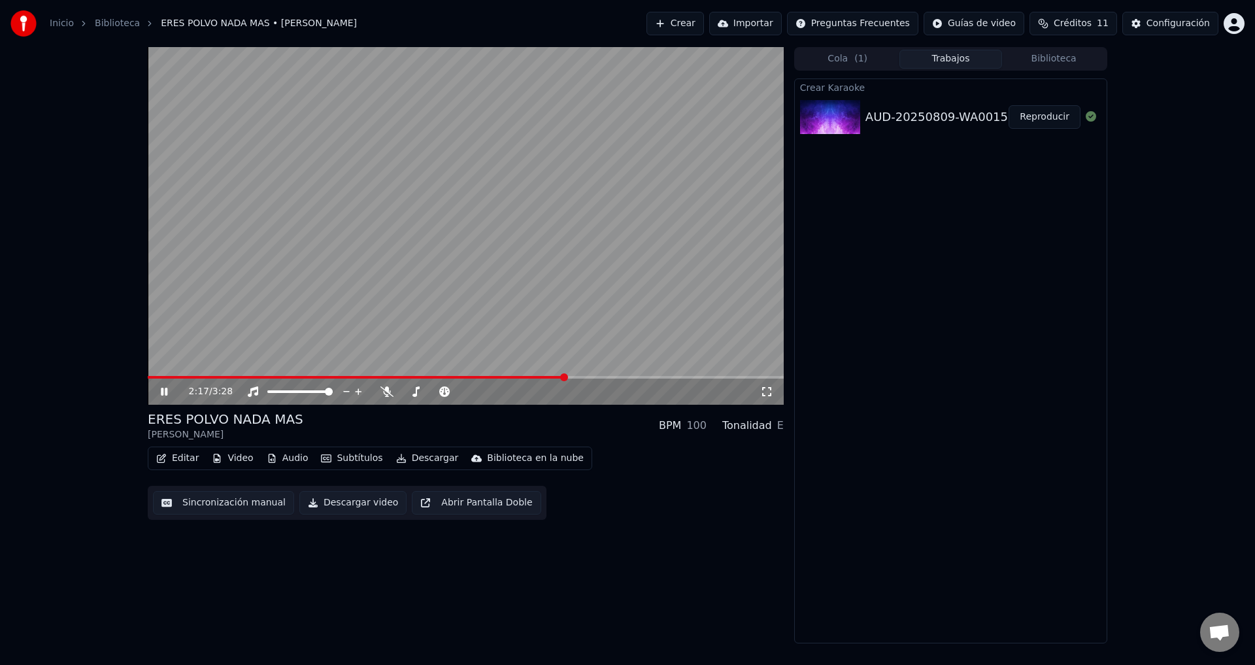
click at [362, 373] on video at bounding box center [466, 226] width 636 height 358
click at [540, 379] on div "2:17 / 3:28" at bounding box center [466, 391] width 636 height 26
click at [541, 376] on span at bounding box center [357, 377] width 419 height 3
click at [154, 390] on div "2:09 / 3:28" at bounding box center [465, 391] width 625 height 13
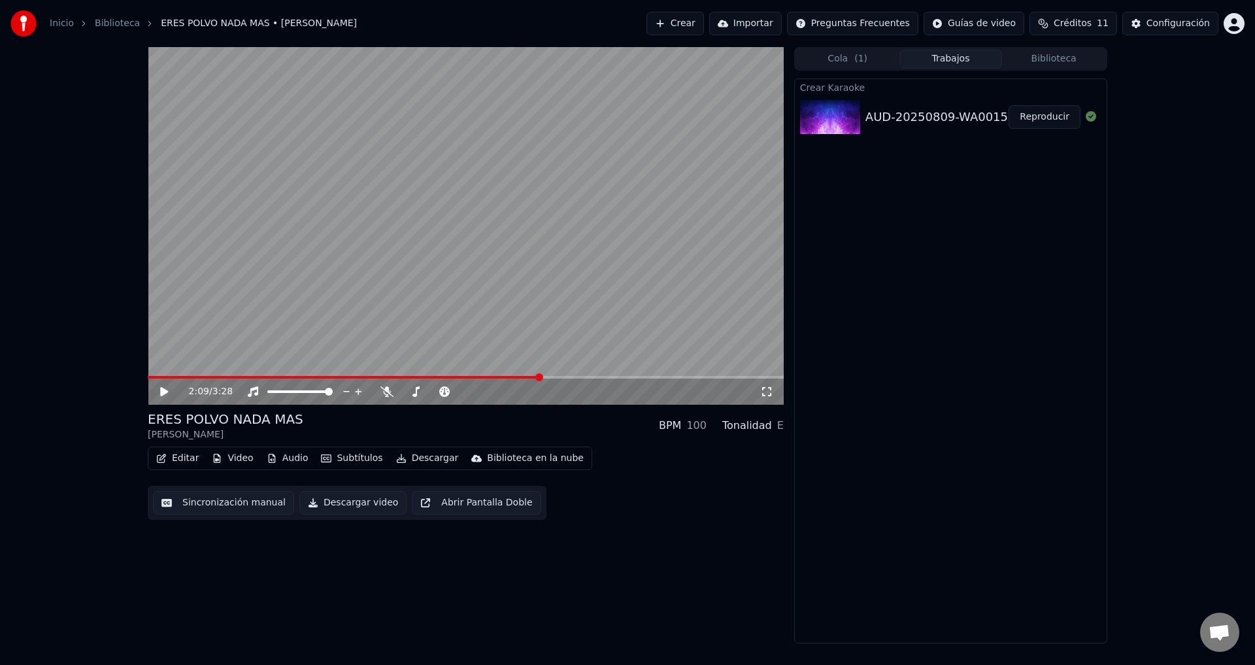
click at [156, 391] on div "2:09 / 3:28" at bounding box center [465, 391] width 625 height 13
click at [488, 376] on span at bounding box center [318, 377] width 341 height 3
click at [162, 393] on icon at bounding box center [164, 391] width 8 height 9
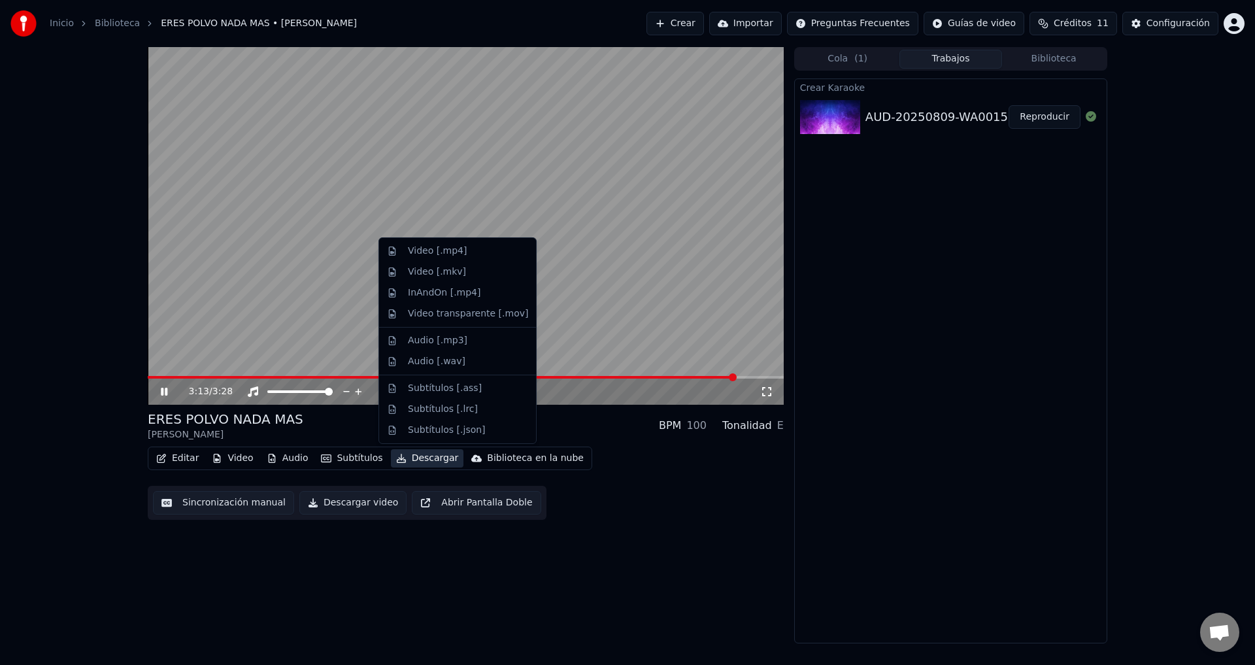
click at [401, 458] on button "Descargar" at bounding box center [427, 458] width 73 height 18
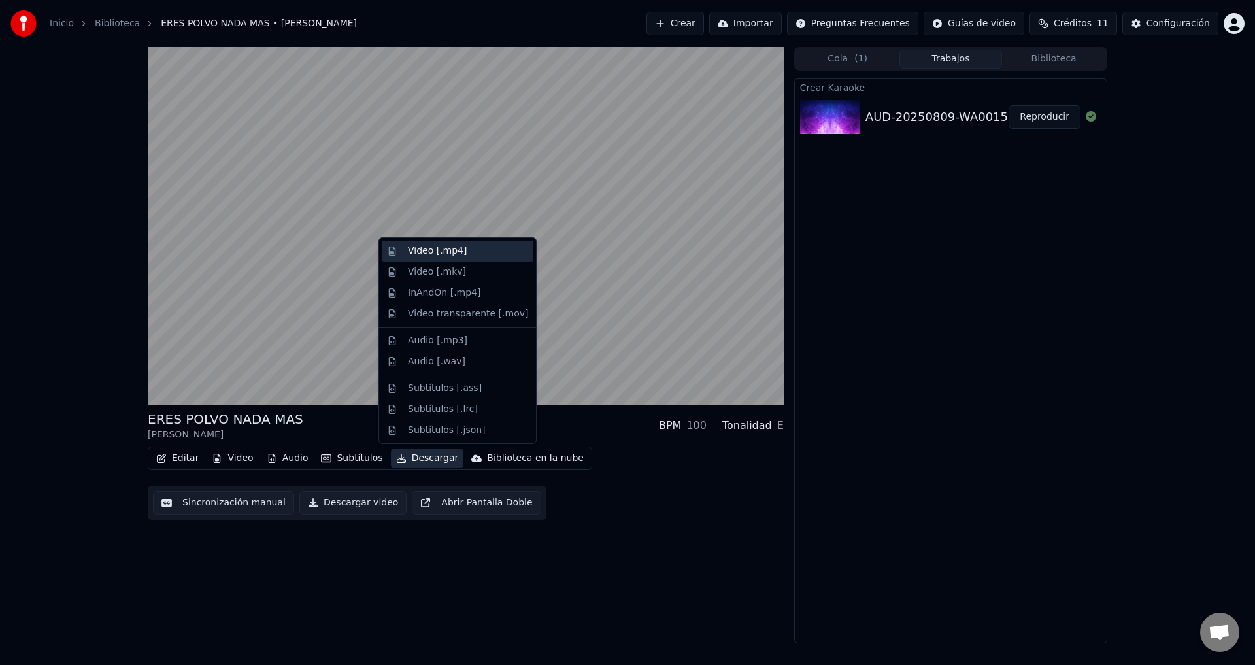
click at [437, 251] on div "Video [.mp4]" at bounding box center [437, 250] width 59 height 13
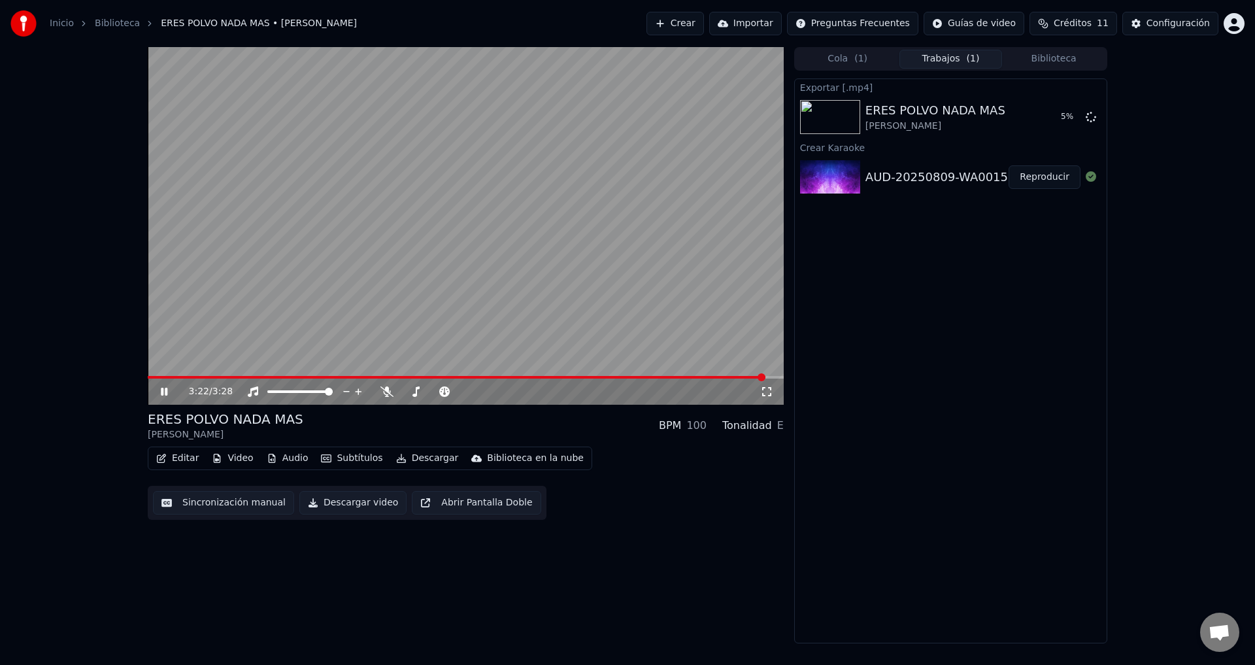
click at [163, 394] on icon at bounding box center [164, 392] width 7 height 8
click at [1052, 115] on button "Mostrar" at bounding box center [1052, 117] width 58 height 24
click at [543, 7] on div "Inicio Biblioteca ERES POLVO NADA MAS • [PERSON_NAME] Crear Importar Preguntas …" at bounding box center [627, 23] width 1255 height 47
